Goal: Task Accomplishment & Management: Use online tool/utility

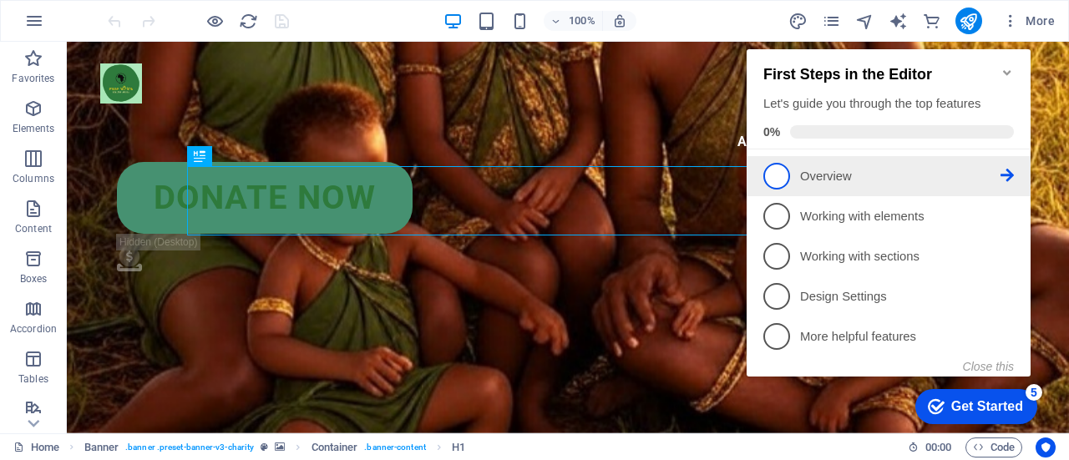
click at [774, 181] on span "1" at bounding box center [777, 176] width 27 height 27
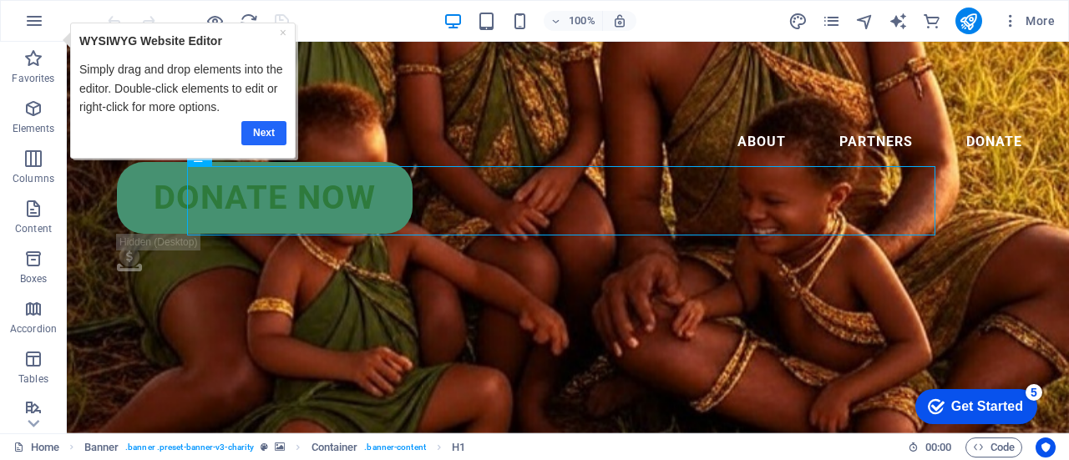
click at [260, 133] on link "Next" at bounding box center [263, 132] width 45 height 24
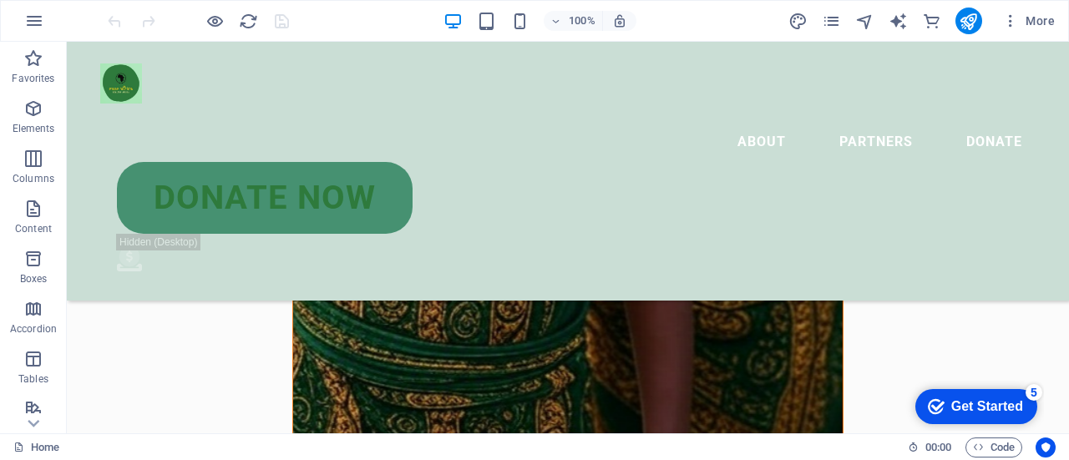
scroll to position [781, 0]
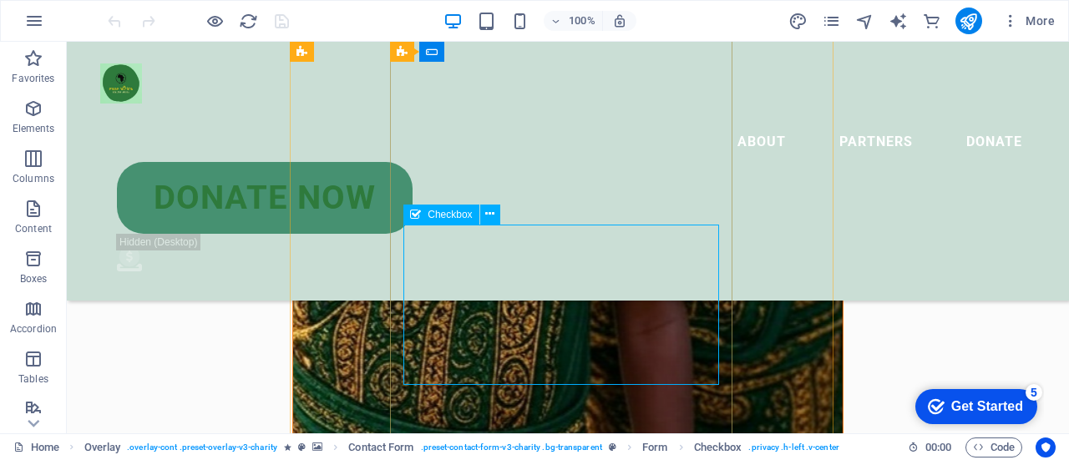
drag, startPoint x: 421, startPoint y: 246, endPoint x: 413, endPoint y: 241, distance: 9.7
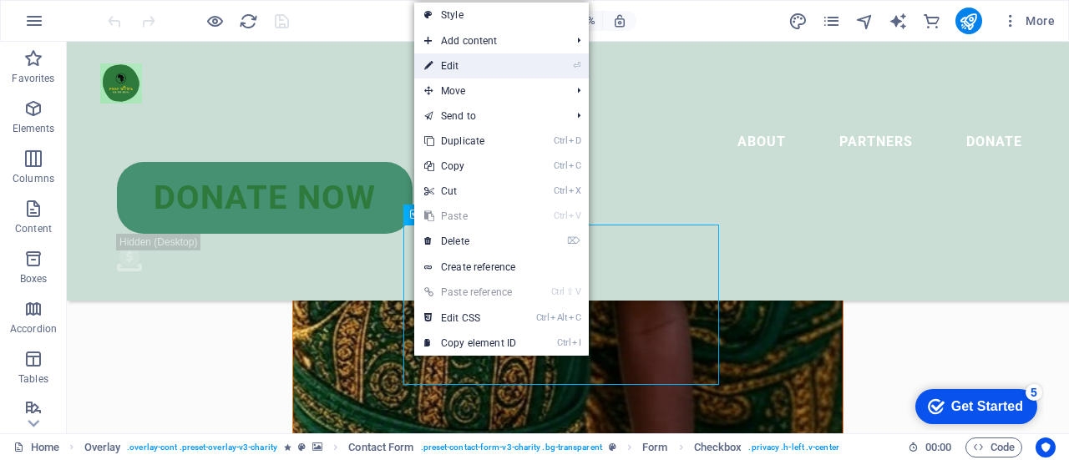
click at [478, 65] on link "⏎ Edit" at bounding box center [470, 65] width 112 height 25
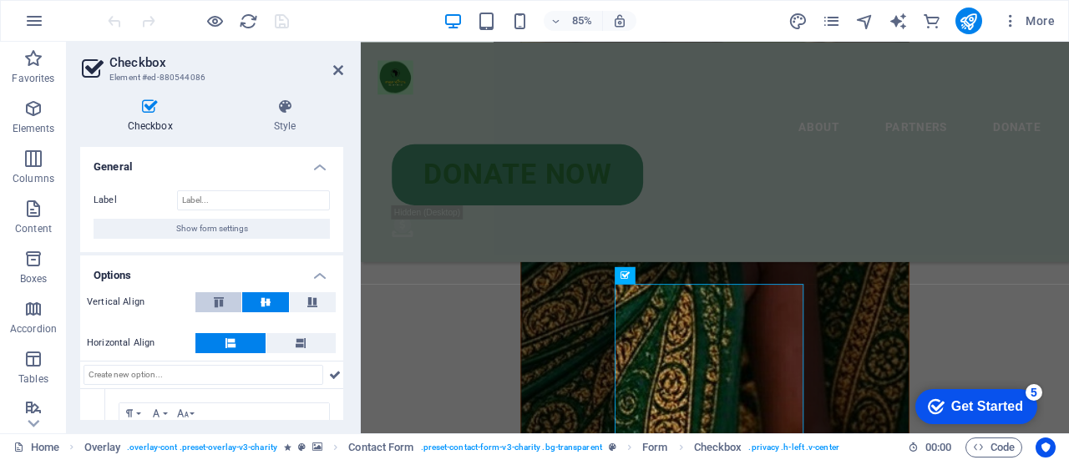
click at [218, 304] on icon at bounding box center [219, 302] width 20 height 10
click at [297, 347] on icon at bounding box center [301, 343] width 10 height 20
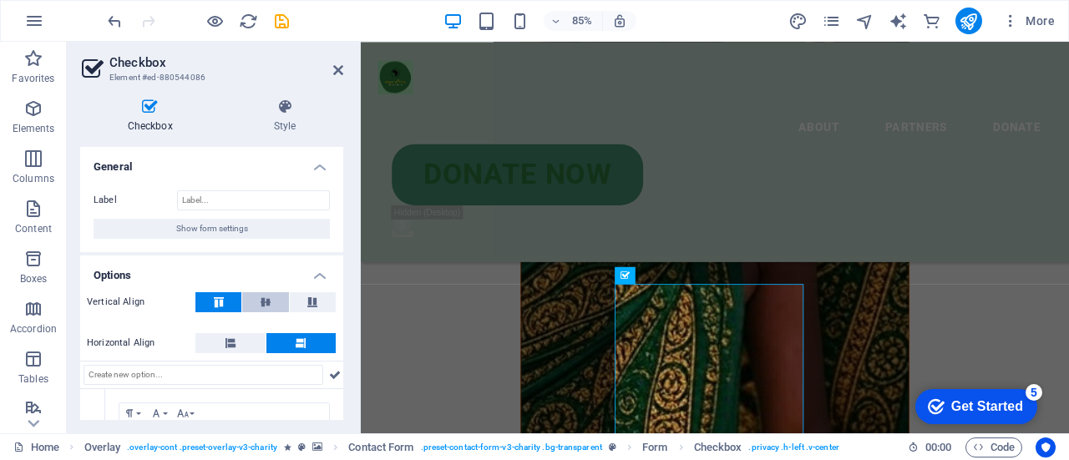
click at [264, 302] on icon at bounding box center [266, 302] width 20 height 10
click at [224, 298] on icon at bounding box center [219, 302] width 20 height 10
click at [309, 301] on icon at bounding box center [312, 302] width 20 height 10
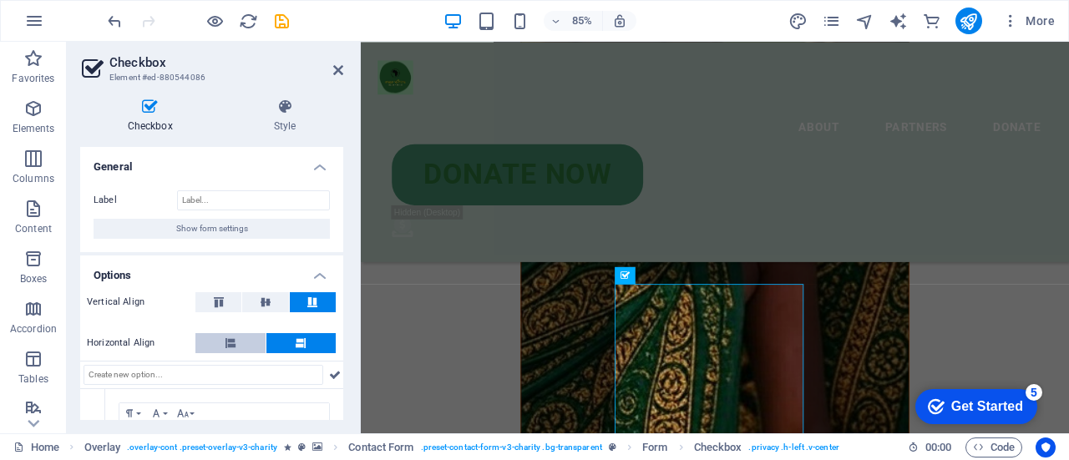
click at [217, 343] on button at bounding box center [231, 343] width 70 height 20
click at [226, 297] on icon at bounding box center [219, 302] width 20 height 10
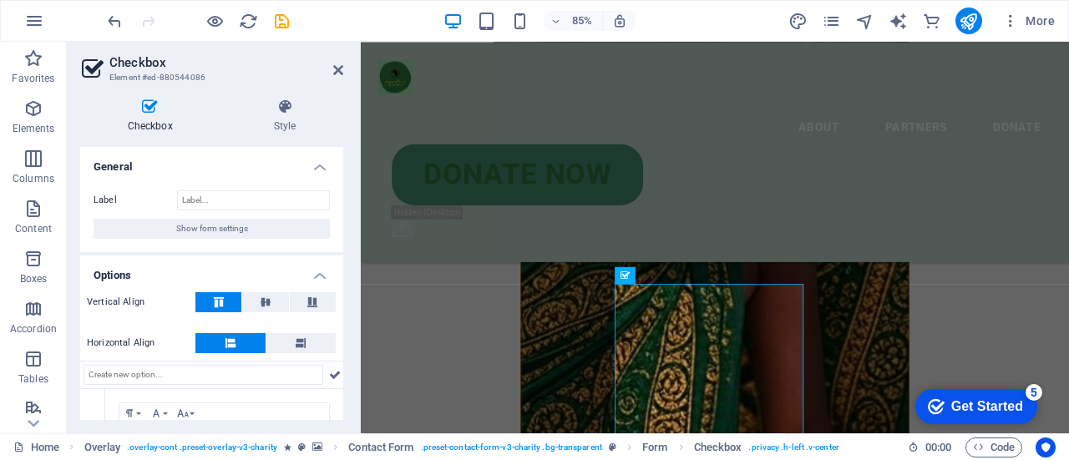
drag, startPoint x: 339, startPoint y: 283, endPoint x: 339, endPoint y: 312, distance: 28.4
click at [339, 312] on li "Options Vertical Align Horizontal Align 1 Paragraph Format Normal Heading 1 Hea…" at bounding box center [211, 406] width 263 height 300
click at [277, 117] on h4 "Style" at bounding box center [284, 116] width 117 height 35
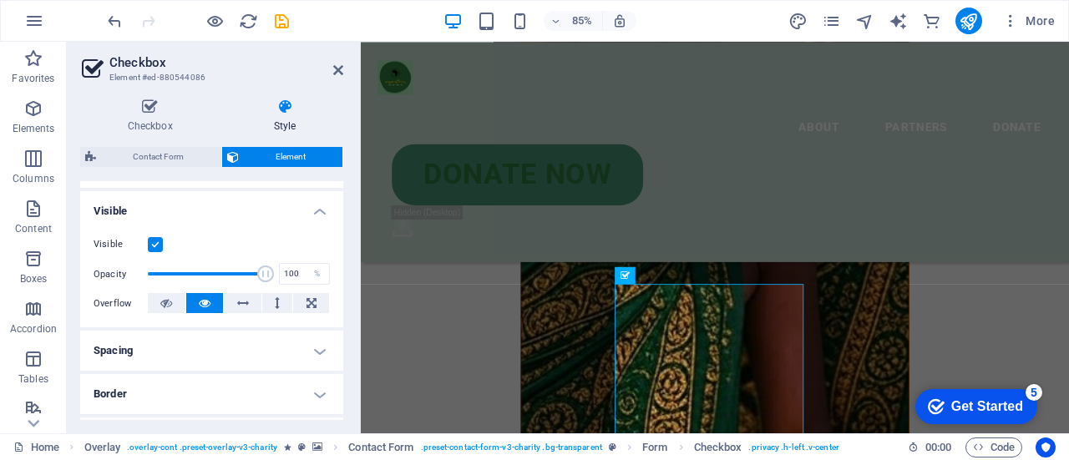
scroll to position [172, 0]
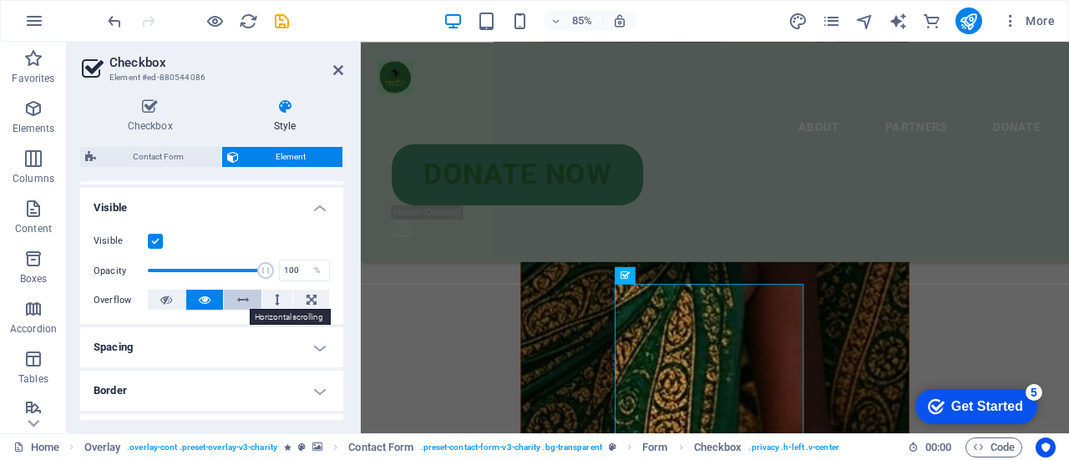
click at [252, 302] on button at bounding box center [243, 300] width 38 height 20
click at [293, 302] on button at bounding box center [311, 300] width 36 height 20
click at [351, 302] on div "Checkbox Style General Label Show form settings Options Vertical Align Horizont…" at bounding box center [212, 259] width 290 height 348
click at [268, 352] on h4 "Spacing" at bounding box center [211, 348] width 263 height 40
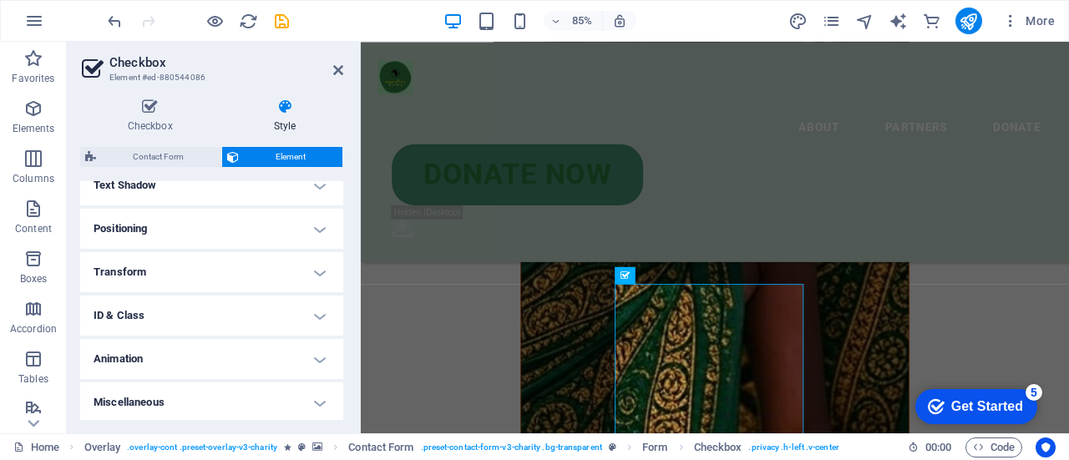
scroll to position [0, 0]
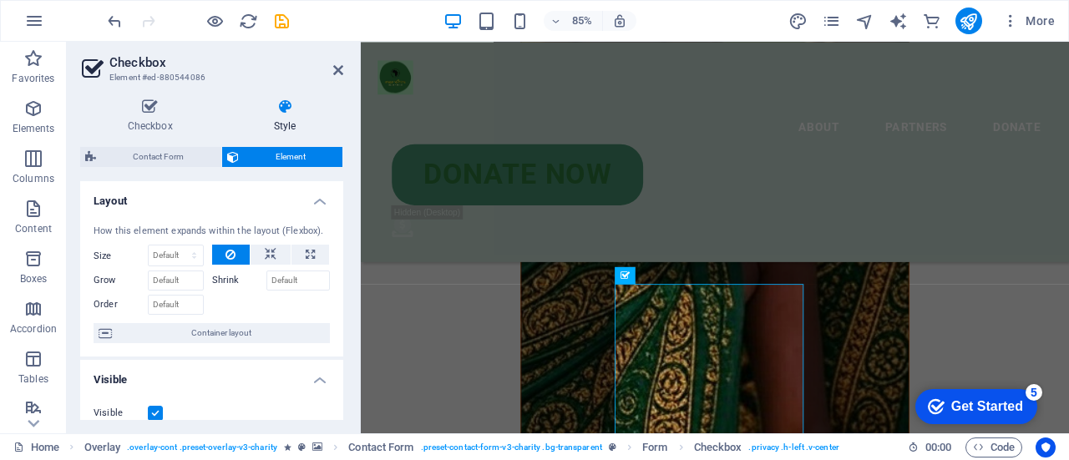
click at [281, 120] on h4 "Style" at bounding box center [284, 116] width 117 height 35
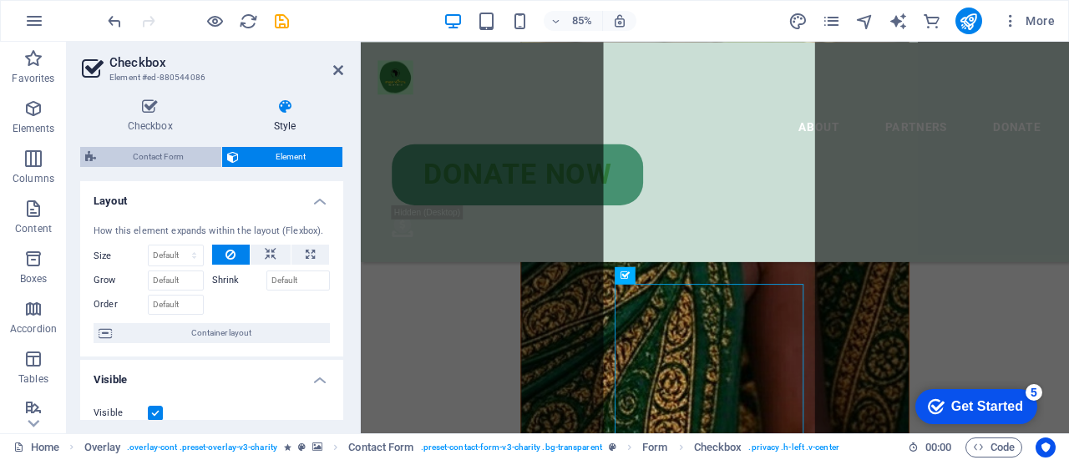
click at [169, 155] on span "Contact Form" at bounding box center [158, 157] width 115 height 20
select select "rem"
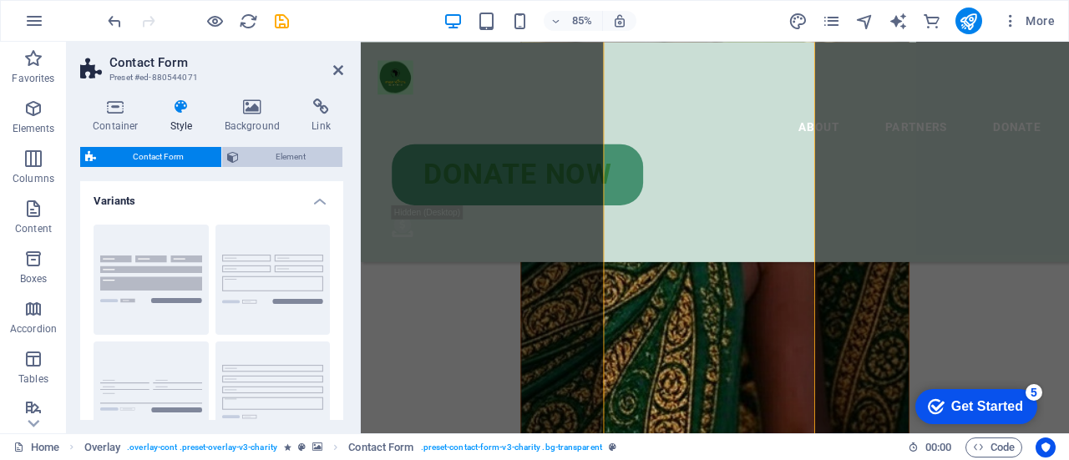
click at [277, 155] on span "Element" at bounding box center [291, 157] width 94 height 20
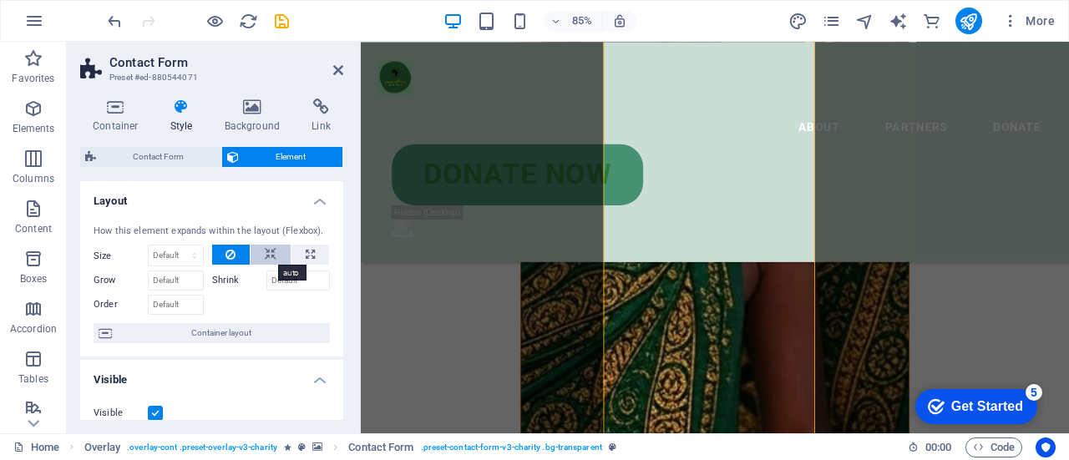
click at [269, 253] on icon at bounding box center [271, 255] width 12 height 20
click at [167, 158] on span "Contact Form" at bounding box center [158, 157] width 115 height 20
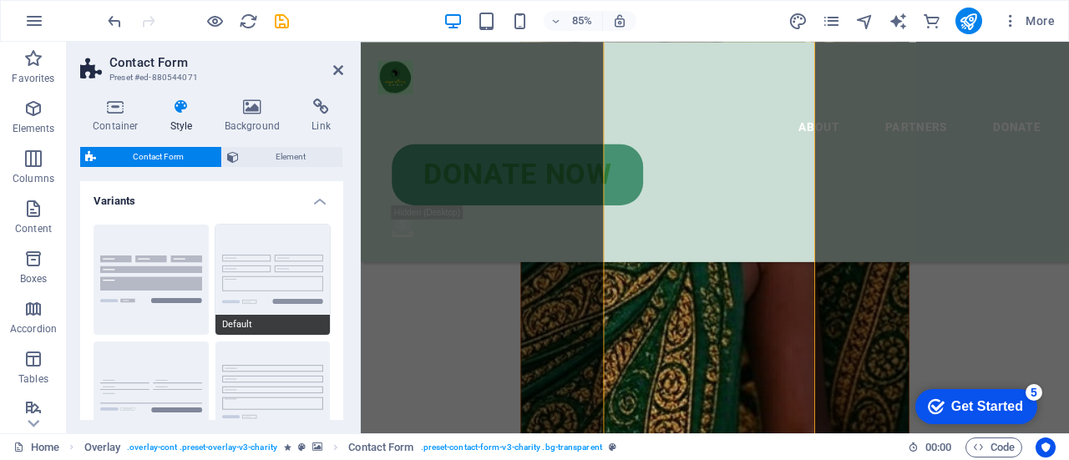
click at [267, 273] on button "Default" at bounding box center [273, 280] width 115 height 110
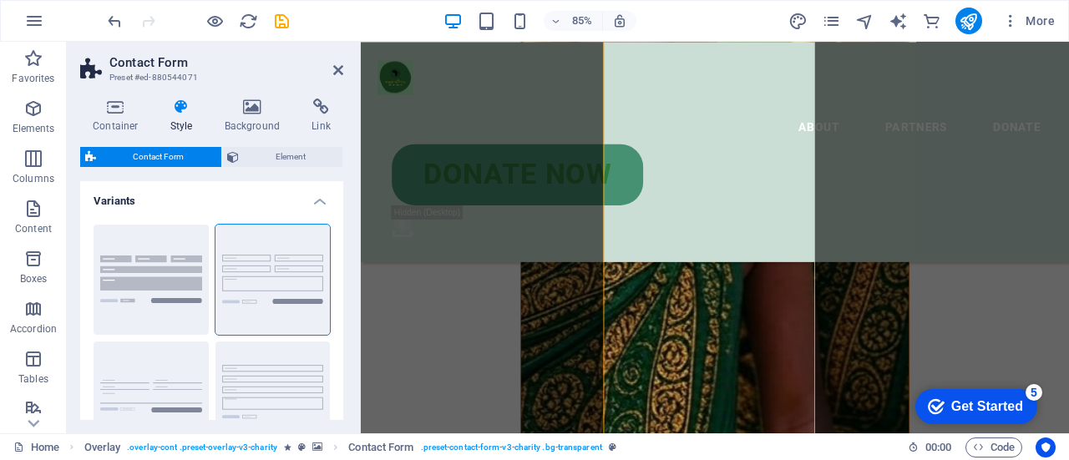
drag, startPoint x: 338, startPoint y: 206, endPoint x: 339, endPoint y: 225, distance: 18.5
click at [339, 225] on li "Variants Background Default Plain Row" at bounding box center [211, 323] width 263 height 284
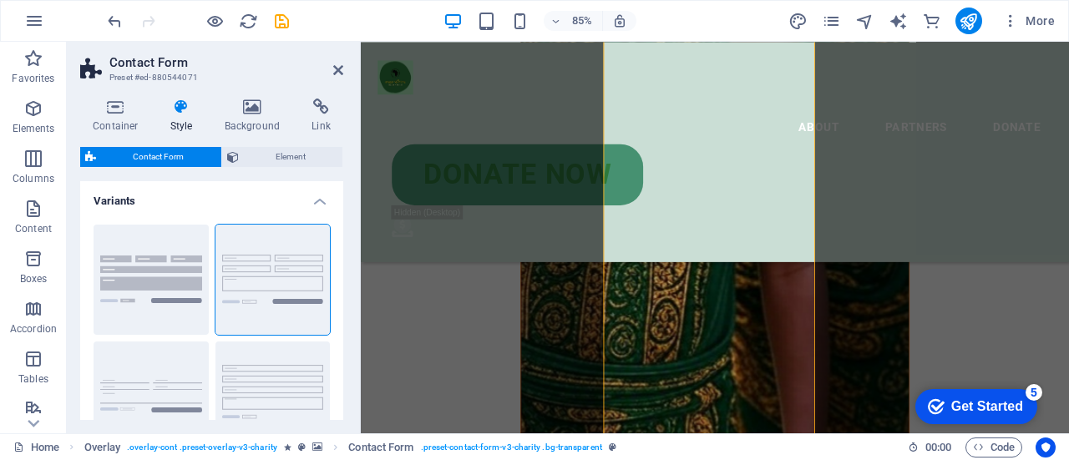
scroll to position [936, 0]
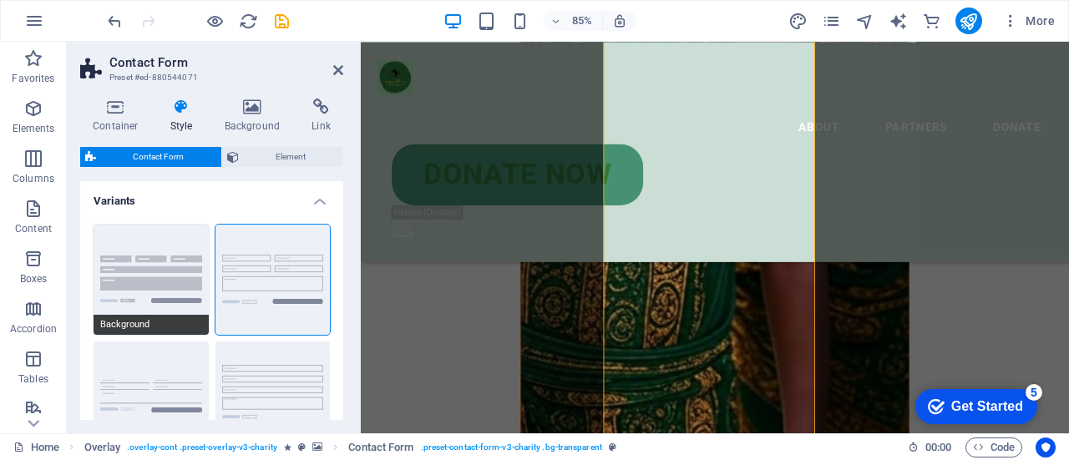
click at [179, 268] on button "Background" at bounding box center [151, 280] width 115 height 110
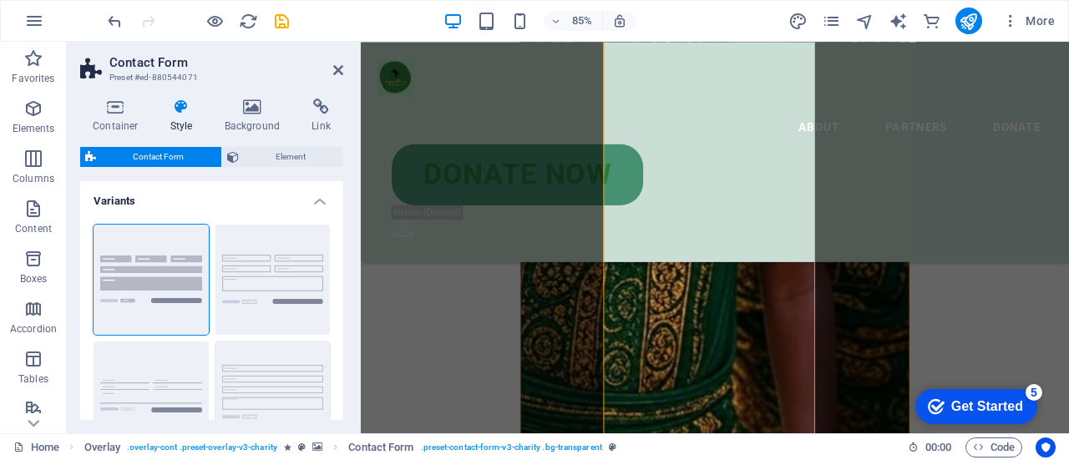
click at [273, 376] on button "Row" at bounding box center [273, 397] width 115 height 110
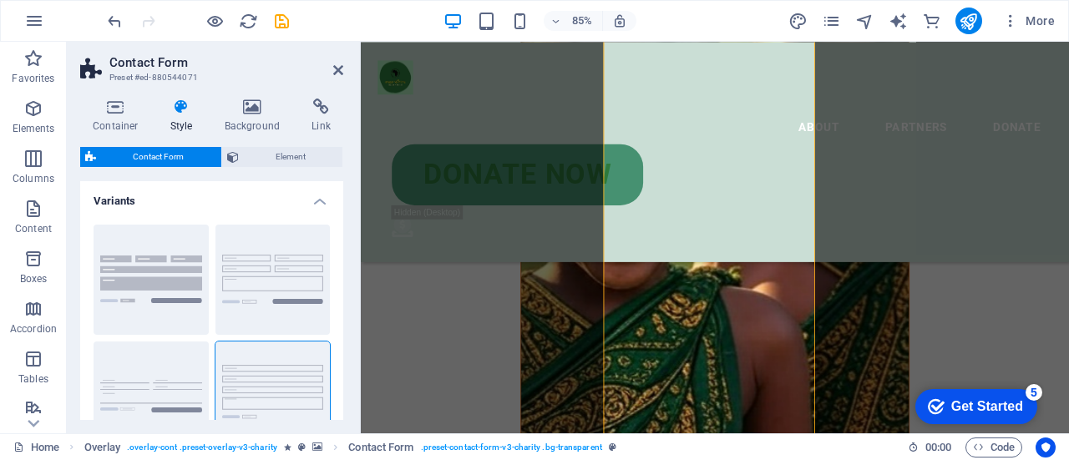
scroll to position [655, 0]
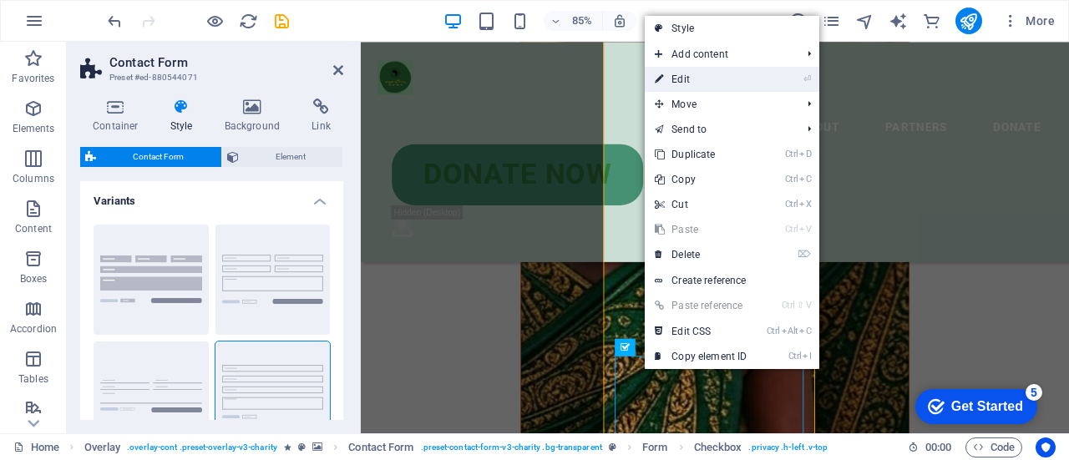
click at [688, 69] on link "⏎ Edit" at bounding box center [701, 79] width 112 height 25
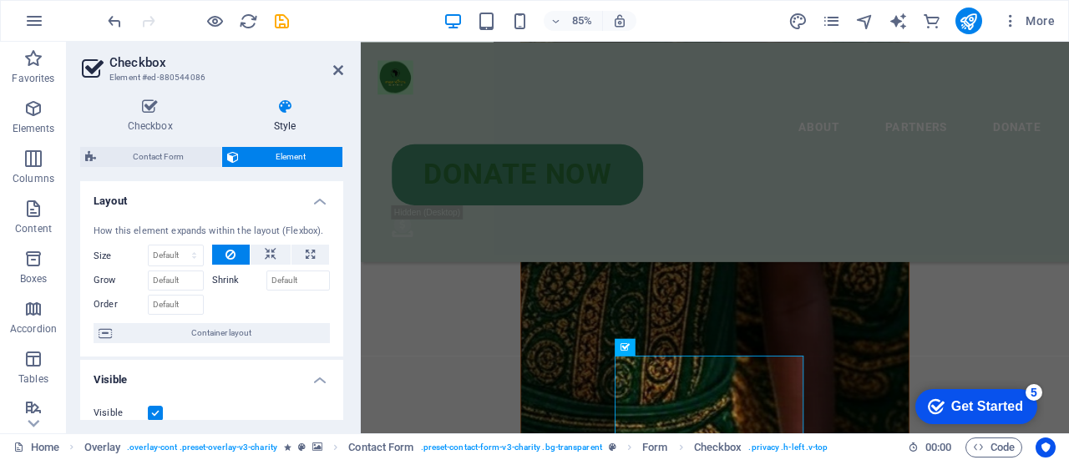
scroll to position [931, 0]
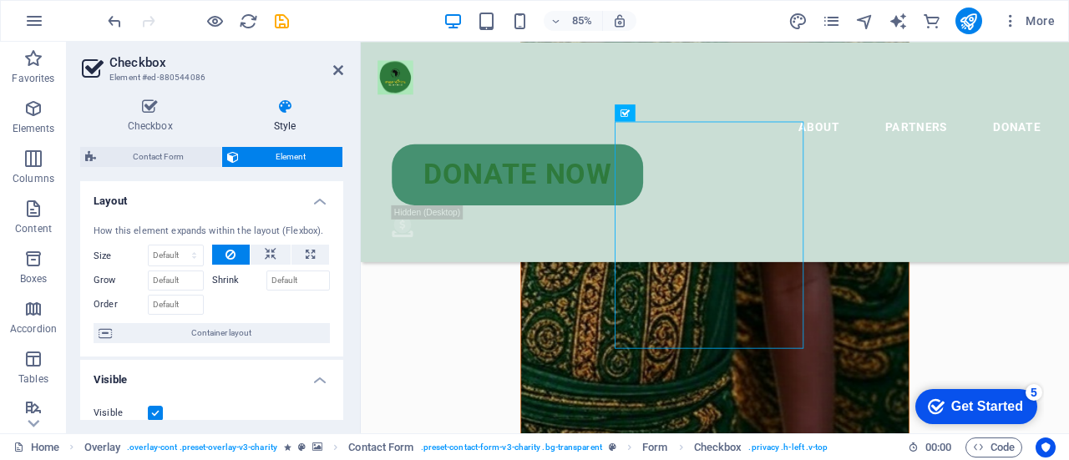
drag, startPoint x: 673, startPoint y: 192, endPoint x: 754, endPoint y: 180, distance: 82.0
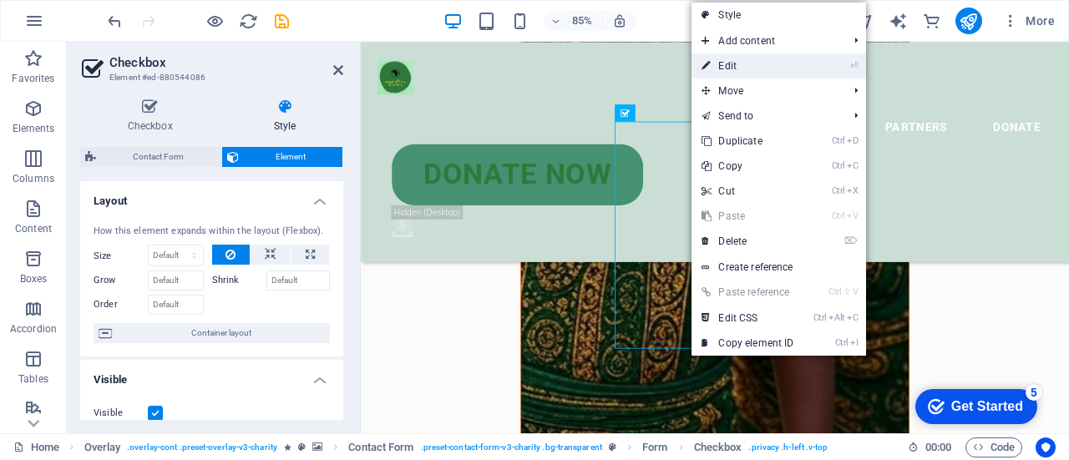
click at [749, 65] on link "⏎ Edit" at bounding box center [748, 65] width 112 height 25
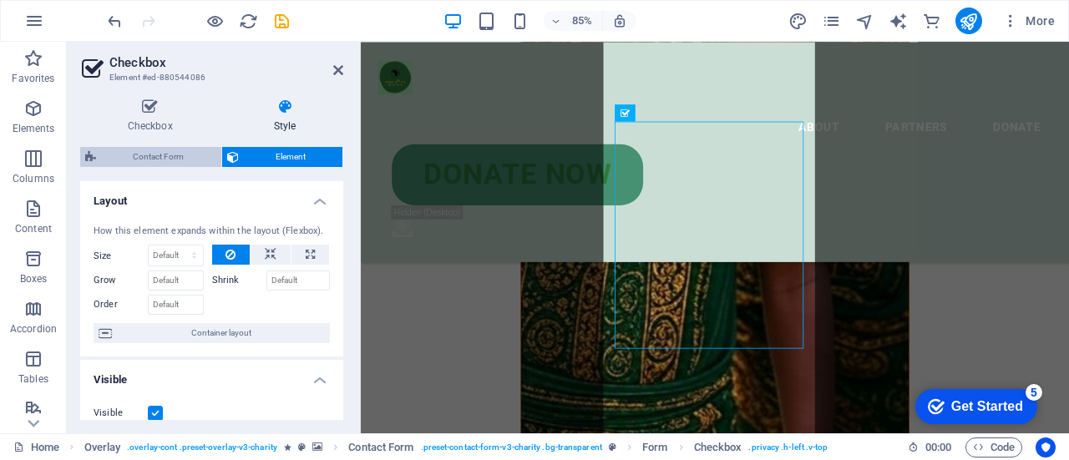
click at [168, 161] on span "Contact Form" at bounding box center [158, 157] width 115 height 20
select select "rem"
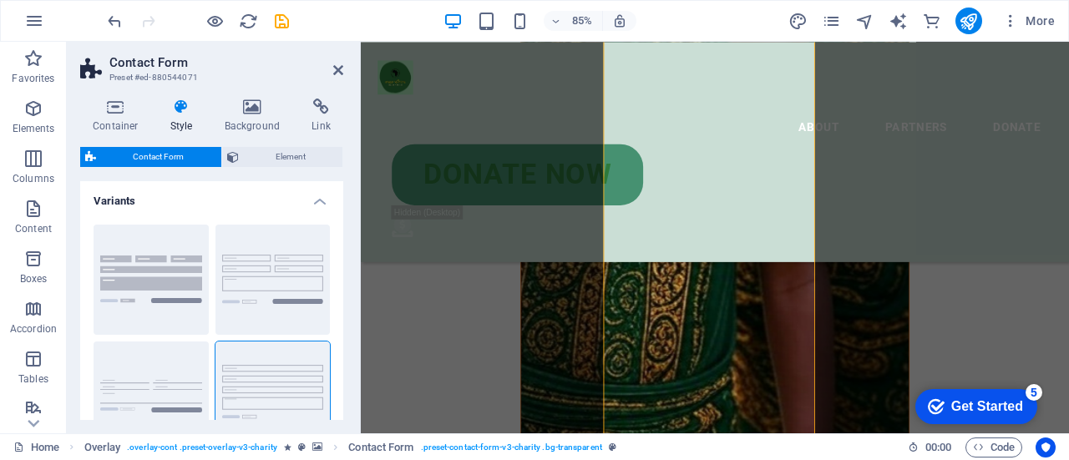
click at [338, 221] on div "Background Default Plain Row" at bounding box center [211, 338] width 263 height 254
drag, startPoint x: 338, startPoint y: 221, endPoint x: 322, endPoint y: 290, distance: 70.3
click at [322, 290] on div "Background Default Plain Row" at bounding box center [211, 338] width 263 height 254
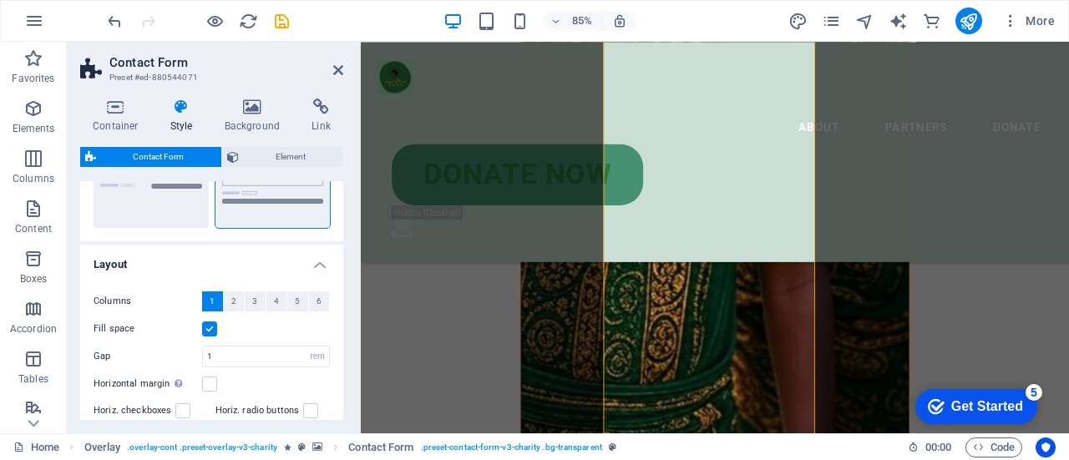
scroll to position [234, 0]
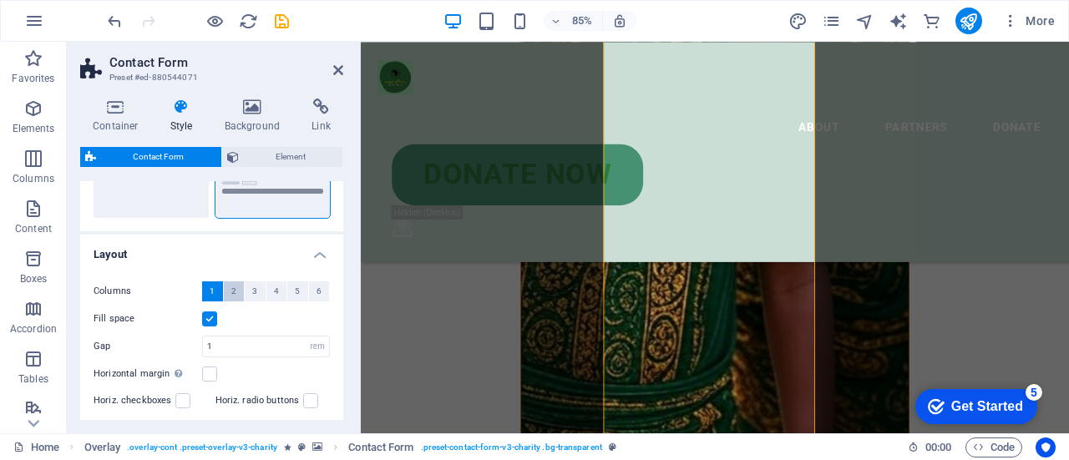
click at [236, 299] on button "2" at bounding box center [234, 292] width 21 height 20
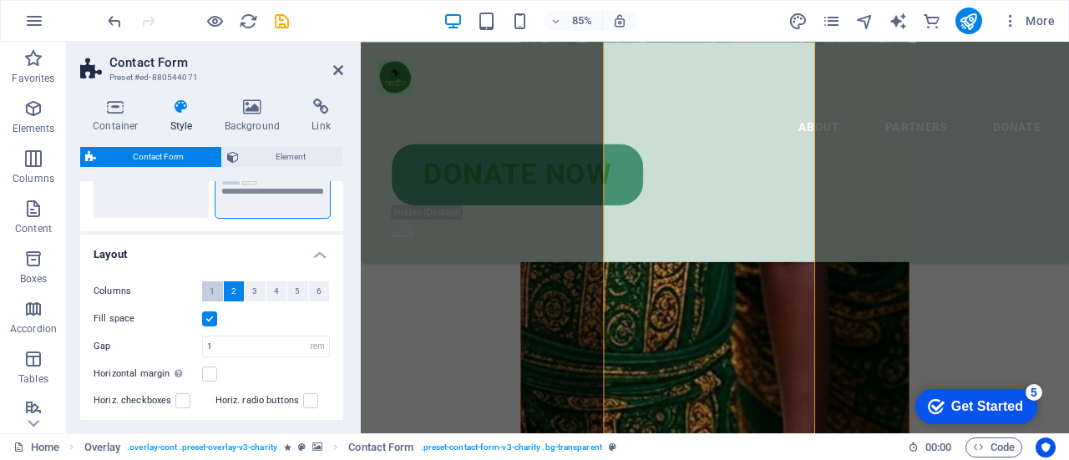
click at [206, 293] on button "1" at bounding box center [212, 292] width 21 height 20
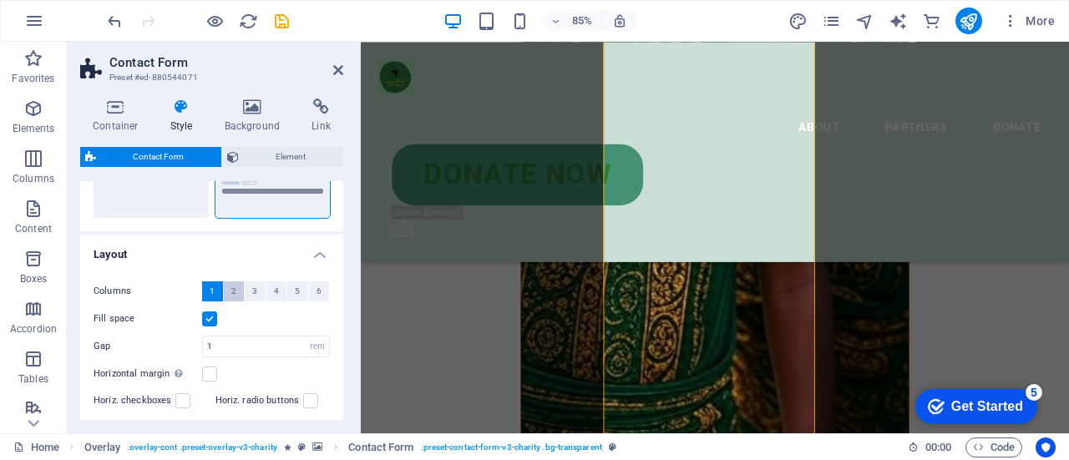
click at [233, 292] on span "2" at bounding box center [233, 292] width 5 height 20
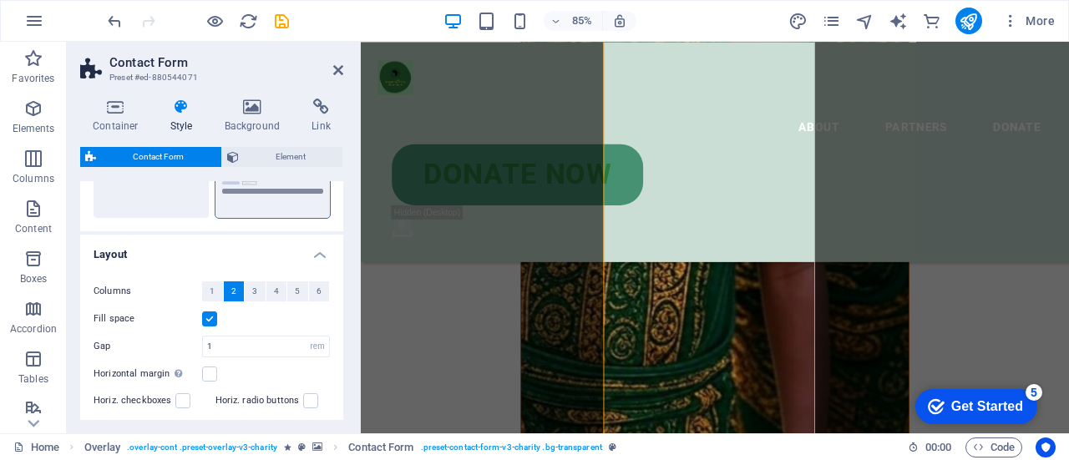
scroll to position [897, 0]
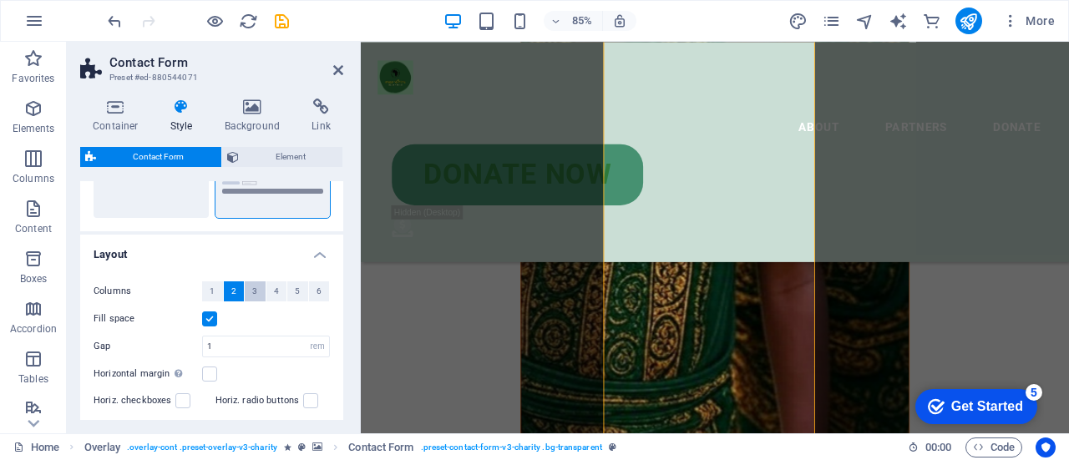
click at [249, 290] on button "3" at bounding box center [255, 292] width 21 height 20
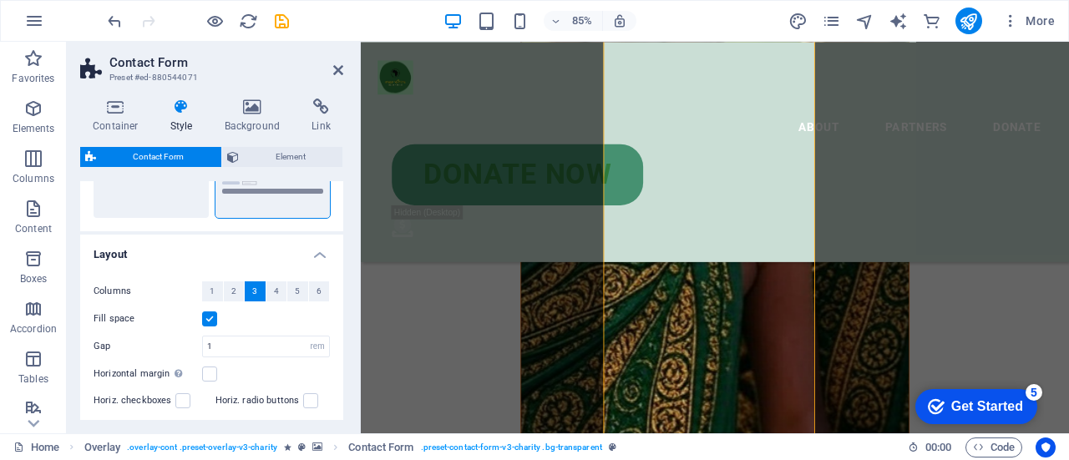
scroll to position [789, 0]
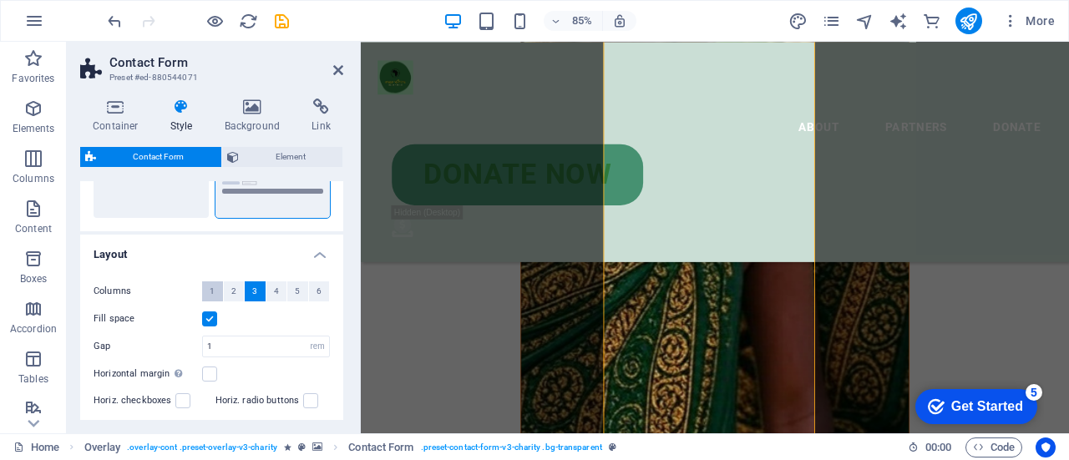
click at [211, 295] on span "1" at bounding box center [212, 292] width 5 height 20
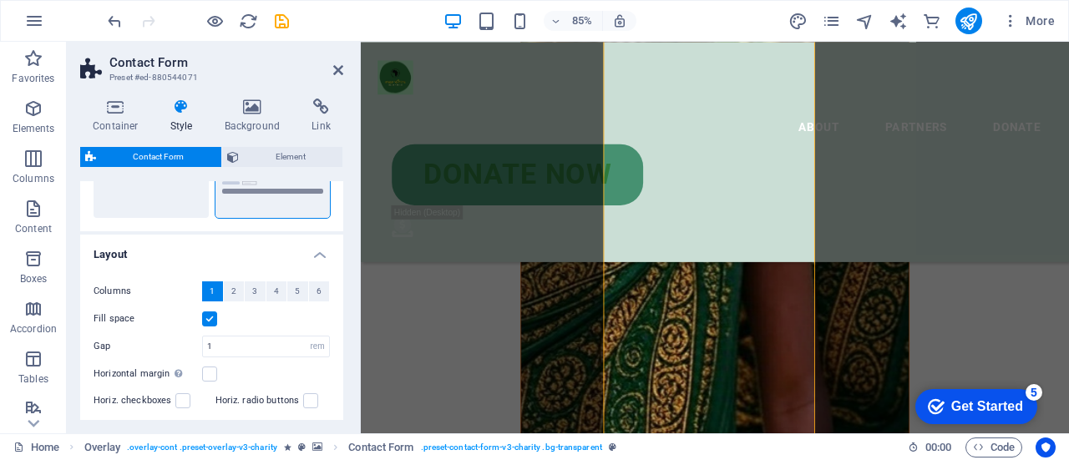
drag, startPoint x: 187, startPoint y: 403, endPoint x: 170, endPoint y: 340, distance: 64.9
click at [170, 340] on div "Gap 1 px rem % vh vw" at bounding box center [212, 347] width 236 height 22
drag, startPoint x: 339, startPoint y: 295, endPoint x: 339, endPoint y: 333, distance: 37.6
click at [339, 333] on div "Columns 1 2 3 4 5 6 Fill space Gap 1 px rem % vh vw Horizontal margin Only if t…" at bounding box center [212, 346] width 270 height 163
click at [336, 70] on icon at bounding box center [338, 70] width 10 height 13
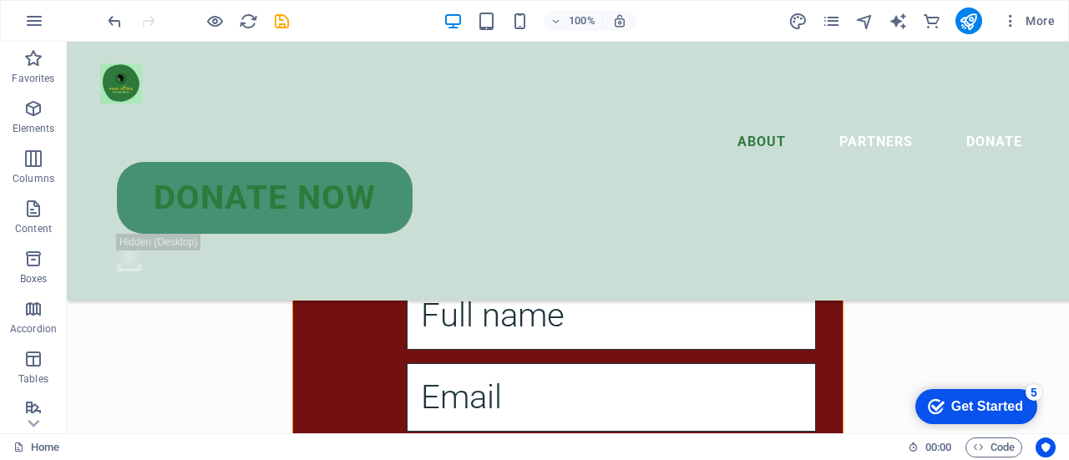
scroll to position [1305, 0]
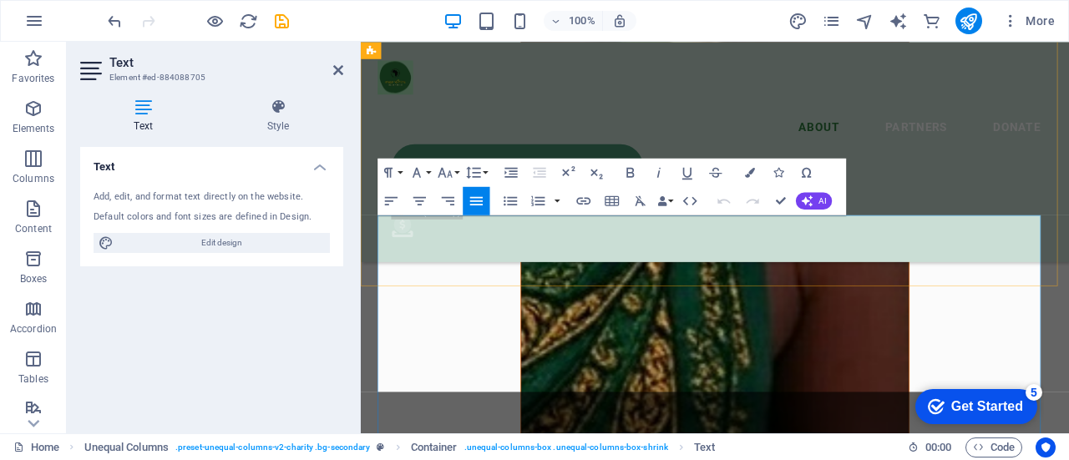
scroll to position [2108, 0]
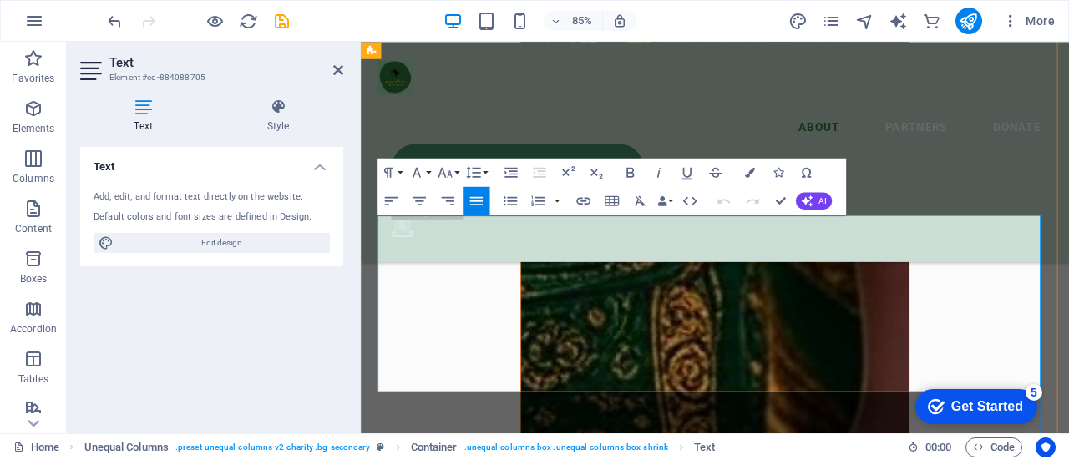
drag, startPoint x: 391, startPoint y: 327, endPoint x: 919, endPoint y: 368, distance: 529.6
drag, startPoint x: 1014, startPoint y: 401, endPoint x: 384, endPoint y: 320, distance: 636.0
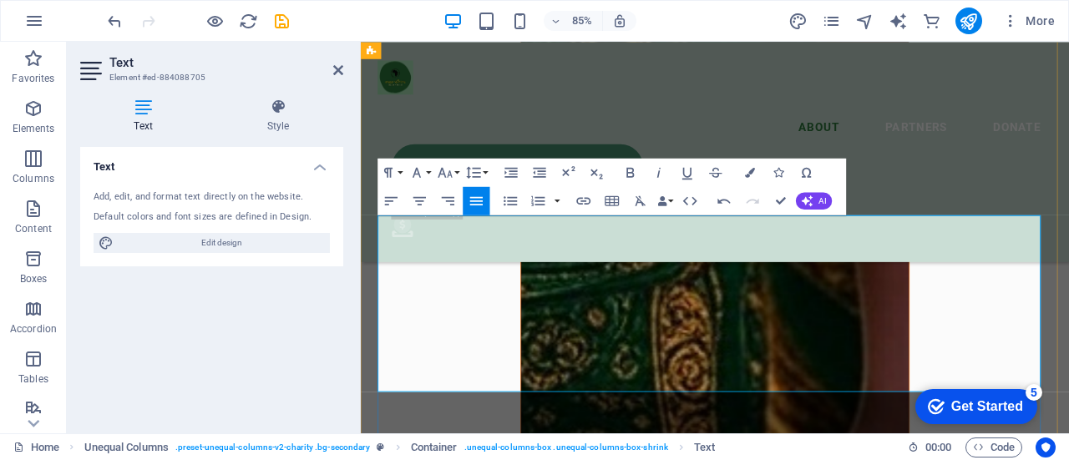
click at [475, 195] on icon "button" at bounding box center [476, 200] width 17 height 17
click at [388, 196] on icon "button" at bounding box center [391, 200] width 13 height 8
click at [469, 205] on icon "button" at bounding box center [476, 200] width 17 height 17
click at [633, 198] on icon "button" at bounding box center [640, 200] width 17 height 17
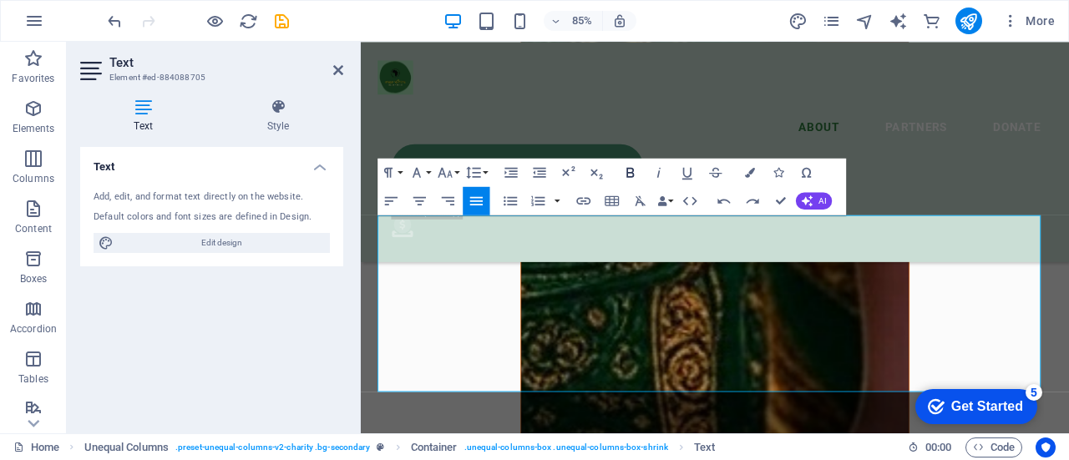
click at [630, 175] on icon "button" at bounding box center [630, 172] width 17 height 17
click at [479, 173] on icon "button" at bounding box center [473, 172] width 17 height 17
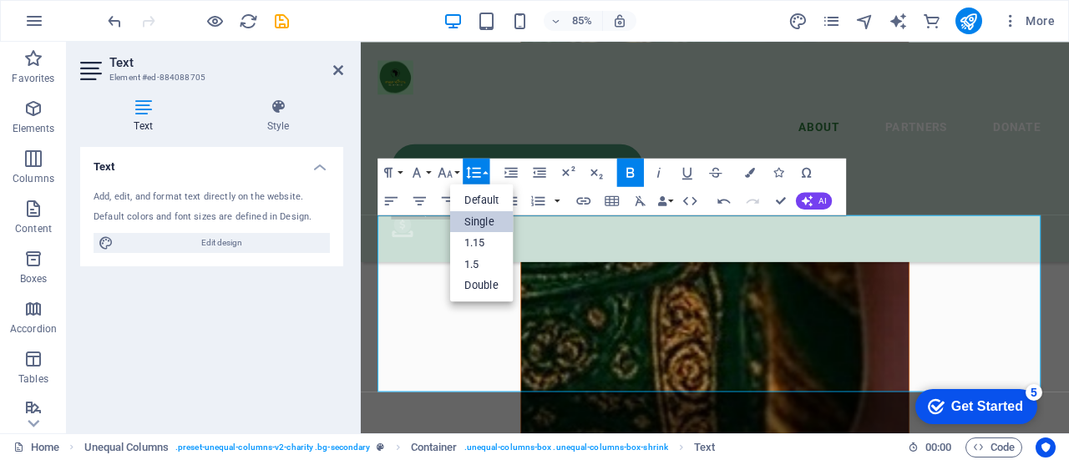
click at [483, 215] on link "Single" at bounding box center [482, 222] width 64 height 22
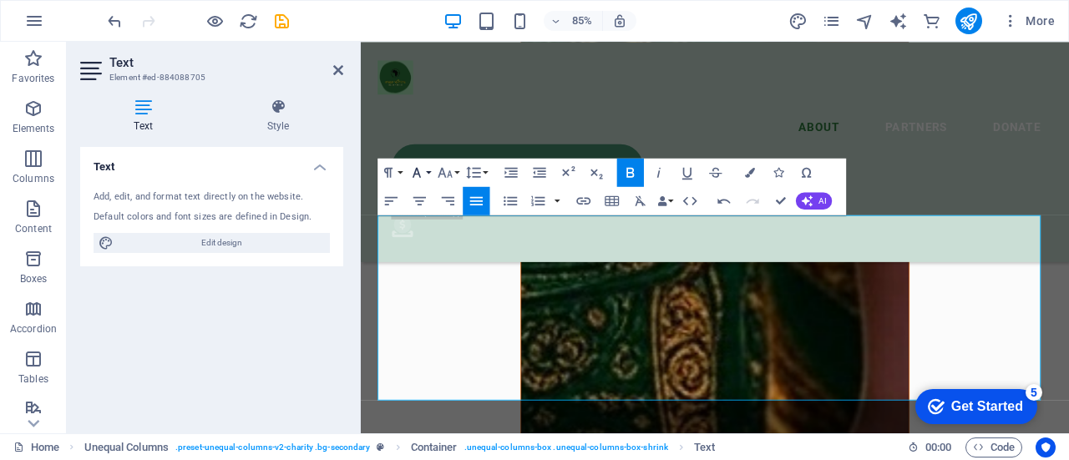
click at [433, 171] on button "Font Family" at bounding box center [419, 172] width 27 height 28
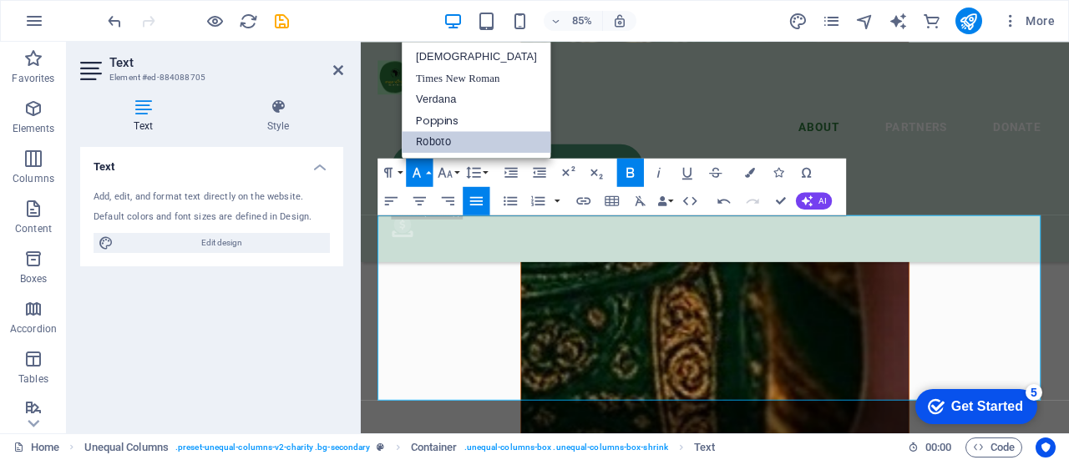
scroll to position [0, 0]
click at [458, 81] on link "Times New Roman" at bounding box center [477, 78] width 150 height 22
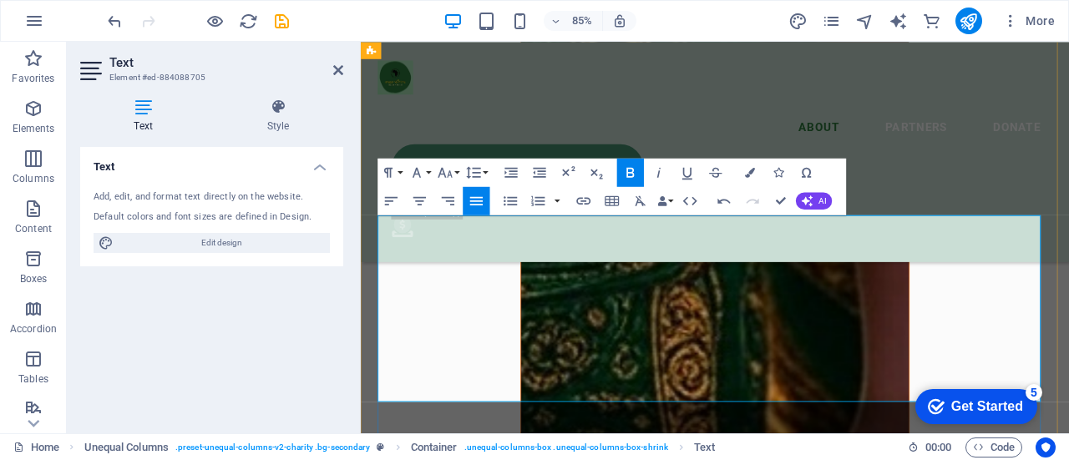
drag, startPoint x: 467, startPoint y: 278, endPoint x: 381, endPoint y: 267, distance: 86.7
click at [421, 173] on icon "button" at bounding box center [417, 172] width 17 height 17
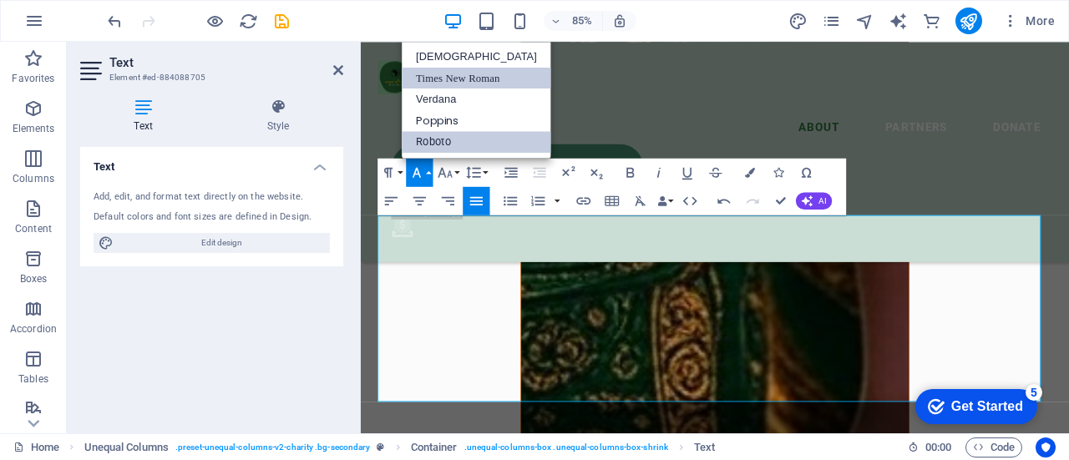
click at [440, 74] on link "Times New Roman" at bounding box center [477, 78] width 150 height 22
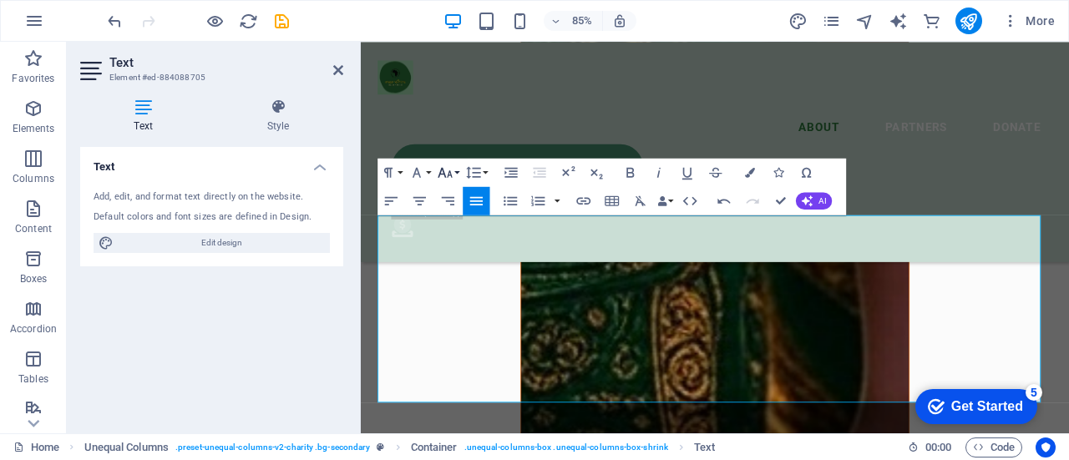
click at [439, 172] on icon "button" at bounding box center [445, 172] width 14 height 10
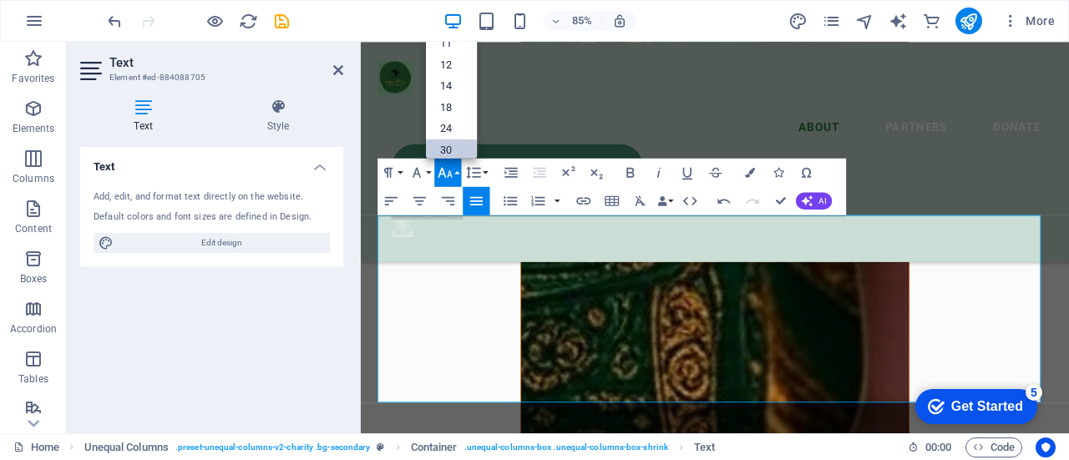
click at [449, 145] on link "30" at bounding box center [451, 150] width 51 height 22
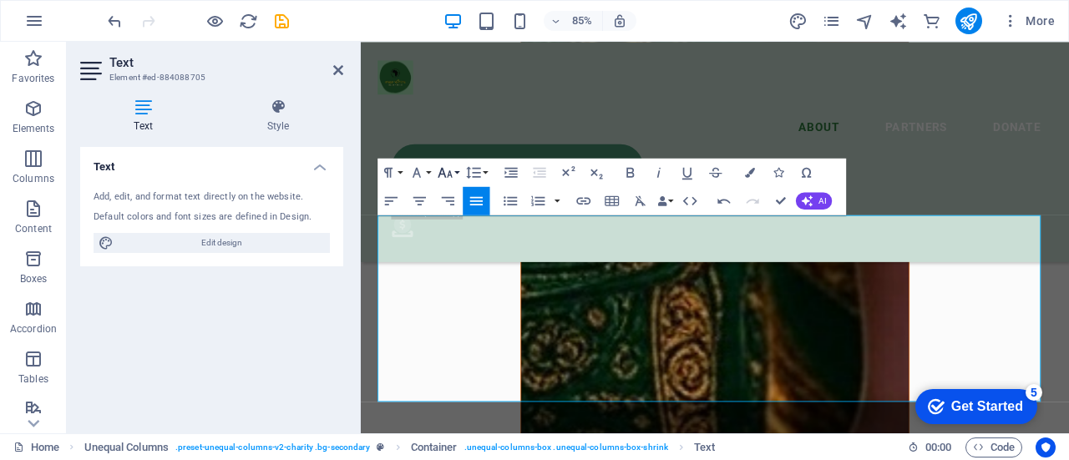
click at [455, 175] on button "Font Size" at bounding box center [447, 172] width 27 height 28
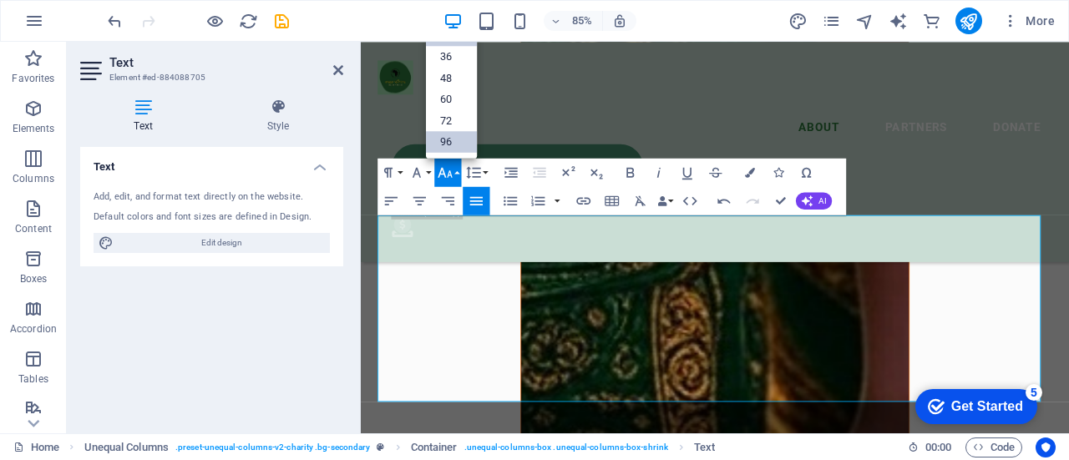
scroll to position [134, 0]
click at [459, 103] on link "60" at bounding box center [451, 100] width 51 height 22
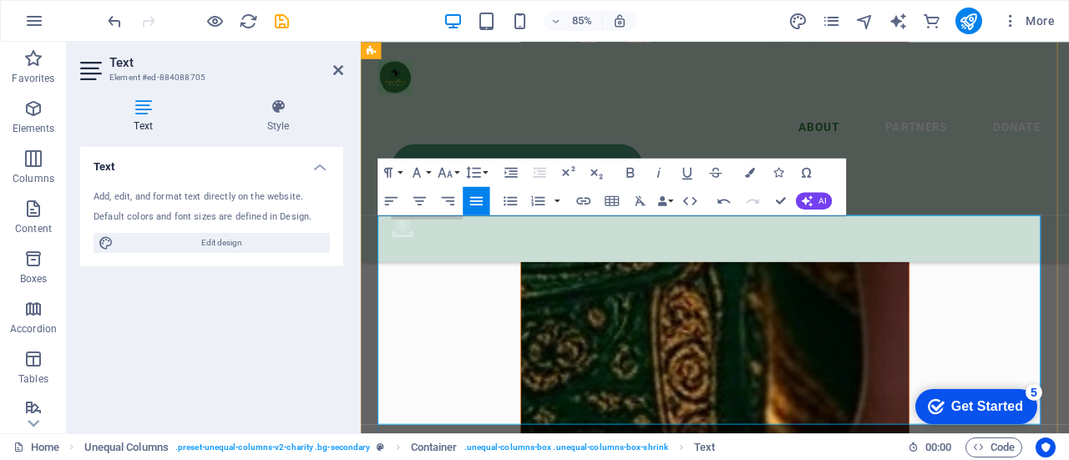
click at [747, 181] on button "Colors" at bounding box center [750, 172] width 27 height 28
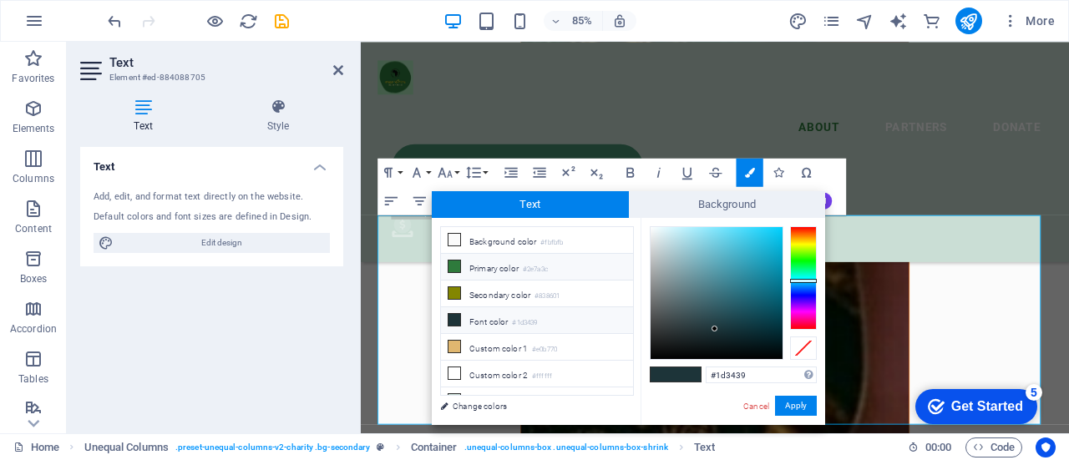
click at [556, 262] on li "Primary color #2e7a3c" at bounding box center [537, 267] width 192 height 27
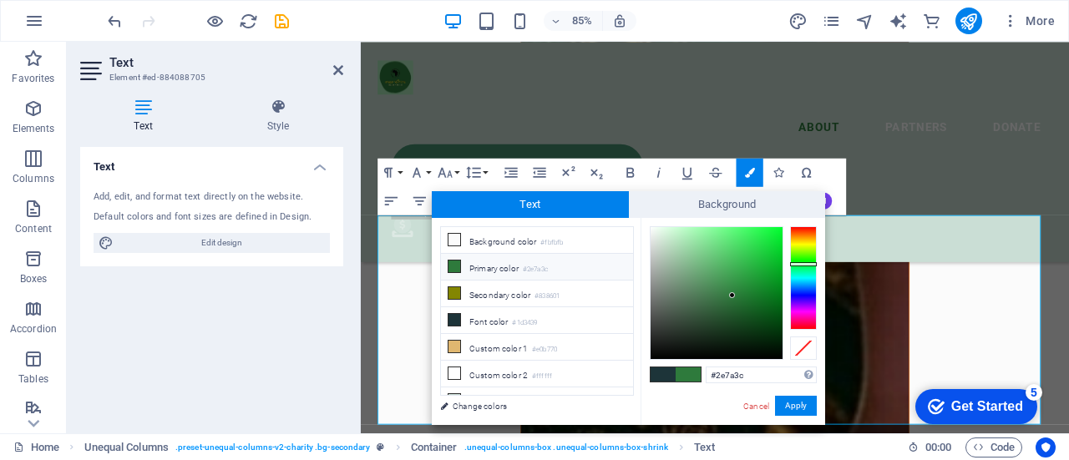
type input "#6baf78"
click at [701, 268] on div at bounding box center [717, 293] width 132 height 132
click at [802, 409] on button "Apply" at bounding box center [796, 406] width 42 height 20
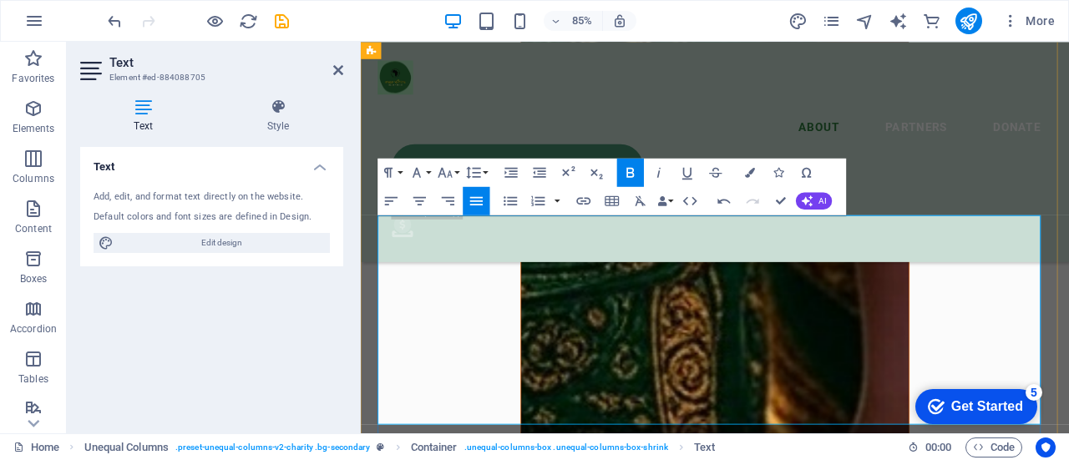
drag, startPoint x: 404, startPoint y: 277, endPoint x: 494, endPoint y: 298, distance: 91.8
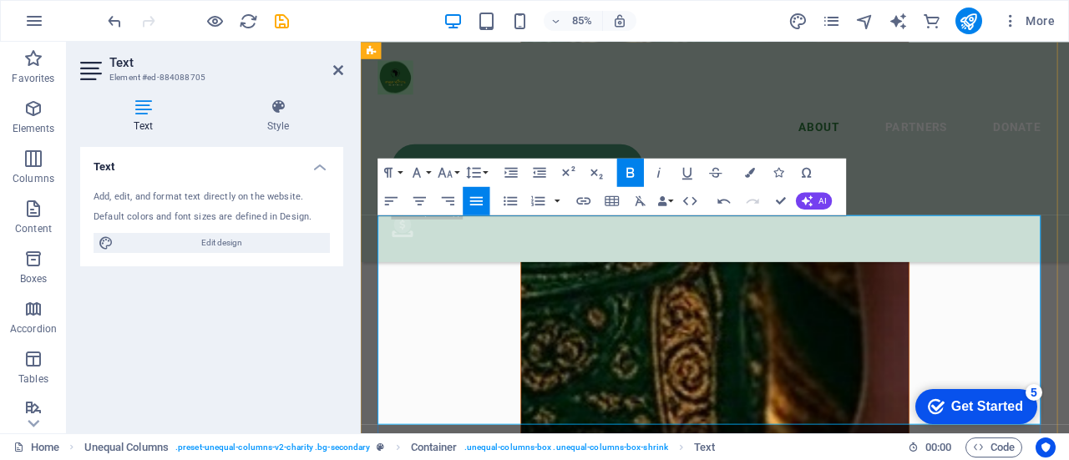
drag, startPoint x: 401, startPoint y: 274, endPoint x: 951, endPoint y: 422, distance: 569.3
drag, startPoint x: 1040, startPoint y: 424, endPoint x: 378, endPoint y: 277, distance: 677.9
click at [515, 173] on icon "button" at bounding box center [511, 172] width 13 height 10
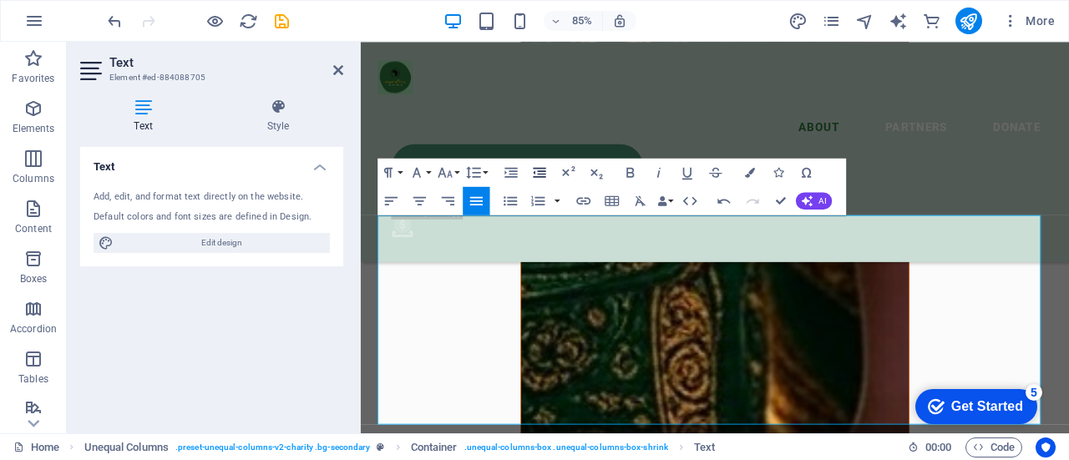
click at [534, 171] on icon "button" at bounding box center [540, 172] width 13 height 10
click at [805, 174] on icon "button" at bounding box center [807, 172] width 17 height 17
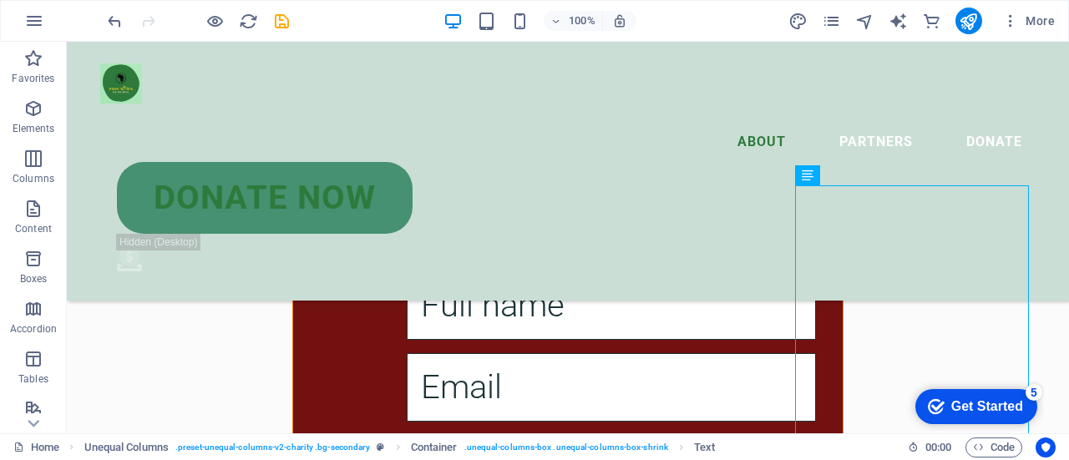
scroll to position [1307, 0]
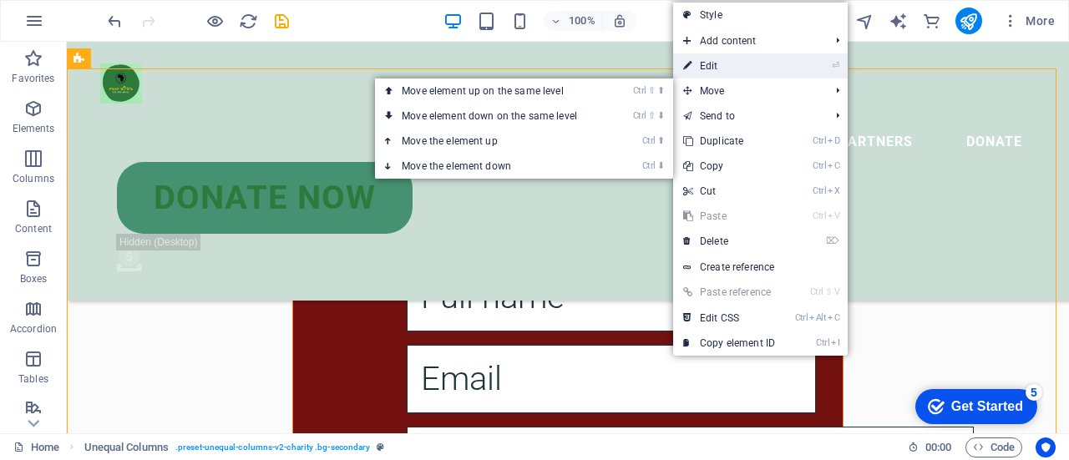
click at [754, 66] on link "⏎ Edit" at bounding box center [729, 65] width 112 height 25
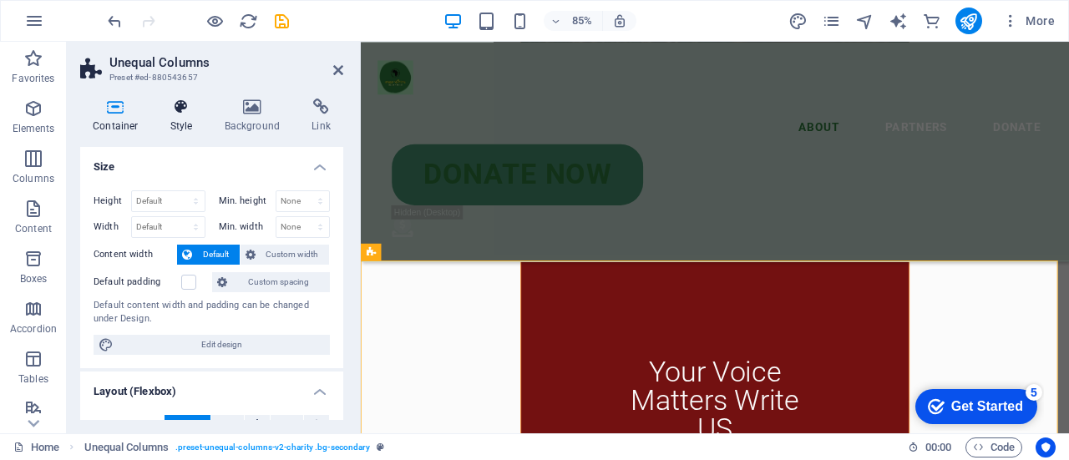
click at [162, 121] on h4 "Style" at bounding box center [185, 116] width 54 height 35
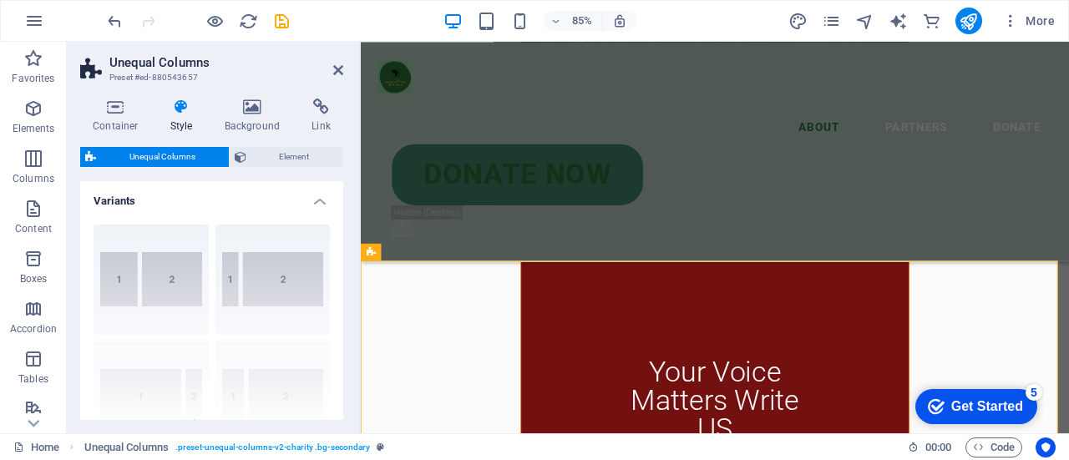
click at [257, 272] on div "[PHONE_NUMBER] [PHONE_NUMBER] 70-30 Default" at bounding box center [211, 336] width 263 height 251
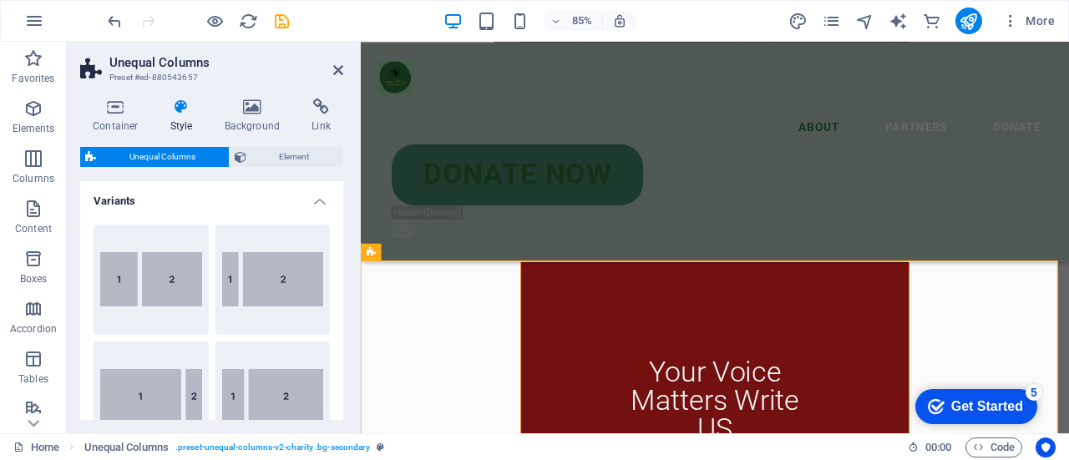
drag, startPoint x: 344, startPoint y: 248, endPoint x: 338, endPoint y: 285, distance: 37.4
click at [338, 285] on div "Container Style Background Link Size Height Default px rem % vh vw Min. height …" at bounding box center [212, 259] width 290 height 348
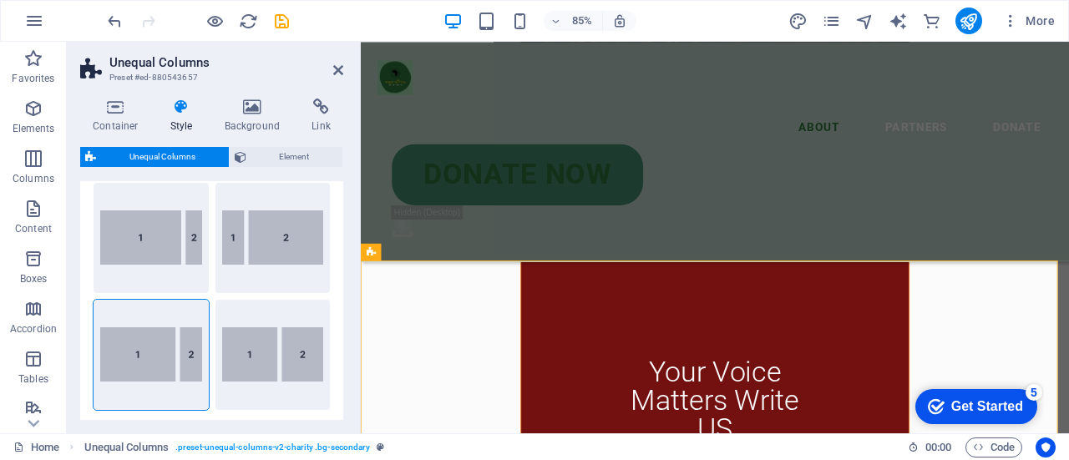
scroll to position [177, 0]
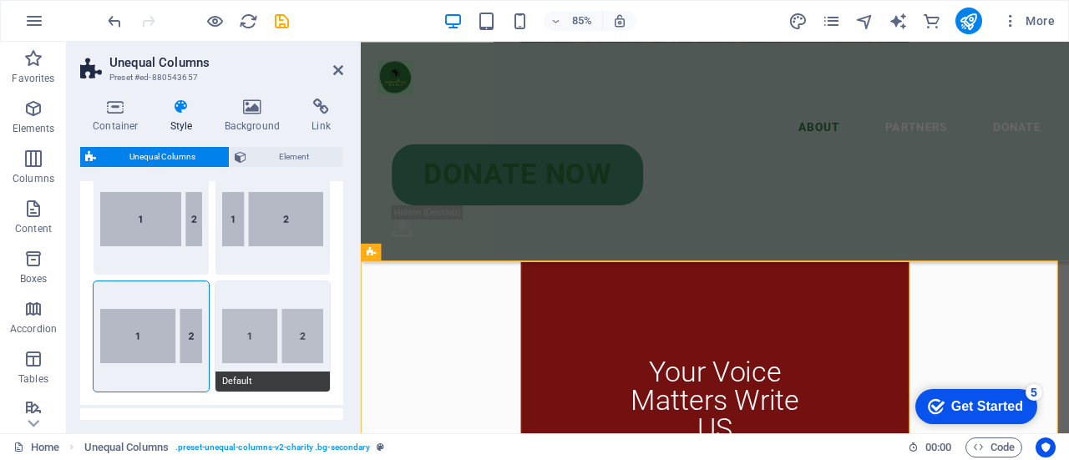
click at [251, 343] on button "Default" at bounding box center [273, 337] width 115 height 110
type input "60"
type input "2"
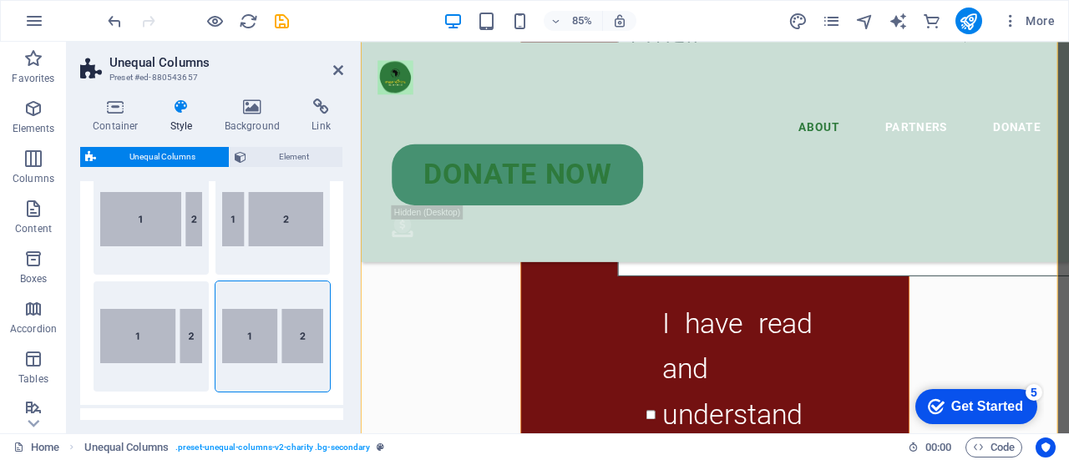
scroll to position [1932, 0]
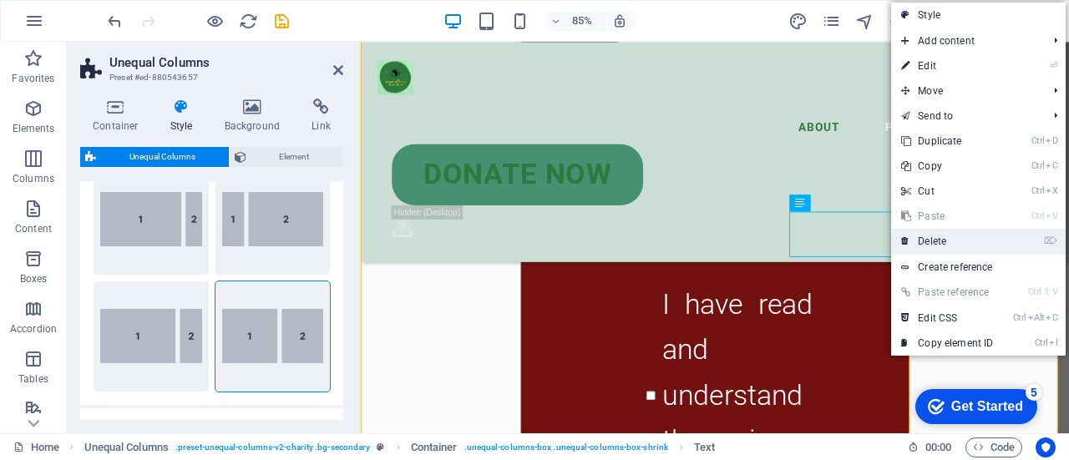
click at [949, 240] on link "⌦ Delete" at bounding box center [948, 241] width 112 height 25
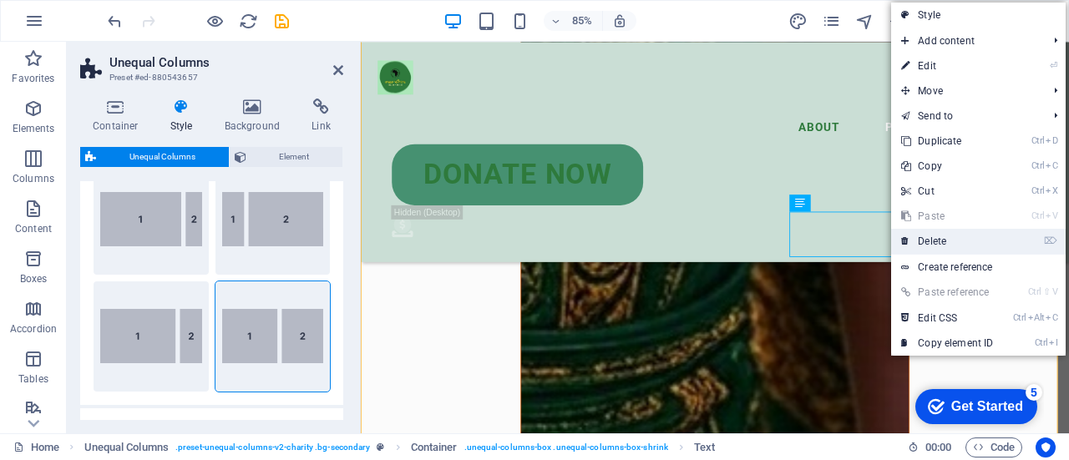
scroll to position [1915, 0]
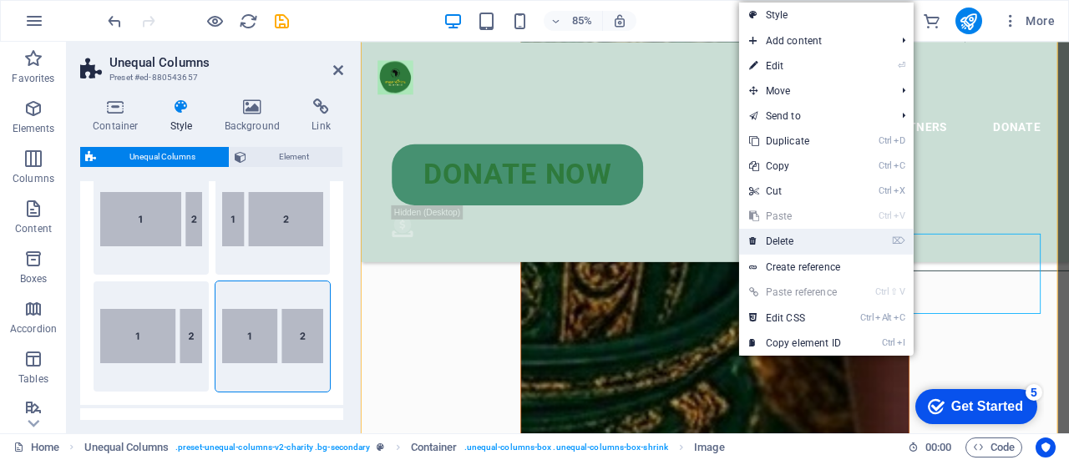
click at [813, 239] on link "⌦ Delete" at bounding box center [795, 241] width 112 height 25
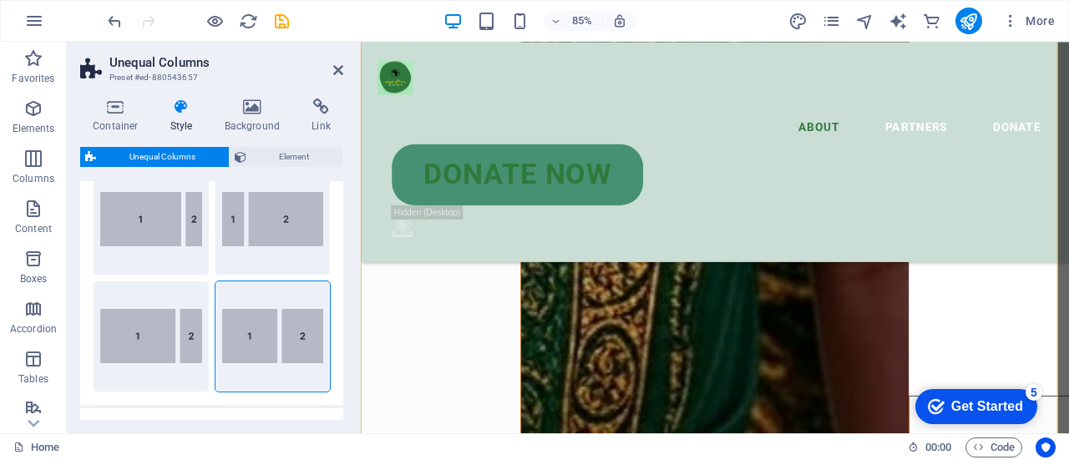
scroll to position [1786, 0]
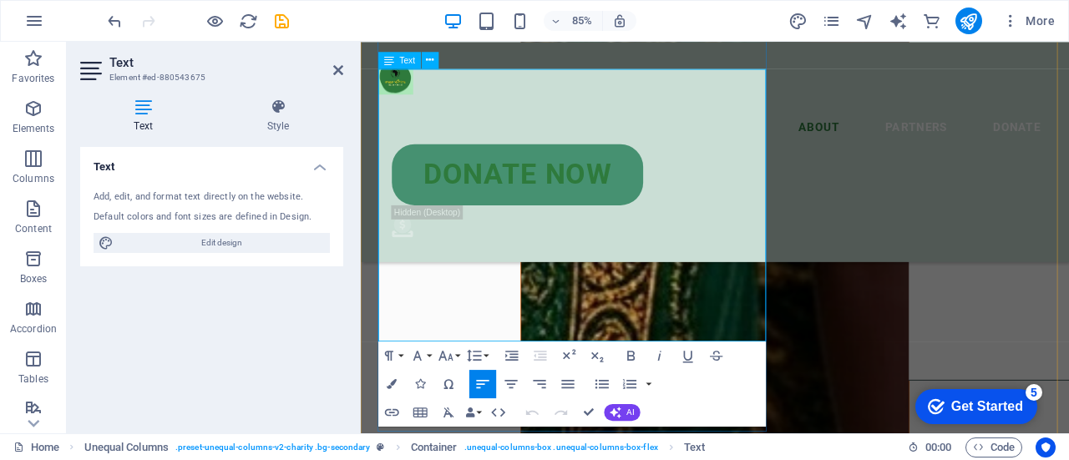
drag, startPoint x: 801, startPoint y: 373, endPoint x: 398, endPoint y: 114, distance: 479.5
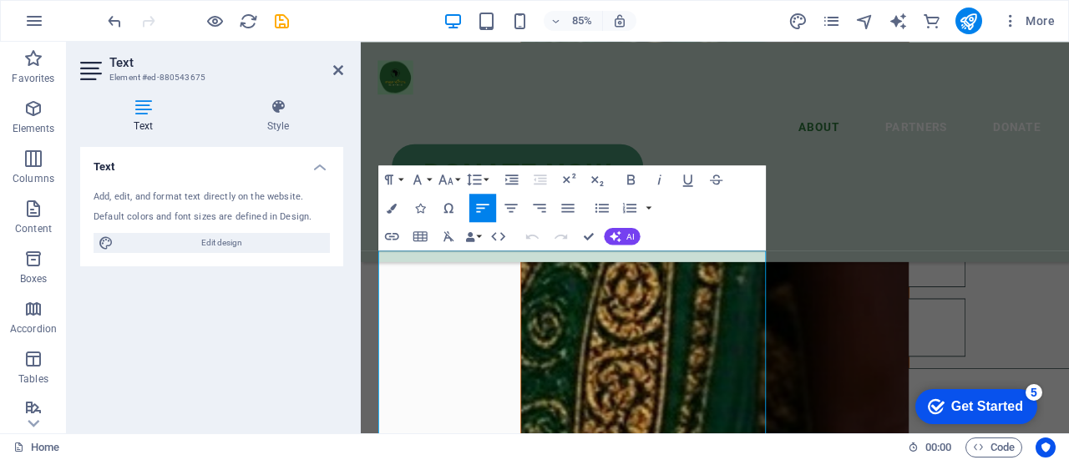
scroll to position [1678, 0]
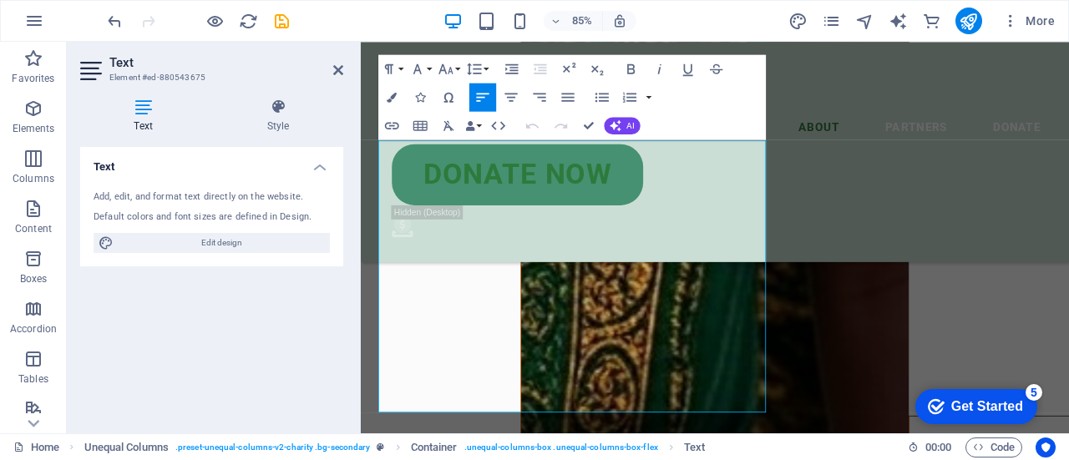
scroll to position [1783, 0]
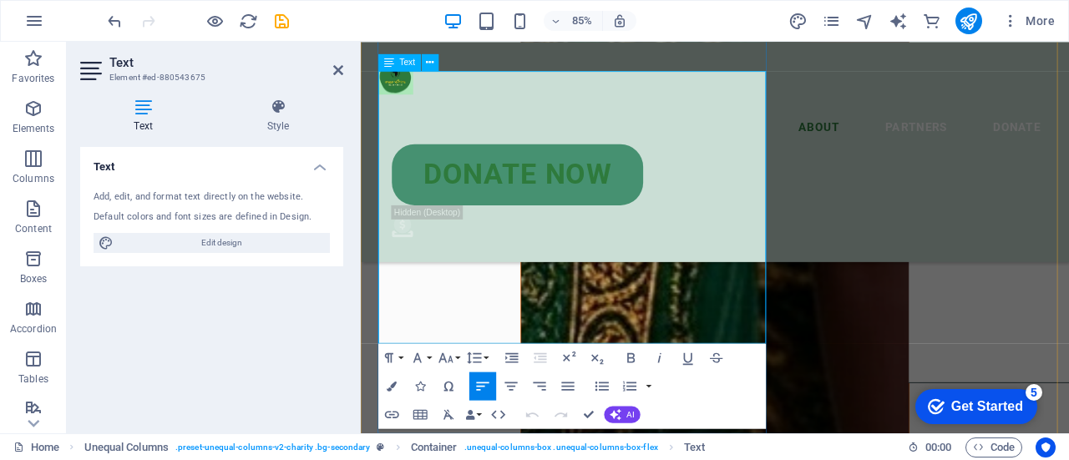
drag, startPoint x: 389, startPoint y: 209, endPoint x: 798, endPoint y: 368, distance: 439.1
click at [429, 357] on button "Font Family" at bounding box center [420, 357] width 27 height 28
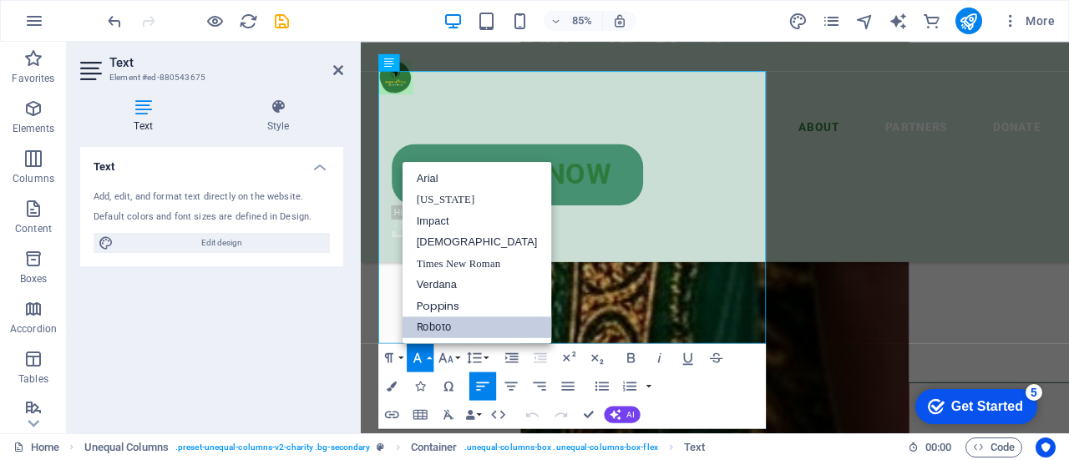
scroll to position [0, 0]
click at [455, 260] on link "Times New Roman" at bounding box center [478, 264] width 150 height 22
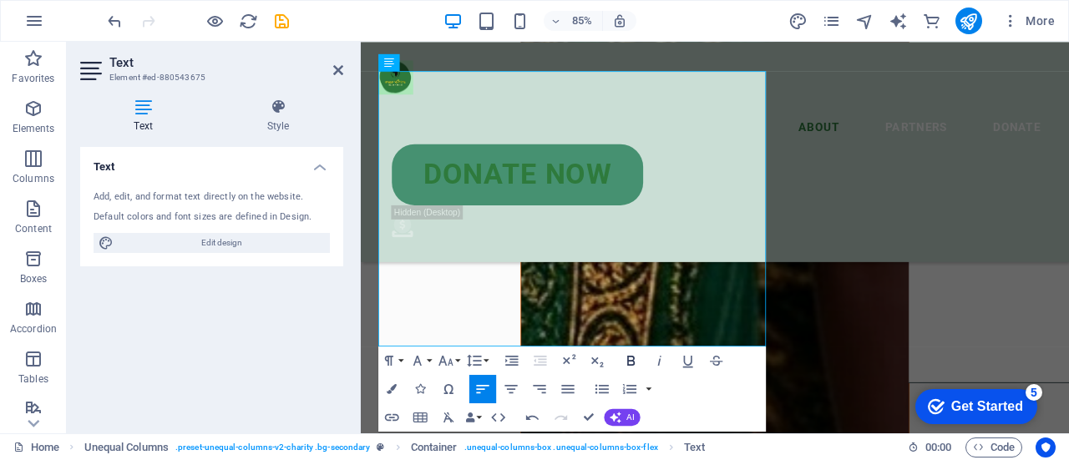
click at [629, 360] on icon "button" at bounding box center [631, 361] width 8 height 10
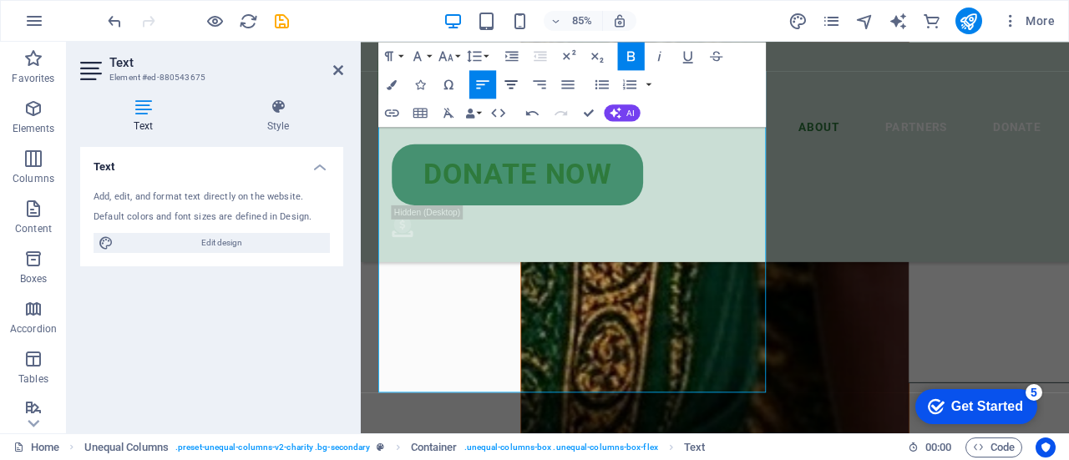
click at [521, 88] on button "Align Center" at bounding box center [511, 84] width 27 height 28
click at [481, 81] on icon "button" at bounding box center [482, 84] width 13 height 8
click at [458, 61] on button "Font Size" at bounding box center [448, 56] width 27 height 28
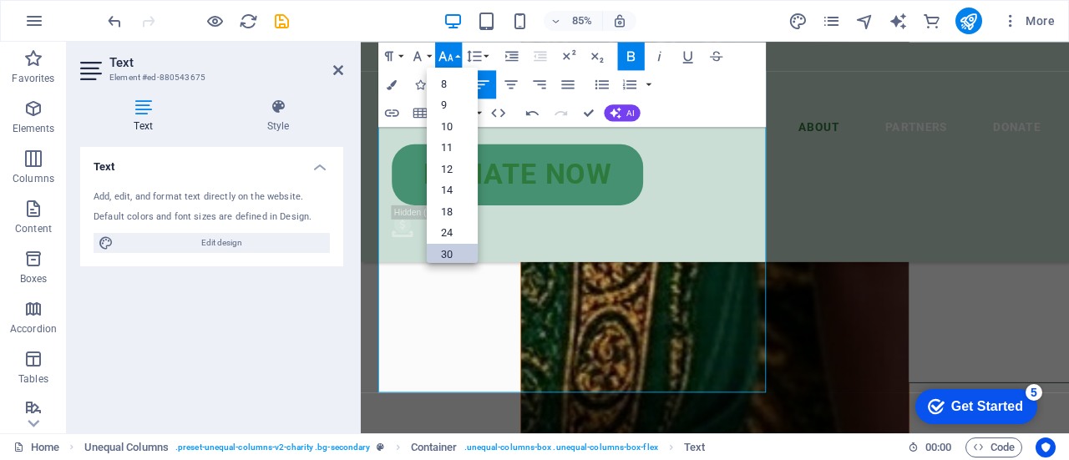
click at [460, 255] on link "30" at bounding box center [452, 254] width 51 height 22
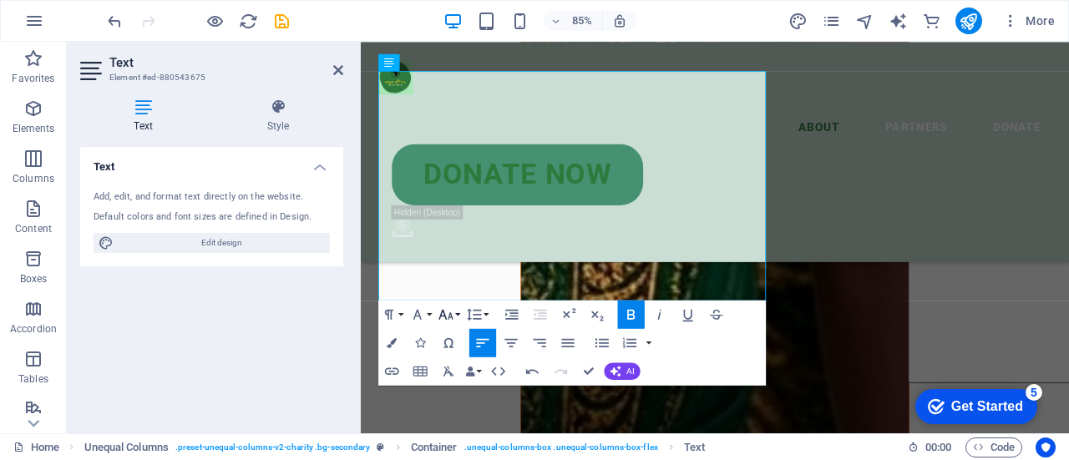
click at [452, 309] on icon "button" at bounding box center [446, 314] width 17 height 17
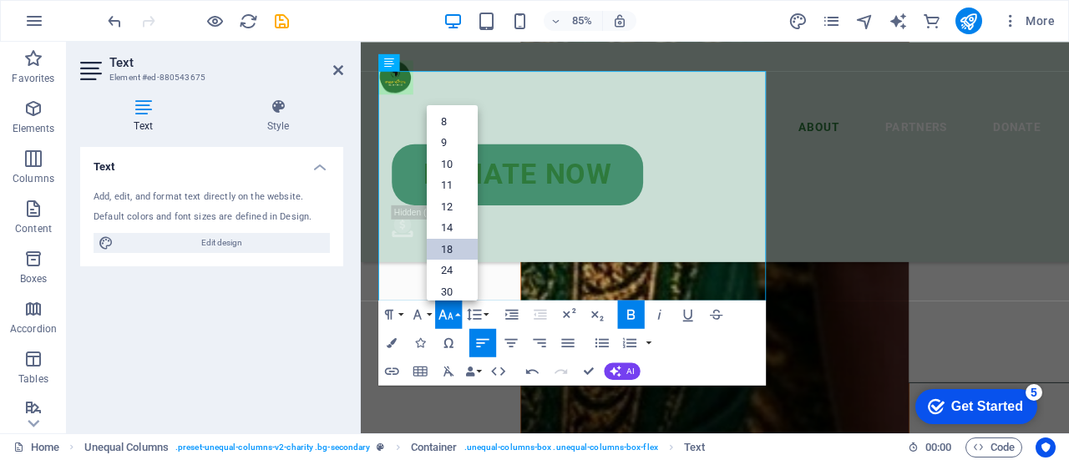
drag, startPoint x: 480, startPoint y: 213, endPoint x: 456, endPoint y: 253, distance: 46.4
click at [456, 253] on link "18" at bounding box center [452, 250] width 51 height 22
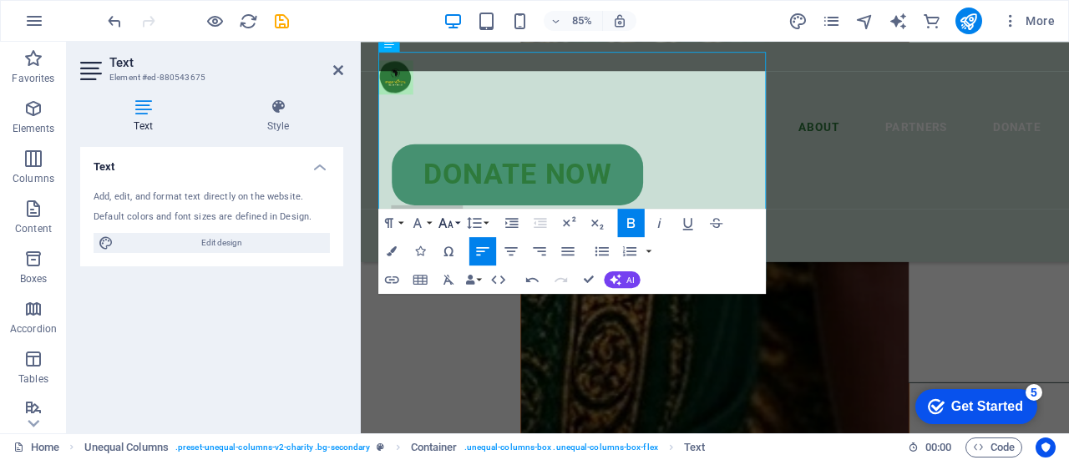
scroll to position [1806, 0]
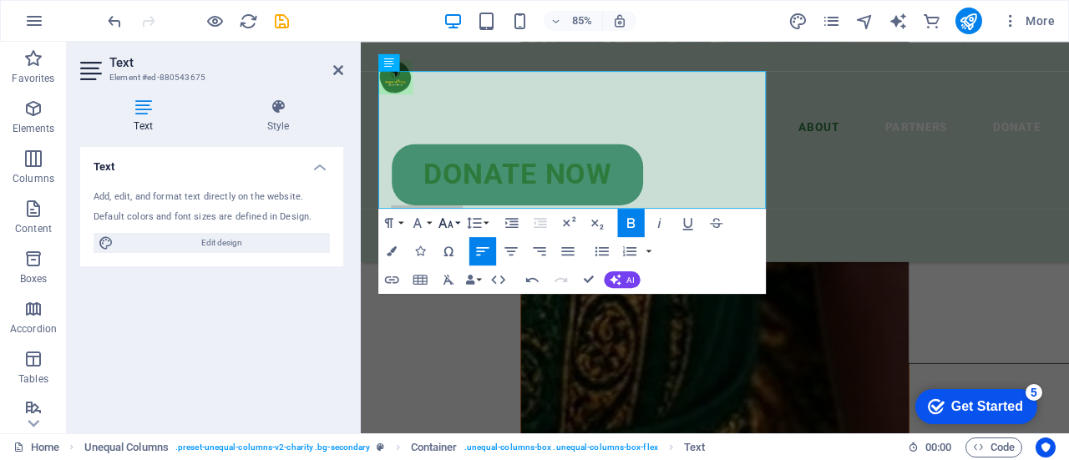
click at [443, 222] on icon "button" at bounding box center [446, 223] width 17 height 17
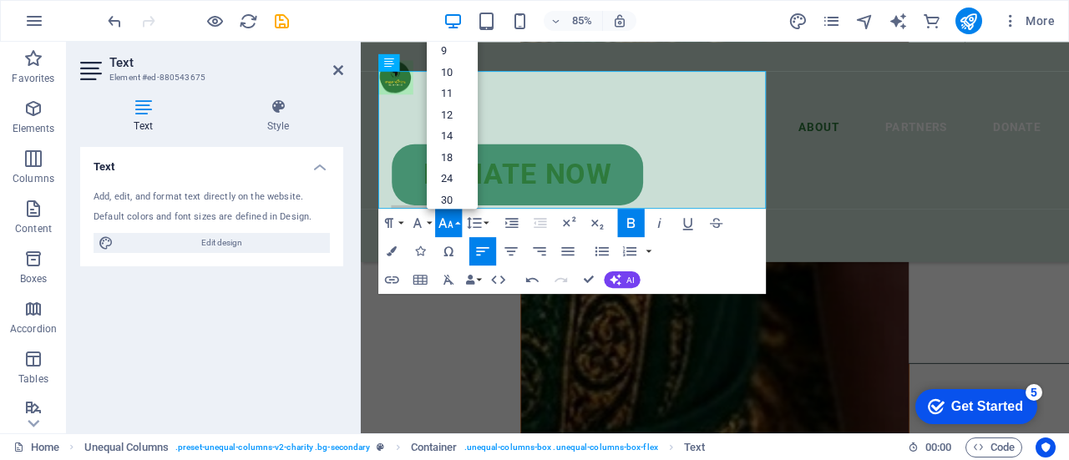
scroll to position [134, 0]
click at [450, 108] on link "36" at bounding box center [452, 108] width 51 height 22
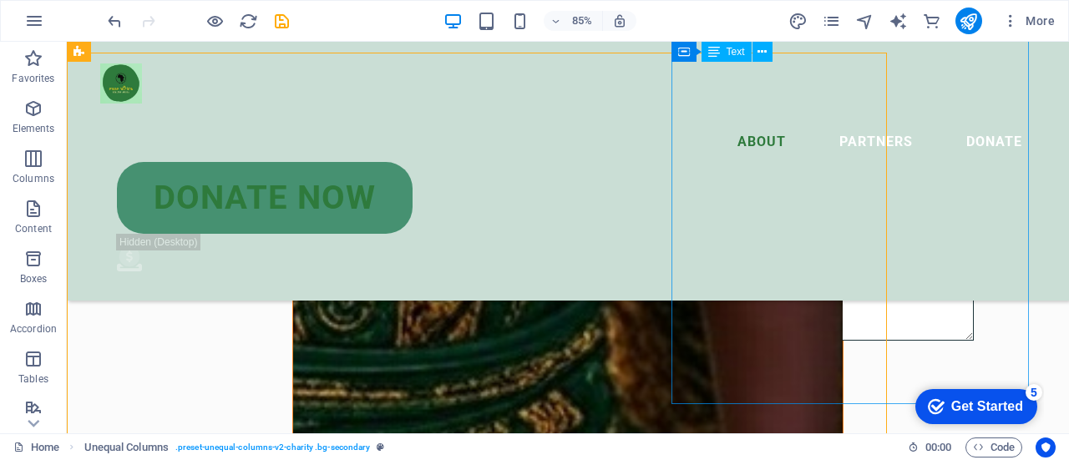
scroll to position [1552, 0]
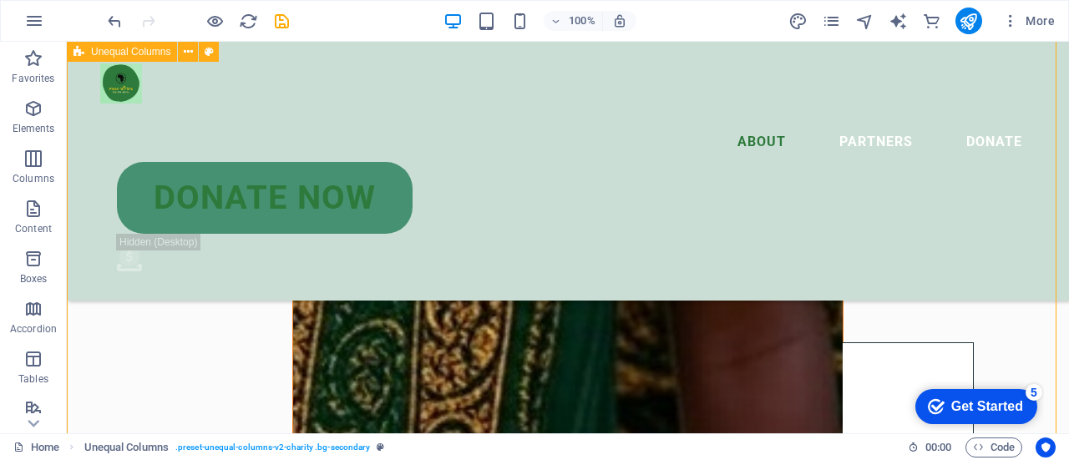
scroll to position [1783, 0]
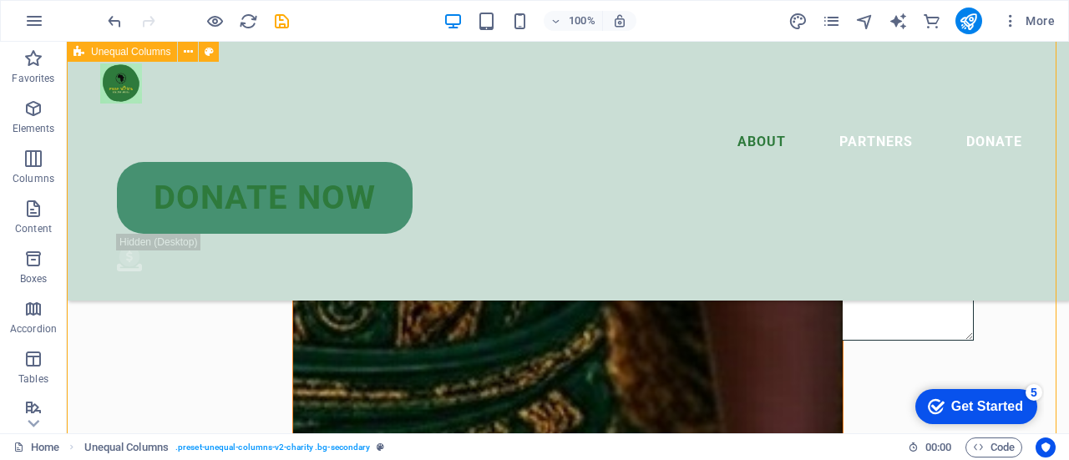
select select "%"
select select "rem"
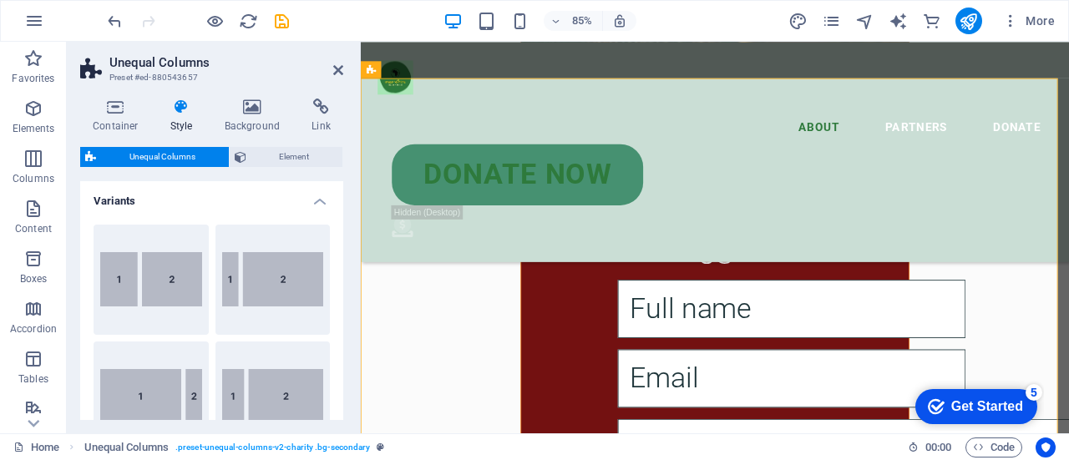
scroll to position [1529, 0]
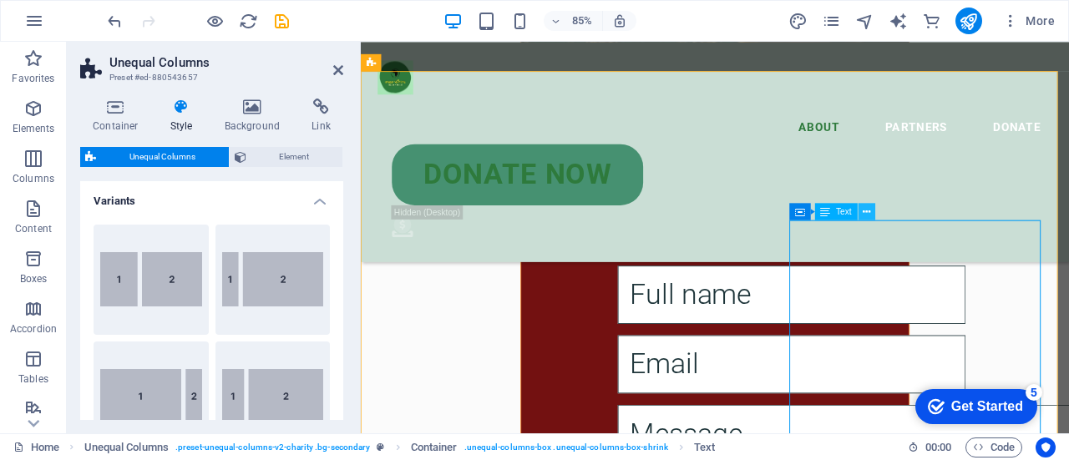
click at [867, 216] on icon at bounding box center [867, 211] width 8 height 15
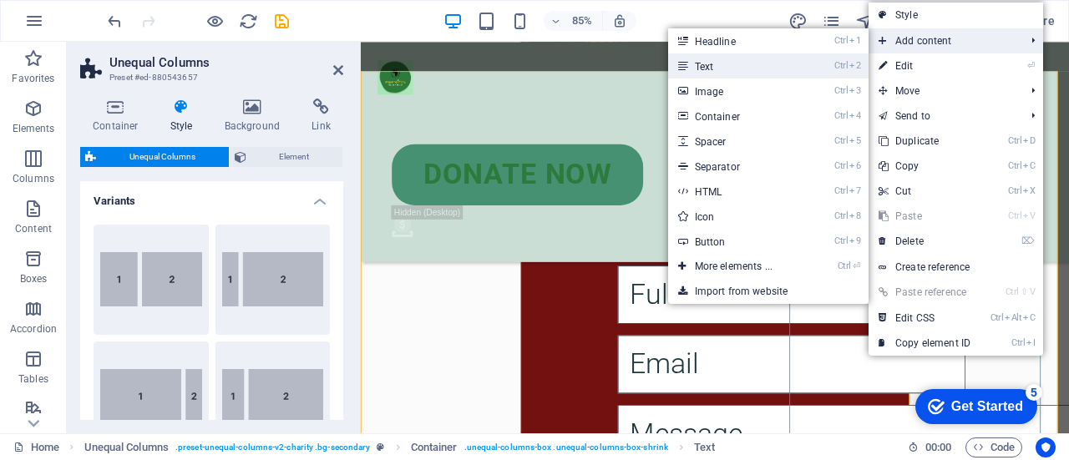
click at [785, 71] on link "Ctrl 2 Text" at bounding box center [737, 65] width 138 height 25
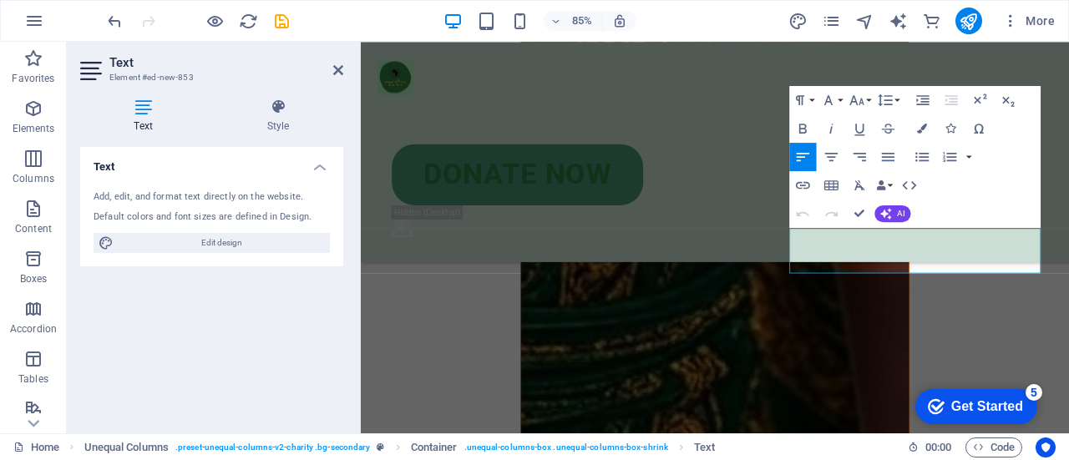
scroll to position [1959, 0]
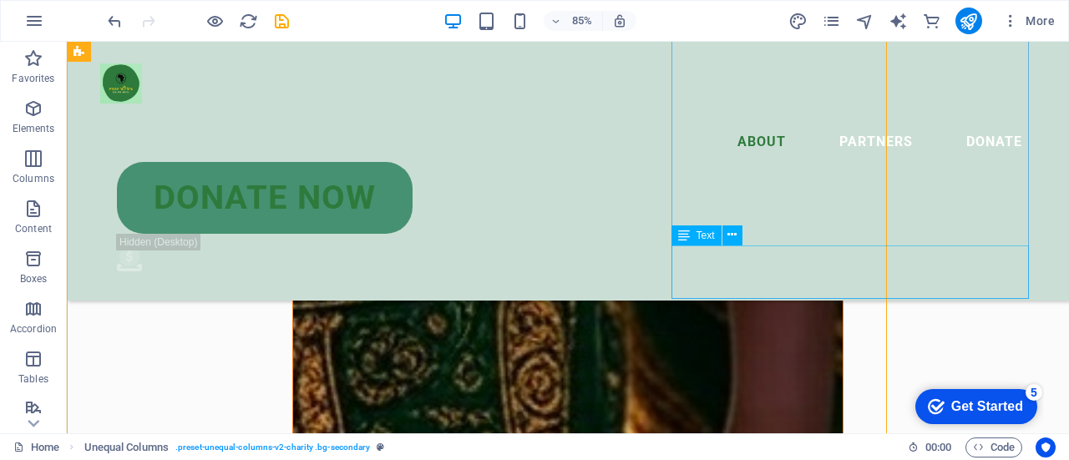
scroll to position [1684, 0]
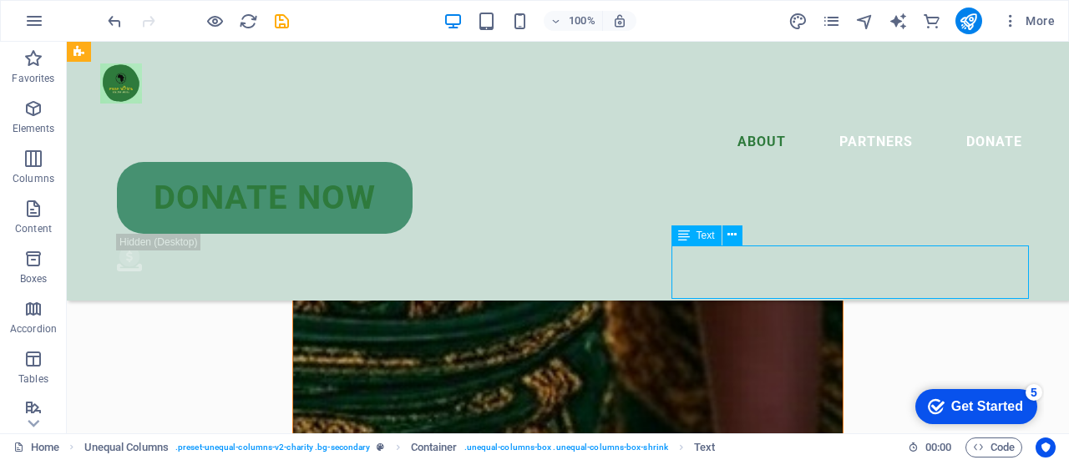
click at [729, 240] on icon at bounding box center [732, 235] width 9 height 18
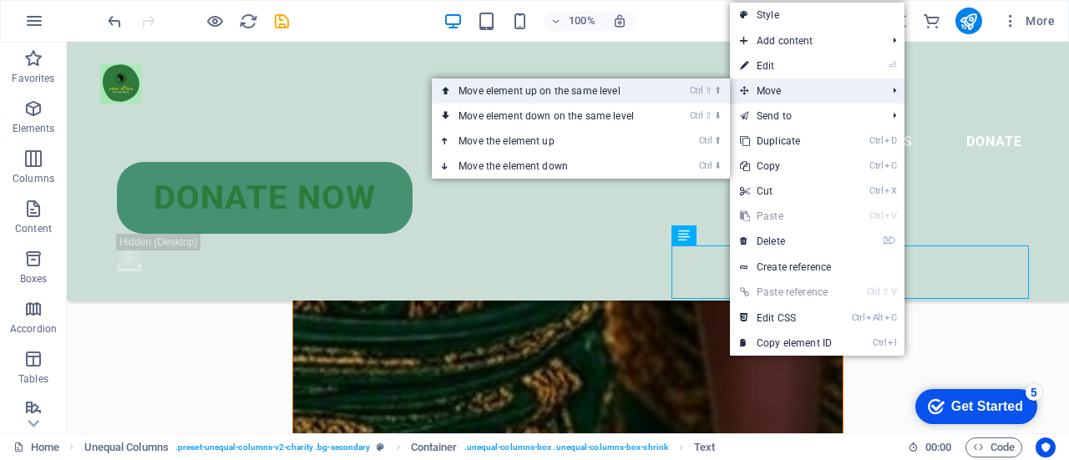
click at [673, 96] on li "Ctrl ⇧ ⬆ Move element up on the same level" at bounding box center [581, 91] width 298 height 25
drag, startPoint x: 668, startPoint y: 96, endPoint x: 595, endPoint y: 54, distance: 84.6
click at [662, 96] on link "Ctrl ⇧ ⬆ Move element up on the same level" at bounding box center [550, 91] width 236 height 25
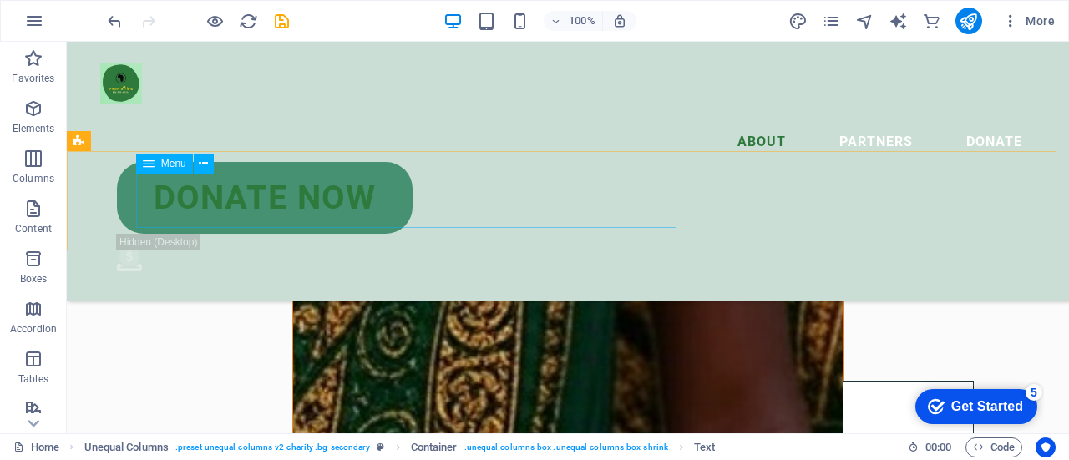
scroll to position [1303, 0]
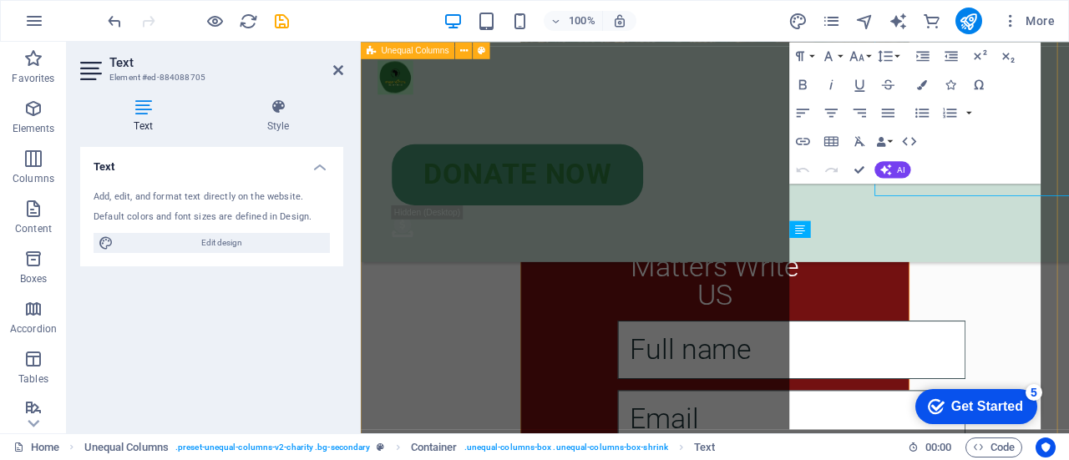
scroll to position [1760, 0]
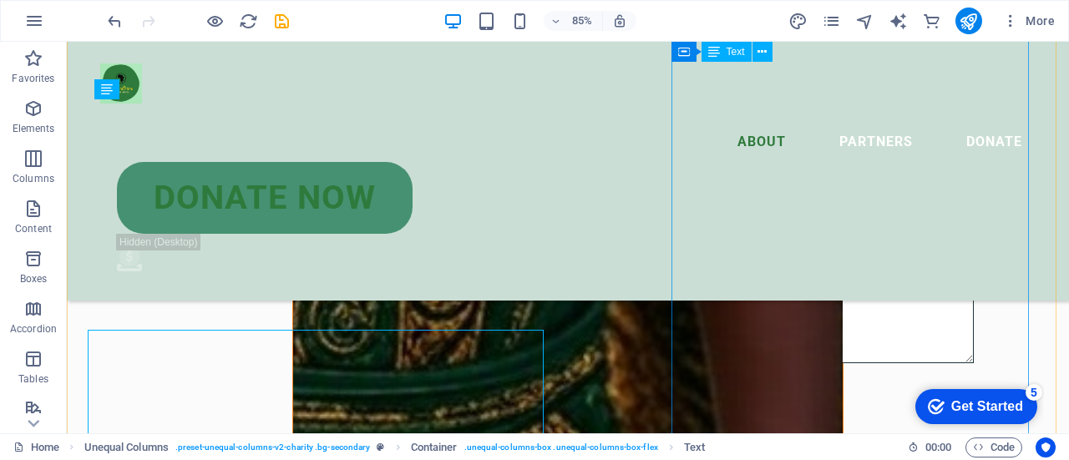
scroll to position [1530, 0]
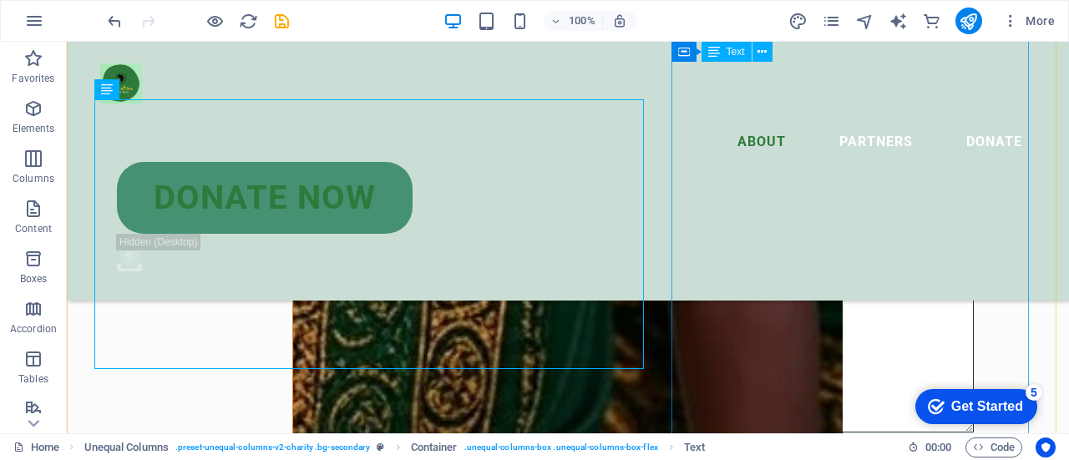
drag, startPoint x: 1067, startPoint y: 180, endPoint x: 724, endPoint y: 251, distance: 349.9
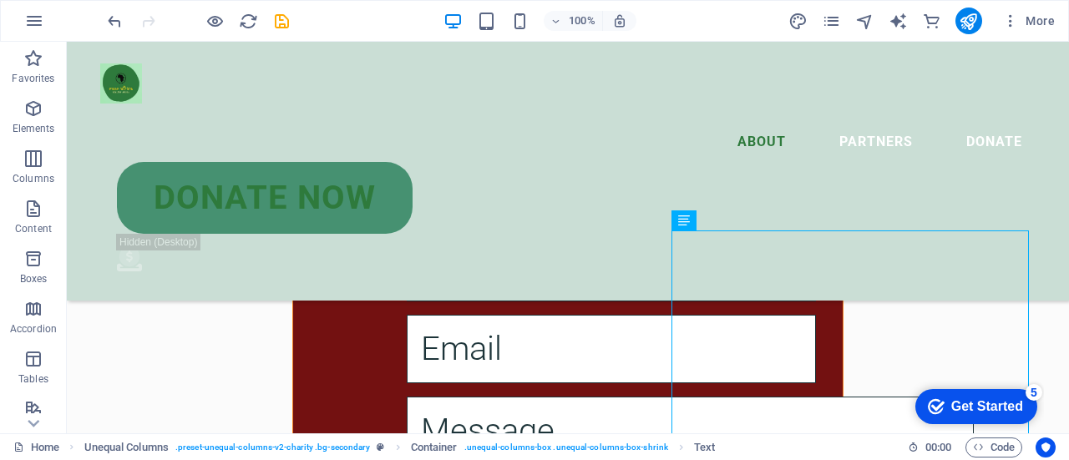
scroll to position [1320, 0]
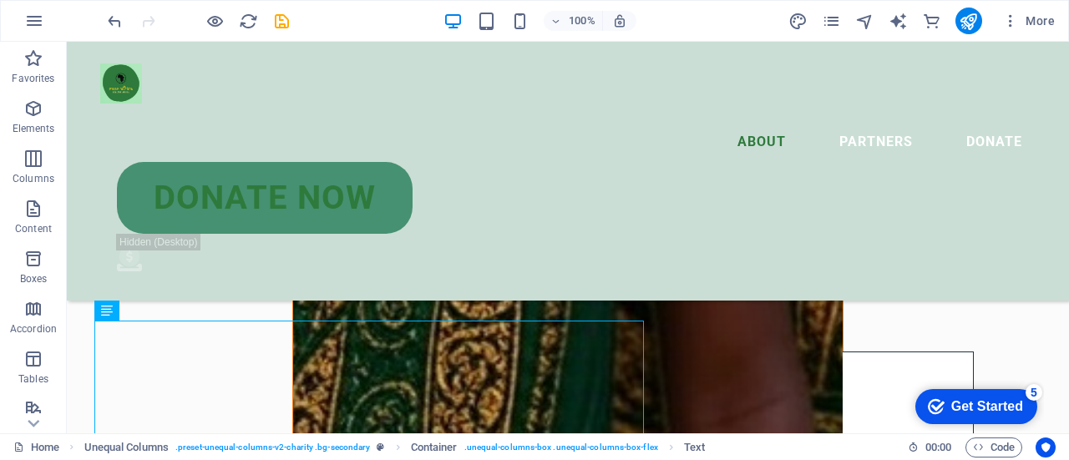
scroll to position [1308, 0]
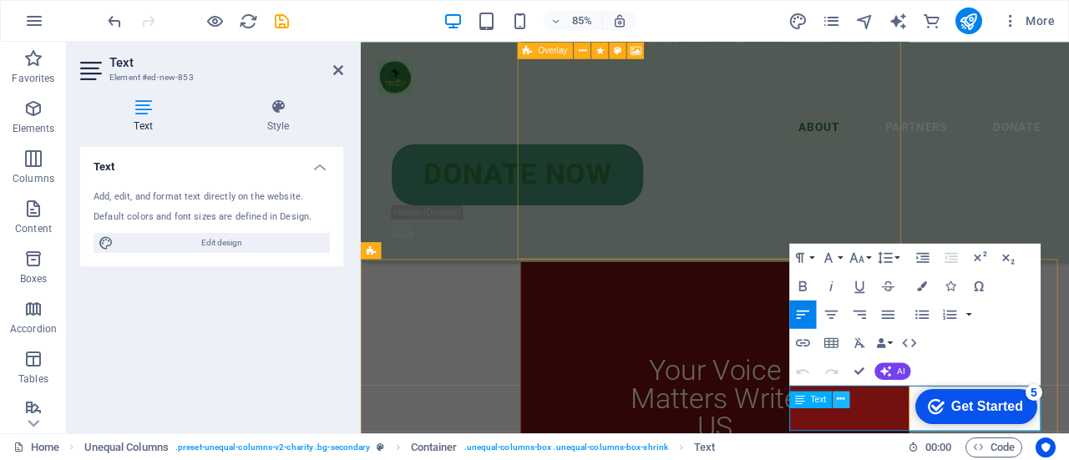
click at [846, 399] on button at bounding box center [841, 399] width 17 height 17
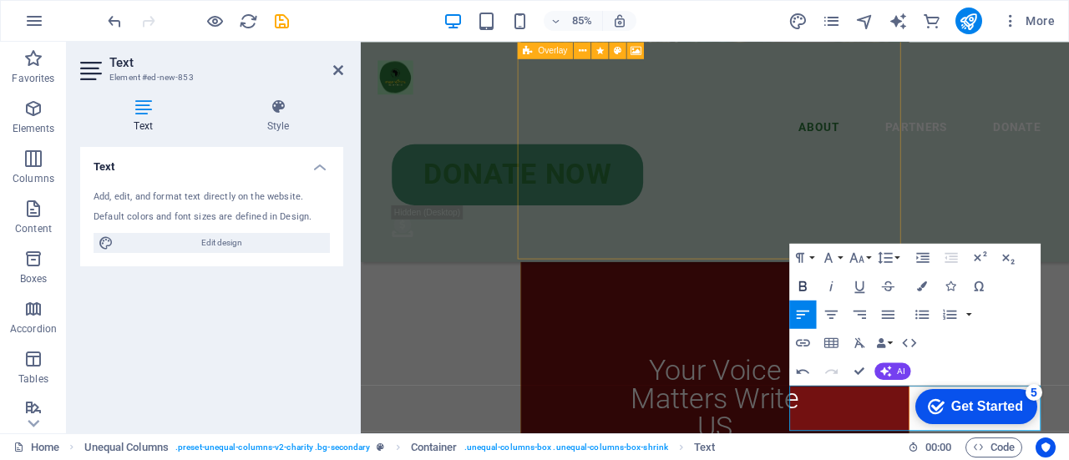
click at [802, 289] on icon "button" at bounding box center [803, 285] width 17 height 17
click at [825, 263] on icon "button" at bounding box center [828, 257] width 17 height 17
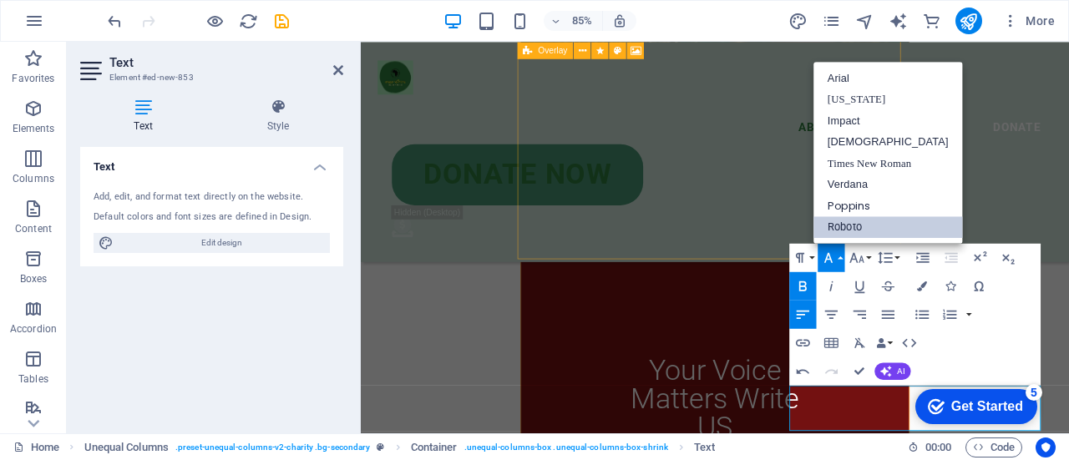
scroll to position [0, 0]
click at [874, 164] on link "Times New Roman" at bounding box center [889, 163] width 150 height 22
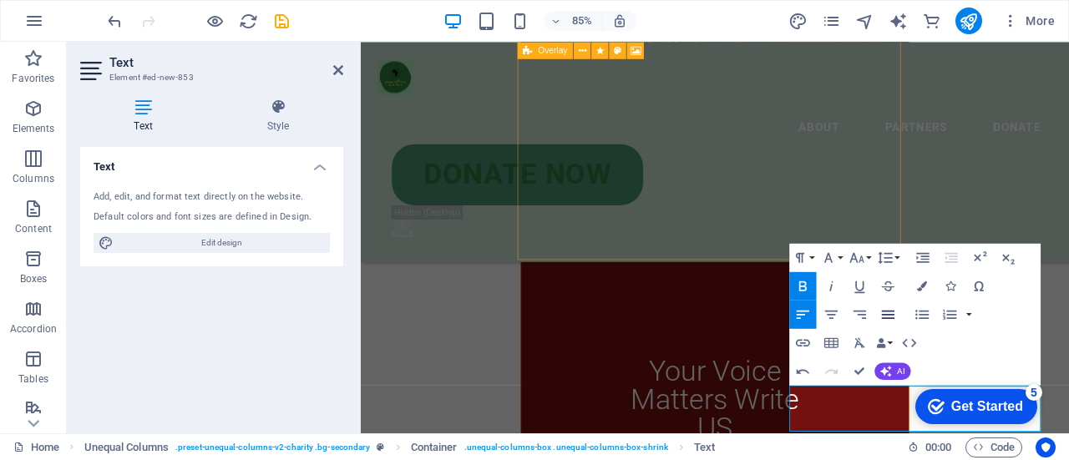
click at [880, 311] on icon "button" at bounding box center [888, 314] width 17 height 17
click at [832, 318] on icon "button" at bounding box center [832, 314] width 13 height 8
click at [826, 256] on icon "button" at bounding box center [828, 257] width 17 height 17
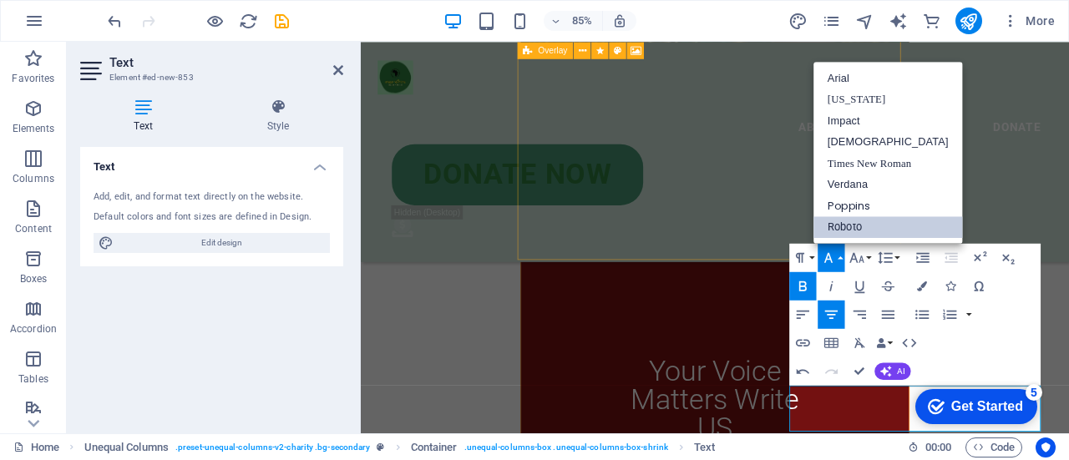
scroll to position [0, 0]
click at [859, 262] on icon "button" at bounding box center [857, 257] width 17 height 17
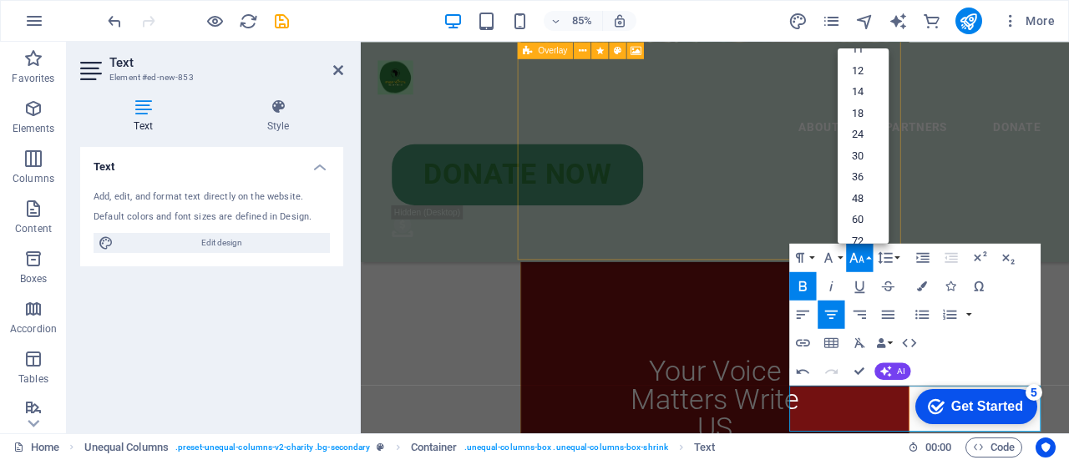
scroll to position [134, 0]
click at [871, 176] on link "60" at bounding box center [863, 186] width 51 height 22
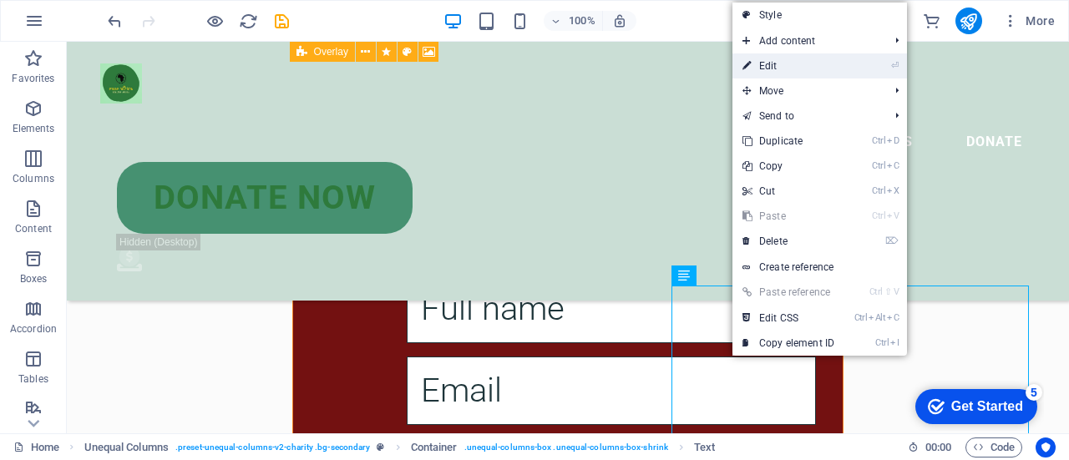
click at [771, 76] on link "⏎ Edit" at bounding box center [789, 65] width 112 height 25
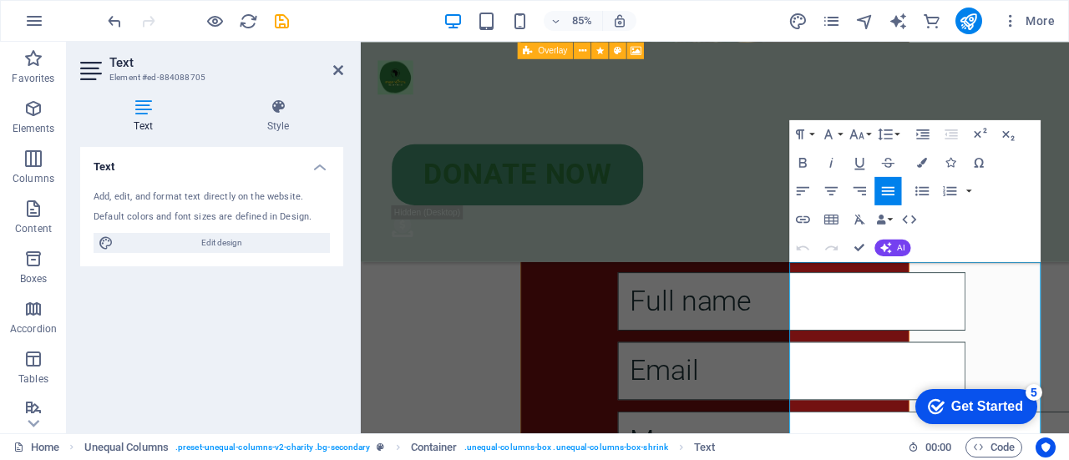
scroll to position [1527, 0]
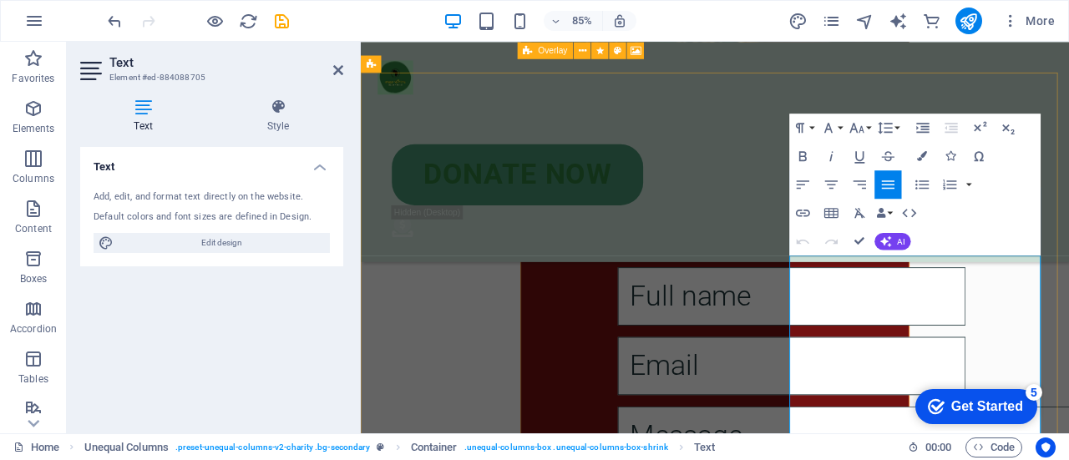
drag, startPoint x: 1010, startPoint y: 341, endPoint x: 879, endPoint y: 346, distance: 131.3
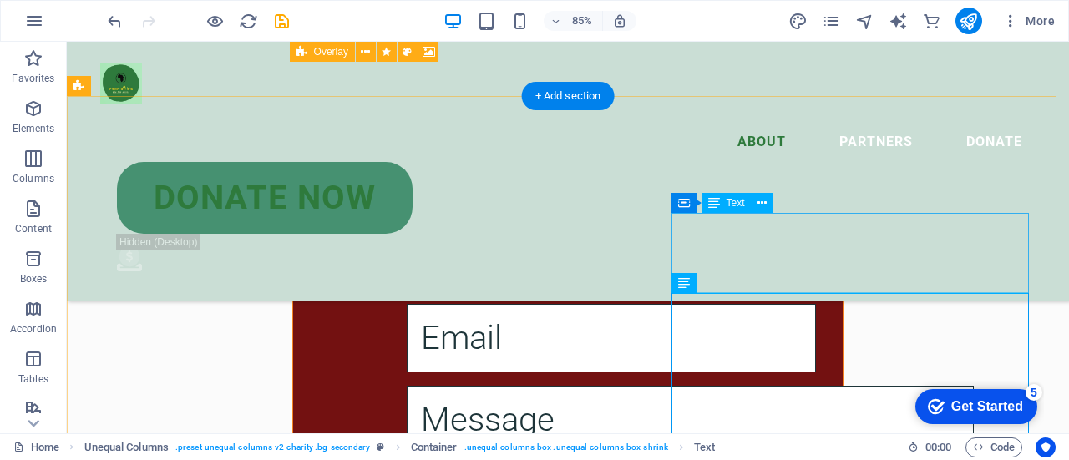
scroll to position [1279, 0]
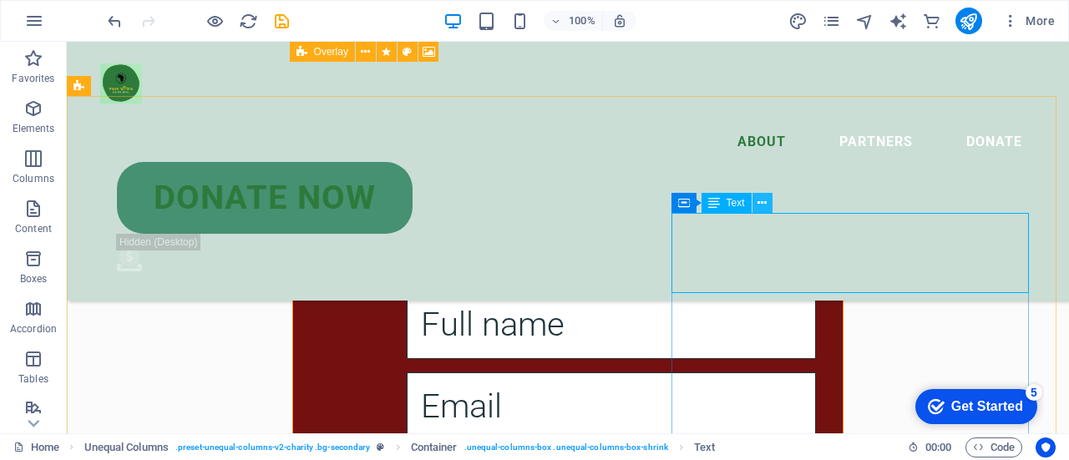
click at [764, 203] on icon at bounding box center [762, 204] width 9 height 18
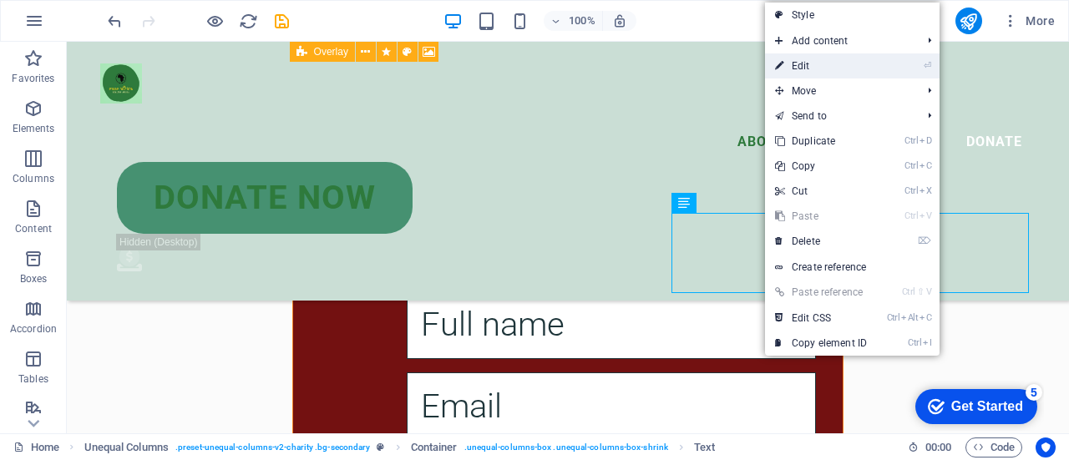
click at [805, 63] on link "⏎ Edit" at bounding box center [821, 65] width 112 height 25
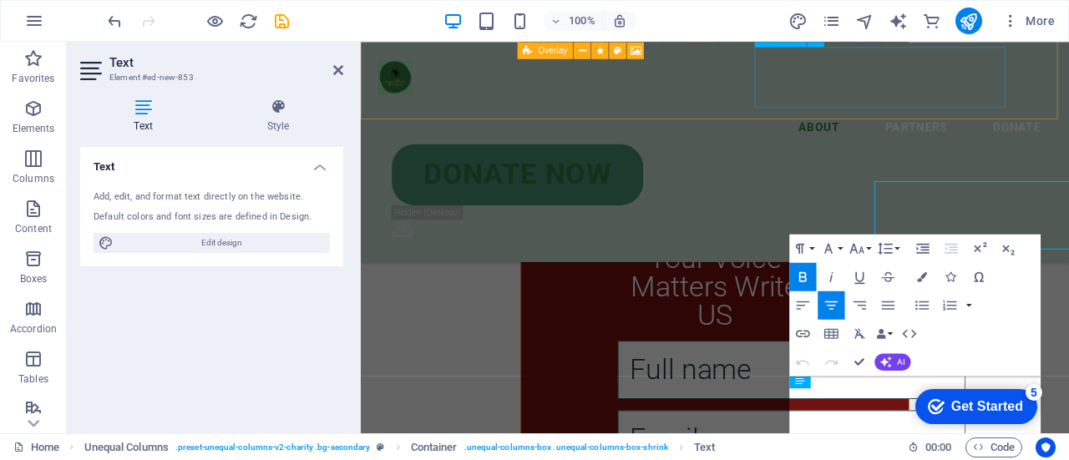
scroll to position [1287, 0]
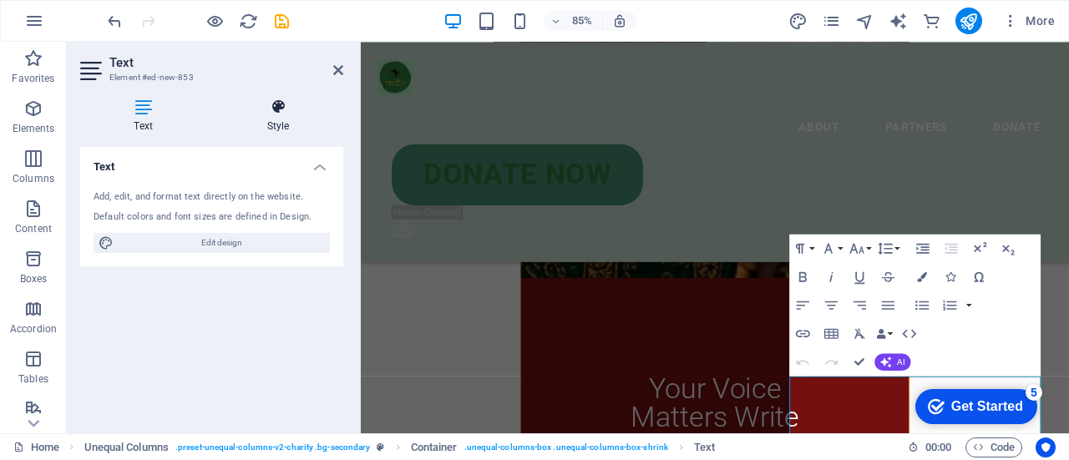
click at [277, 116] on h4 "Style" at bounding box center [278, 116] width 130 height 35
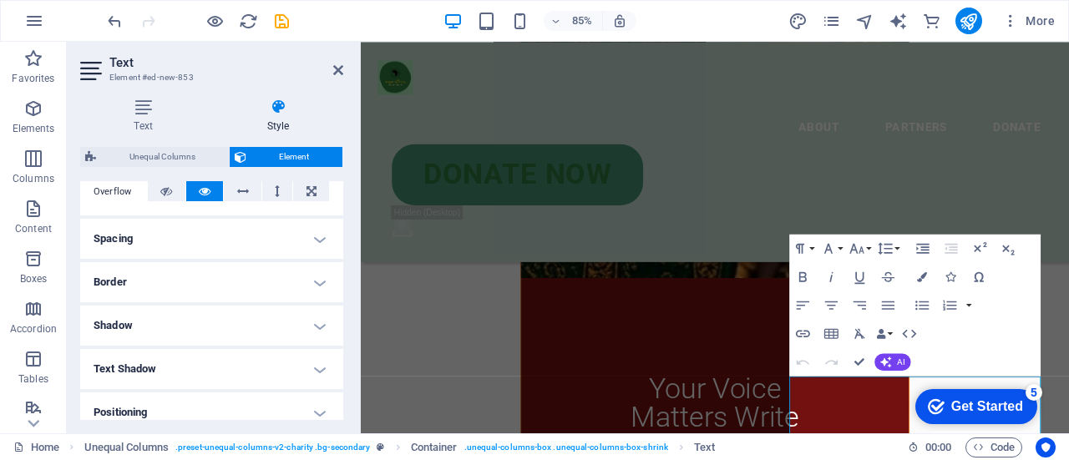
scroll to position [334, 0]
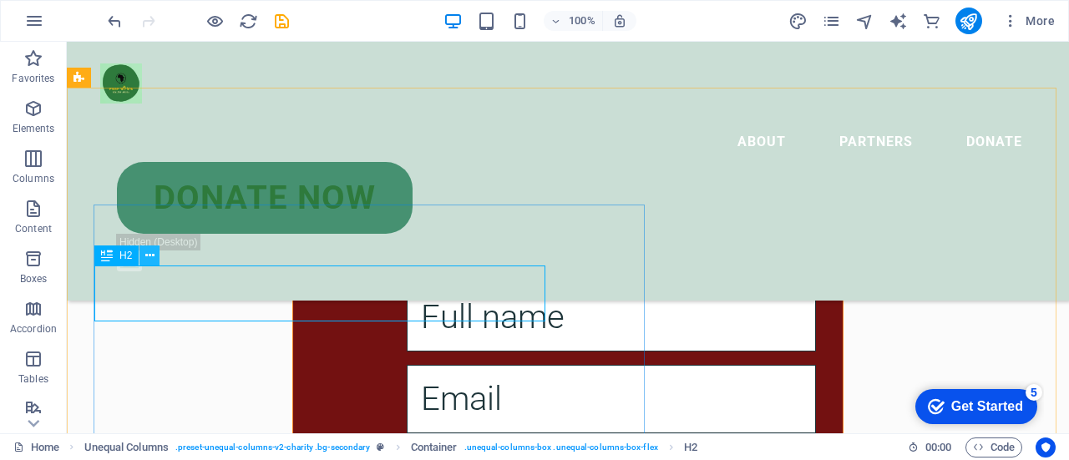
click at [151, 255] on icon at bounding box center [149, 256] width 9 height 18
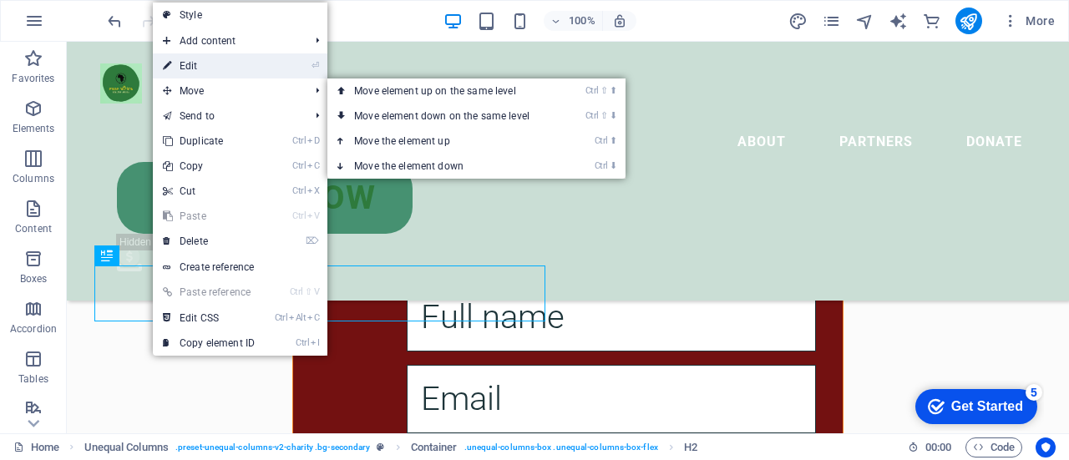
click at [201, 63] on link "⏎ Edit" at bounding box center [209, 65] width 112 height 25
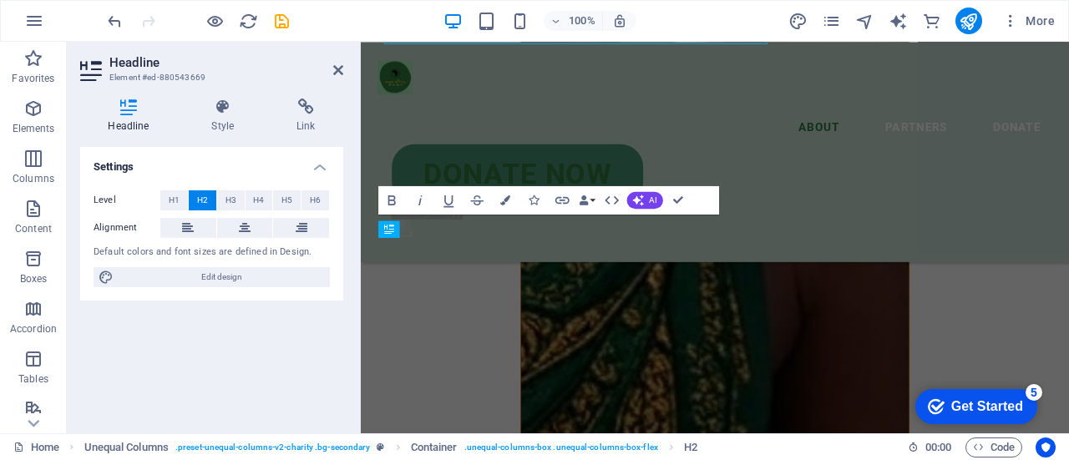
scroll to position [1565, 0]
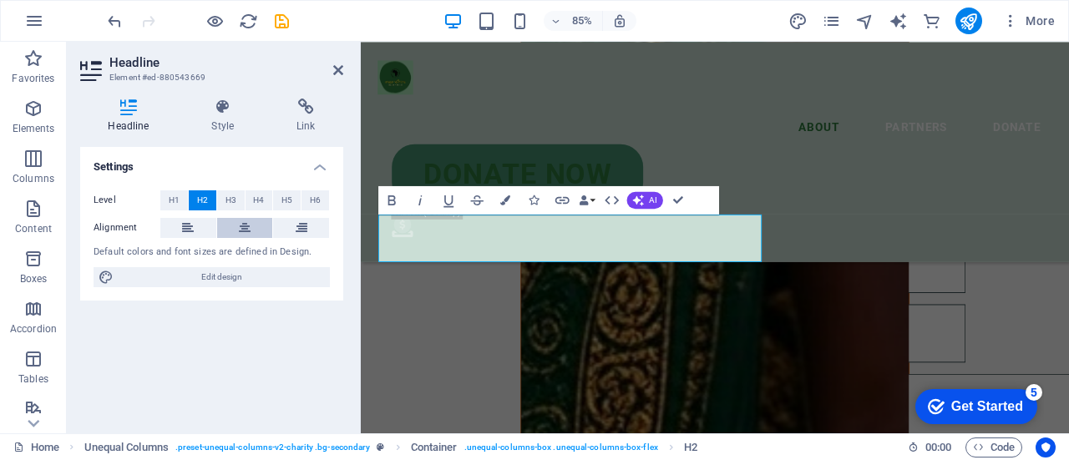
click at [241, 231] on icon at bounding box center [245, 228] width 12 height 20
click at [338, 63] on h2 "Headline" at bounding box center [226, 62] width 234 height 15
click at [339, 64] on icon at bounding box center [338, 70] width 10 height 13
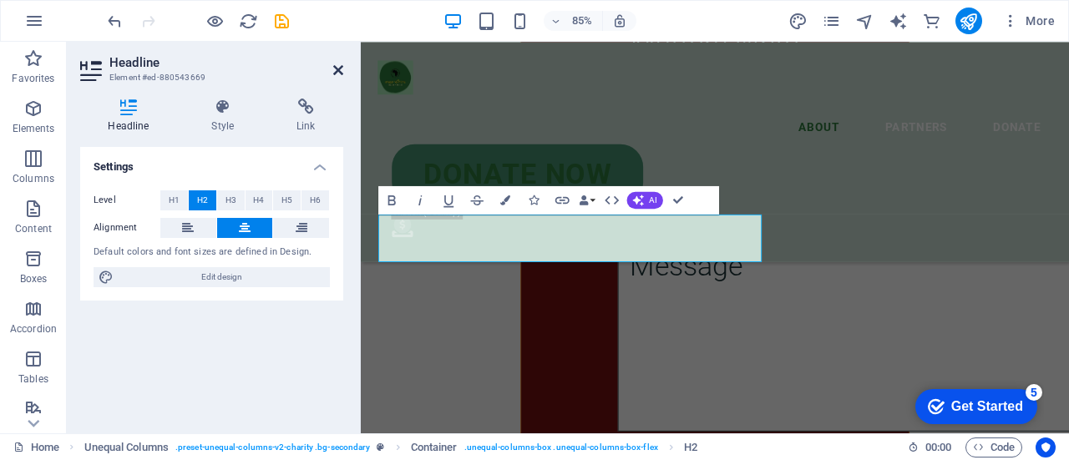
scroll to position [1308, 0]
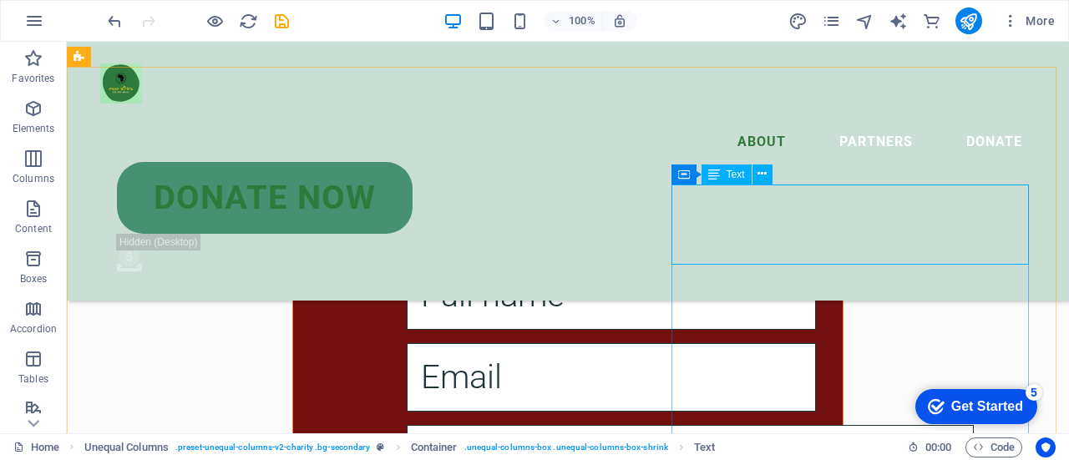
click at [727, 176] on span "Text" at bounding box center [736, 175] width 18 height 10
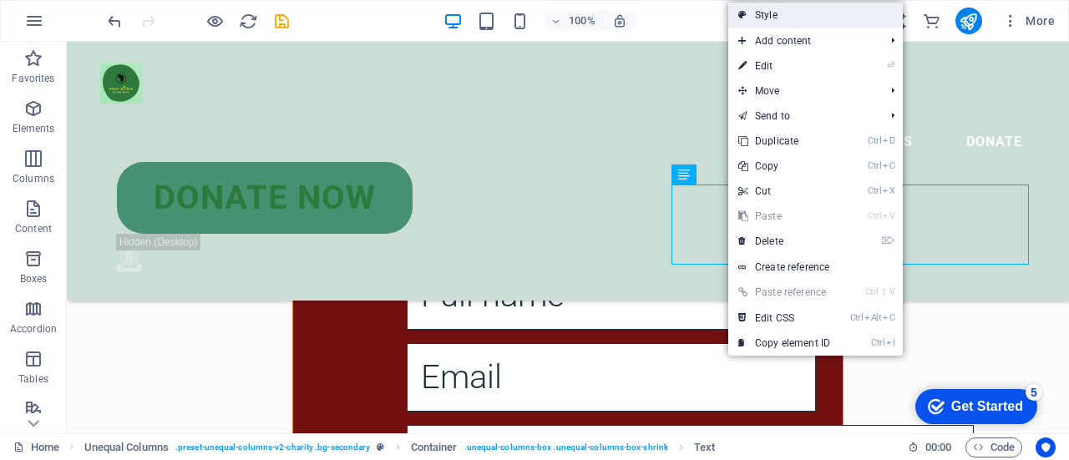
click at [826, 19] on link "Style" at bounding box center [816, 15] width 175 height 25
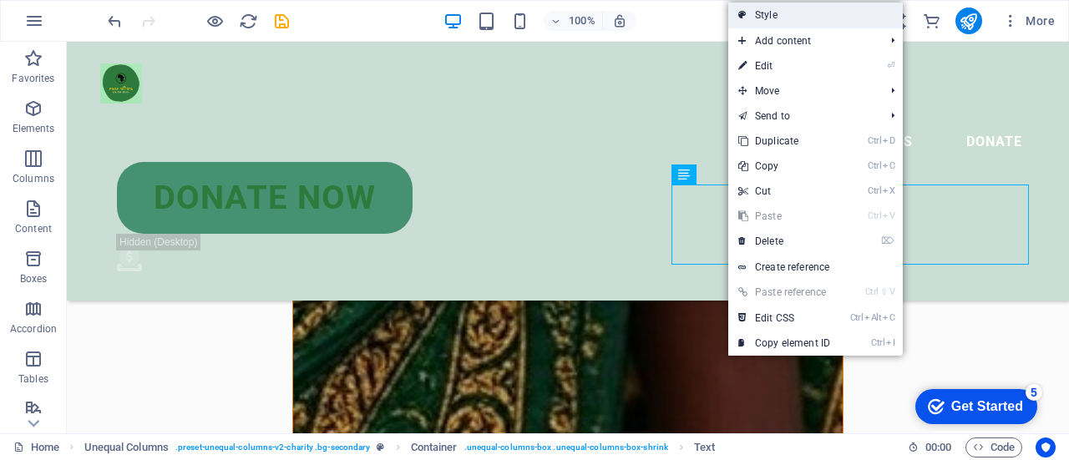
scroll to position [1565, 0]
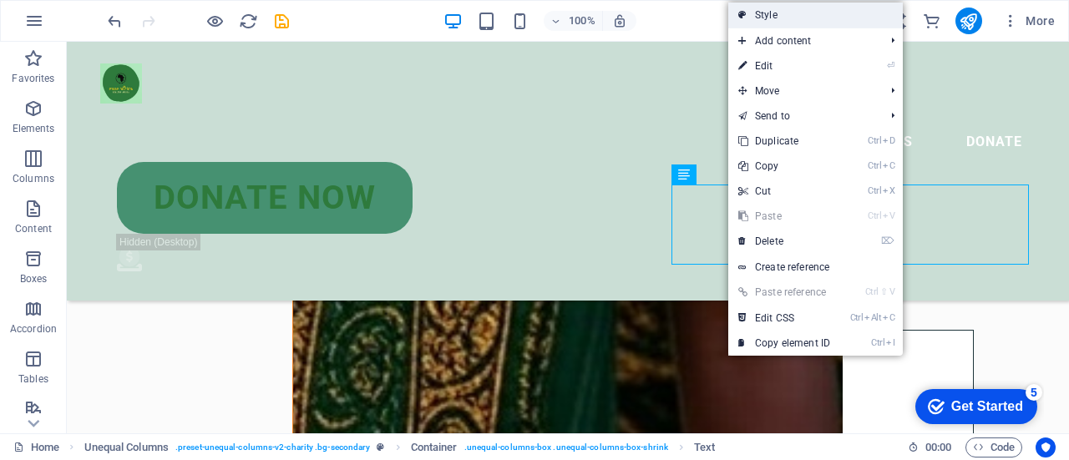
select select "%"
select select "rem"
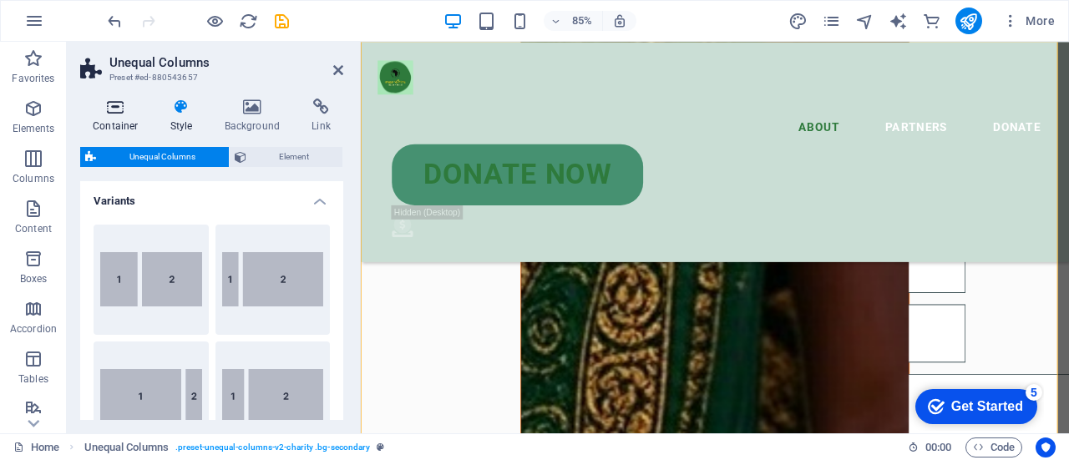
click at [117, 127] on h4 "Container" at bounding box center [119, 116] width 78 height 35
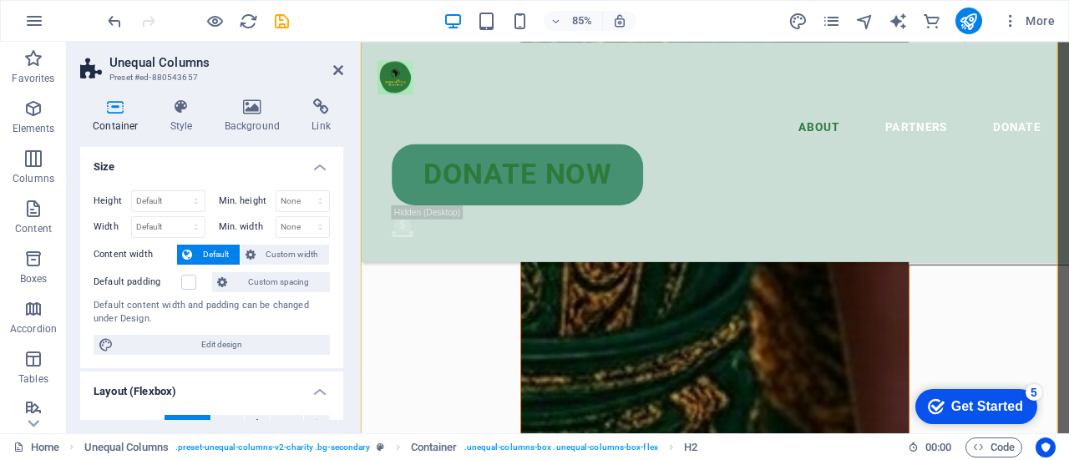
scroll to position [1930, 0]
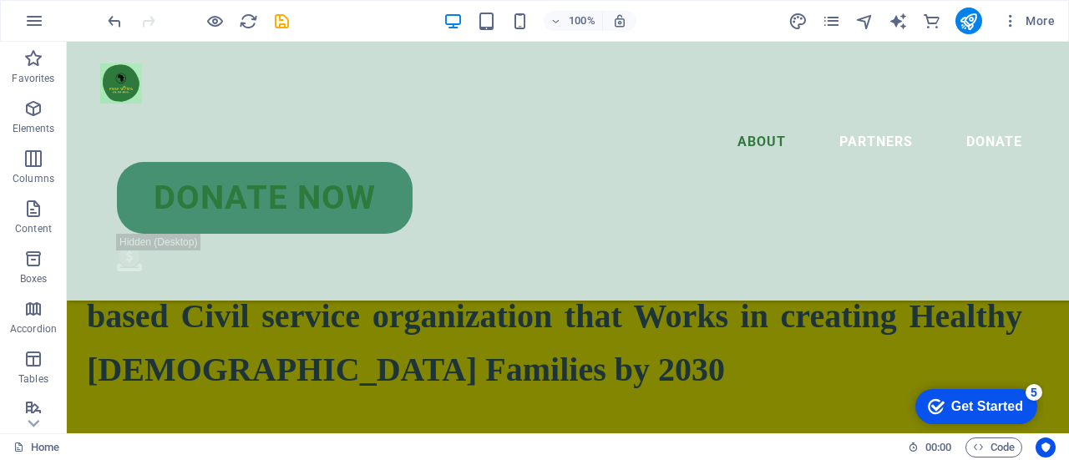
scroll to position [2831, 0]
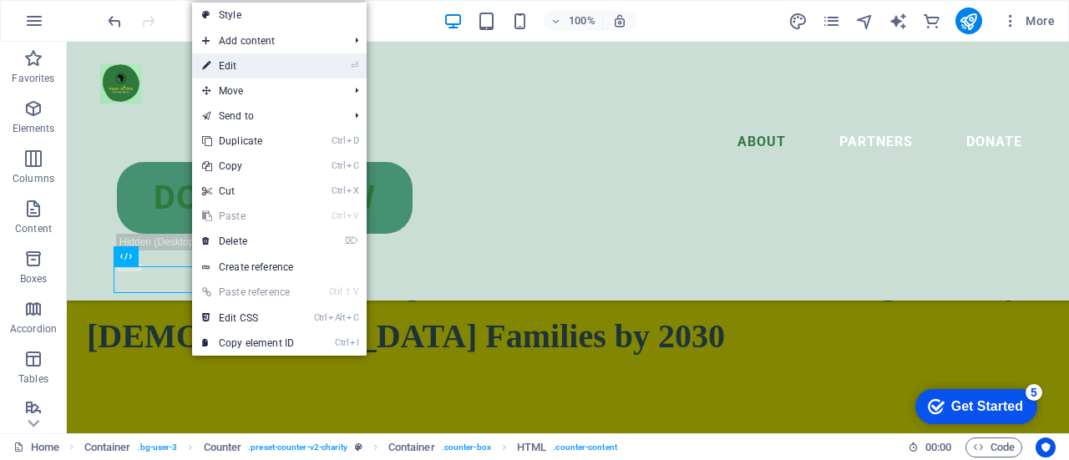
click at [257, 66] on link "⏎ Edit" at bounding box center [248, 65] width 112 height 25
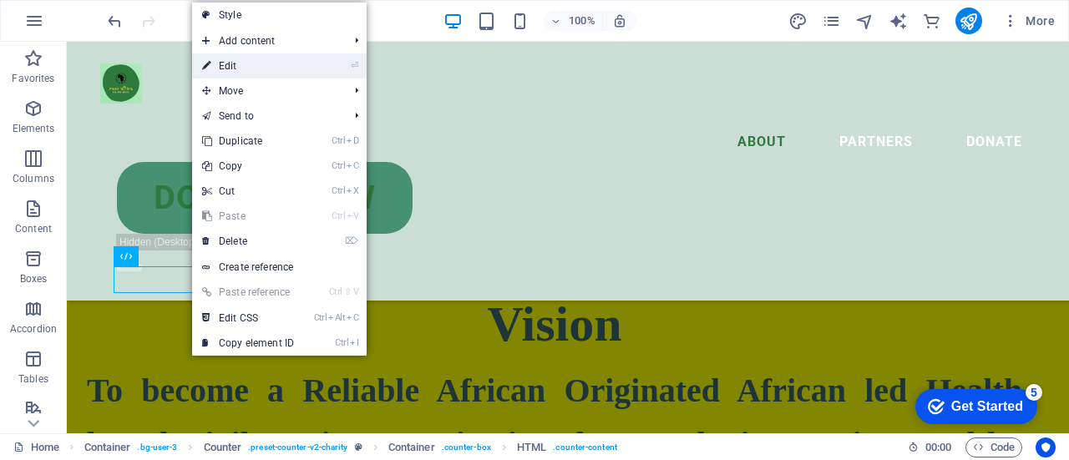
scroll to position [2971, 0]
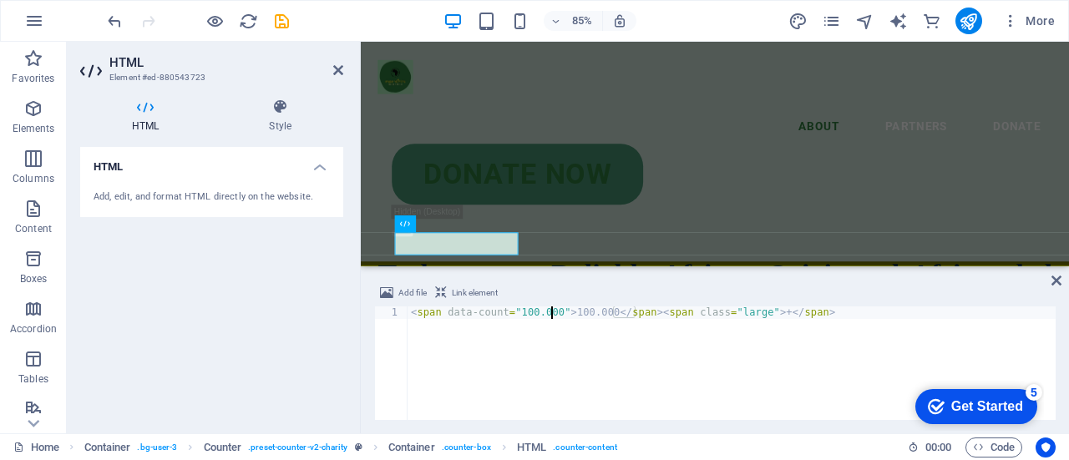
click at [551, 311] on div "< span data-count = "100.000" > 100.000 </ span > < span class = "large" > + </…" at bounding box center [732, 376] width 648 height 139
click at [1055, 280] on icon at bounding box center [1057, 280] width 10 height 13
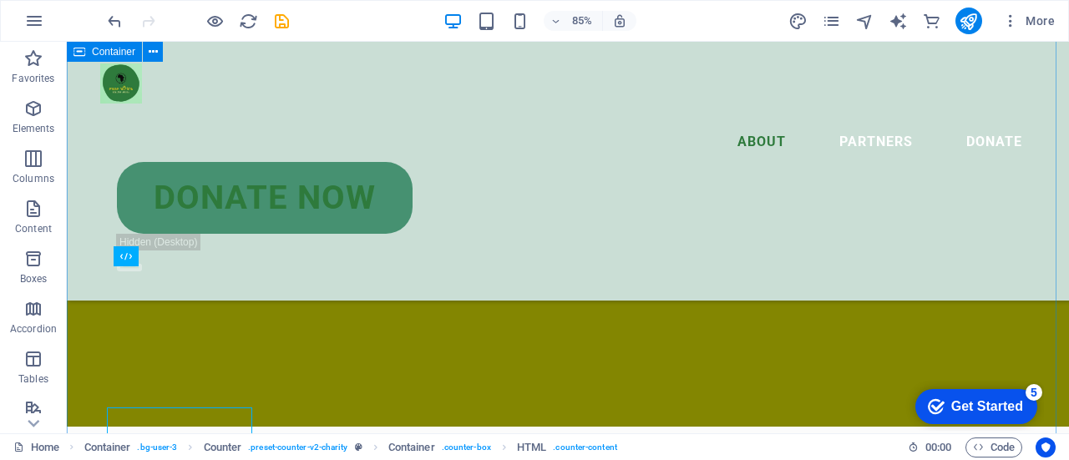
scroll to position [2831, 0]
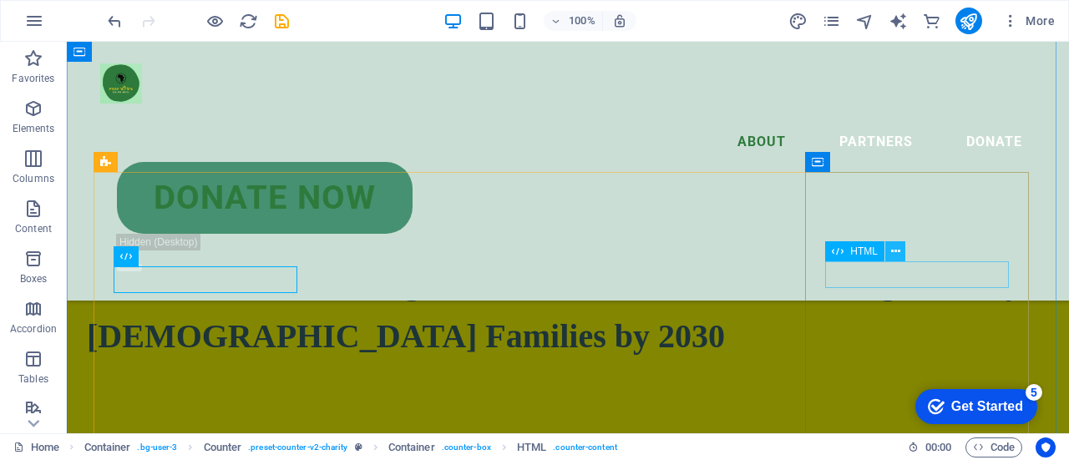
click at [897, 253] on icon at bounding box center [896, 252] width 9 height 18
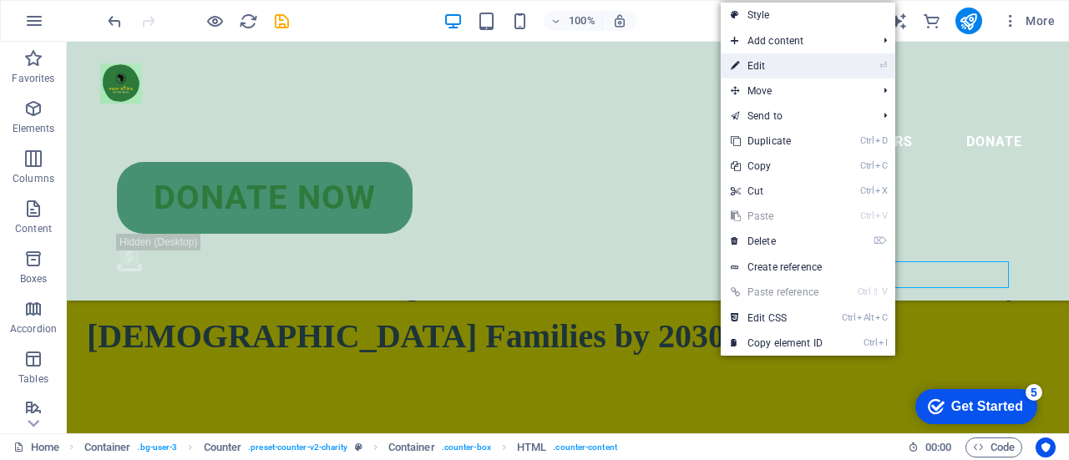
click at [821, 74] on link "⏎ Edit" at bounding box center [777, 65] width 112 height 25
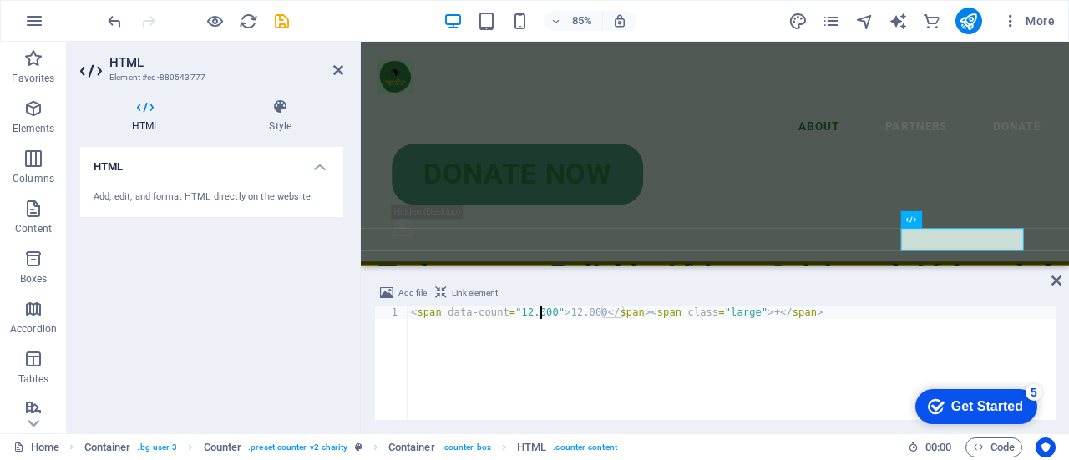
click at [540, 315] on div "< span data-count = "12.000" > 12.000 </ span > < span class = "large" > + </ s…" at bounding box center [732, 376] width 648 height 139
click at [575, 313] on div "< span data-count = "12.0" > 12.000 </ span > < span class = "large" > + </ spa…" at bounding box center [732, 376] width 648 height 139
type textarea "<span data-count="12.0">12.0</span><span class="large"> +</span>"
click at [1054, 282] on icon at bounding box center [1057, 280] width 10 height 13
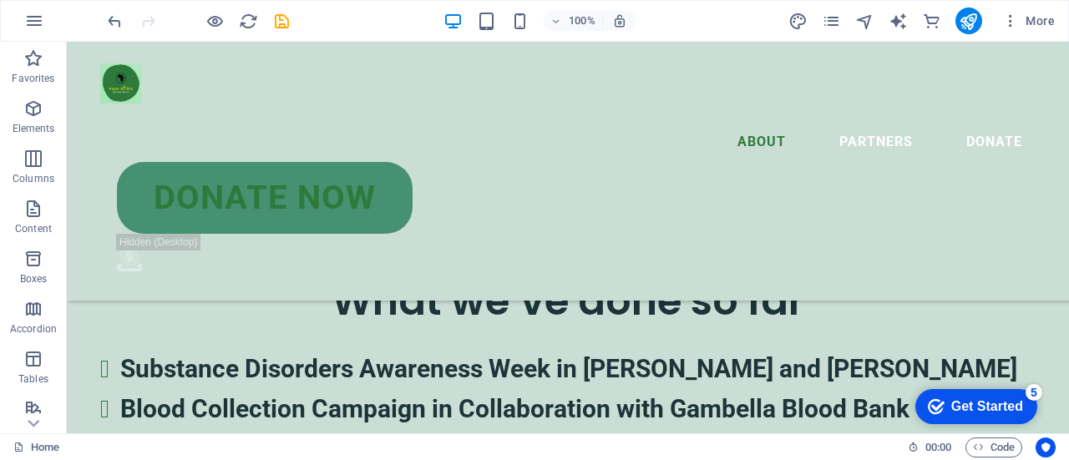
scroll to position [3645, 0]
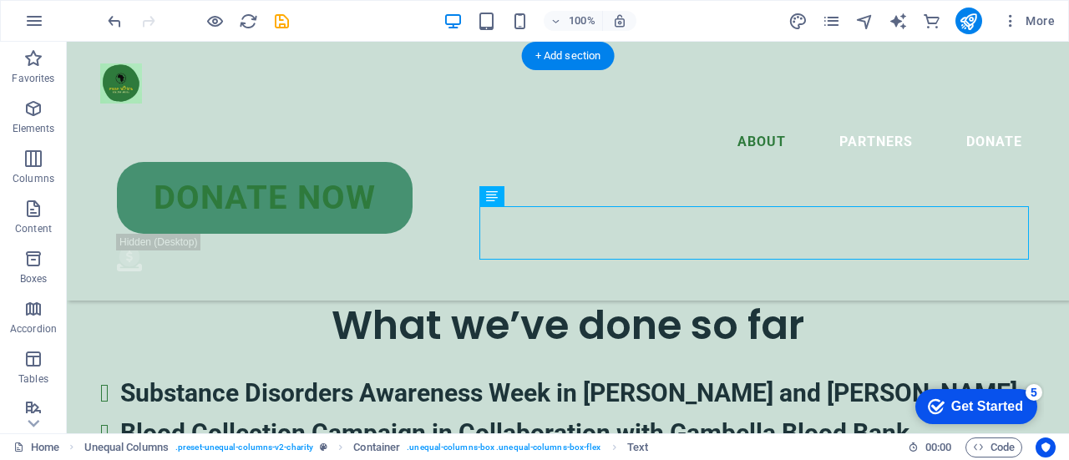
drag, startPoint x: 617, startPoint y: 241, endPoint x: 564, endPoint y: 246, distance: 52.9
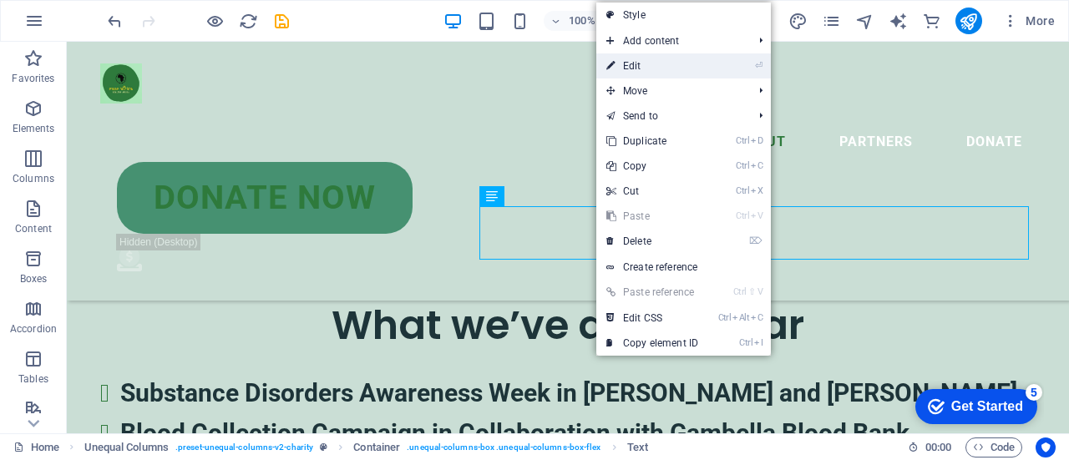
click at [658, 72] on link "⏎ Edit" at bounding box center [653, 65] width 112 height 25
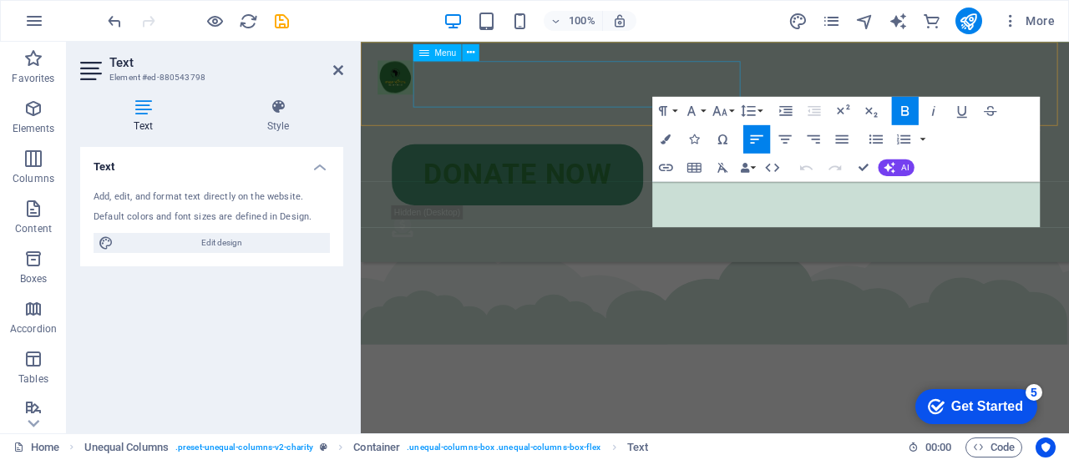
scroll to position [3982, 0]
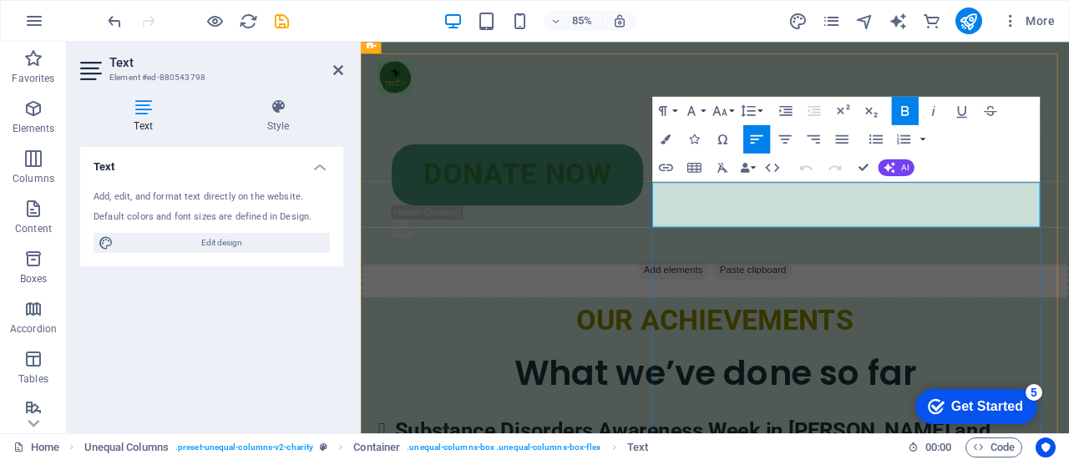
click at [790, 137] on icon "button" at bounding box center [785, 138] width 17 height 17
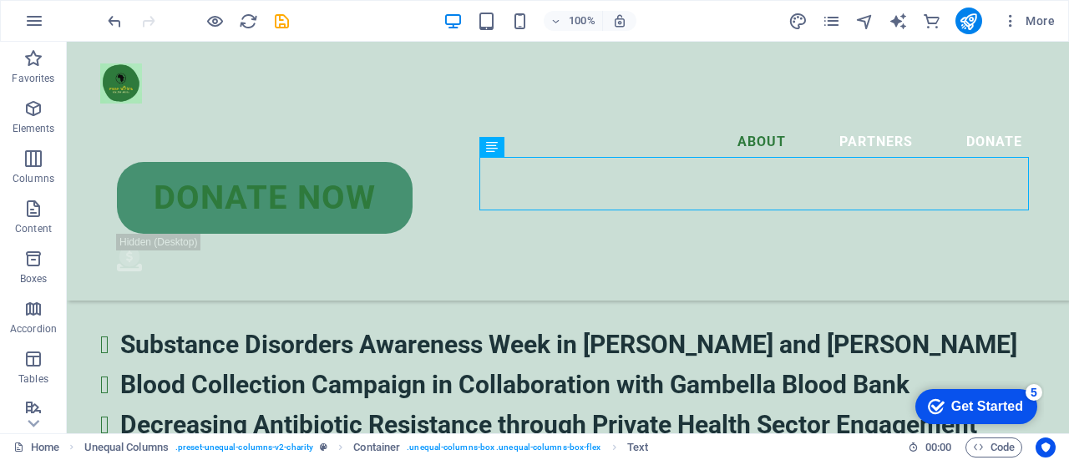
scroll to position [3694, 0]
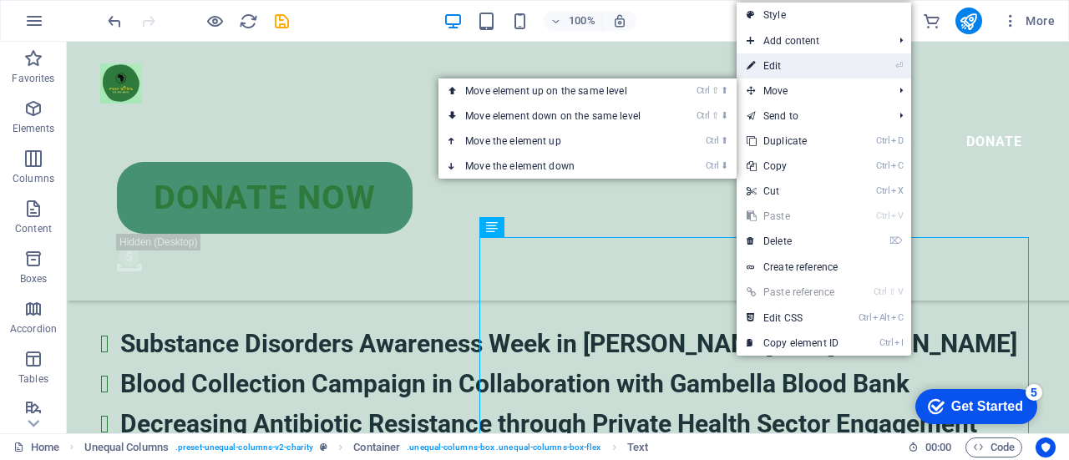
click at [772, 69] on link "⏎ Edit" at bounding box center [793, 65] width 112 height 25
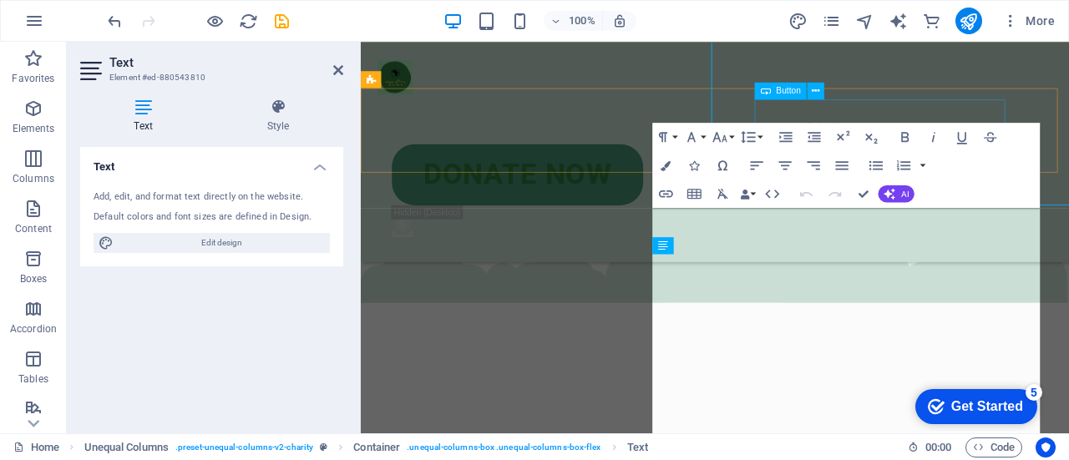
scroll to position [4031, 0]
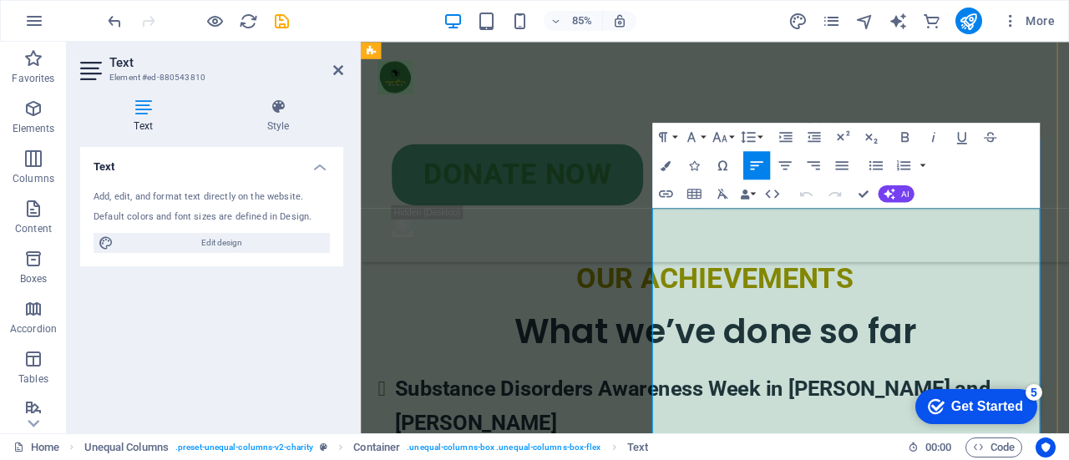
drag, startPoint x: 719, startPoint y: 272, endPoint x: 815, endPoint y: 265, distance: 96.3
drag, startPoint x: 718, startPoint y: 274, endPoint x: 1034, endPoint y: 270, distance: 315.9
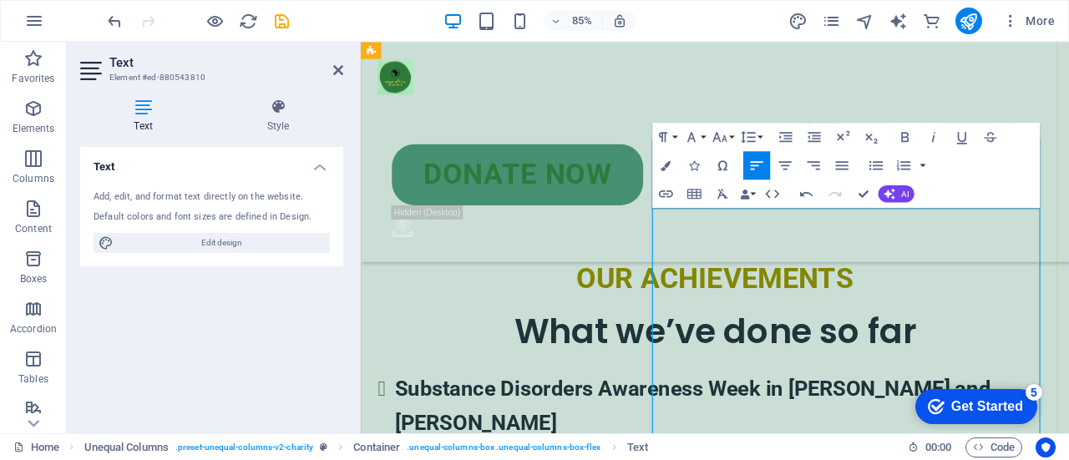
drag, startPoint x: 1047, startPoint y: 272, endPoint x: 1038, endPoint y: 297, distance: 26.7
drag, startPoint x: 1044, startPoint y: 273, endPoint x: 1036, endPoint y: 302, distance: 29.6
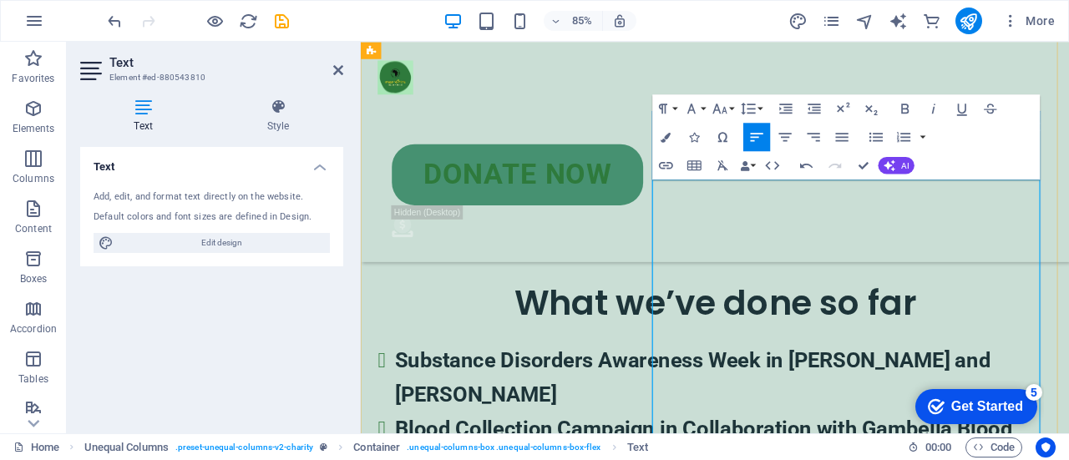
drag, startPoint x: 1049, startPoint y: 344, endPoint x: 740, endPoint y: 344, distance: 308.3
drag, startPoint x: 1051, startPoint y: 341, endPoint x: 745, endPoint y: 343, distance: 305.8
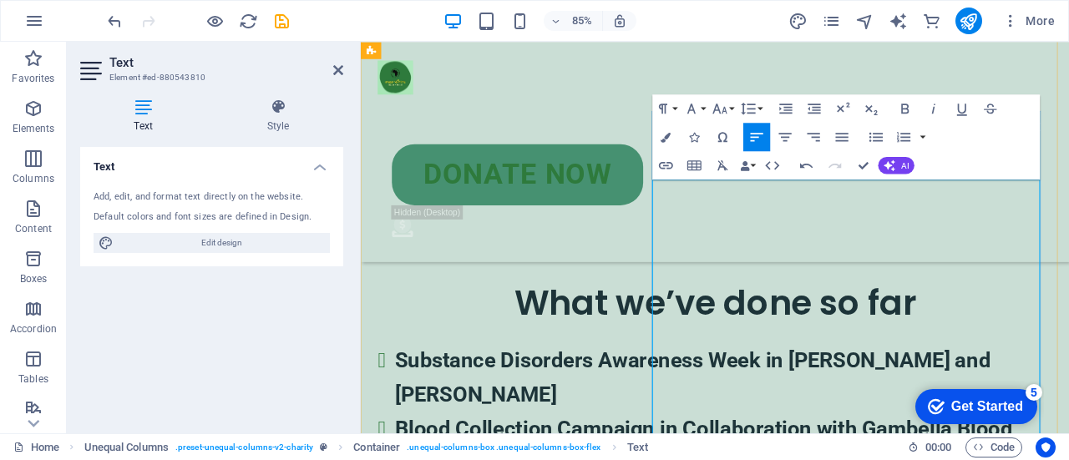
drag, startPoint x: 741, startPoint y: 342, endPoint x: 1047, endPoint y: 341, distance: 305.8
drag, startPoint x: 874, startPoint y: 371, endPoint x: 753, endPoint y: 344, distance: 124.1
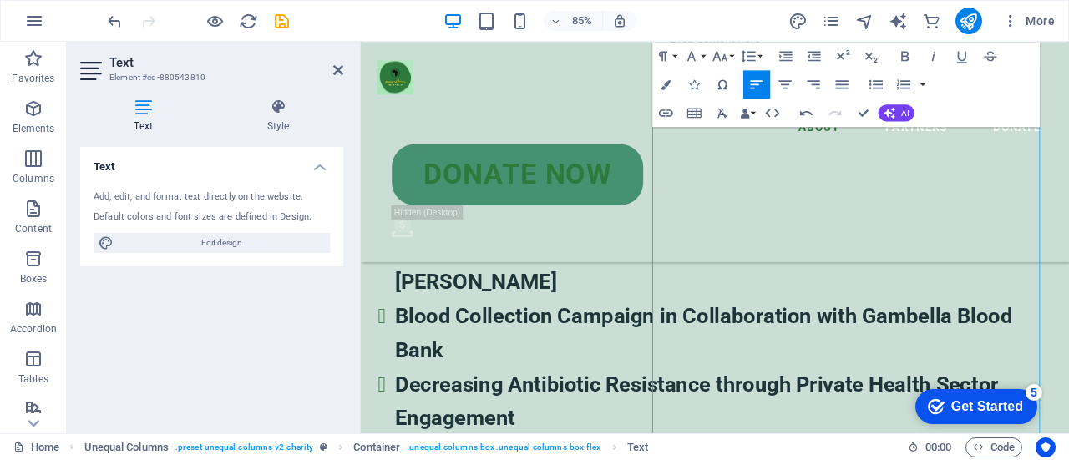
scroll to position [4275, 0]
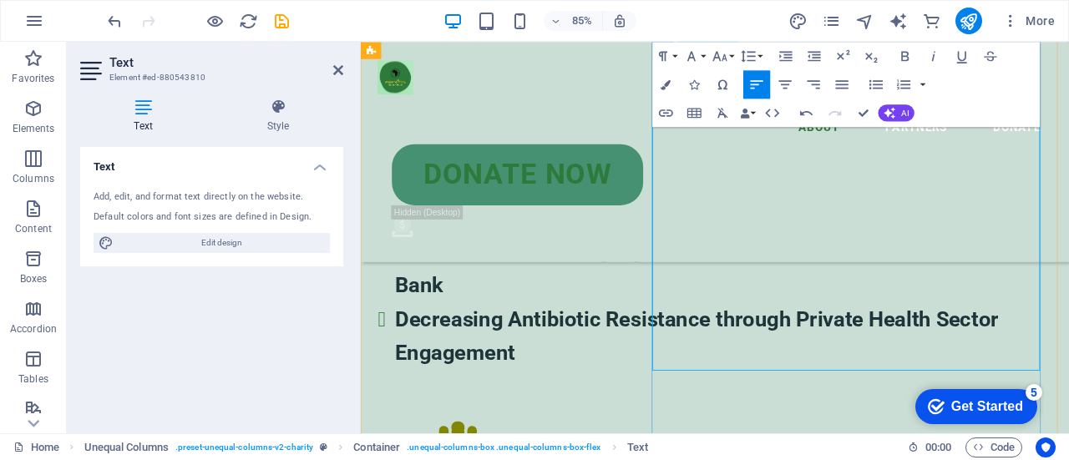
drag, startPoint x: 1020, startPoint y: 237, endPoint x: 721, endPoint y: 243, distance: 299.2
drag, startPoint x: 913, startPoint y: 273, endPoint x: 733, endPoint y: 237, distance: 184.0
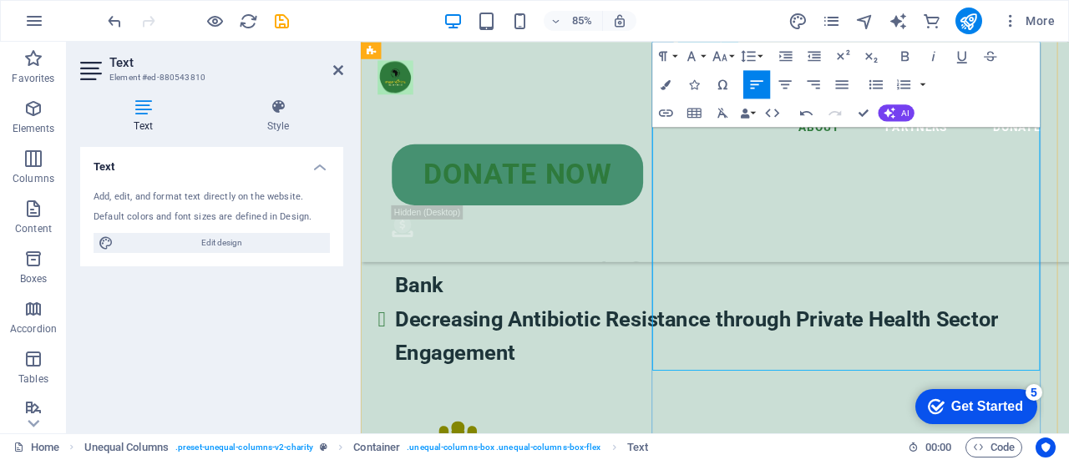
drag, startPoint x: 721, startPoint y: 384, endPoint x: 929, endPoint y: 418, distance: 210.8
drag, startPoint x: 929, startPoint y: 418, endPoint x: 898, endPoint y: 417, distance: 30.9
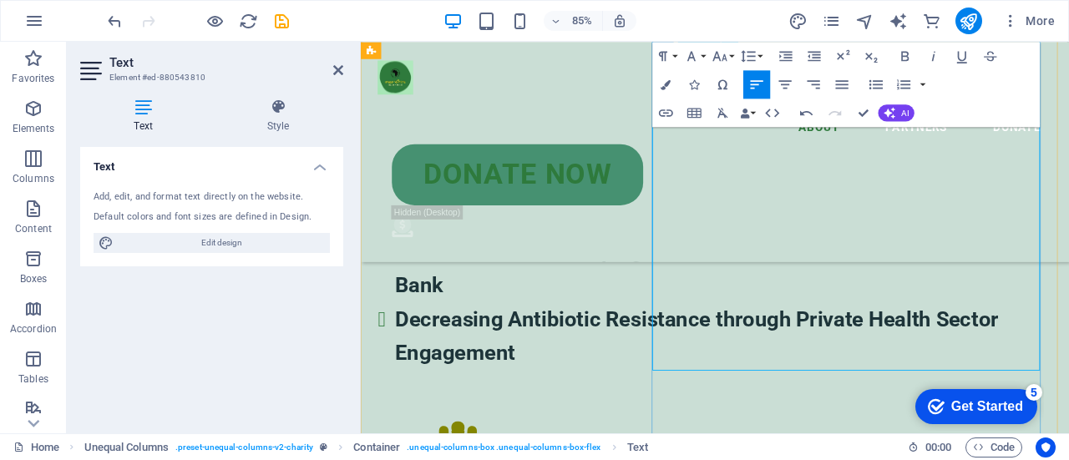
drag, startPoint x: 729, startPoint y: 385, endPoint x: 813, endPoint y: 388, distance: 84.4
drag, startPoint x: 813, startPoint y: 388, endPoint x: 743, endPoint y: 392, distance: 70.3
drag, startPoint x: 729, startPoint y: 389, endPoint x: 960, endPoint y: 413, distance: 232.6
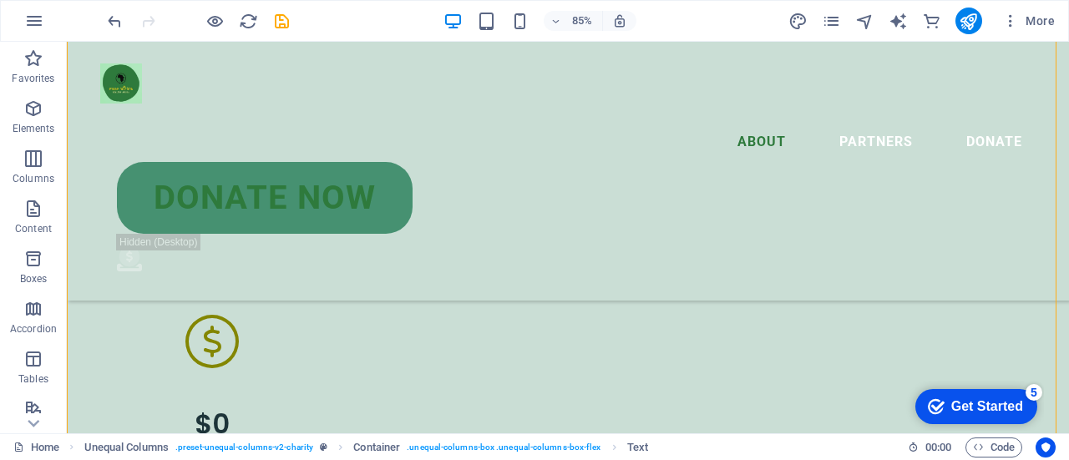
scroll to position [3937, 0]
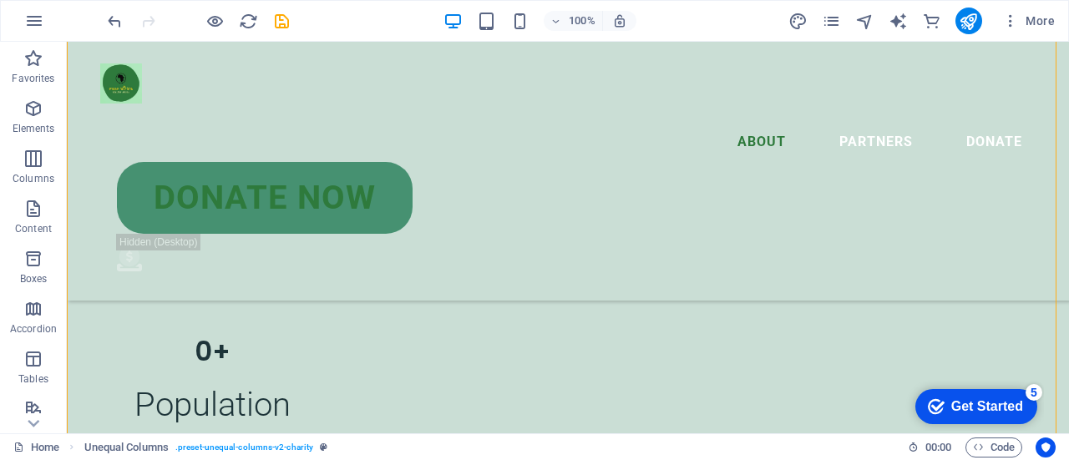
drag, startPoint x: 887, startPoint y: 377, endPoint x: 1058, endPoint y: 314, distance: 182.4
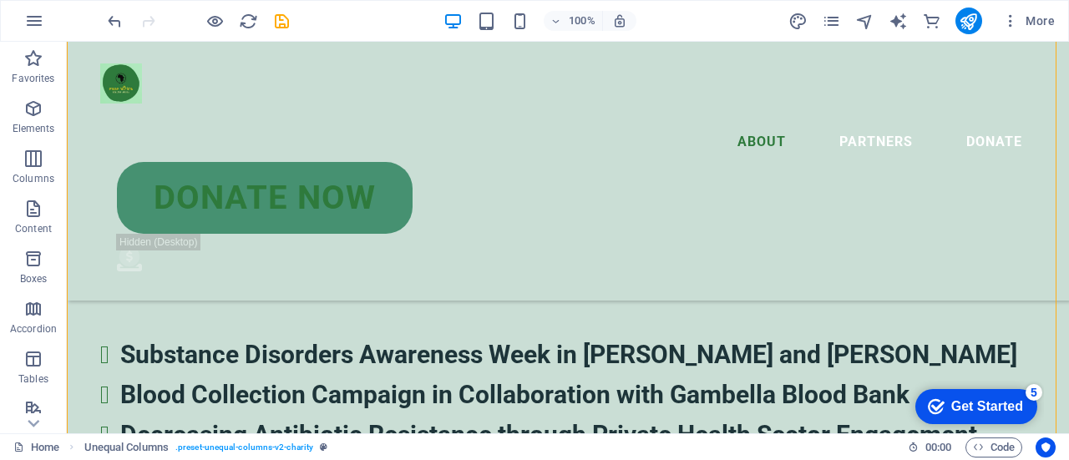
scroll to position [3700, 0]
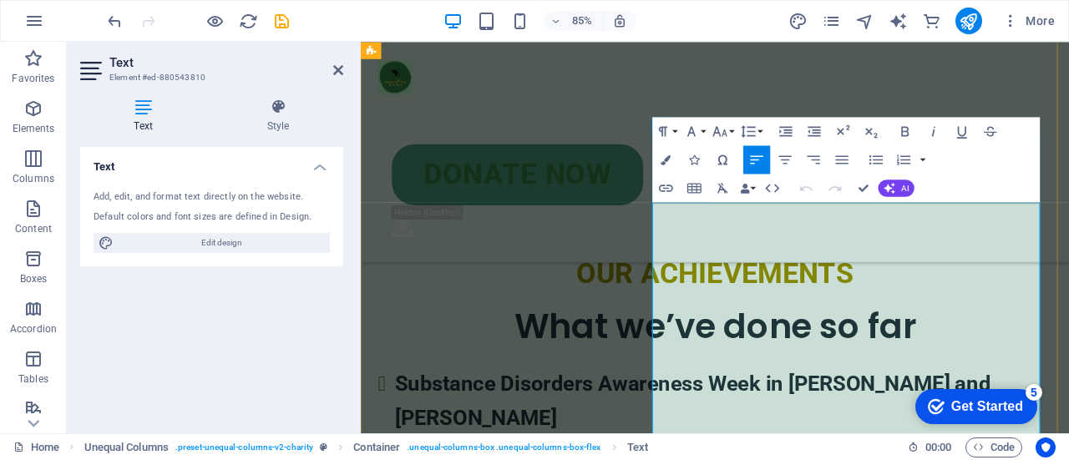
drag, startPoint x: 735, startPoint y: 265, endPoint x: 722, endPoint y: 264, distance: 13.4
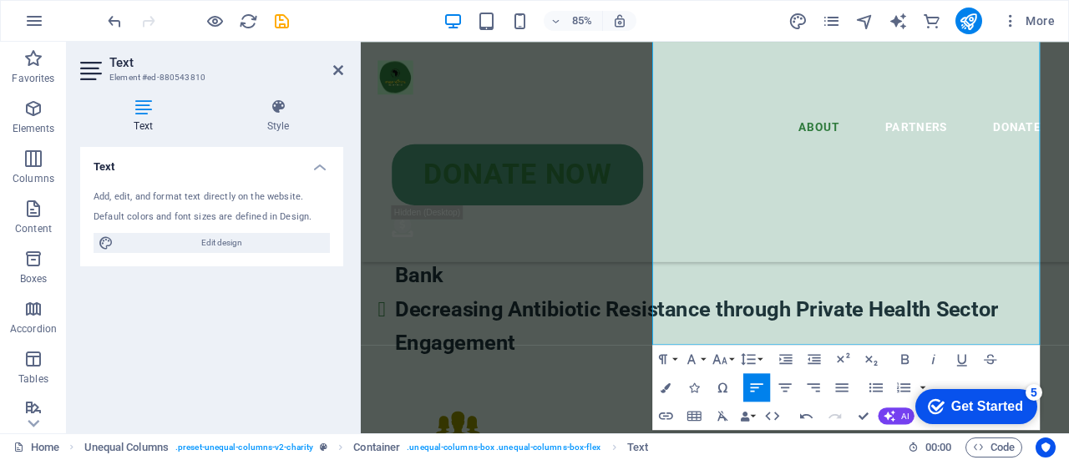
scroll to position [4330, 0]
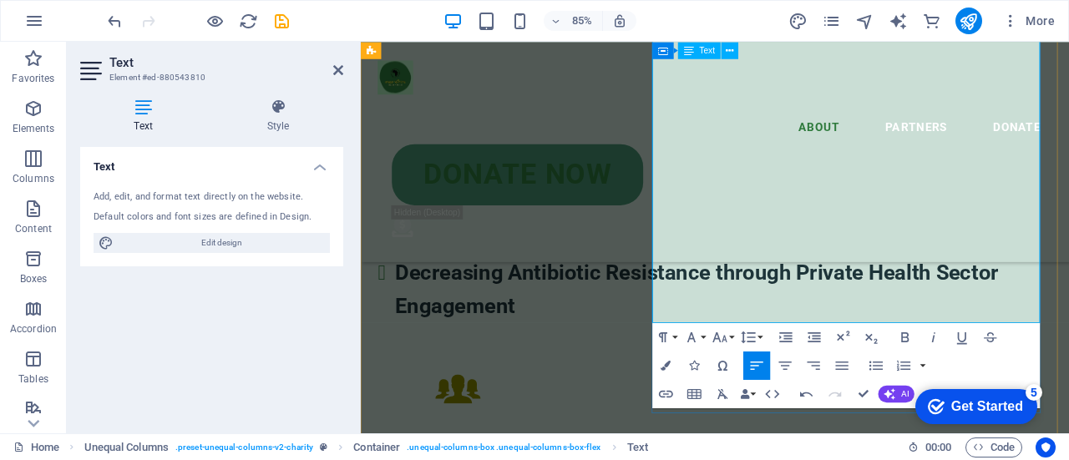
drag, startPoint x: 714, startPoint y: 267, endPoint x: 1038, endPoint y: 357, distance: 336.3
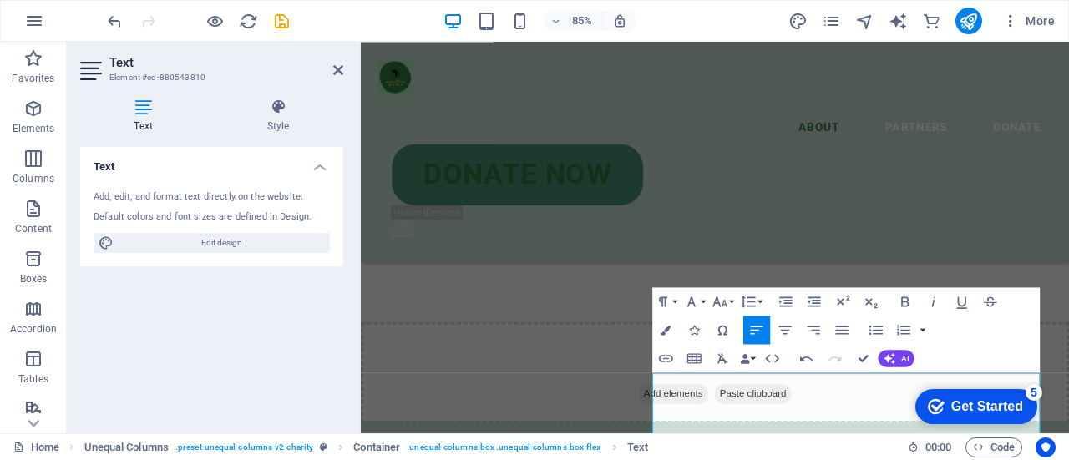
scroll to position [4029, 0]
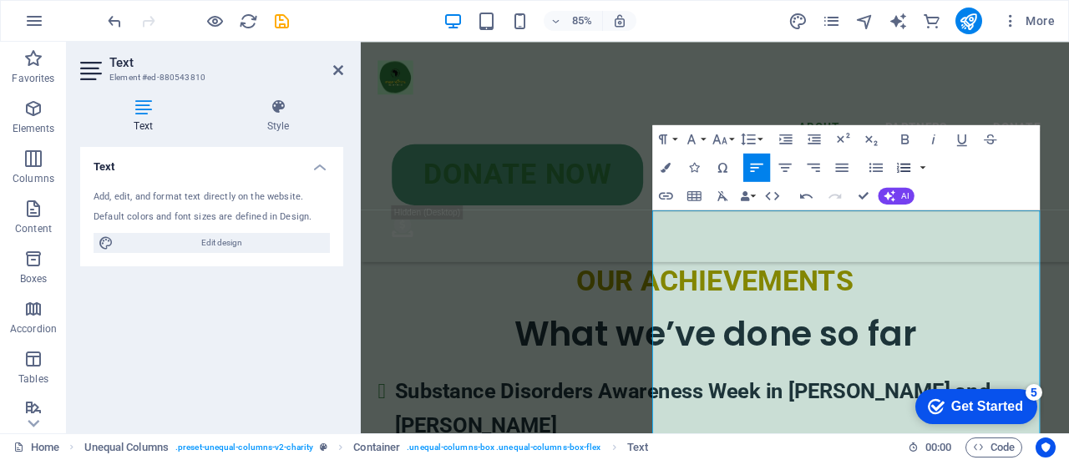
click at [903, 170] on icon "button" at bounding box center [903, 168] width 13 height 10
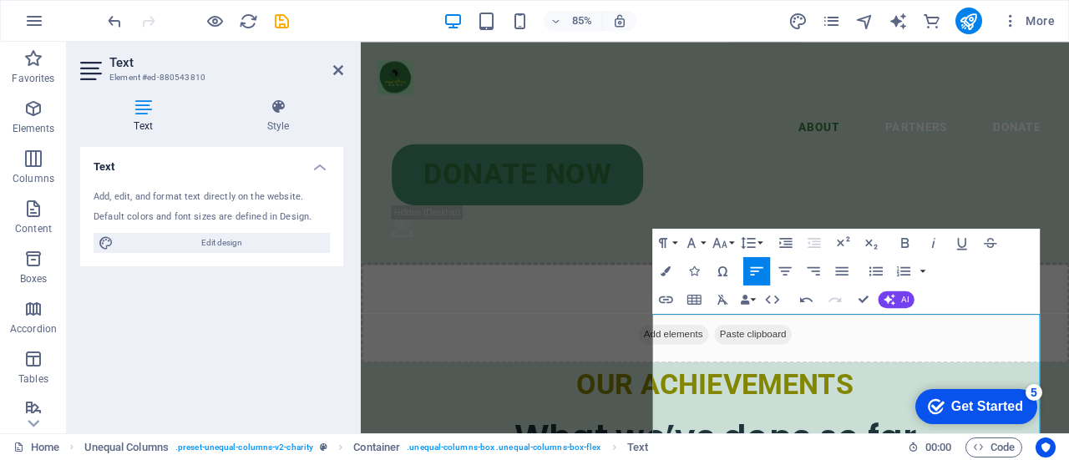
scroll to position [3895, 0]
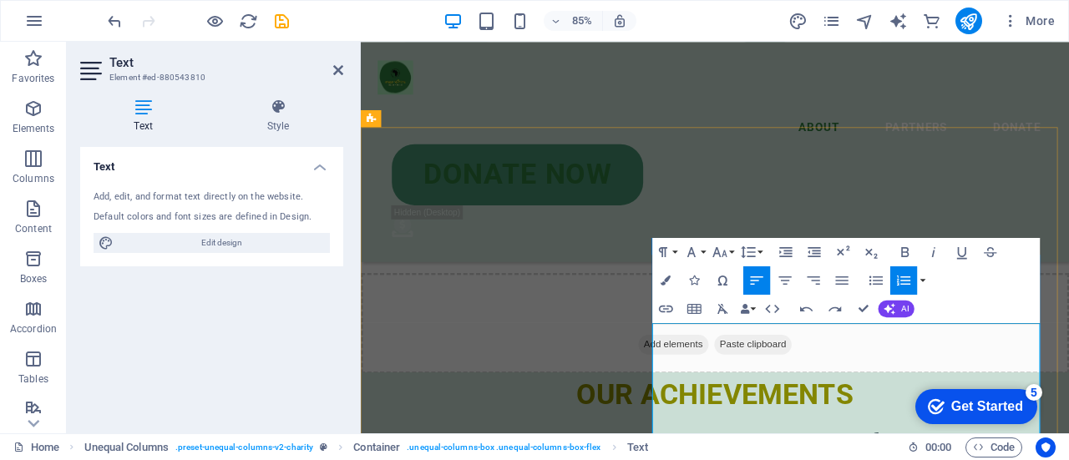
drag, startPoint x: 743, startPoint y: 463, endPoint x: 813, endPoint y: 460, distance: 70.3
drag, startPoint x: 723, startPoint y: 460, endPoint x: 1145, endPoint y: 453, distance: 422.0
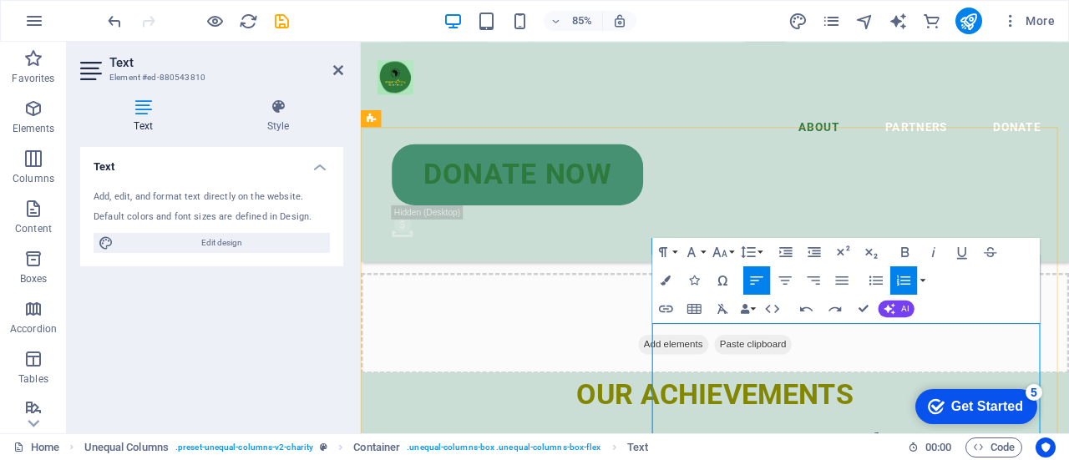
drag, startPoint x: 786, startPoint y: 397, endPoint x: 774, endPoint y: 386, distance: 16.6
drag, startPoint x: 774, startPoint y: 386, endPoint x: 765, endPoint y: 404, distance: 20.2
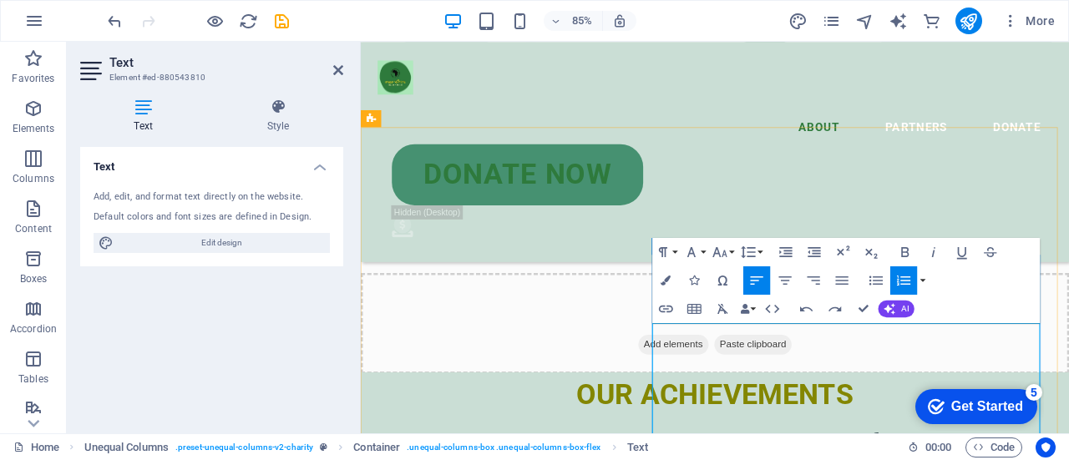
drag, startPoint x: 761, startPoint y: 409, endPoint x: 719, endPoint y: 375, distance: 54.2
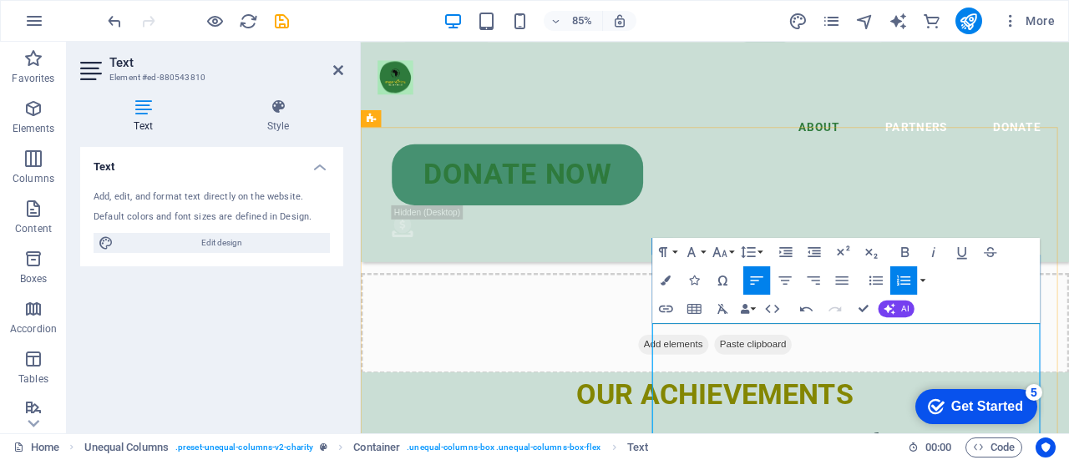
click at [919, 280] on button "button" at bounding box center [923, 281] width 12 height 28
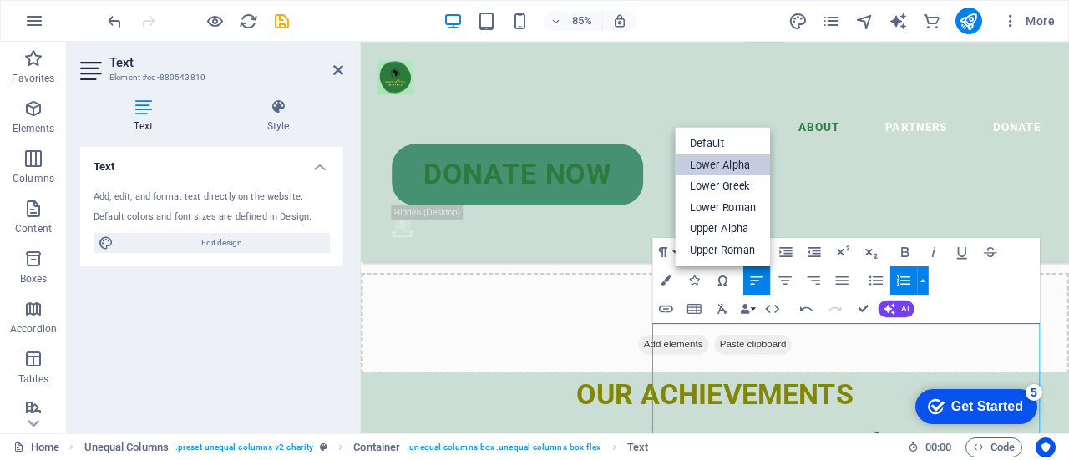
click at [745, 169] on link "Lower Alpha" at bounding box center [723, 166] width 95 height 22
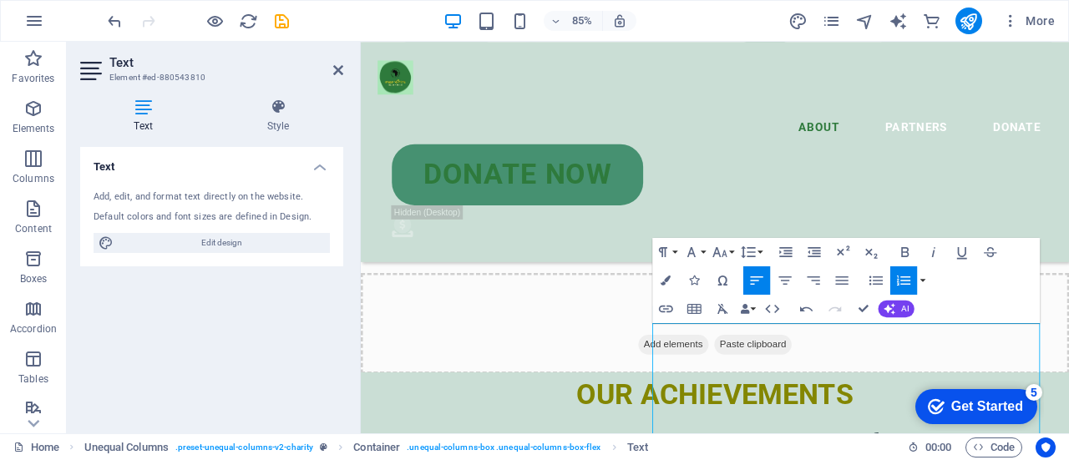
click at [914, 274] on button "Ordered List" at bounding box center [904, 281] width 27 height 28
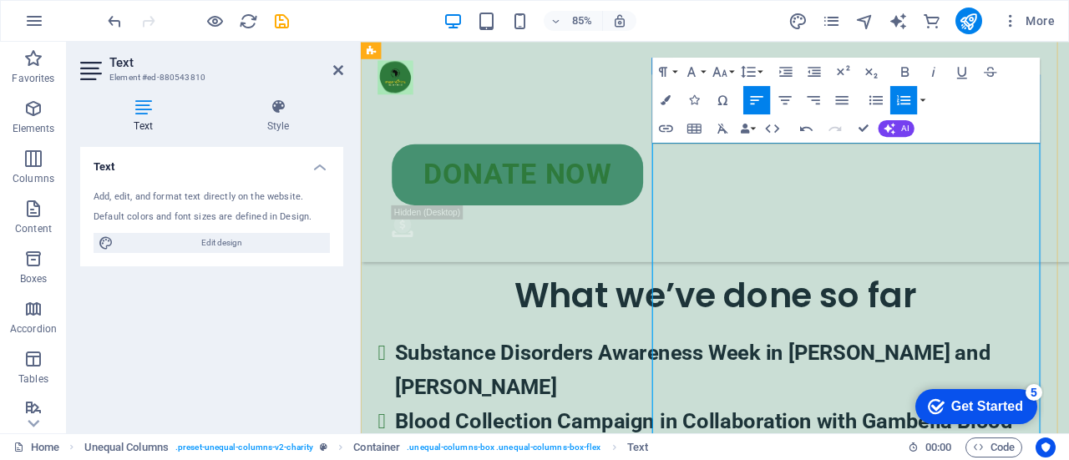
scroll to position [4107, 0]
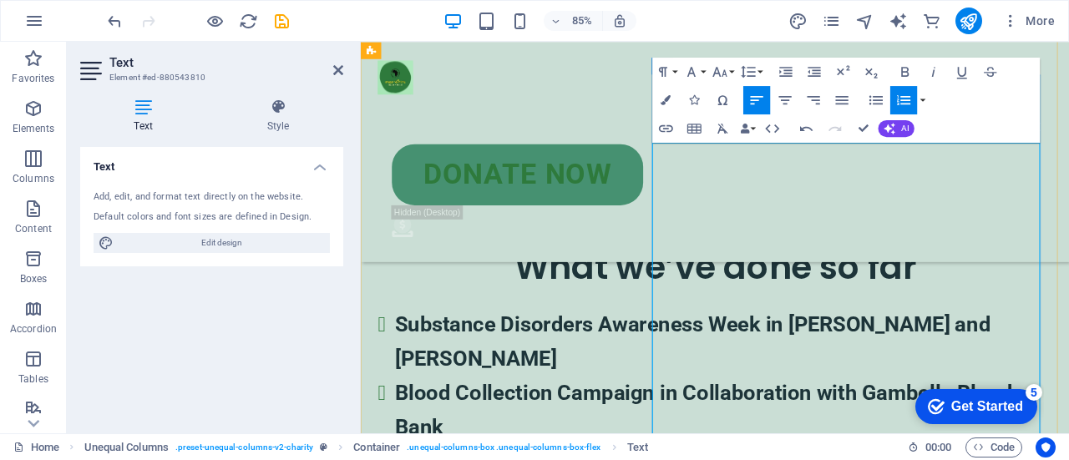
drag, startPoint x: 743, startPoint y: 413, endPoint x: 726, endPoint y: 404, distance: 18.7
drag, startPoint x: 726, startPoint y: 404, endPoint x: 720, endPoint y: 398, distance: 8.9
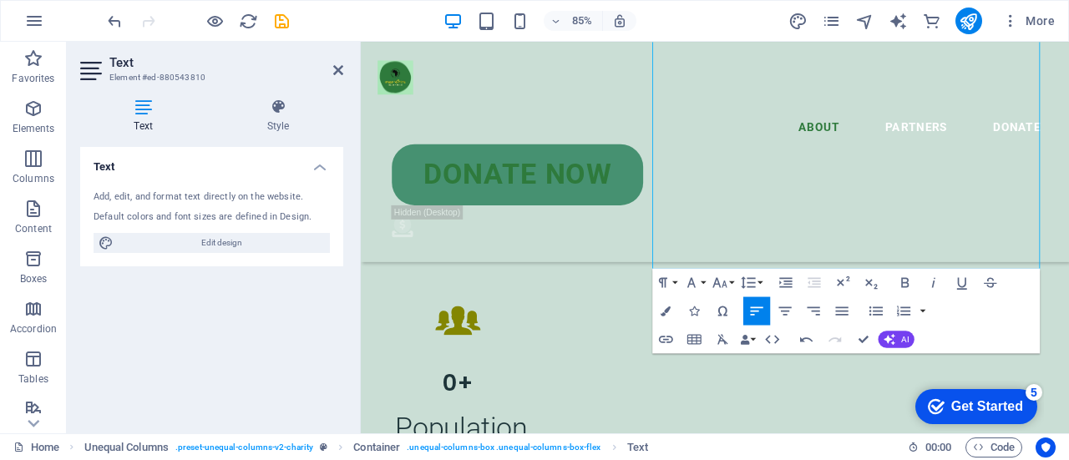
scroll to position [4372, 0]
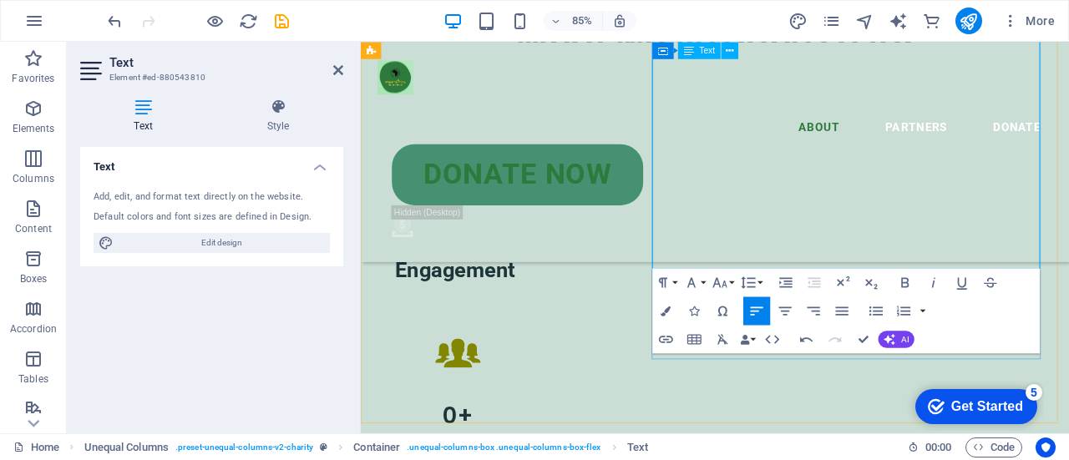
drag, startPoint x: 978, startPoint y: 297, endPoint x: 721, endPoint y: 163, distance: 289.3
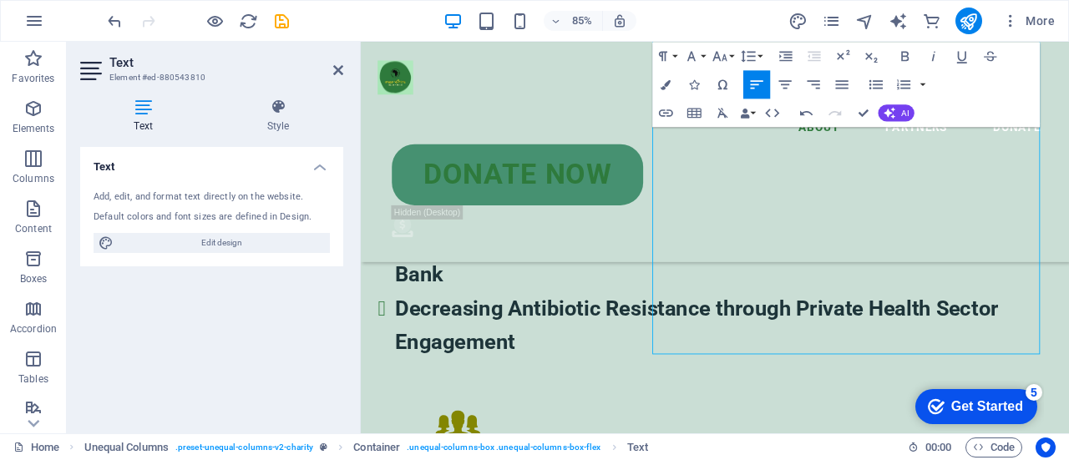
scroll to position [4300, 0]
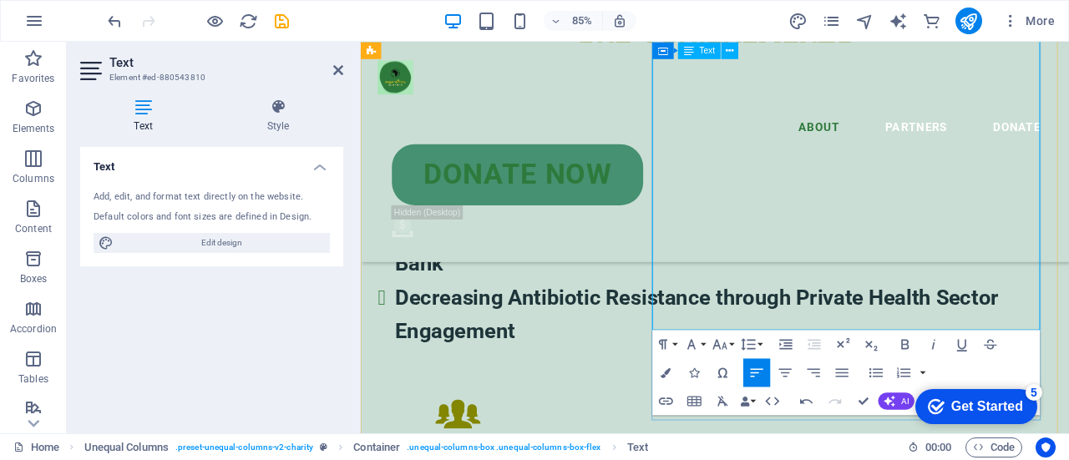
drag, startPoint x: 711, startPoint y: 175, endPoint x: 971, endPoint y: 373, distance: 326.7
click at [910, 343] on icon "button" at bounding box center [905, 344] width 17 height 17
click at [667, 373] on icon "button" at bounding box center [667, 373] width 10 height 10
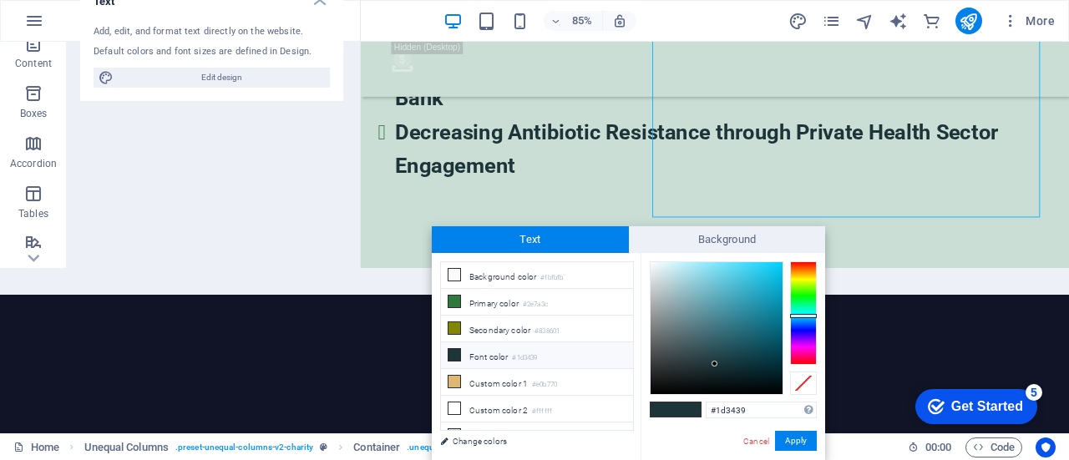
scroll to position [4238, 0]
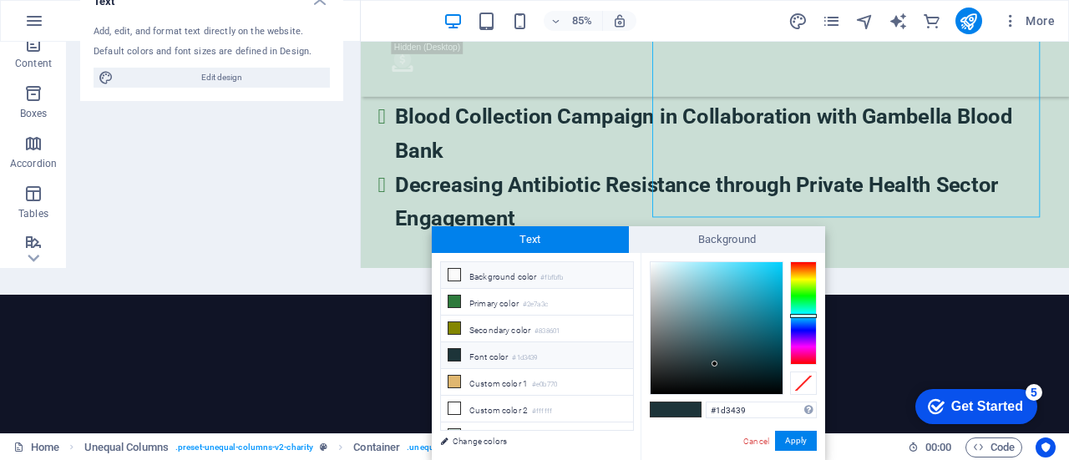
click at [508, 276] on li "Background color #fbfbfb" at bounding box center [537, 275] width 192 height 27
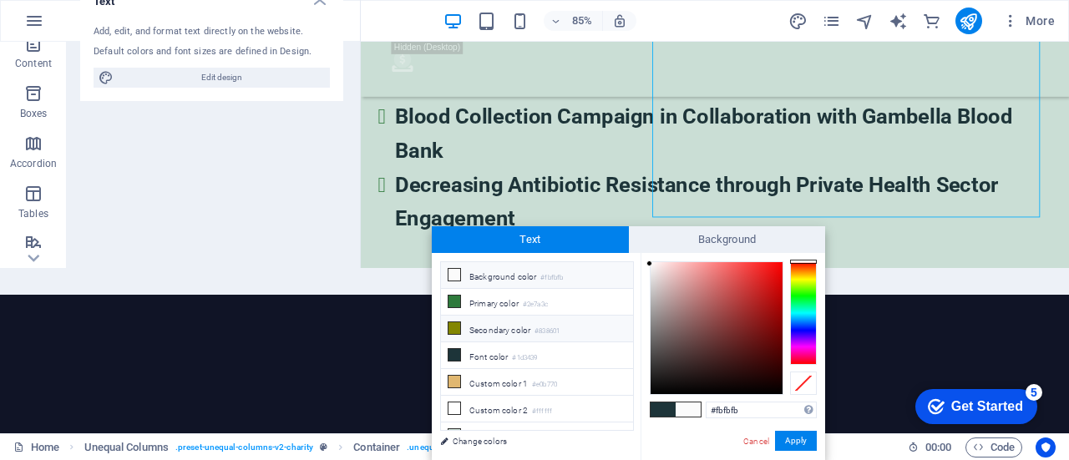
click at [537, 326] on li "Secondary color #838601" at bounding box center [537, 329] width 192 height 27
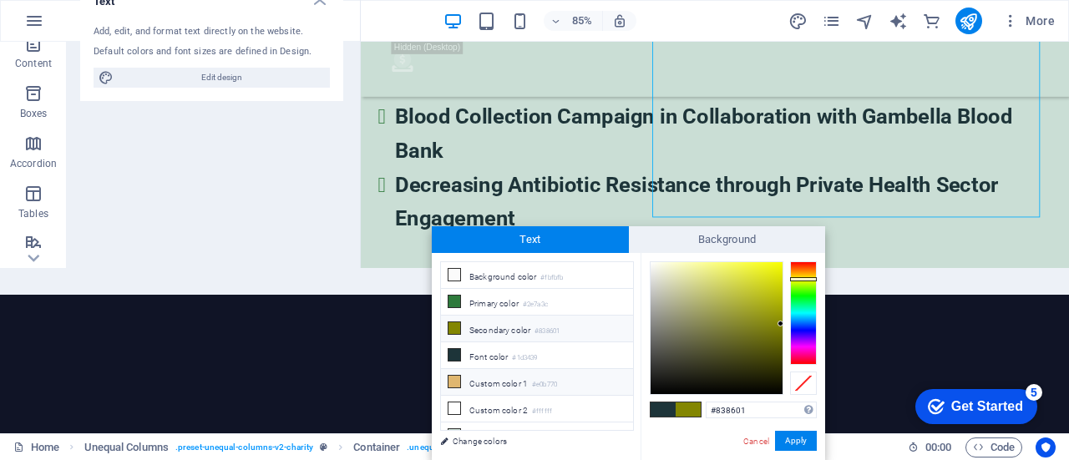
click at [516, 377] on li "Custom color 1 #e0b770" at bounding box center [537, 382] width 192 height 27
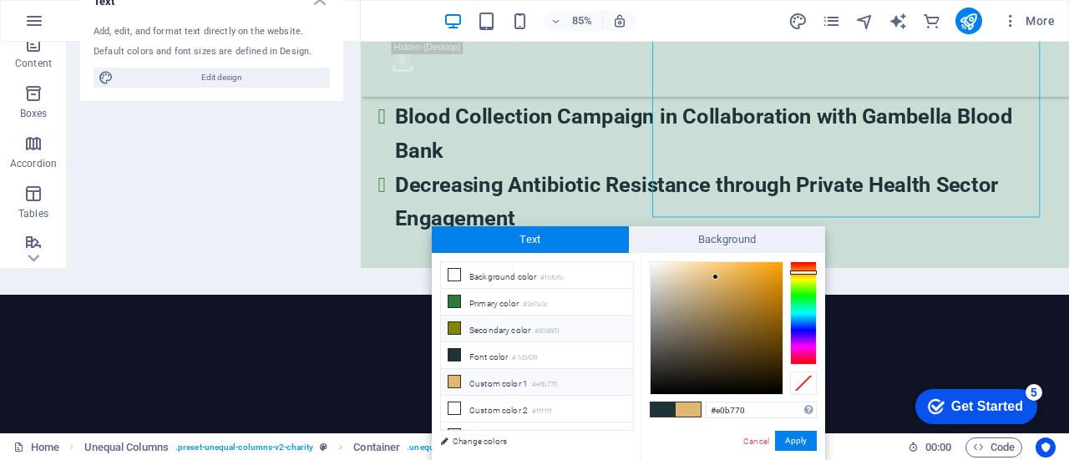
click at [489, 331] on li "Secondary color #838601" at bounding box center [537, 329] width 192 height 27
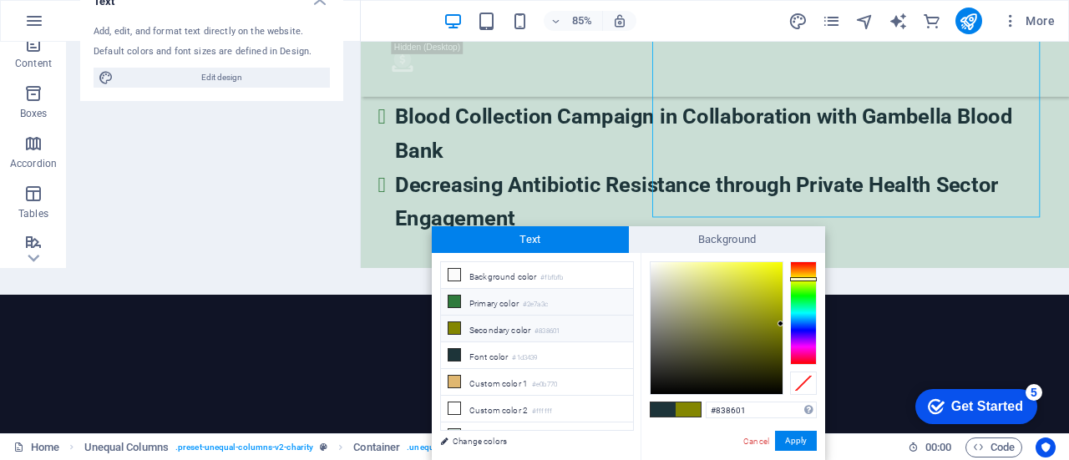
click at [494, 302] on li "Primary color #2e7a3c" at bounding box center [537, 302] width 192 height 27
type input "#2e7a3c"
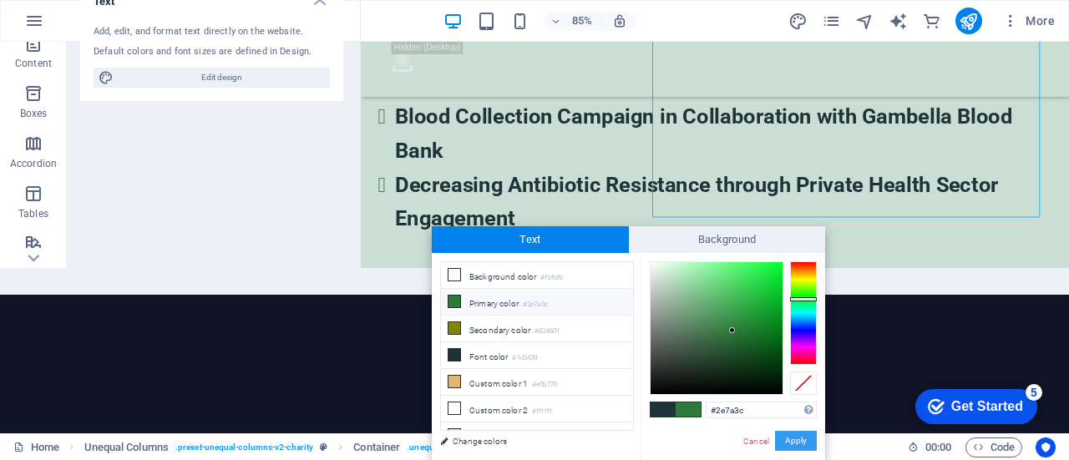
click at [798, 445] on button "Apply" at bounding box center [796, 441] width 42 height 20
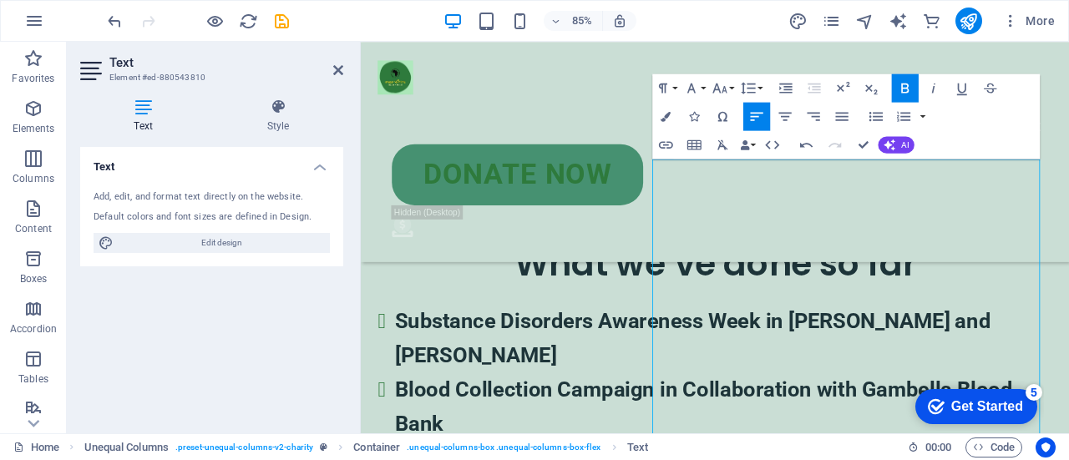
scroll to position [4089, 0]
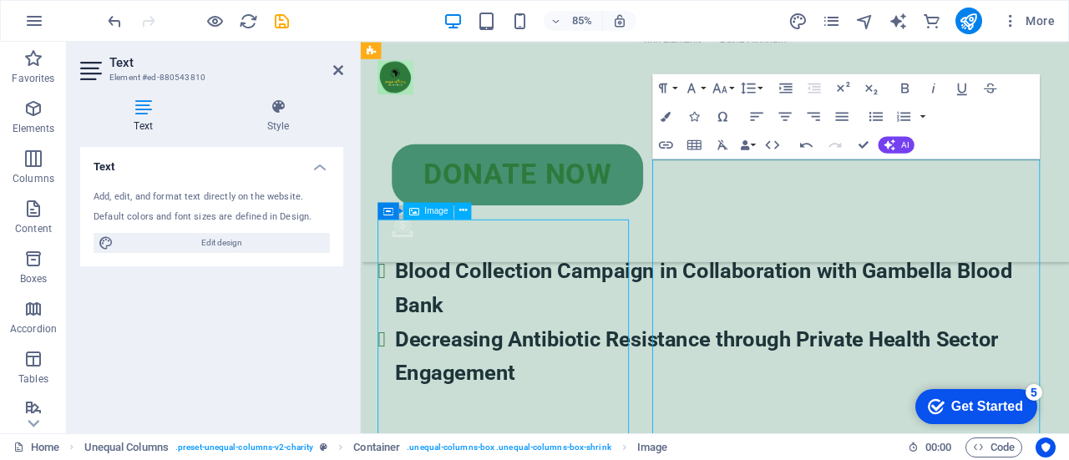
scroll to position [3752, 0]
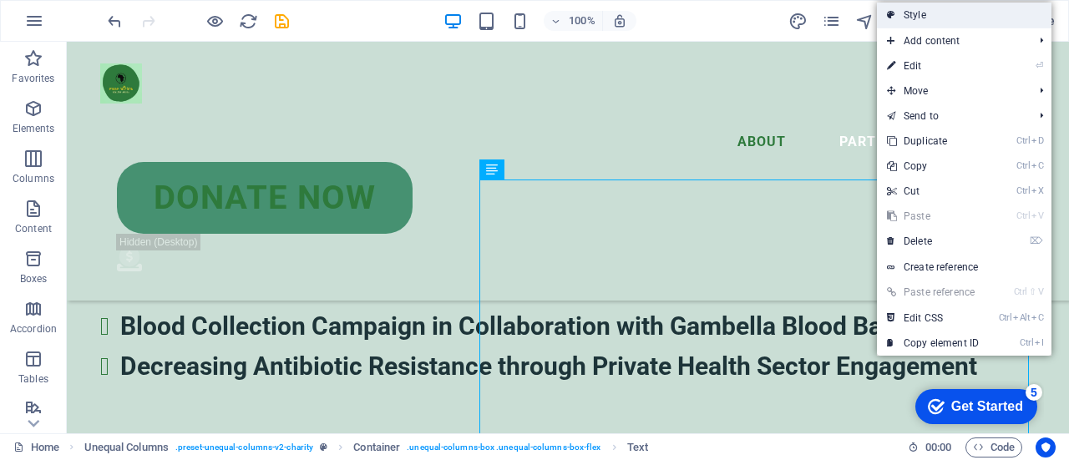
click at [942, 17] on link "Style" at bounding box center [964, 15] width 175 height 25
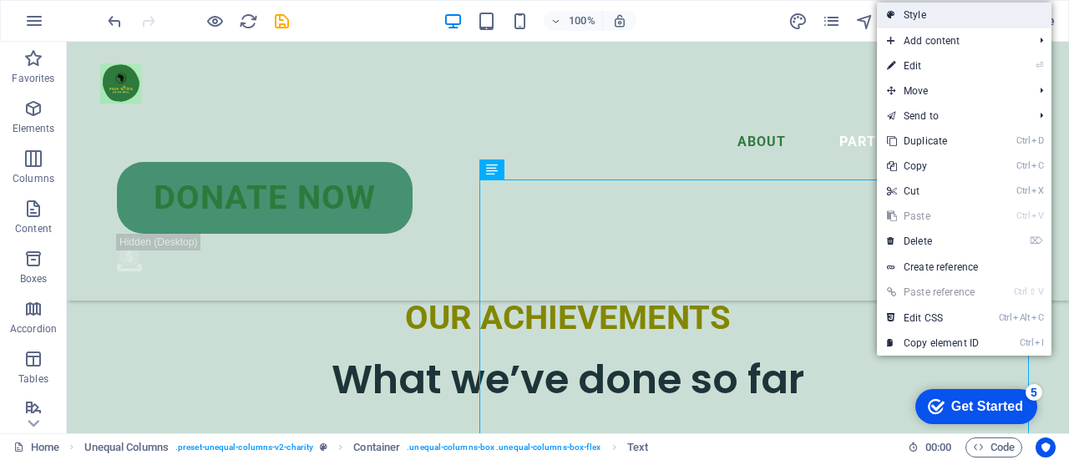
scroll to position [4089, 0]
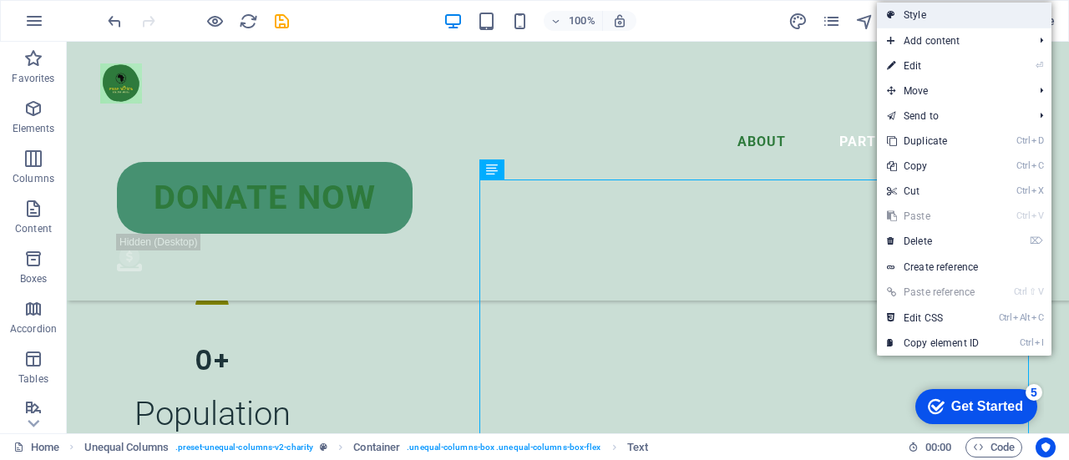
select select "%"
select select "rem"
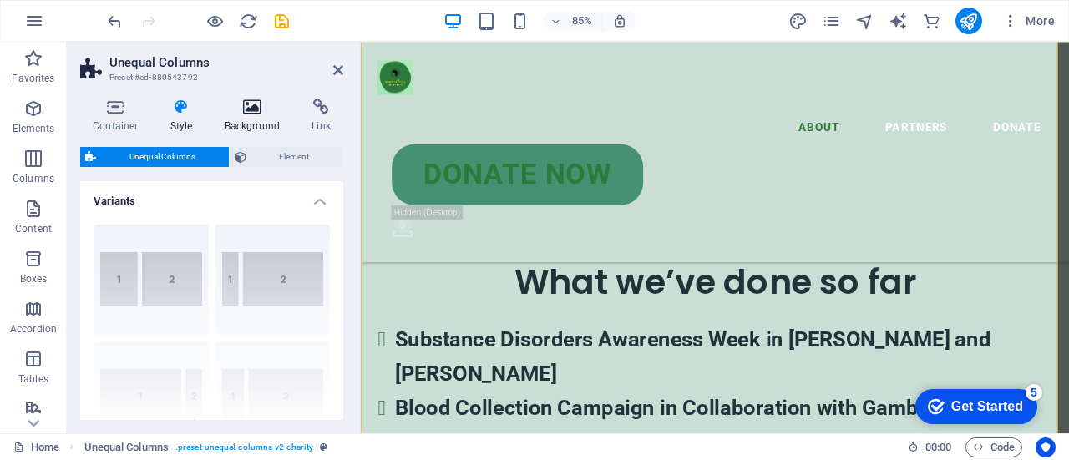
click at [254, 109] on icon at bounding box center [252, 107] width 81 height 17
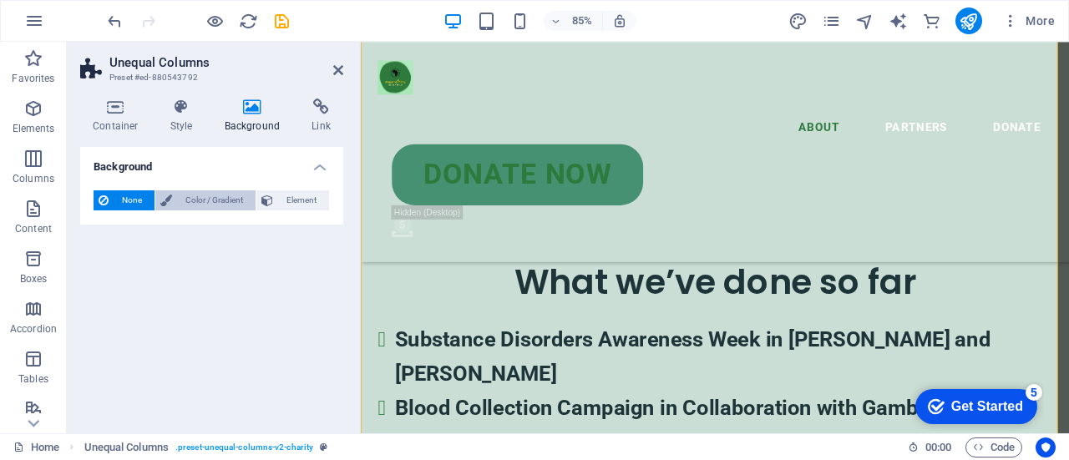
click at [224, 205] on span "Color / Gradient" at bounding box center [214, 201] width 74 height 20
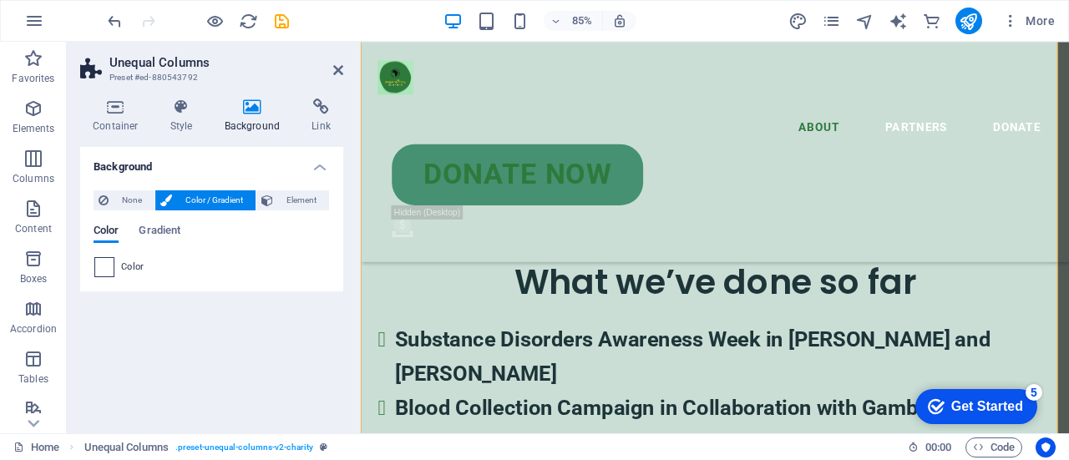
click at [107, 267] on span at bounding box center [104, 267] width 18 height 18
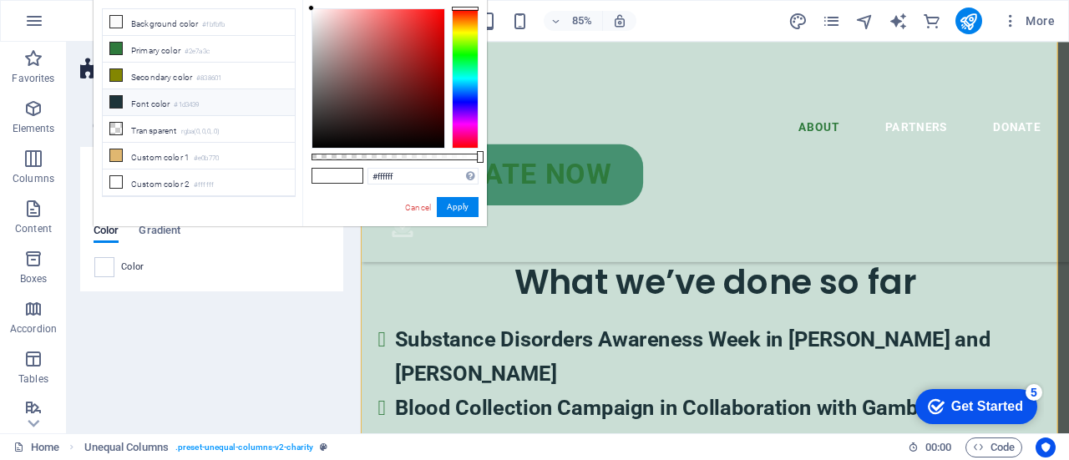
click at [169, 99] on li "Font color #1d3439" at bounding box center [199, 102] width 192 height 27
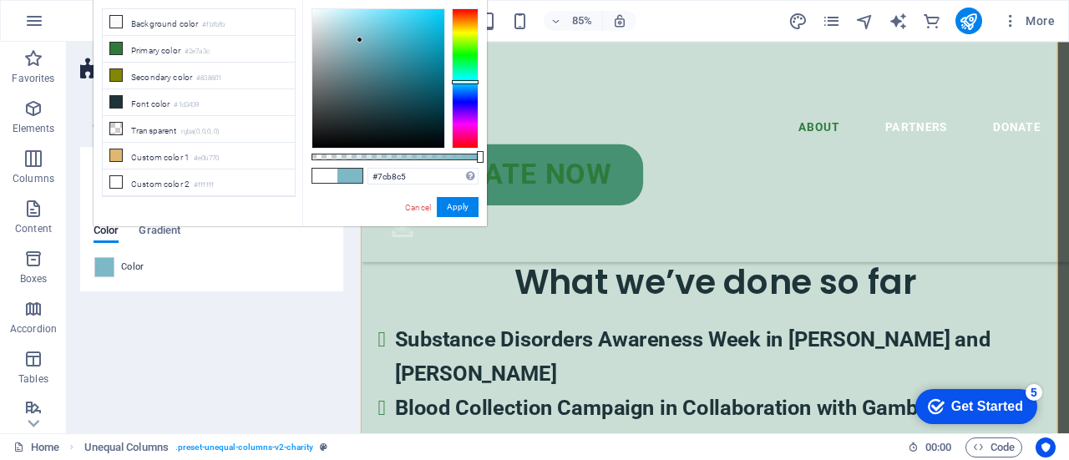
click at [360, 40] on div at bounding box center [378, 78] width 132 height 139
type input "#54afc3"
click at [387, 41] on div at bounding box center [378, 78] width 132 height 139
click at [441, 203] on button "Apply" at bounding box center [458, 207] width 42 height 20
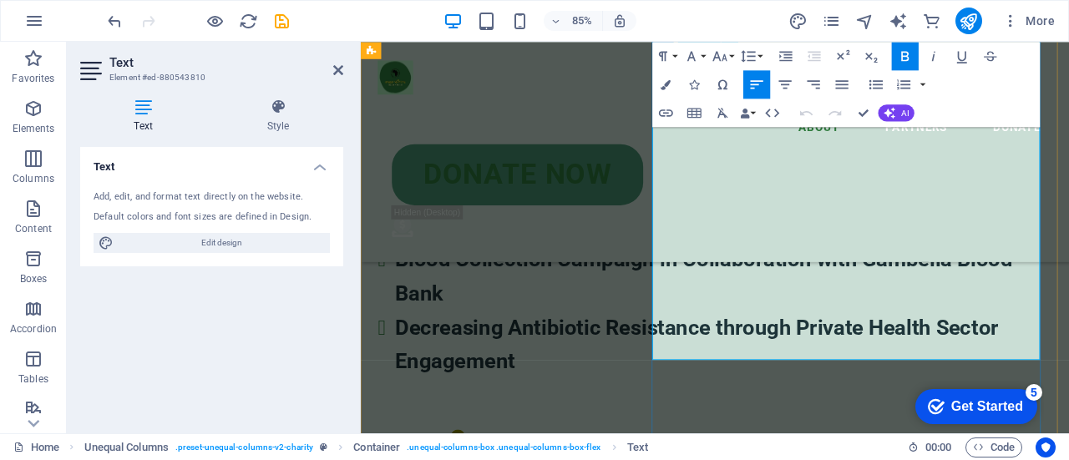
drag, startPoint x: 1019, startPoint y: 392, endPoint x: 953, endPoint y: 368, distance: 69.5
drag, startPoint x: 665, startPoint y: 83, endPoint x: 660, endPoint y: 114, distance: 32.1
click at [660, 114] on icon "button" at bounding box center [666, 113] width 14 height 8
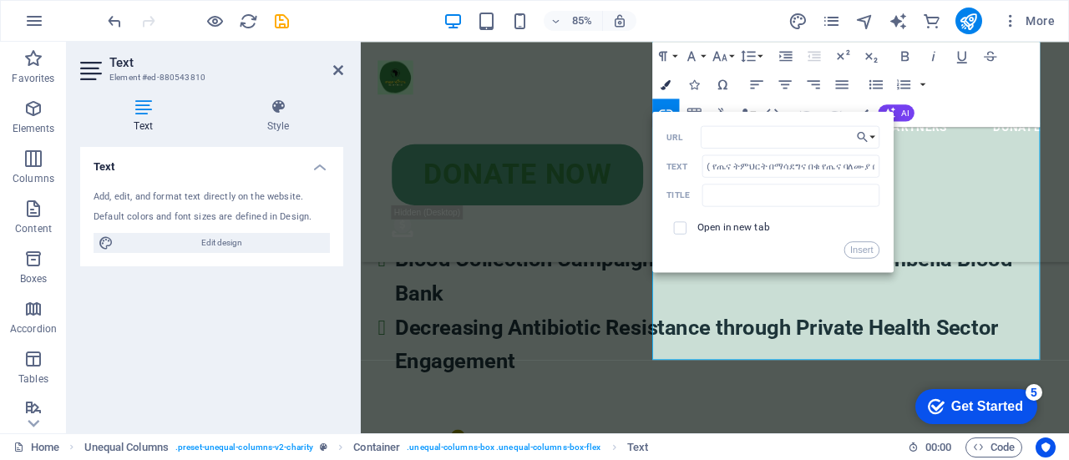
click at [664, 87] on icon "button" at bounding box center [667, 84] width 10 height 10
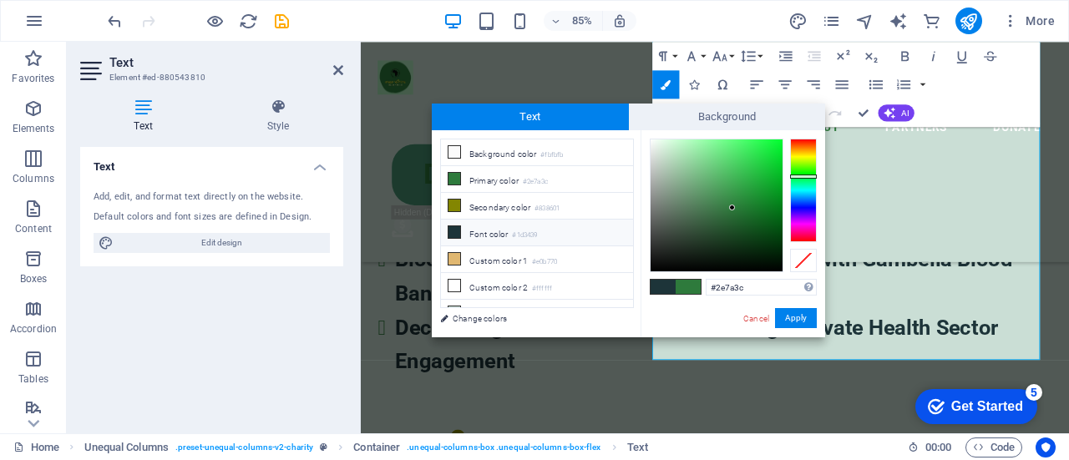
drag, startPoint x: 795, startPoint y: 321, endPoint x: 775, endPoint y: 316, distance: 20.7
click at [775, 316] on div "Cancel Apply" at bounding box center [779, 318] width 75 height 21
click at [779, 318] on button "Apply" at bounding box center [796, 318] width 42 height 20
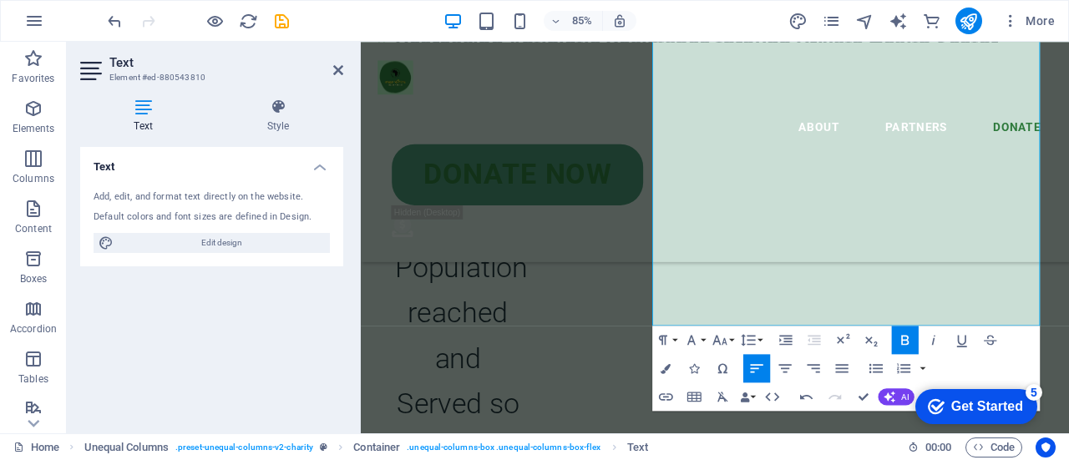
scroll to position [4519, 0]
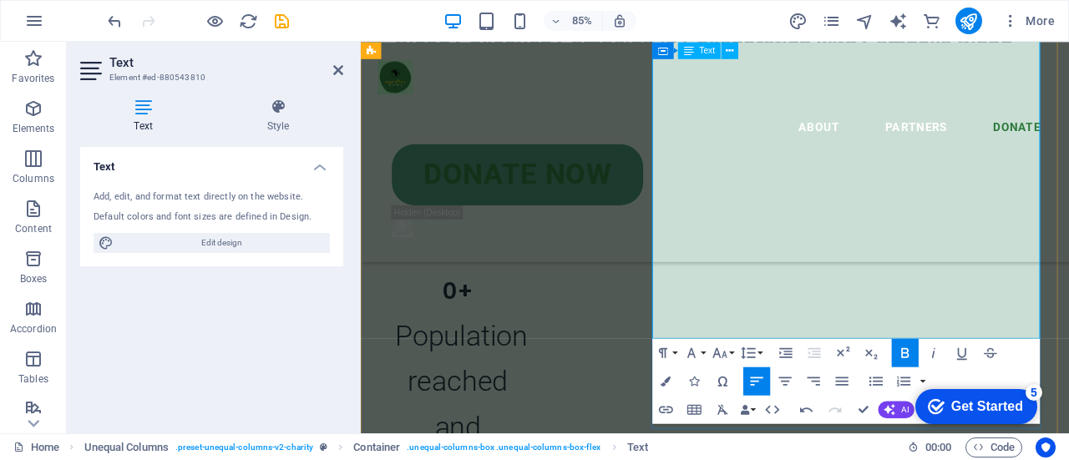
drag, startPoint x: 1032, startPoint y: 369, endPoint x: 958, endPoint y: 318, distance: 90.2
click at [671, 381] on icon "button" at bounding box center [667, 382] width 10 height 10
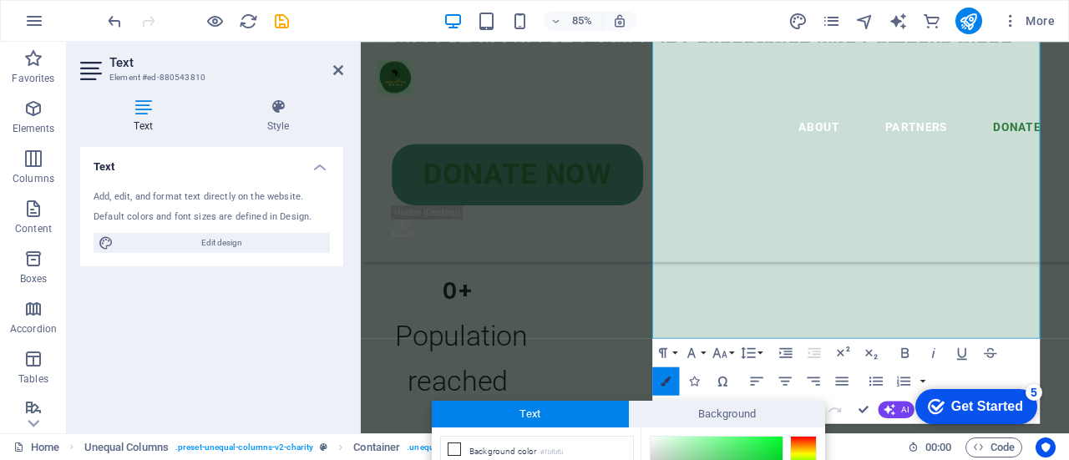
scroll to position [174, 0]
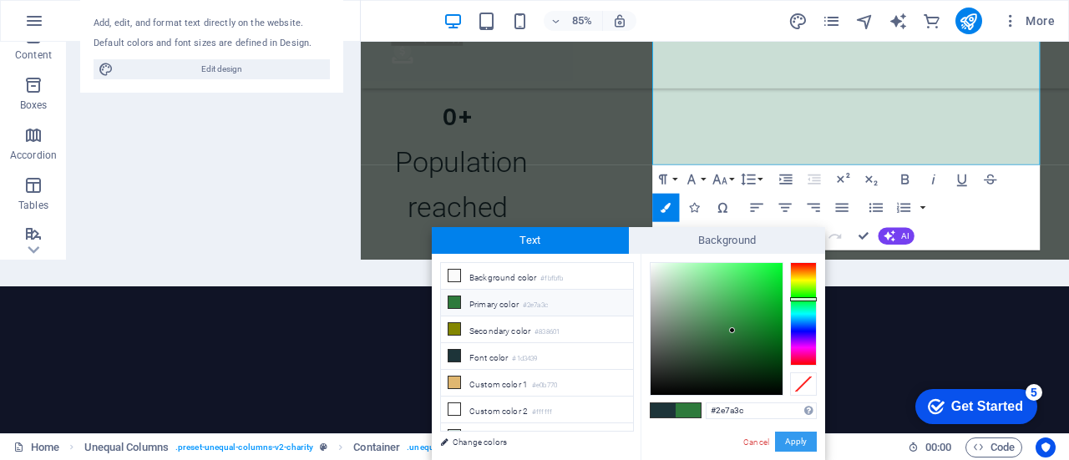
click at [802, 442] on button "Apply" at bounding box center [796, 442] width 42 height 20
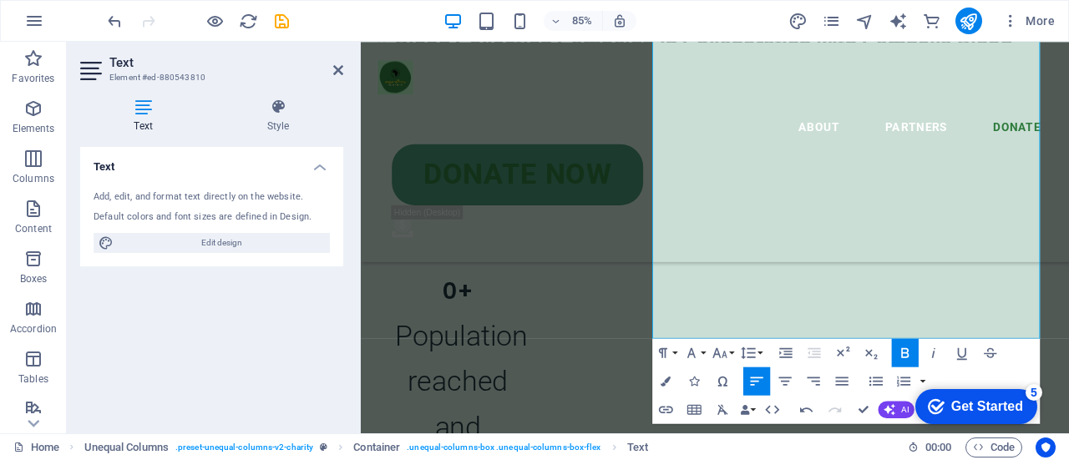
scroll to position [0, 0]
drag, startPoint x: 953, startPoint y: 317, endPoint x: 1019, endPoint y: 361, distance: 78.8
click at [282, 119] on h4 "Style" at bounding box center [278, 116] width 130 height 35
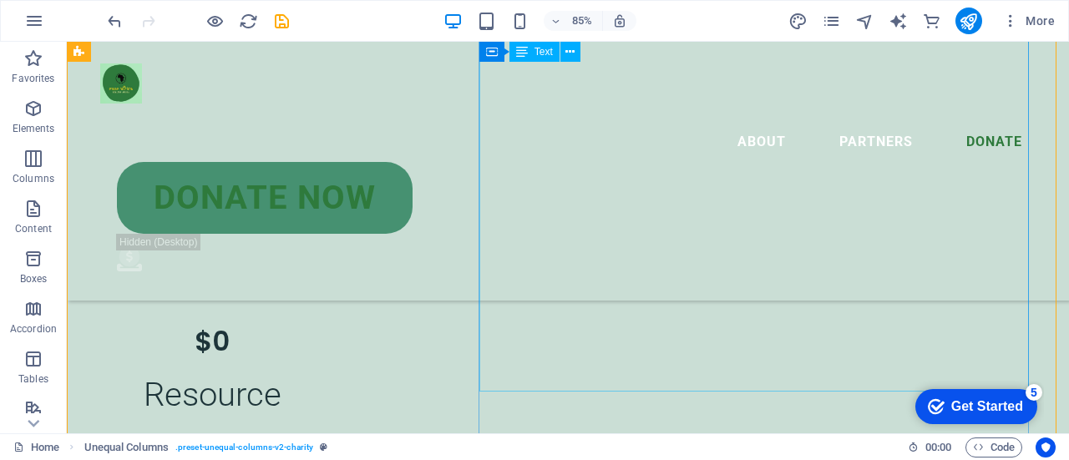
scroll to position [4128, 0]
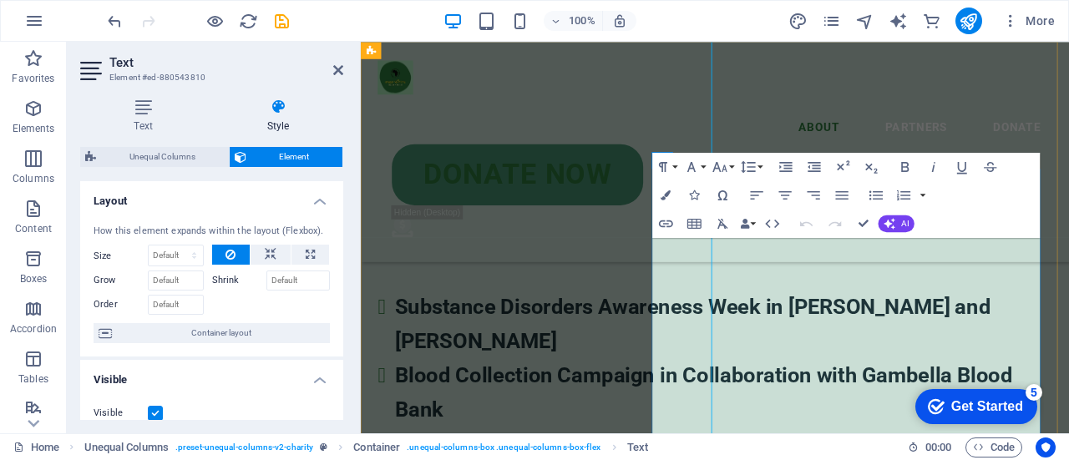
scroll to position [3996, 0]
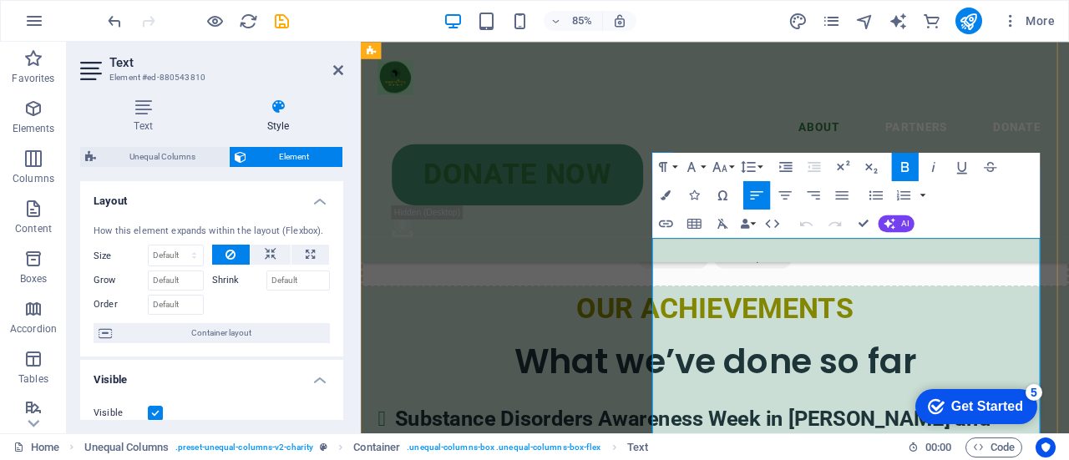
drag, startPoint x: 947, startPoint y: 318, endPoint x: 973, endPoint y: 343, distance: 37.2
click at [677, 191] on button "Colors" at bounding box center [666, 194] width 27 height 28
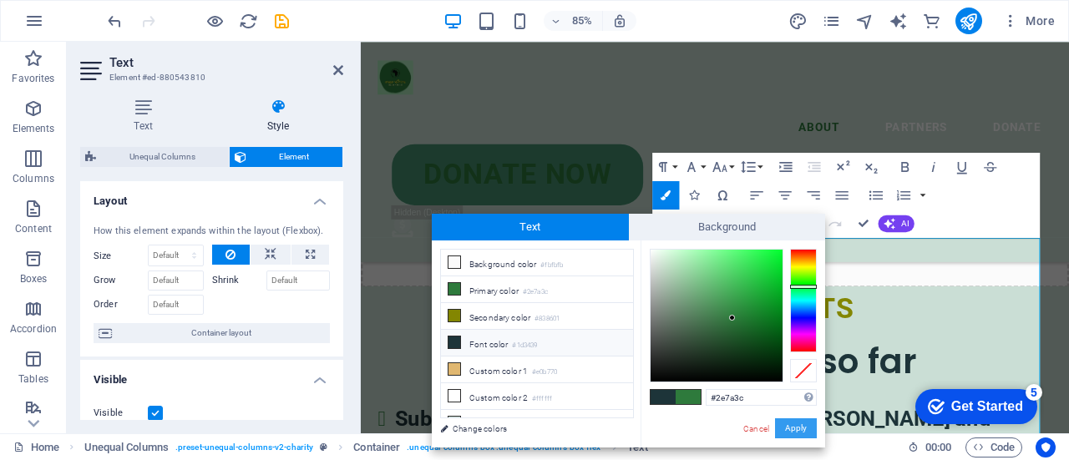
click at [790, 420] on button "Apply" at bounding box center [796, 429] width 42 height 20
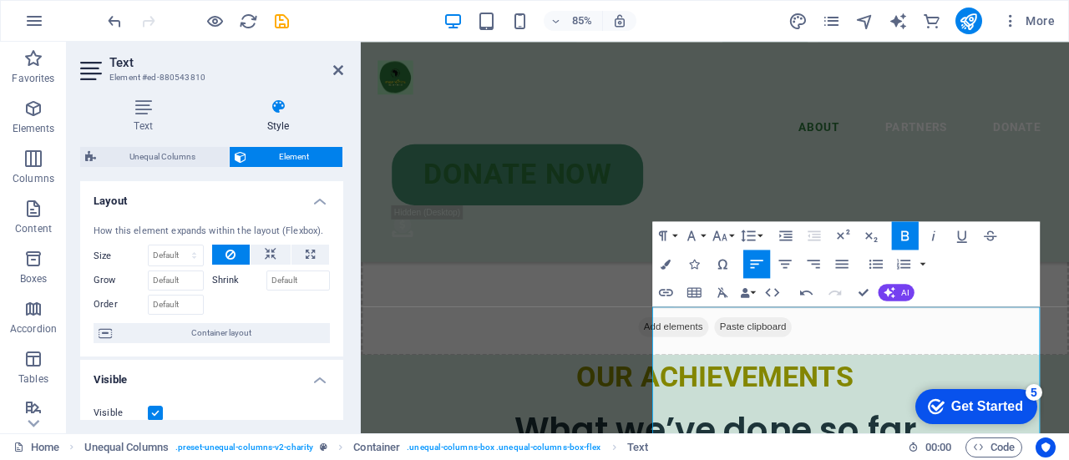
scroll to position [3884, 0]
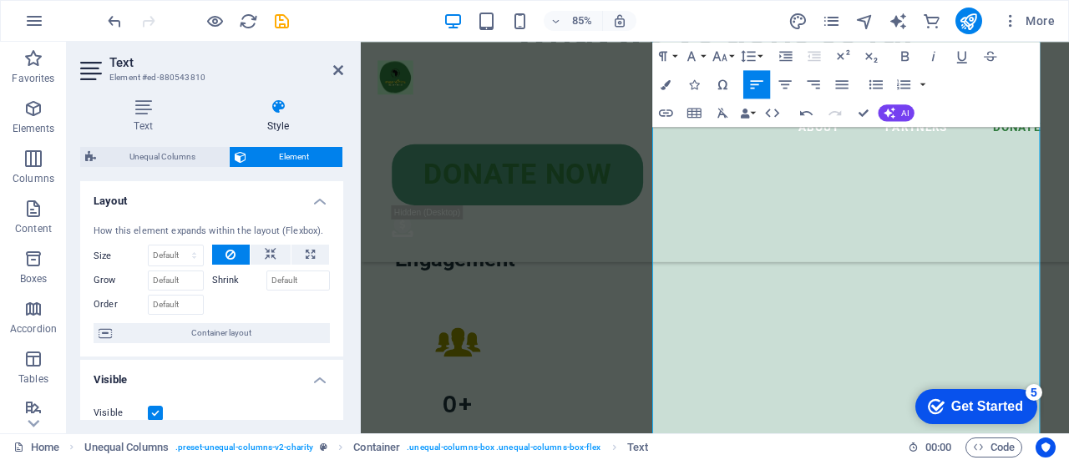
scroll to position [4567, 0]
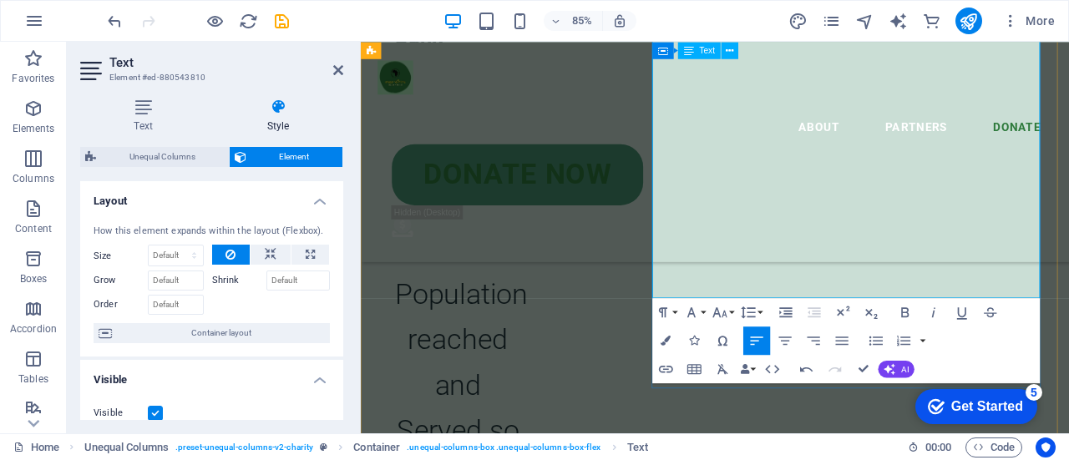
drag, startPoint x: 1019, startPoint y: 321, endPoint x: 951, endPoint y: 272, distance: 83.7
click at [669, 343] on icon "button" at bounding box center [667, 341] width 10 height 10
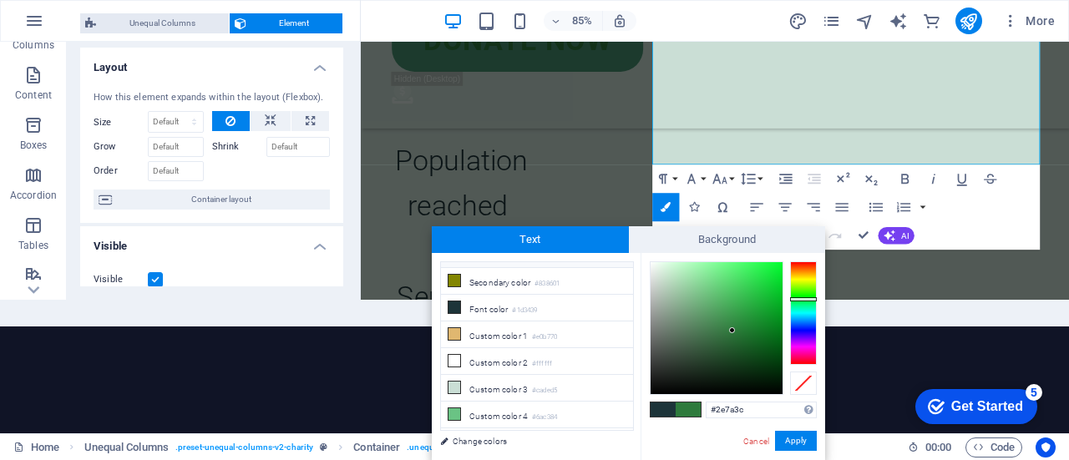
scroll to position [53, 0]
drag, startPoint x: 339, startPoint y: 107, endPoint x: 343, endPoint y: 136, distance: 29.4
click at [343, 136] on div "Layout How this element expands within the layout (Flexbox). Size Default auto …" at bounding box center [211, 167] width 263 height 239
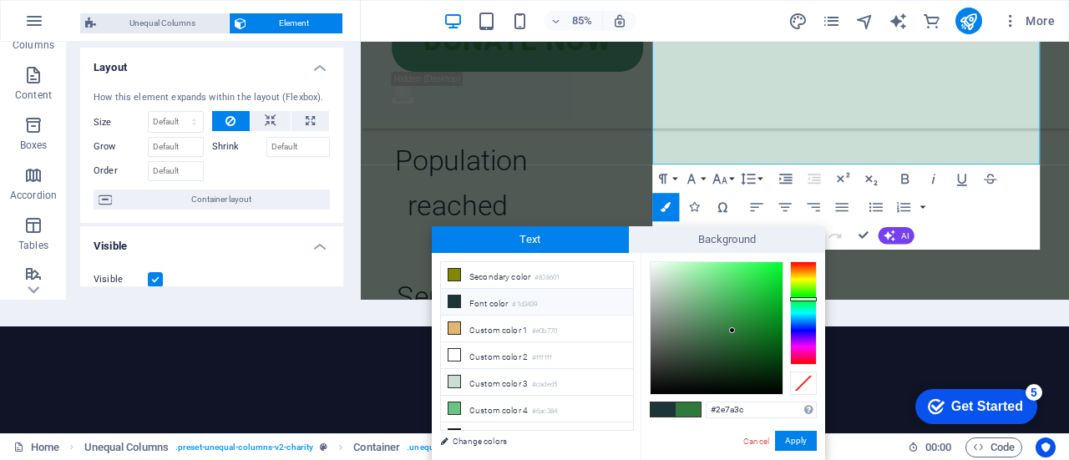
drag, startPoint x: 632, startPoint y: 358, endPoint x: 626, endPoint y: 300, distance: 58.9
click at [626, 300] on ul "Background color #fbfbfb Primary color #2e7a3c Secondary color #838601 Font col…" at bounding box center [537, 347] width 194 height 170
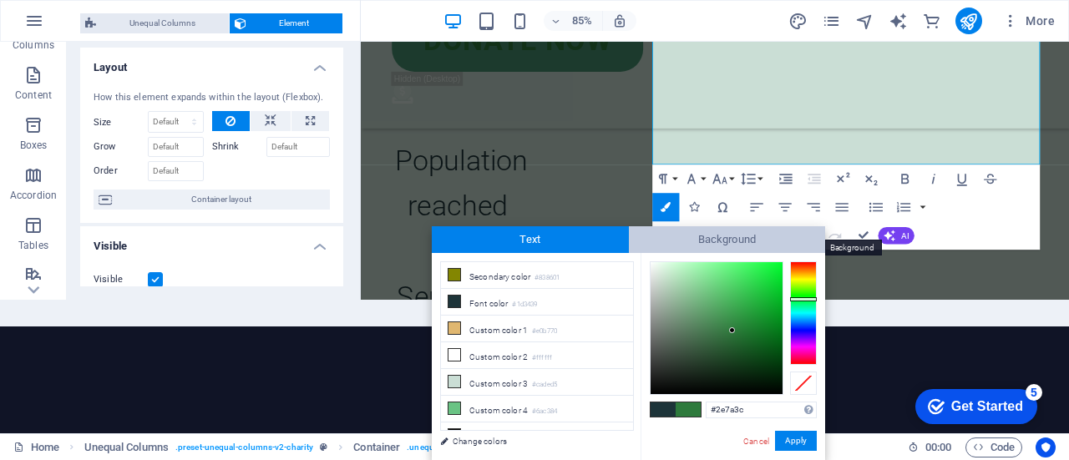
click at [677, 246] on span "Background" at bounding box center [727, 239] width 197 height 27
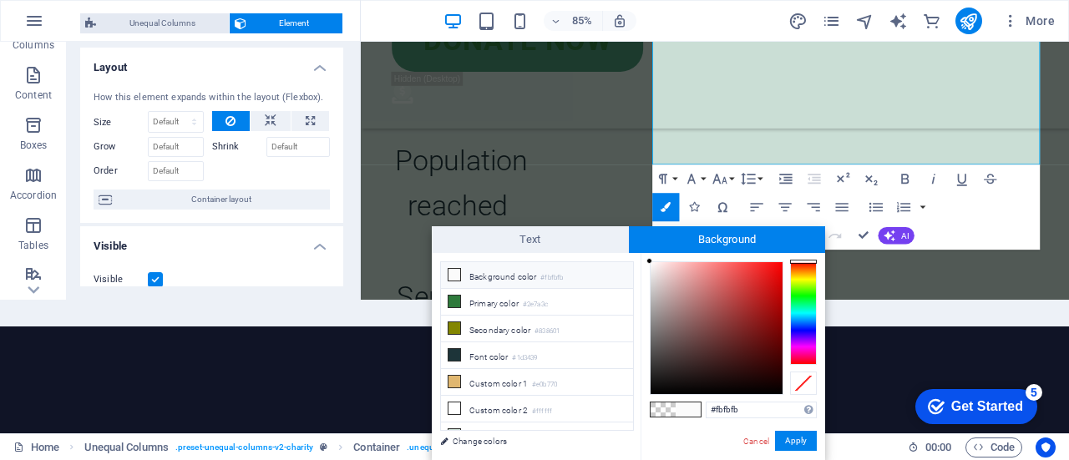
click at [545, 278] on small "#fbfbfb" at bounding box center [552, 278] width 23 height 12
type input "rgba(251, 251, 251, 0)"
click at [450, 273] on icon at bounding box center [455, 275] width 12 height 12
click at [464, 273] on li "Background color #fbfbfb" at bounding box center [537, 275] width 192 height 27
click at [795, 435] on button "Apply" at bounding box center [796, 441] width 42 height 20
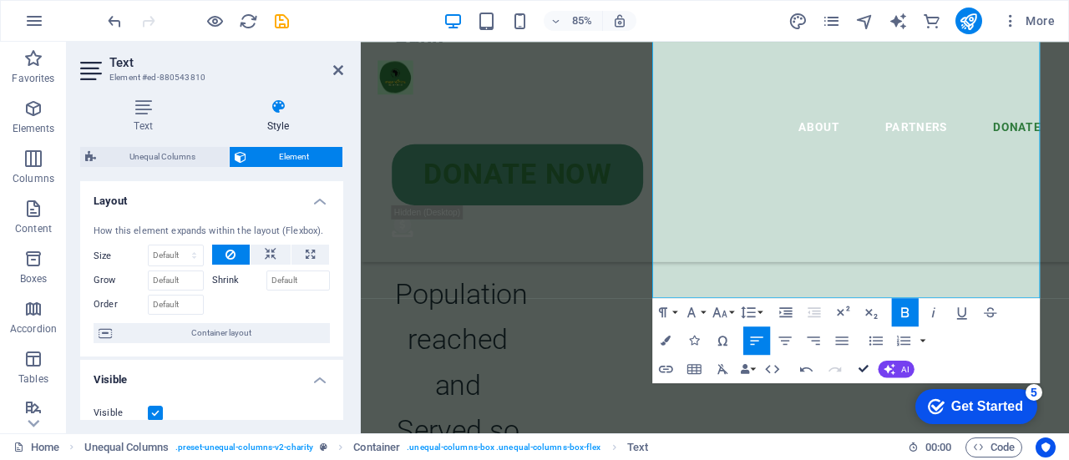
scroll to position [4176, 0]
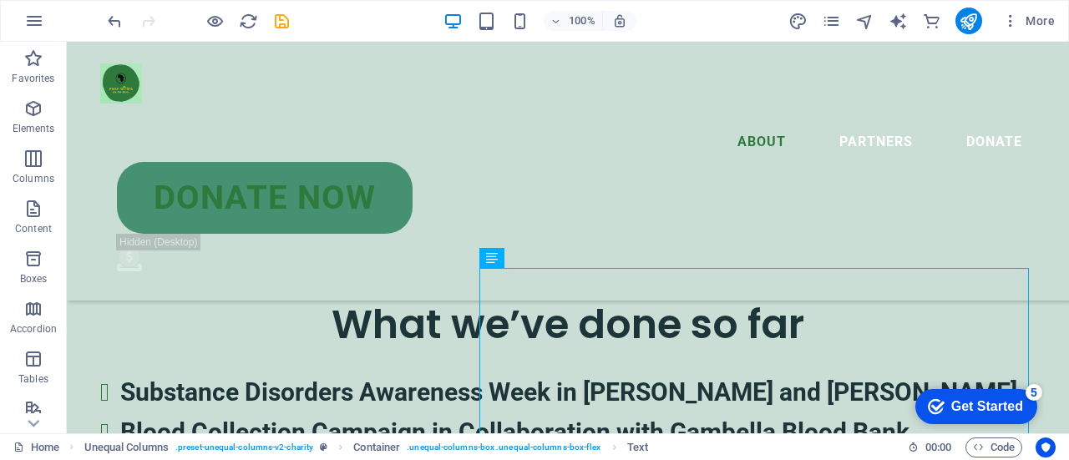
scroll to position [3663, 0]
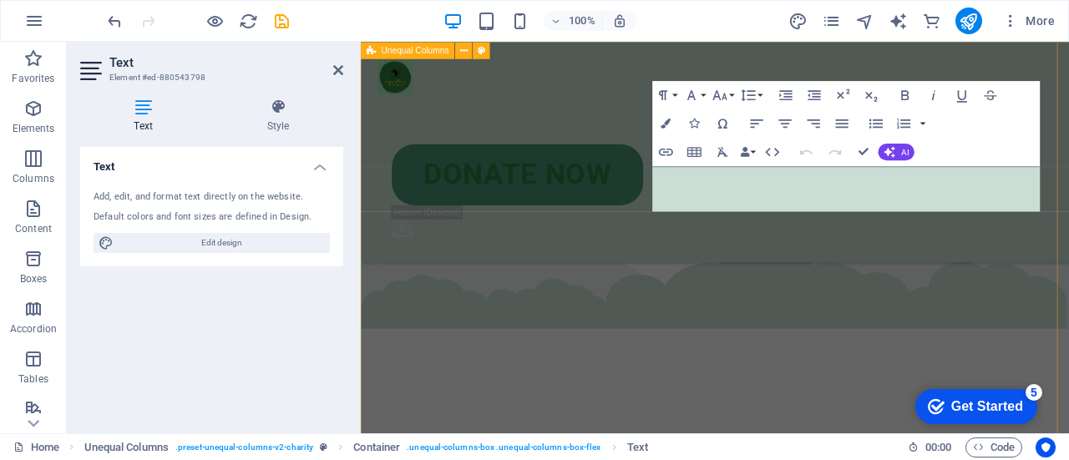
scroll to position [4001, 0]
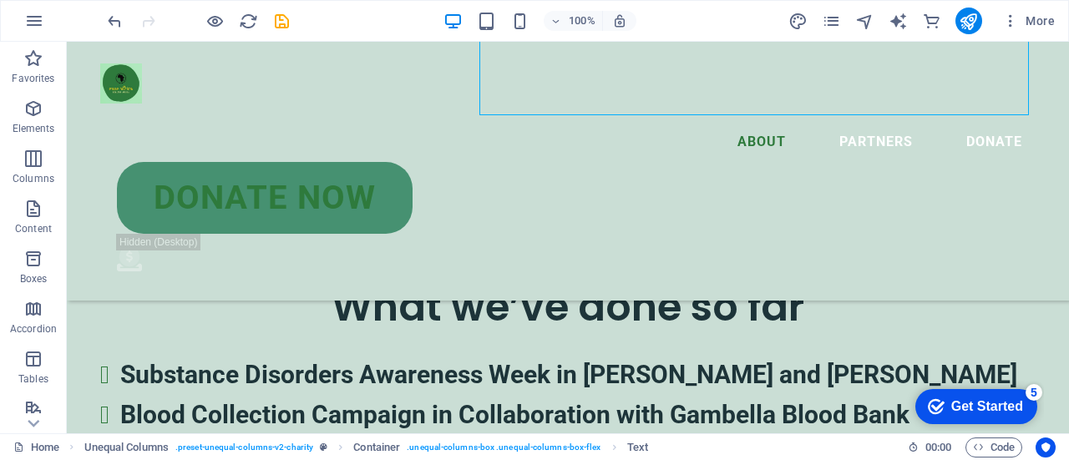
scroll to position [3869, 0]
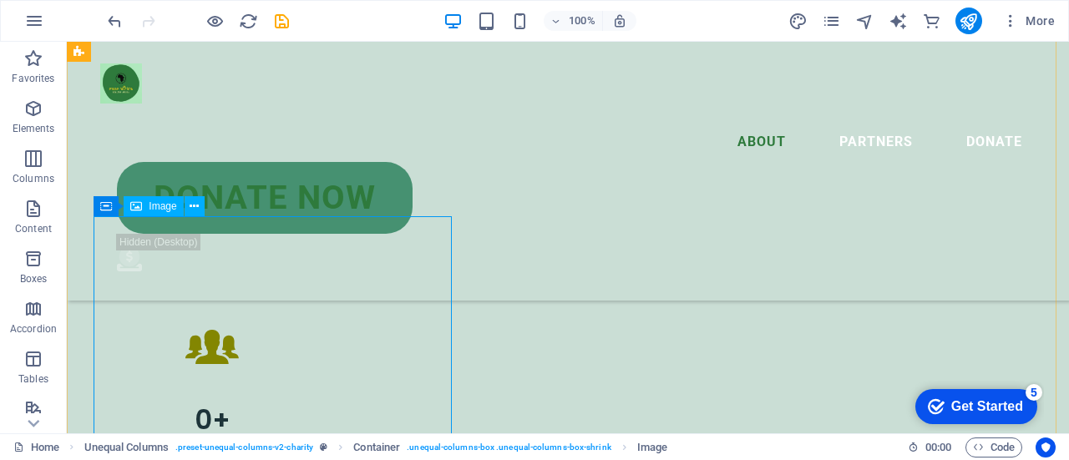
click at [175, 206] on span "Image" at bounding box center [163, 206] width 28 height 10
click at [187, 208] on button at bounding box center [195, 206] width 20 height 20
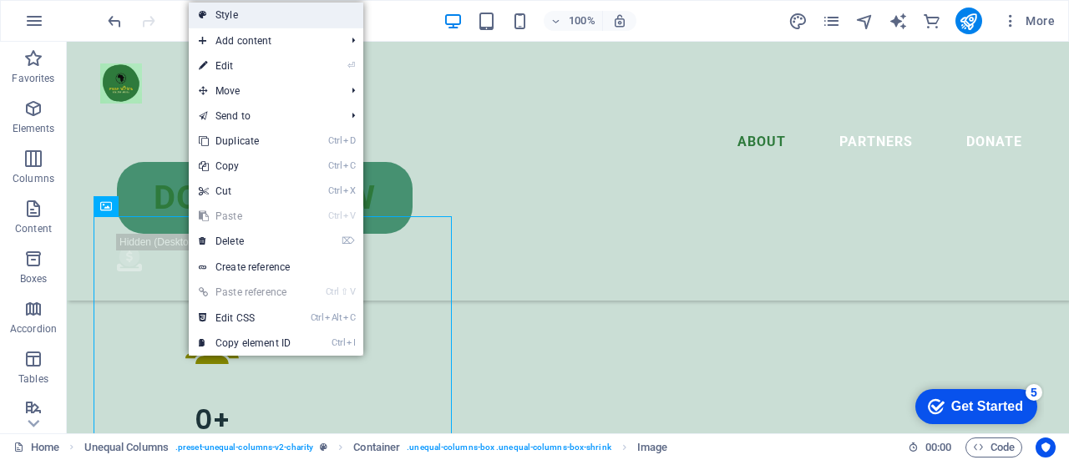
click at [260, 18] on link "Style" at bounding box center [276, 15] width 175 height 25
select select "%"
select select "rem"
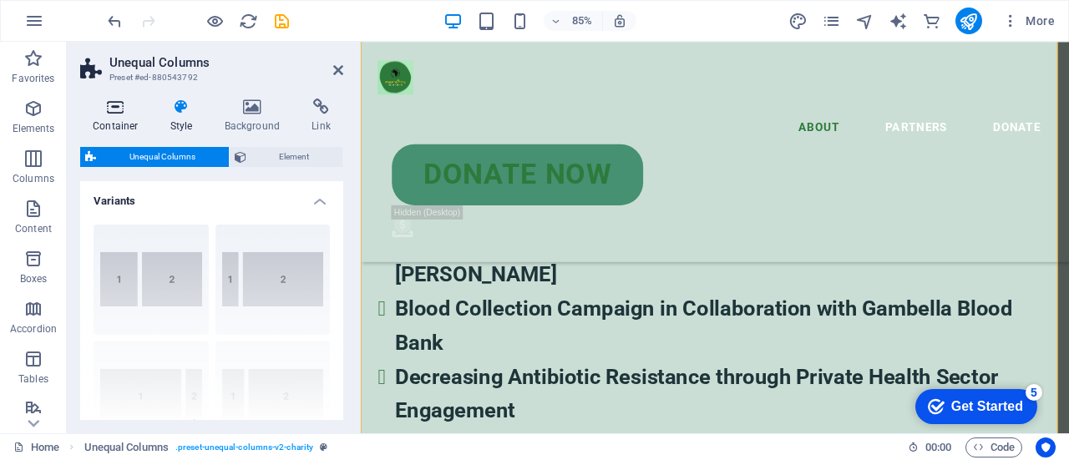
drag, startPoint x: 341, startPoint y: 201, endPoint x: 114, endPoint y: 113, distance: 242.8
click at [114, 113] on icon at bounding box center [115, 107] width 71 height 17
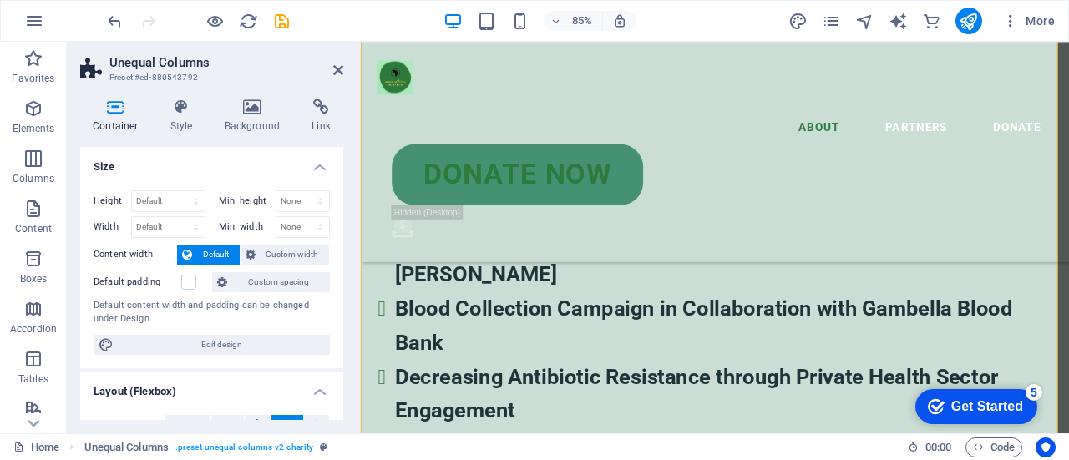
click at [114, 113] on icon at bounding box center [115, 107] width 71 height 17
drag, startPoint x: 343, startPoint y: 188, endPoint x: 340, endPoint y: 218, distance: 30.2
click at [339, 219] on div "Height Default px rem % vh vw Min. height None px rem % vh vw Width Default px …" at bounding box center [211, 272] width 263 height 191
drag, startPoint x: 344, startPoint y: 205, endPoint x: 338, endPoint y: 241, distance: 37.4
click at [338, 241] on div "Container Style Background Link Size Height Default px rem % vh vw Min. height …" at bounding box center [212, 259] width 290 height 348
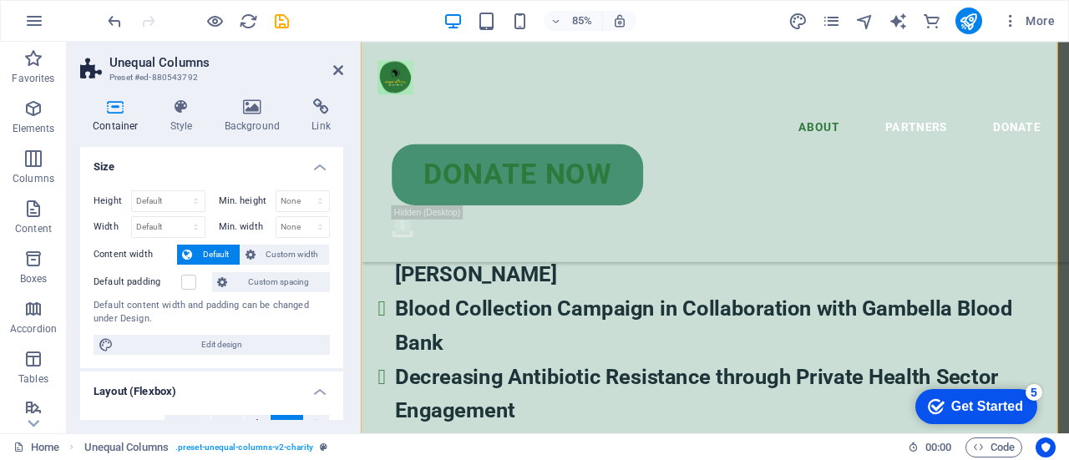
click at [338, 247] on div "Height Default px rem % vh vw Min. height None px rem % vh vw Width Default px …" at bounding box center [211, 272] width 263 height 191
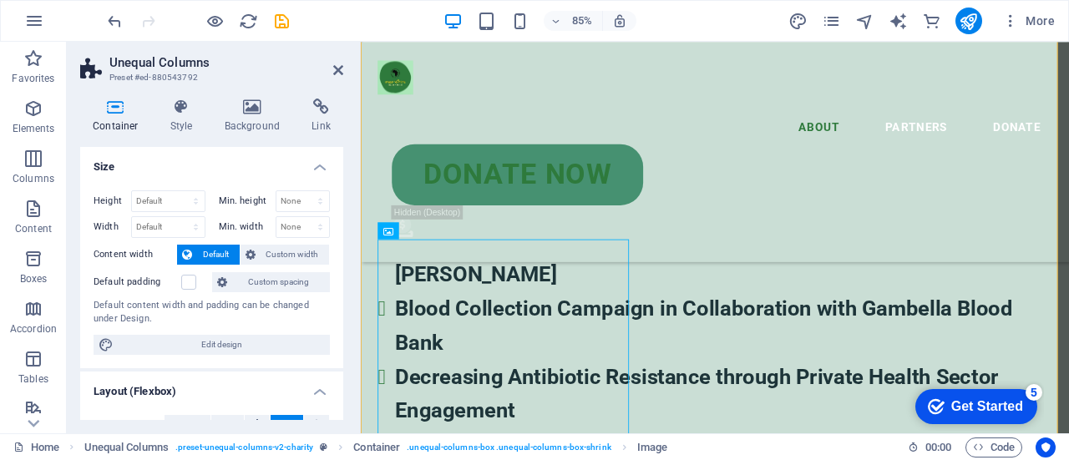
click at [348, 63] on aside "Unequal Columns Preset #ed-880543792 Container Style Background Link Size Heigh…" at bounding box center [214, 238] width 294 height 392
click at [343, 64] on icon at bounding box center [338, 70] width 10 height 13
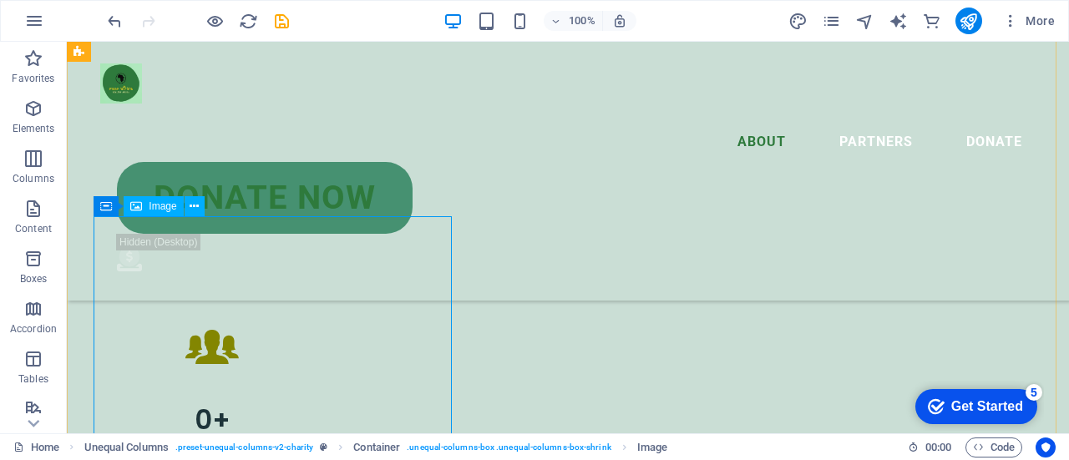
click at [165, 203] on span "Image" at bounding box center [163, 206] width 28 height 10
click at [156, 210] on span "Image" at bounding box center [163, 206] width 28 height 10
click at [190, 208] on icon at bounding box center [194, 207] width 9 height 18
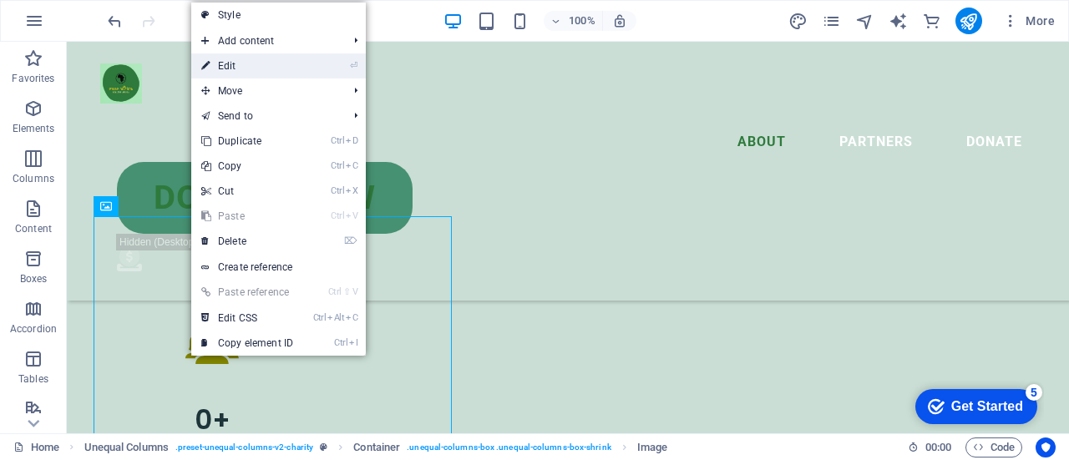
click at [246, 60] on link "⏎ Edit" at bounding box center [247, 65] width 112 height 25
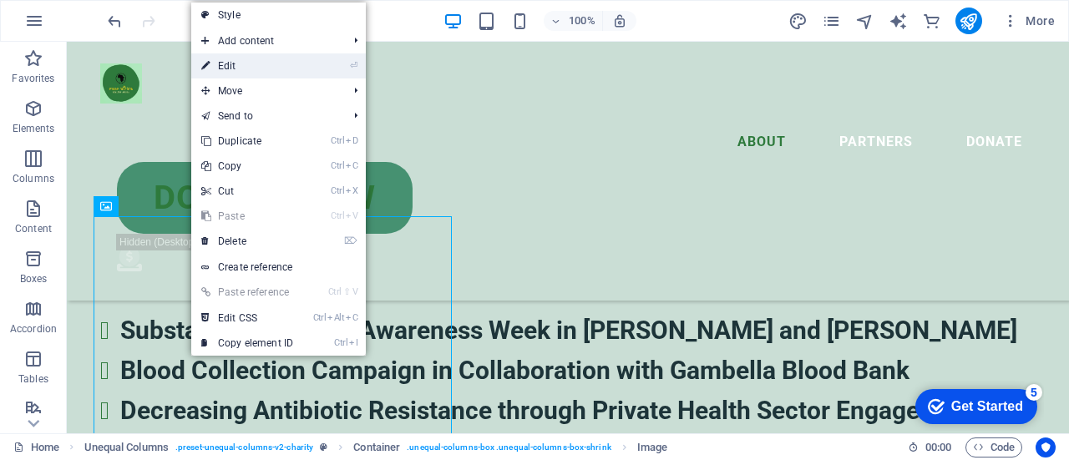
select select "%"
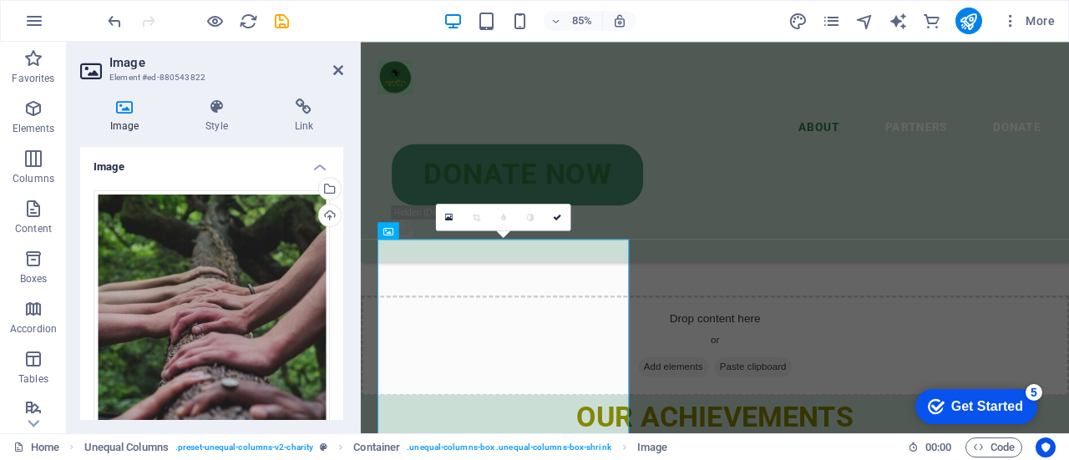
scroll to position [4206, 0]
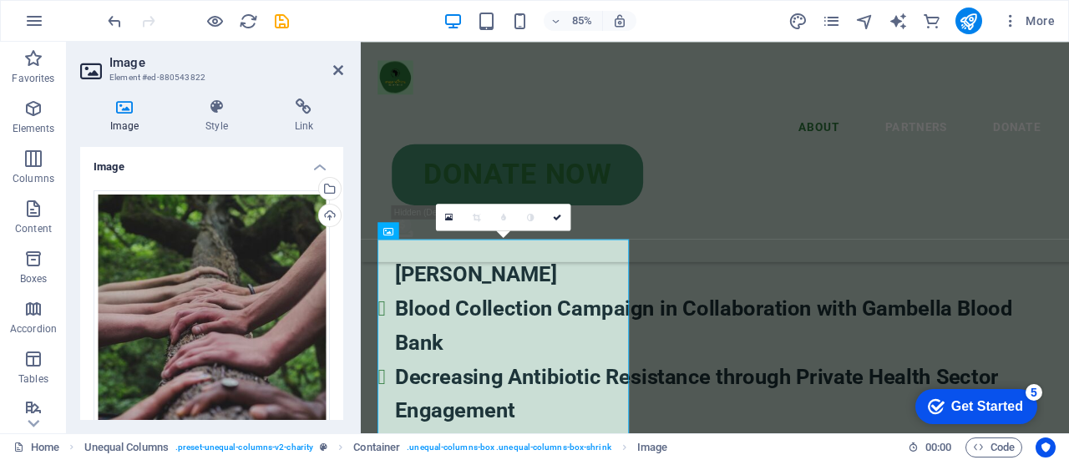
click at [127, 106] on icon at bounding box center [124, 107] width 89 height 17
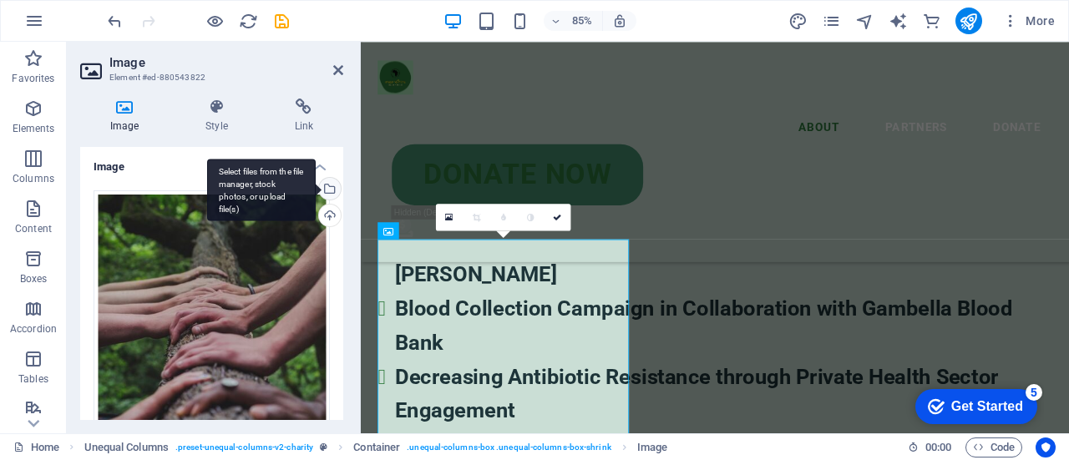
click at [328, 182] on div "Select files from the file manager, stock photos, or upload file(s)" at bounding box center [328, 190] width 25 height 25
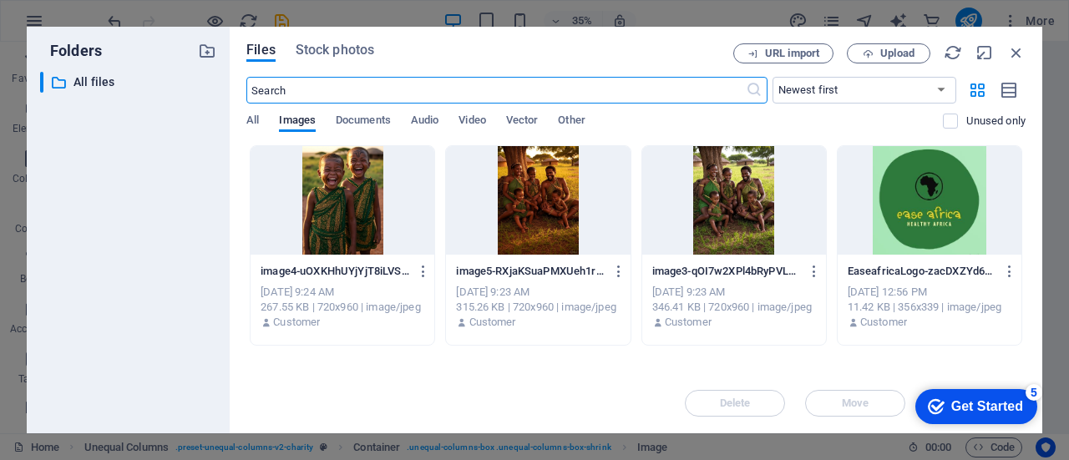
scroll to position [4813, 0]
click at [937, 204] on div at bounding box center [930, 200] width 184 height 109
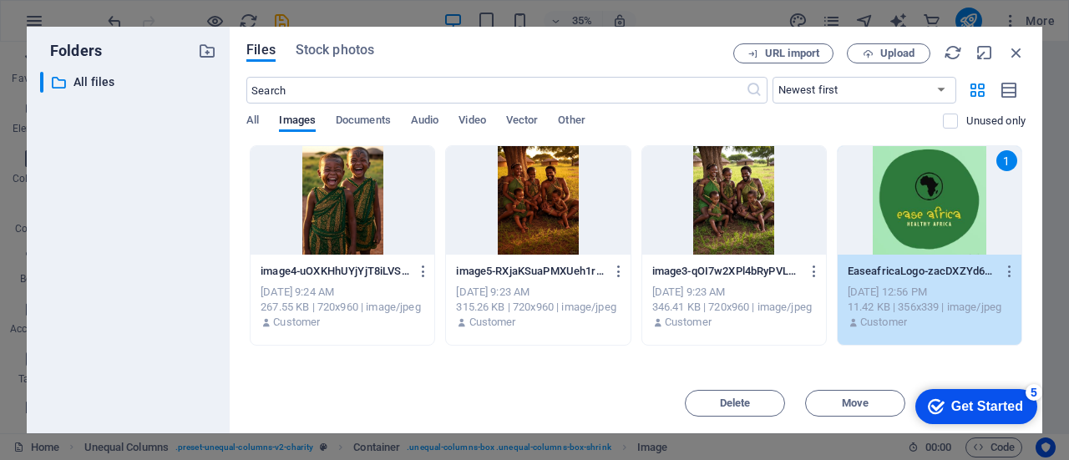
click at [958, 406] on div "Get Started" at bounding box center [988, 406] width 72 height 15
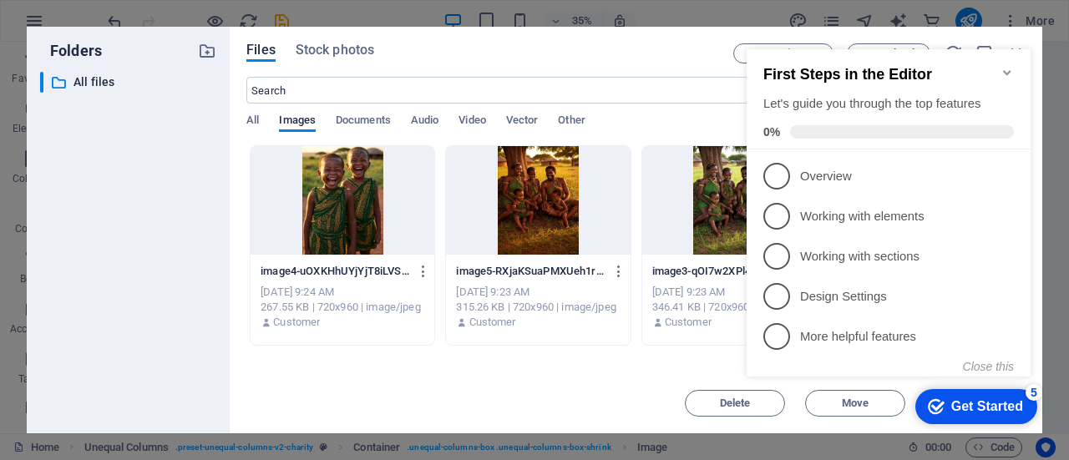
click at [664, 385] on div "Delete Move Insert" at bounding box center [636, 394] width 780 height 43
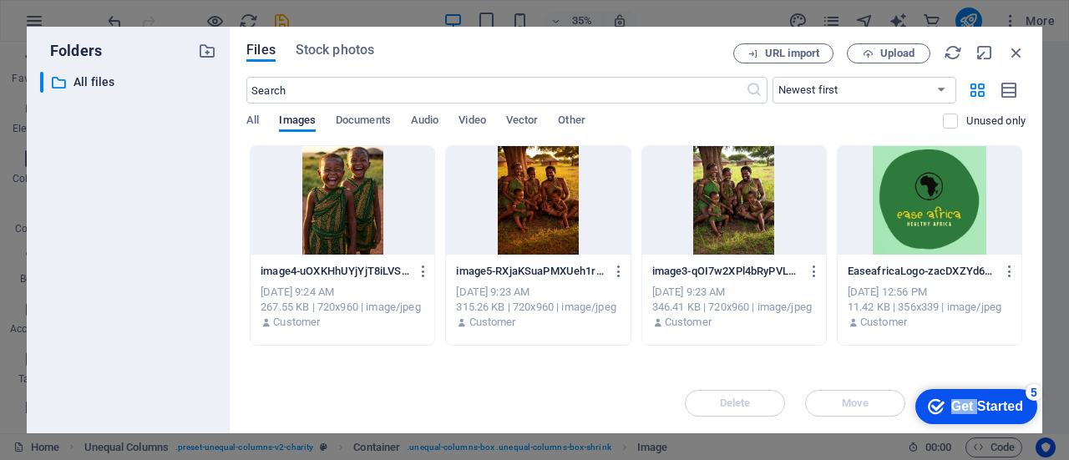
drag, startPoint x: 977, startPoint y: 398, endPoint x: 1909, endPoint y: 726, distance: 988.6
click html "checkmark Get Started 5 First Steps in the Editor Let's guide you through the t…"
drag, startPoint x: 624, startPoint y: 47, endPoint x: 473, endPoint y: 79, distance: 154.5
click at [473, 79] on div "Files Stock photos URL import Upload ​ Newest first Oldest first Name (A-Z) Nam…" at bounding box center [636, 229] width 780 height 373
click at [912, 211] on div at bounding box center [930, 200] width 184 height 109
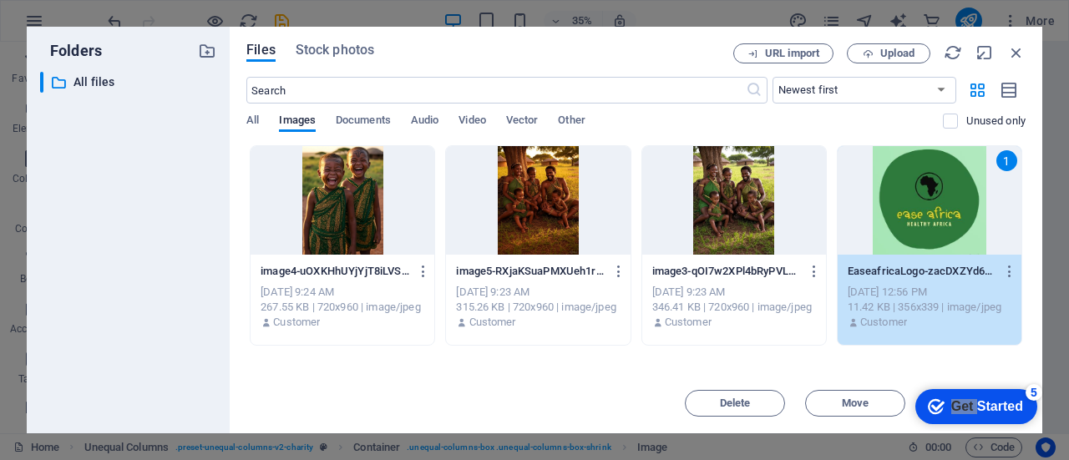
click at [912, 211] on div "1" at bounding box center [930, 200] width 184 height 109
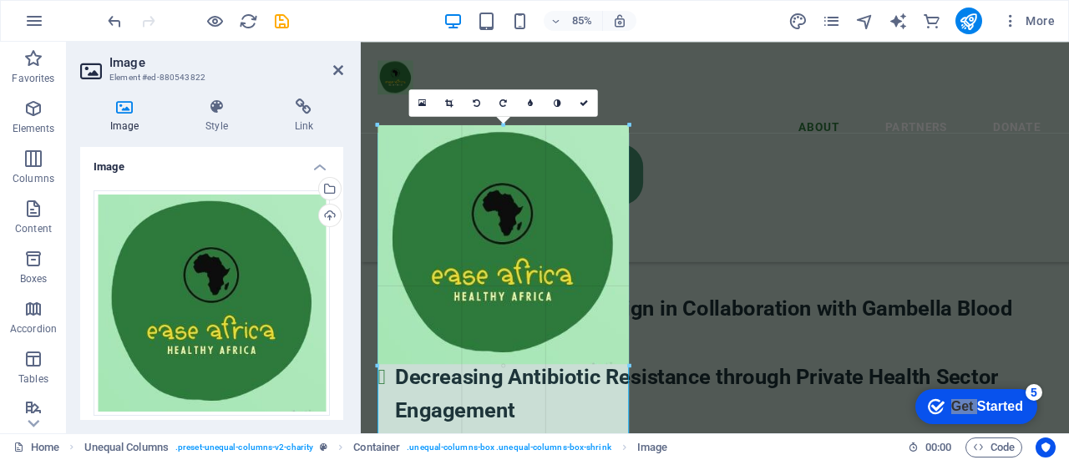
drag, startPoint x: 302, startPoint y: 242, endPoint x: 611, endPoint y: -40, distance: 418.1
click at [611, 0] on html "[DOMAIN_NAME] Home Favorites Elements Columns Content Boxes Accordion Tables Fe…" at bounding box center [534, 230] width 1069 height 460
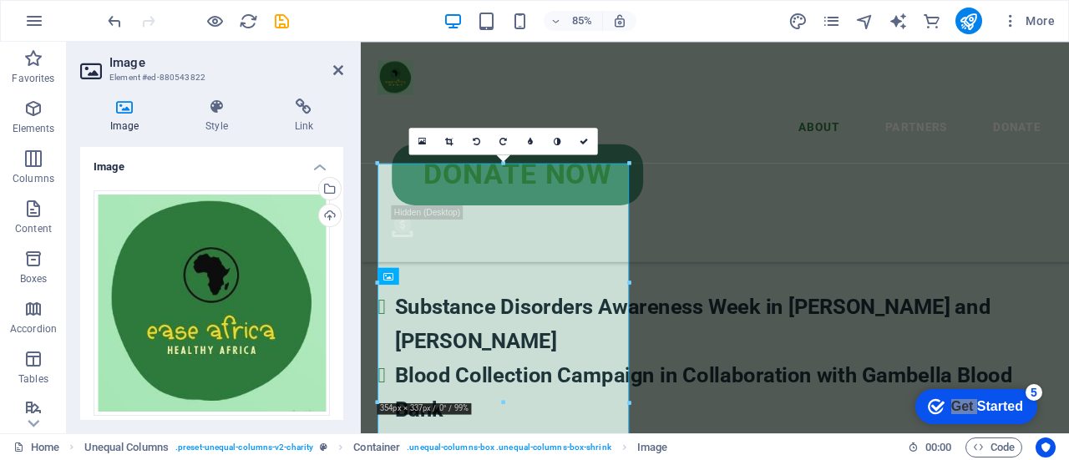
scroll to position [4096, 0]
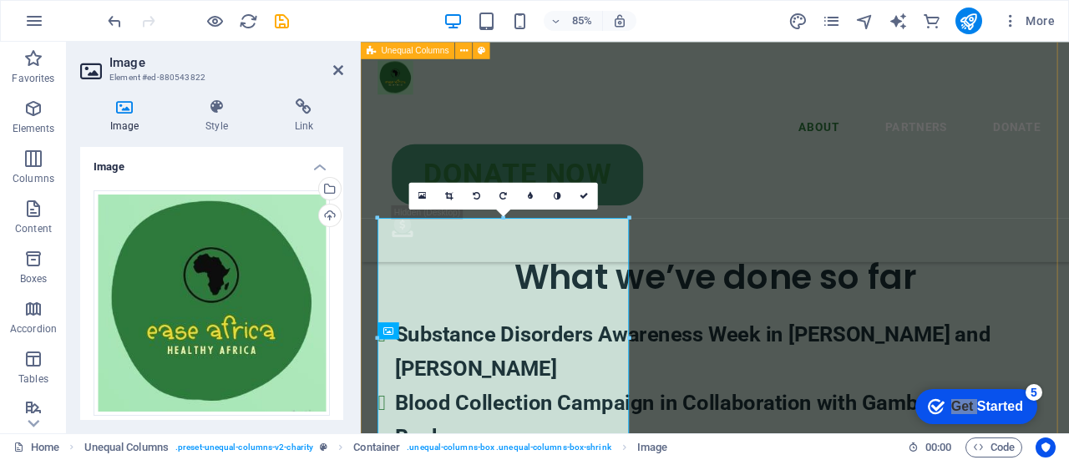
drag, startPoint x: 680, startPoint y: 245, endPoint x: 673, endPoint y: 165, distance: 79.7
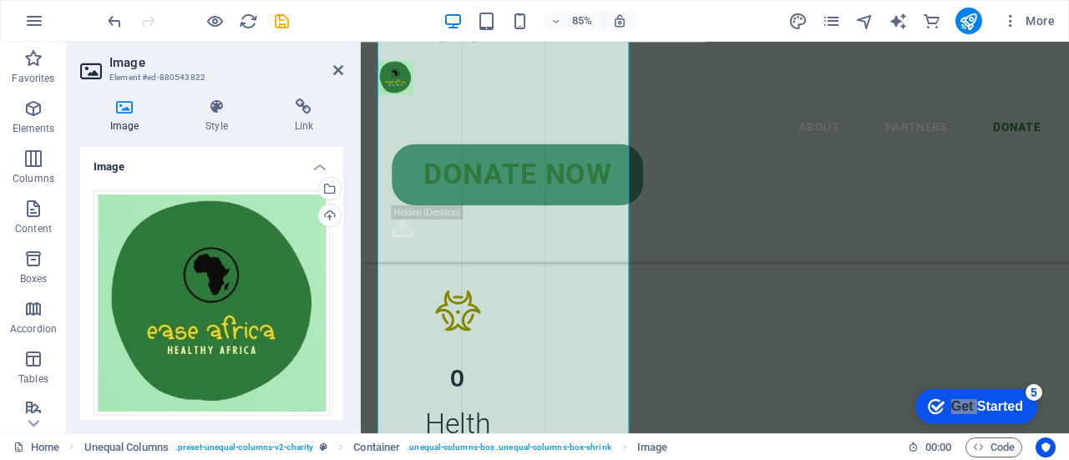
scroll to position [5206, 0]
drag, startPoint x: 625, startPoint y: 341, endPoint x: 318, endPoint y: 161, distance: 355.4
click at [629, 179] on div "180 170 160 150 140 130 120 110 100 90 80 70 60 50 40 30 20 10 0 -10 -20 -30 -4…" at bounding box center [503, 459] width 251 height 2638
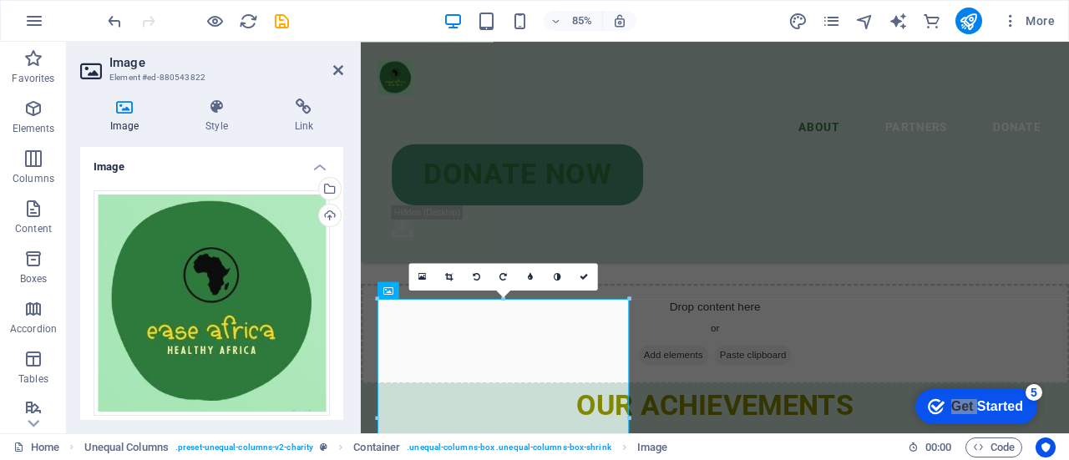
scroll to position [3843, 0]
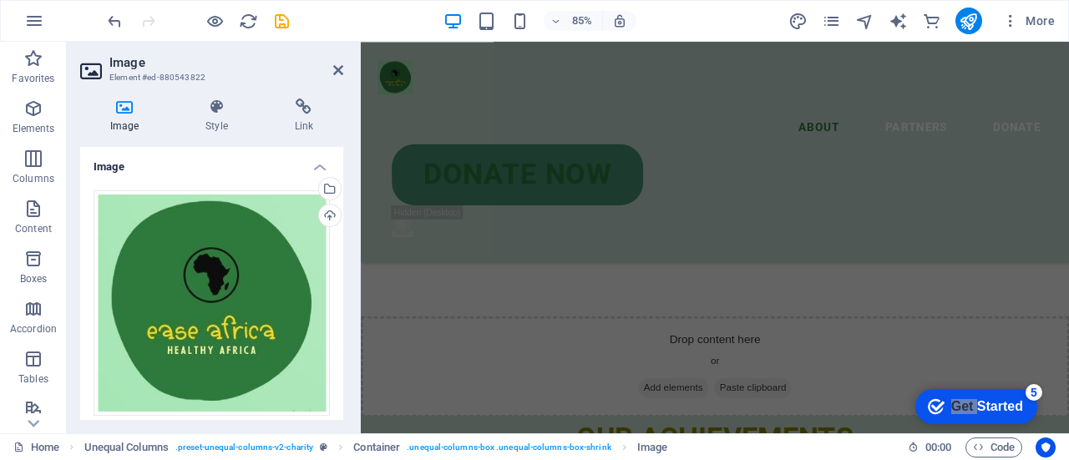
drag, startPoint x: 632, startPoint y: 298, endPoint x: 624, endPoint y: 464, distance: 165.6
type input "347"
select select "px"
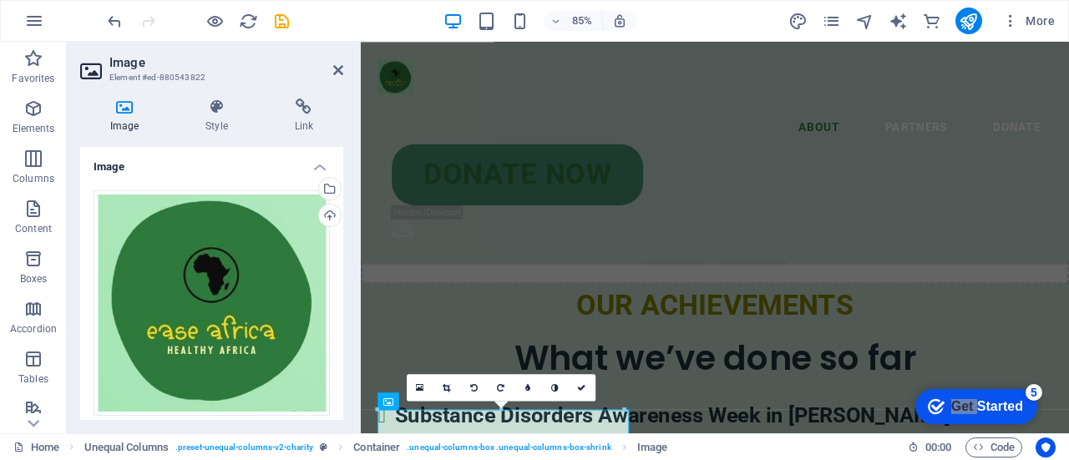
scroll to position [3992, 0]
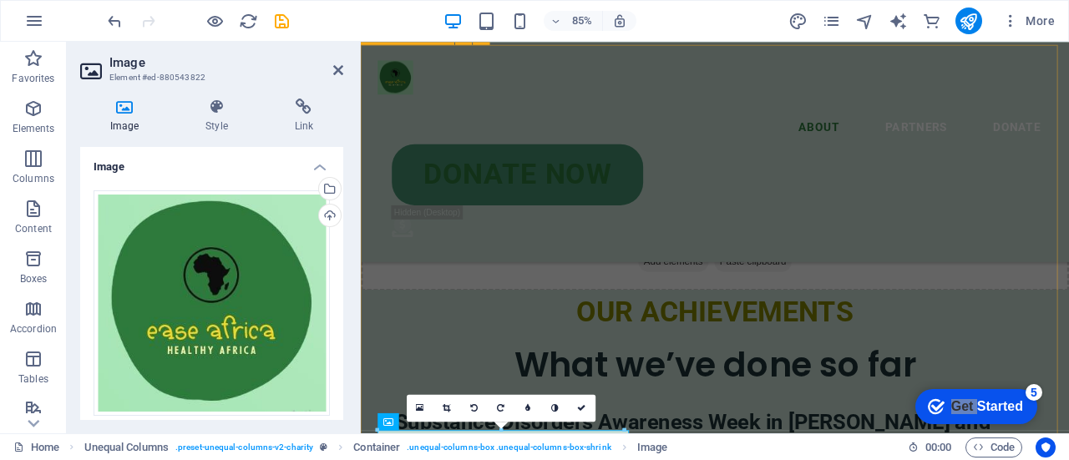
drag, startPoint x: 983, startPoint y: 470, endPoint x: 658, endPoint y: 282, distance: 376.2
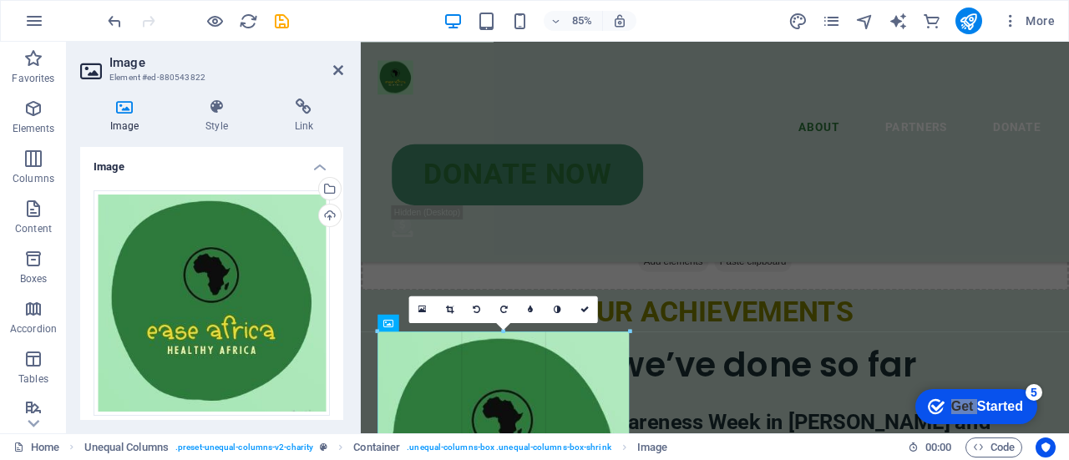
drag, startPoint x: 624, startPoint y: 430, endPoint x: 300, endPoint y: 180, distance: 409.3
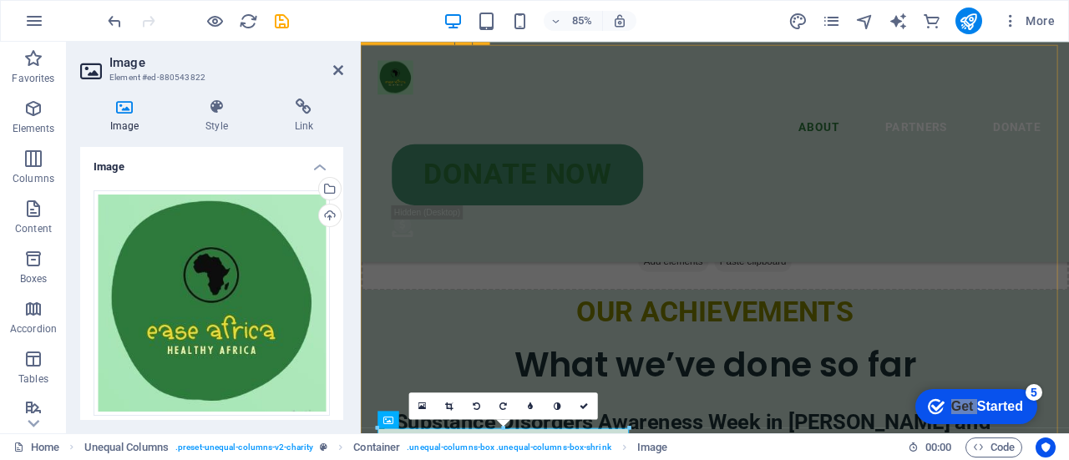
drag, startPoint x: 992, startPoint y: 467, endPoint x: 666, endPoint y: 221, distance: 408.1
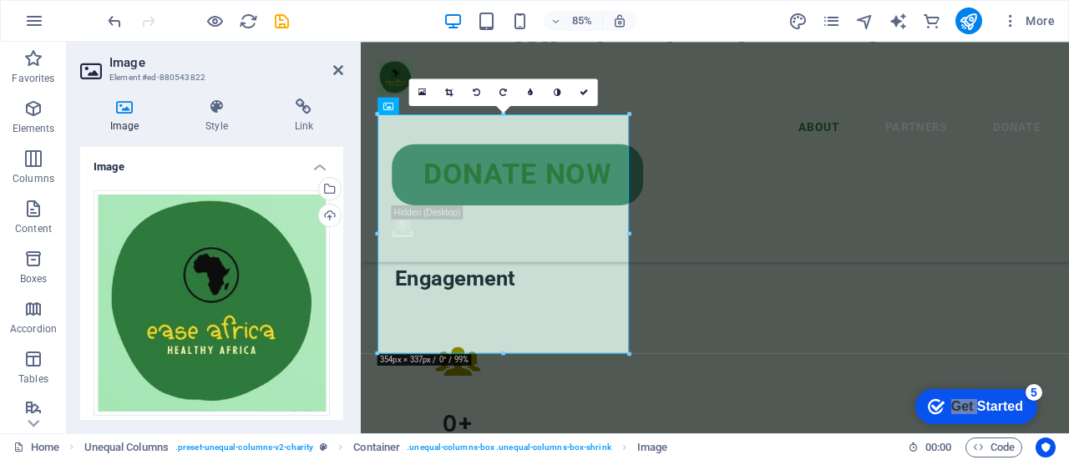
scroll to position [4377, 0]
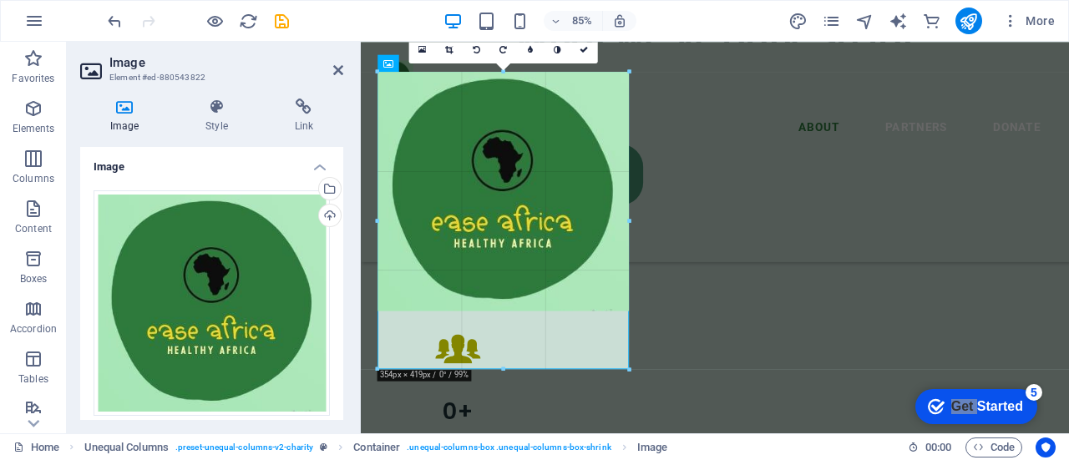
drag, startPoint x: 629, startPoint y: 340, endPoint x: 331, endPoint y: 444, distance: 315.8
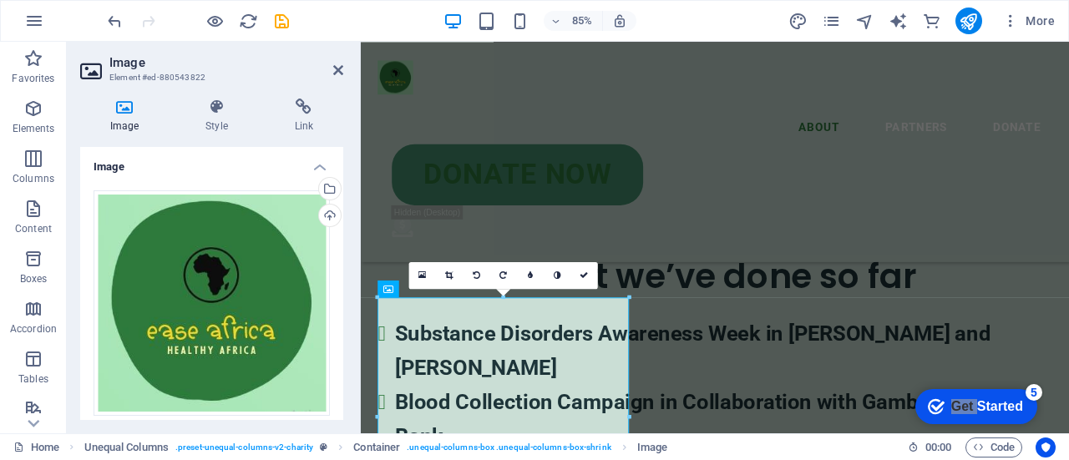
scroll to position [4088, 0]
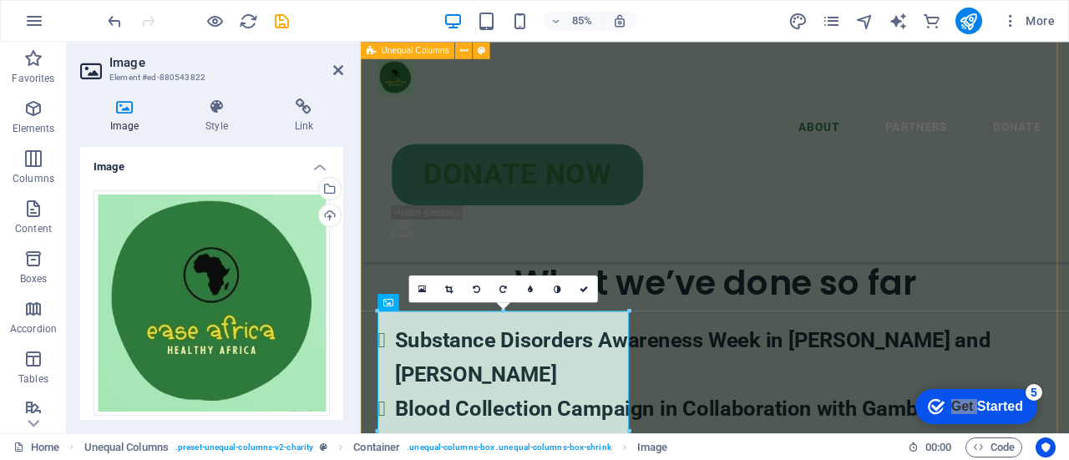
drag, startPoint x: 992, startPoint y: 352, endPoint x: 677, endPoint y: 225, distance: 339.6
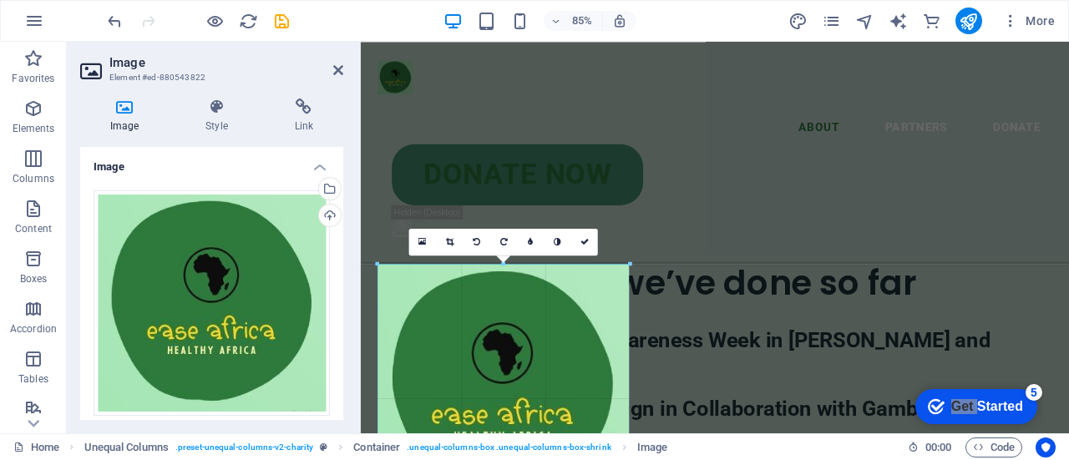
drag, startPoint x: 631, startPoint y: 346, endPoint x: 288, endPoint y: 89, distance: 428.0
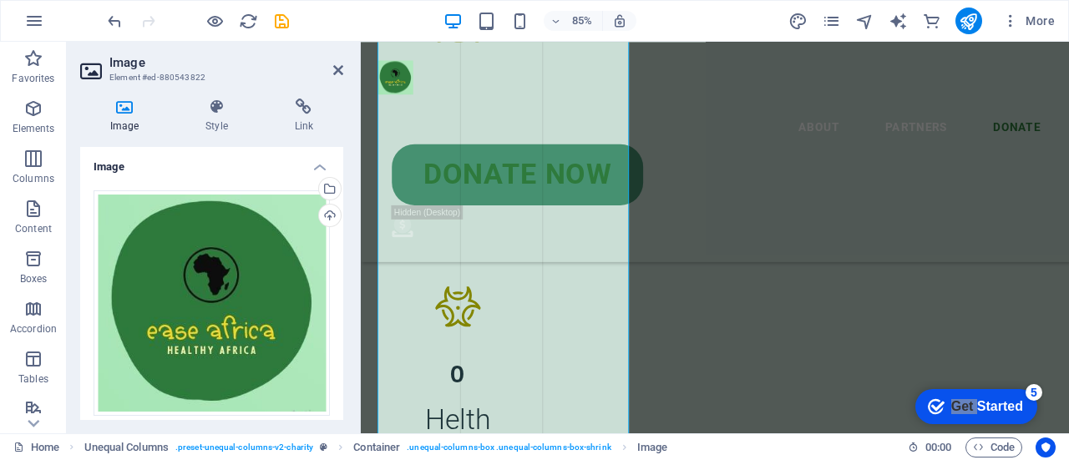
scroll to position [5215, 0]
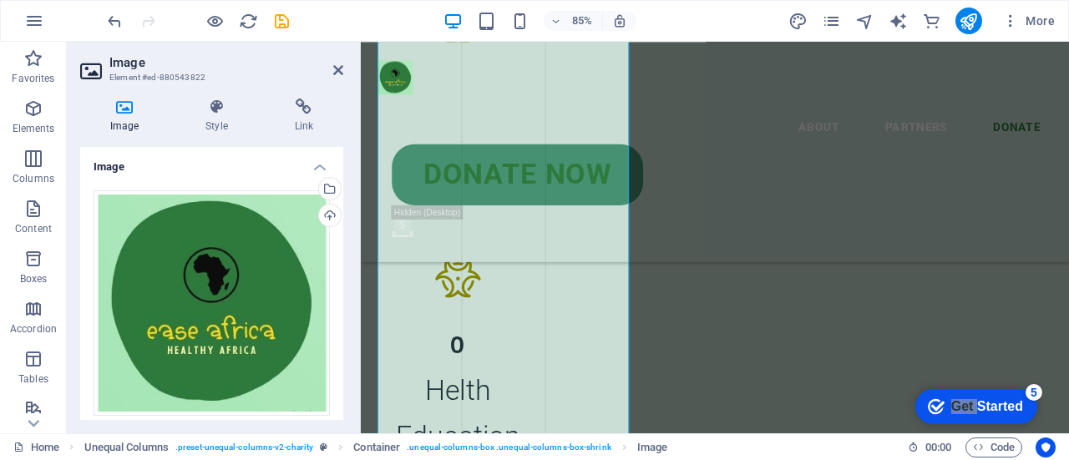
drag, startPoint x: 632, startPoint y: 265, endPoint x: 320, endPoint y: 192, distance: 320.0
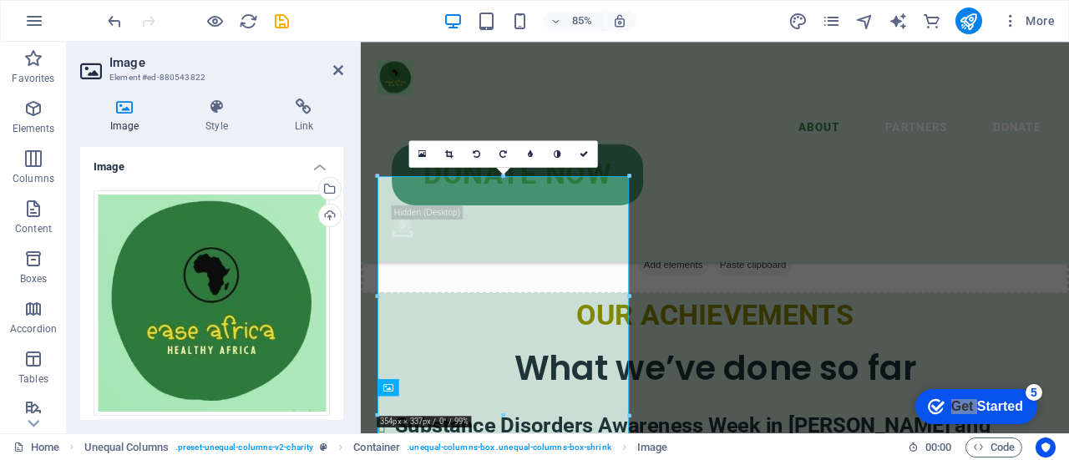
scroll to position [3975, 0]
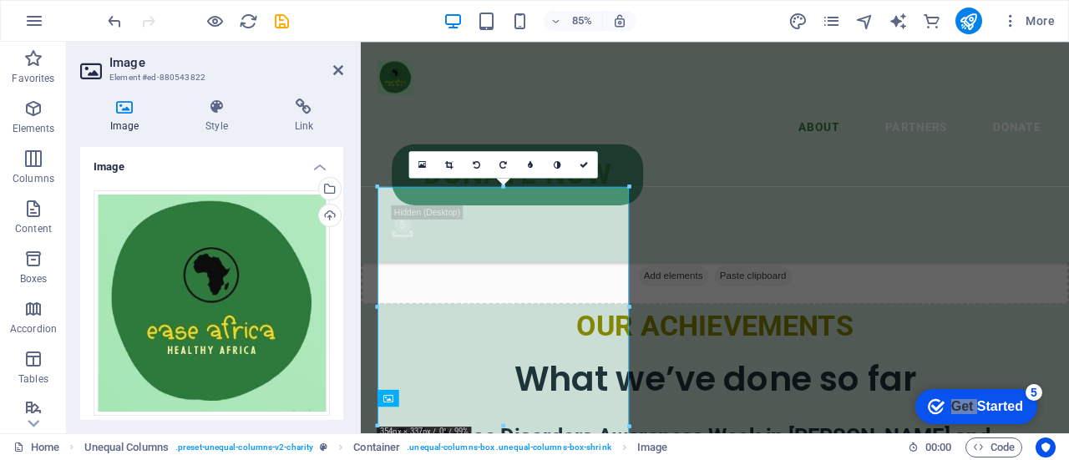
drag, startPoint x: 991, startPoint y: 226, endPoint x: 639, endPoint y: 307, distance: 361.0
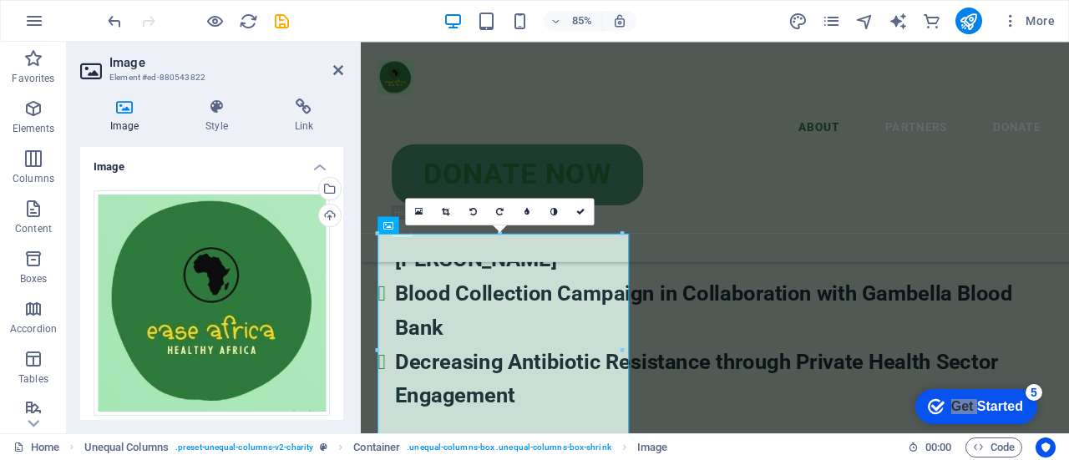
scroll to position [4224, 0]
drag, startPoint x: 985, startPoint y: 277, endPoint x: 662, endPoint y: 186, distance: 335.7
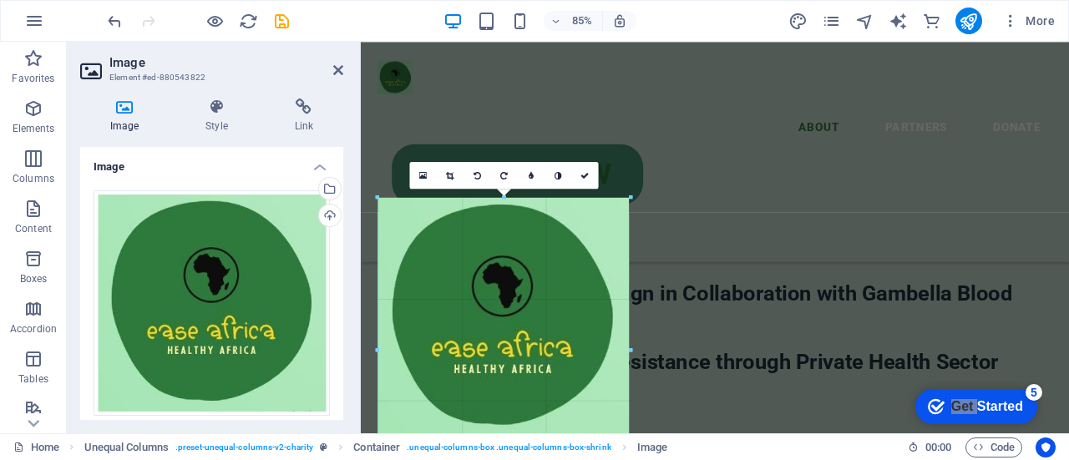
drag, startPoint x: 622, startPoint y: 231, endPoint x: 613, endPoint y: 149, distance: 82.3
type input "354"
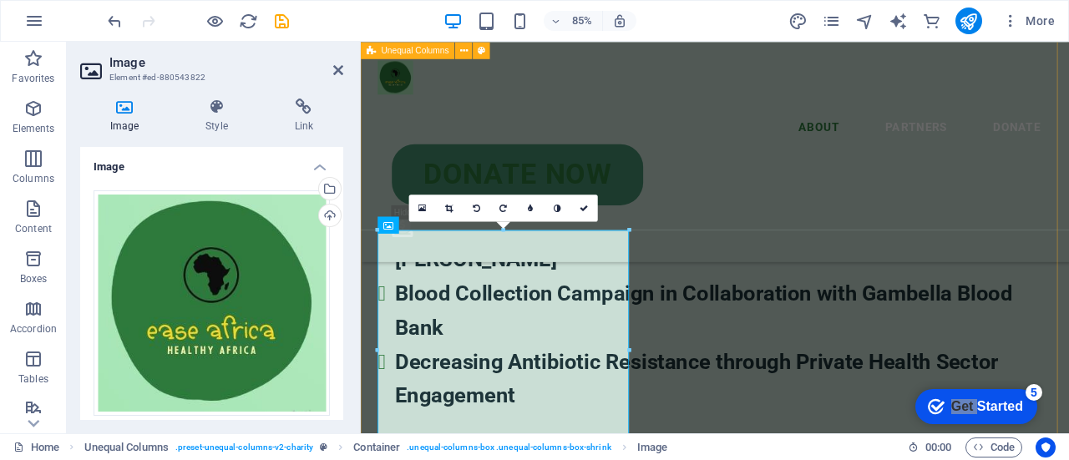
drag, startPoint x: 992, startPoint y: 271, endPoint x: 680, endPoint y: 222, distance: 315.4
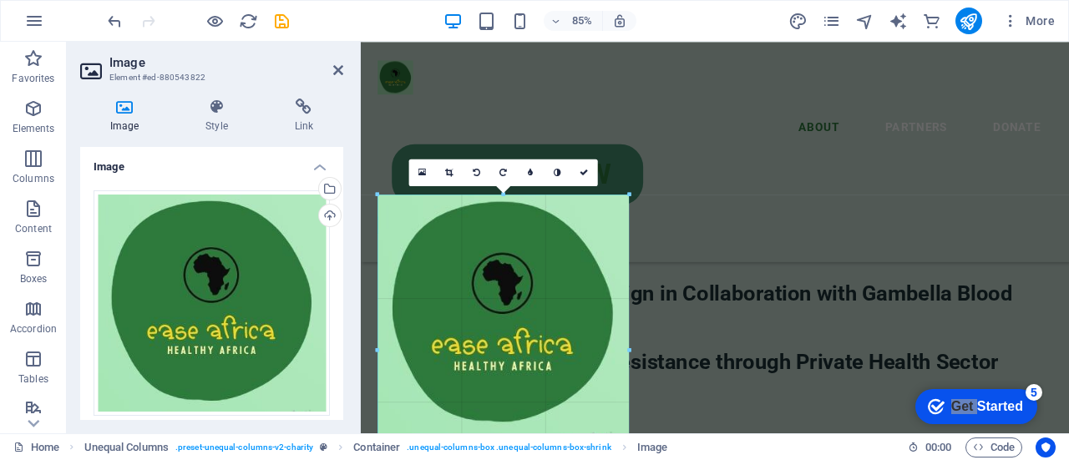
drag, startPoint x: 630, startPoint y: 229, endPoint x: 623, endPoint y: 145, distance: 84.7
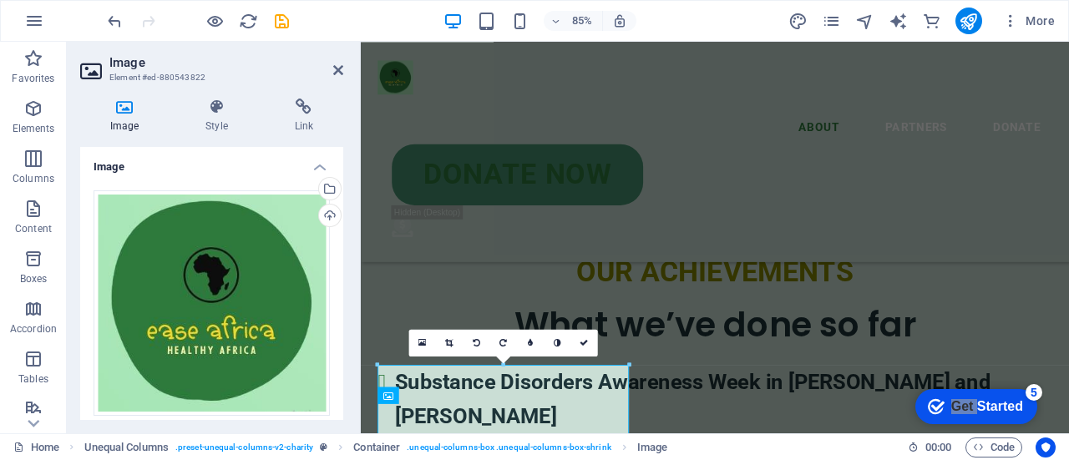
scroll to position [4024, 0]
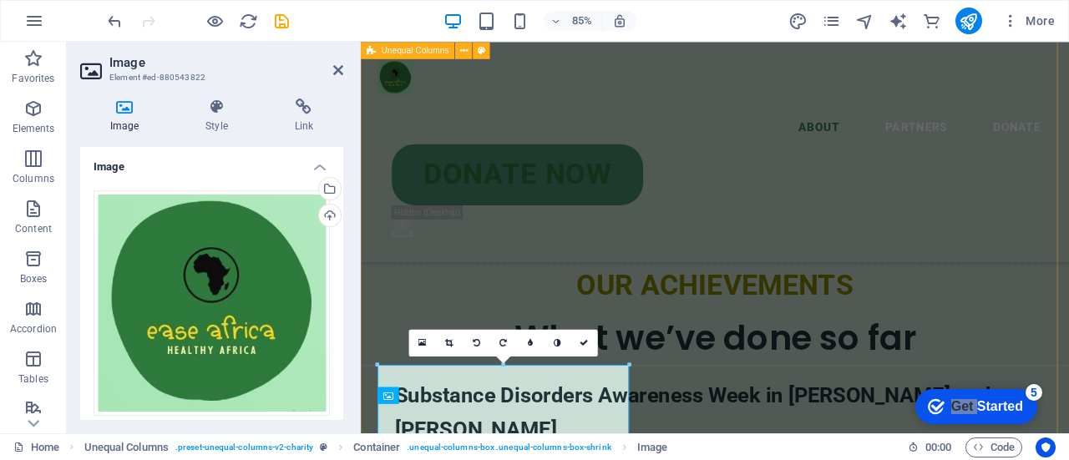
drag, startPoint x: 989, startPoint y: 404, endPoint x: 661, endPoint y: 312, distance: 341.2
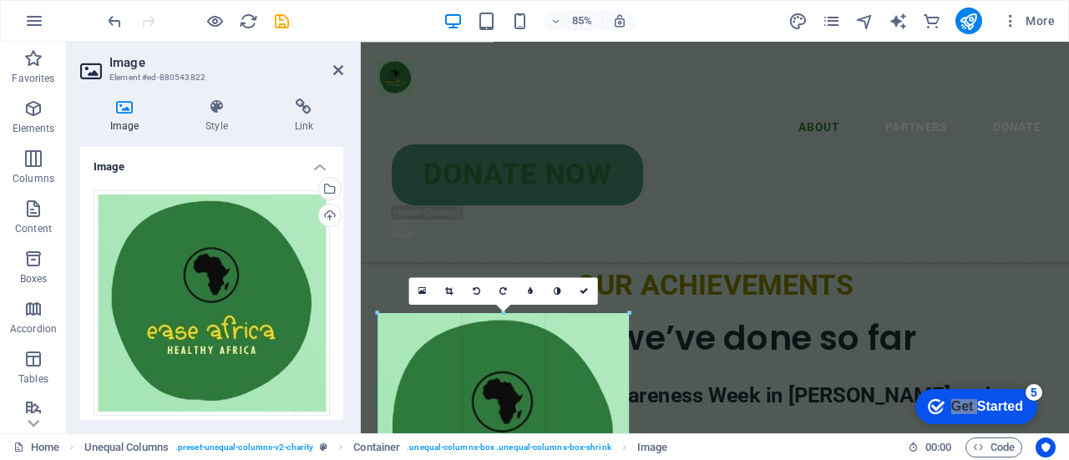
drag, startPoint x: 627, startPoint y: 394, endPoint x: 621, endPoint y: 156, distance: 237.4
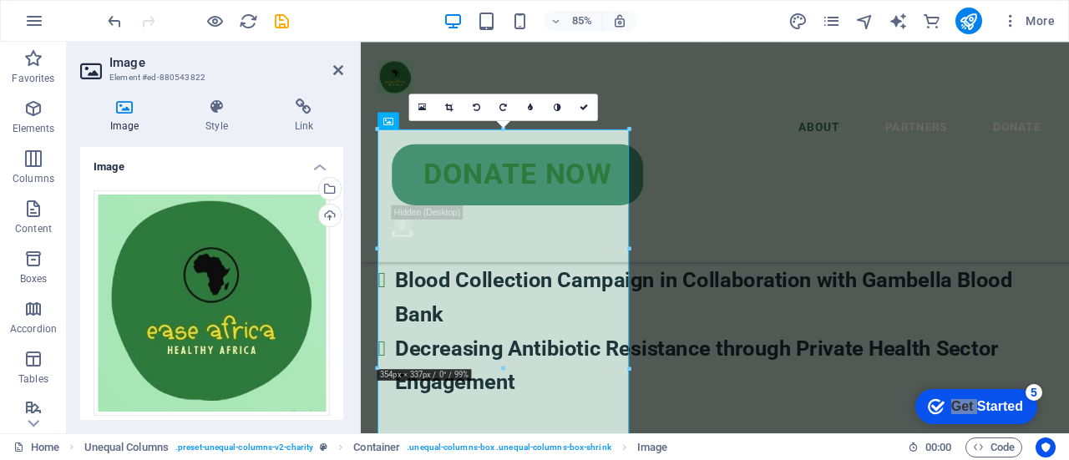
scroll to position [4153, 0]
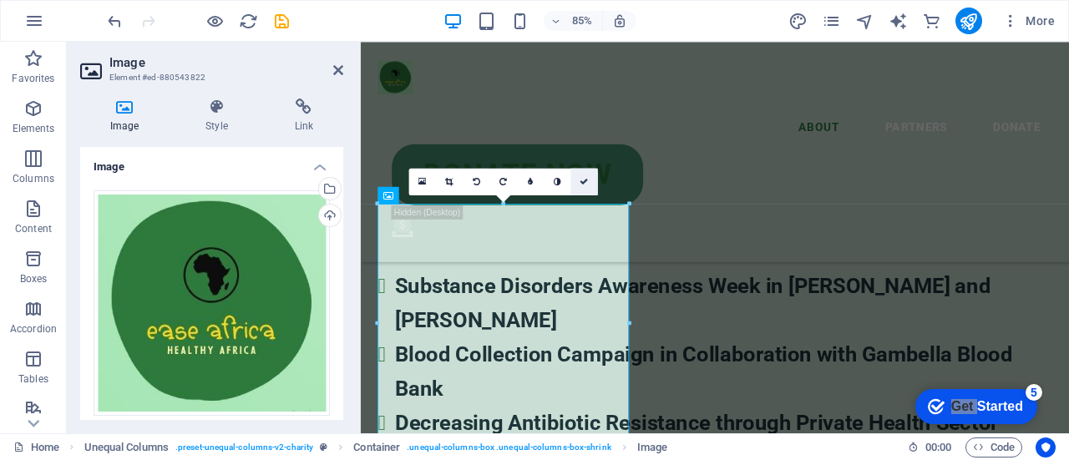
click at [585, 180] on icon at bounding box center [585, 181] width 8 height 8
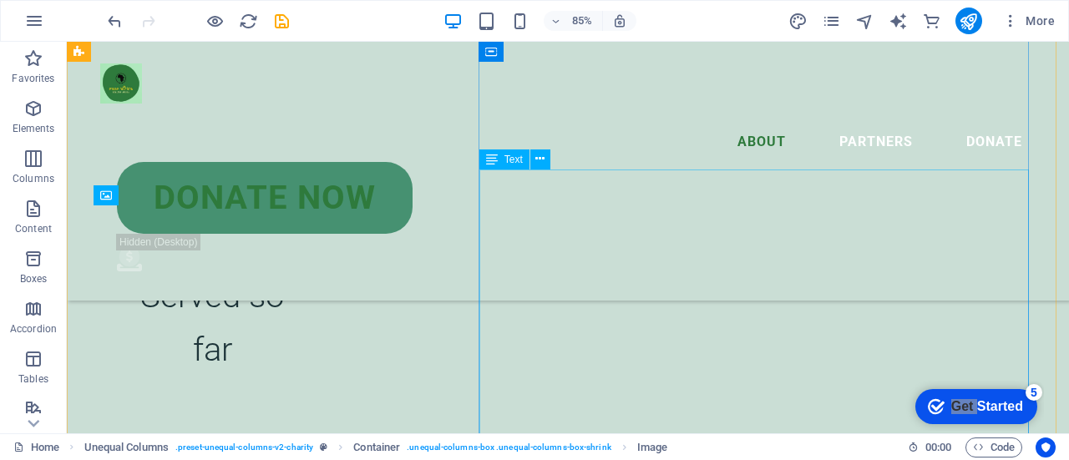
scroll to position [3815, 0]
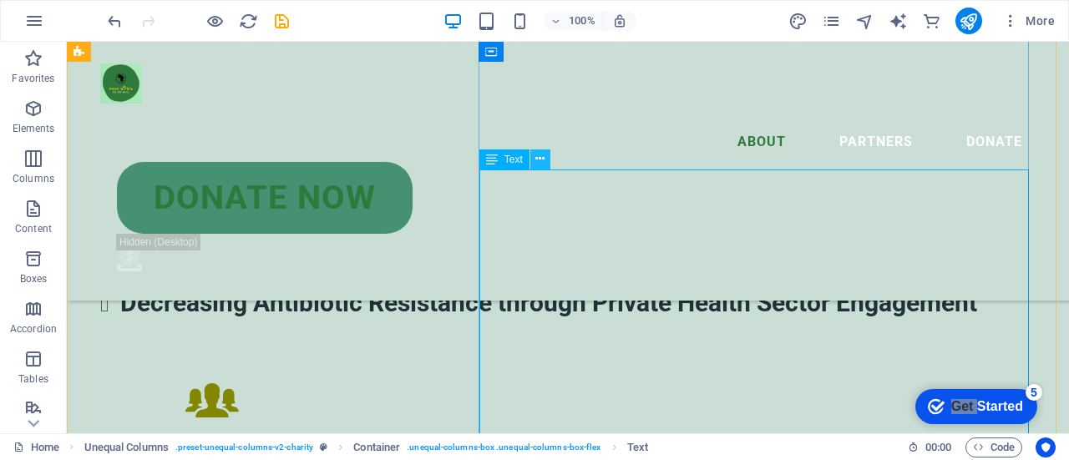
click at [536, 160] on icon at bounding box center [540, 159] width 9 height 18
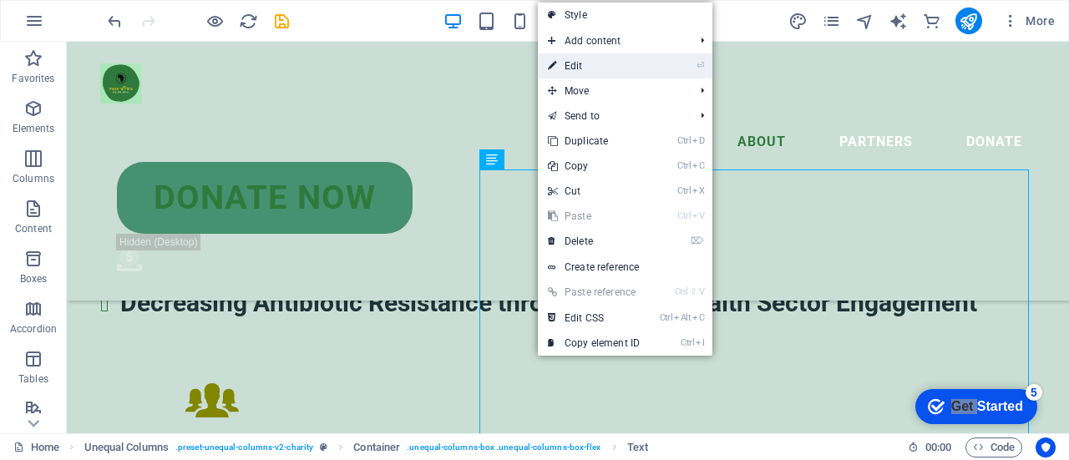
click at [600, 64] on link "⏎ Edit" at bounding box center [594, 65] width 112 height 25
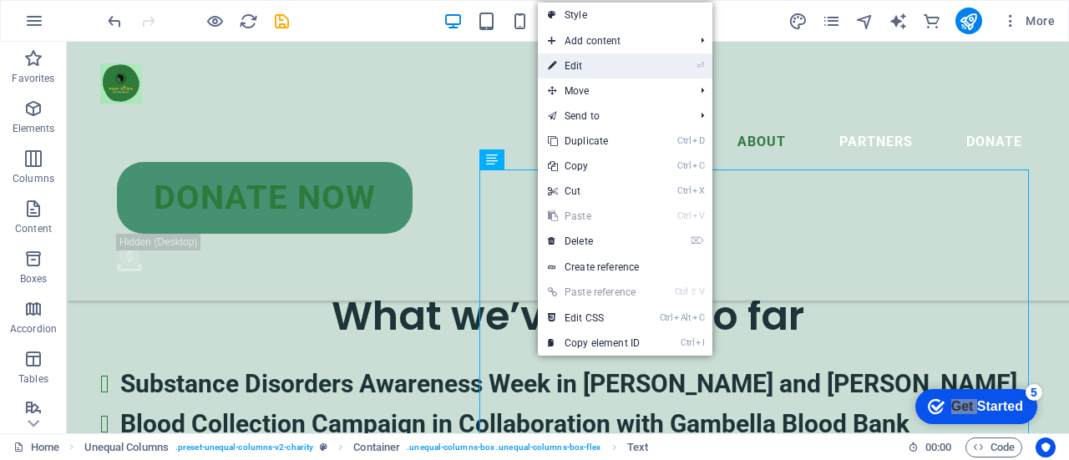
scroll to position [4153, 0]
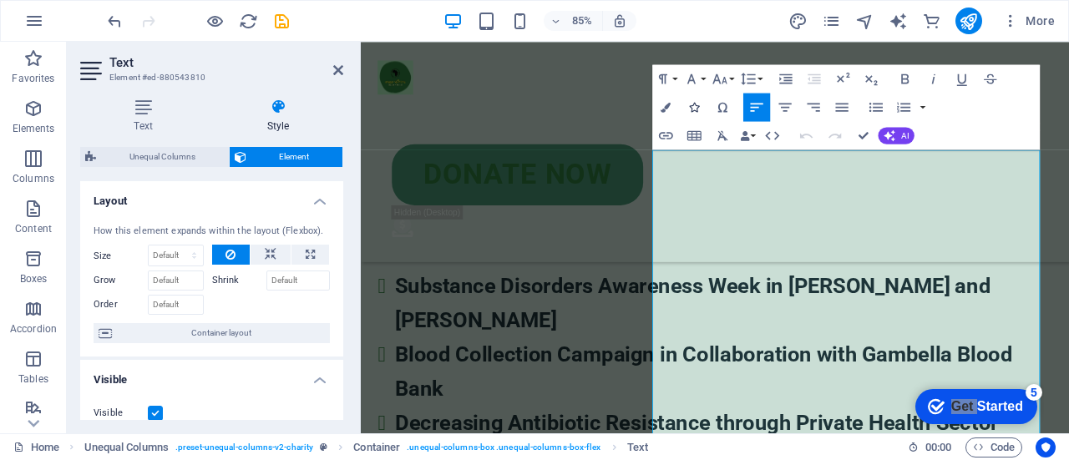
click at [690, 104] on icon "button" at bounding box center [695, 108] width 10 height 10
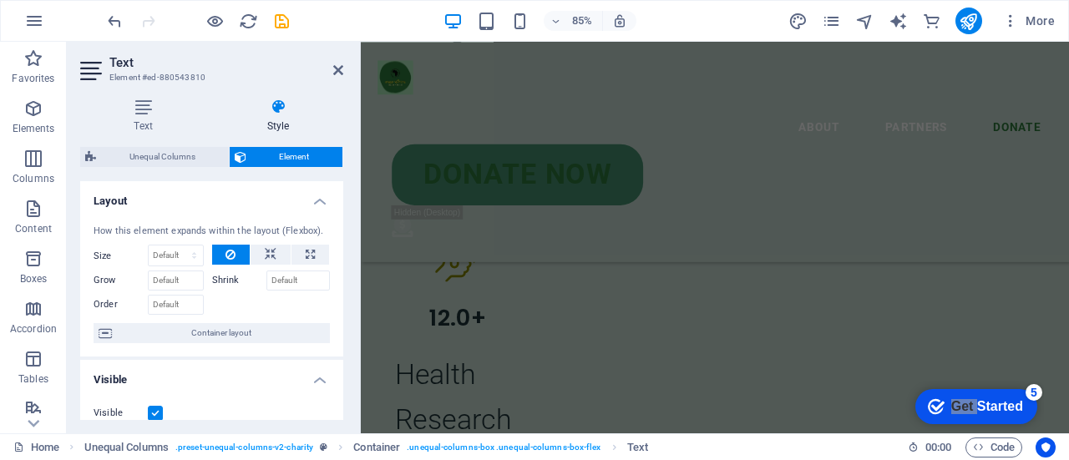
scroll to position [5540, 0]
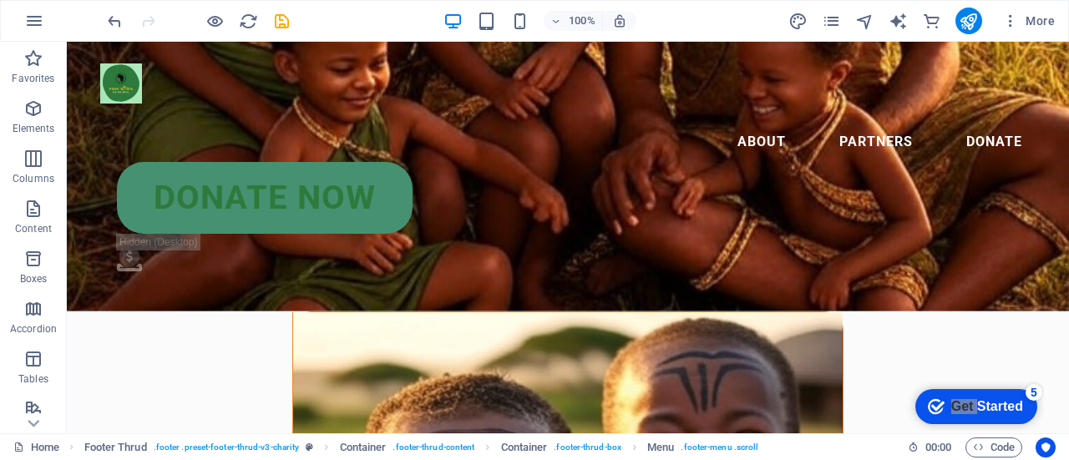
scroll to position [0, 0]
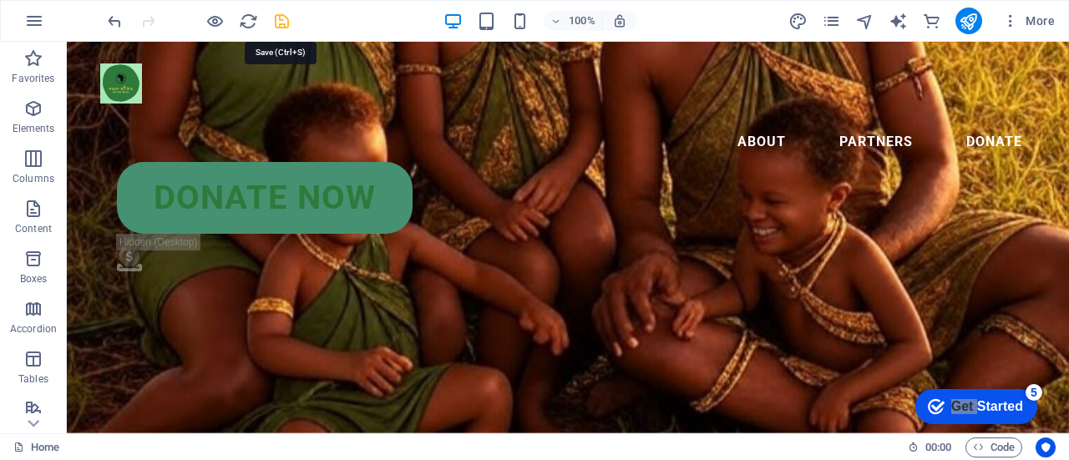
click at [279, 18] on icon "save" at bounding box center [281, 21] width 19 height 19
